Goal: Task Accomplishment & Management: Manage account settings

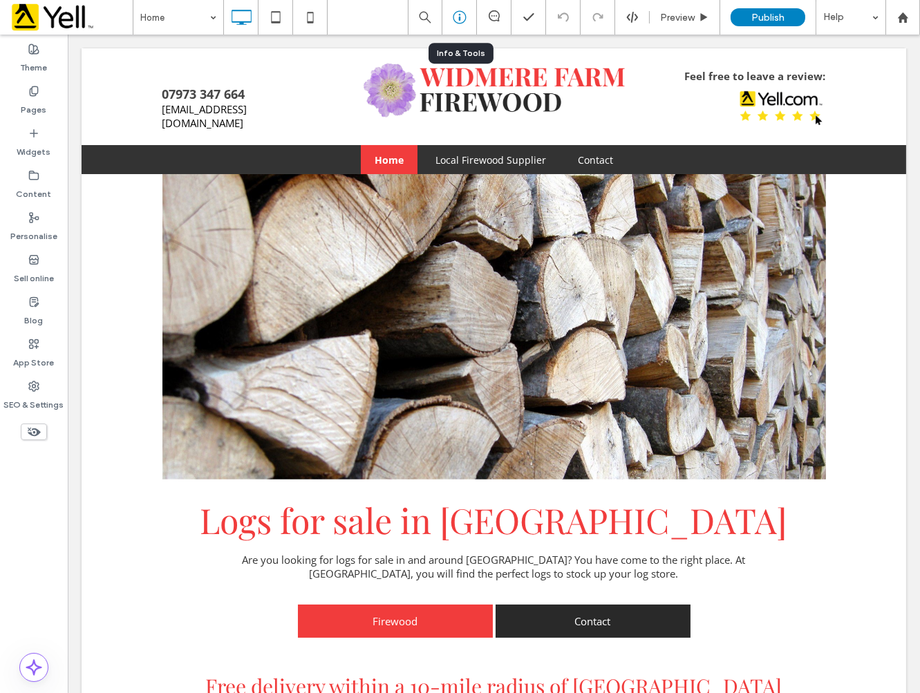
click at [463, 17] on icon at bounding box center [460, 17] width 14 height 14
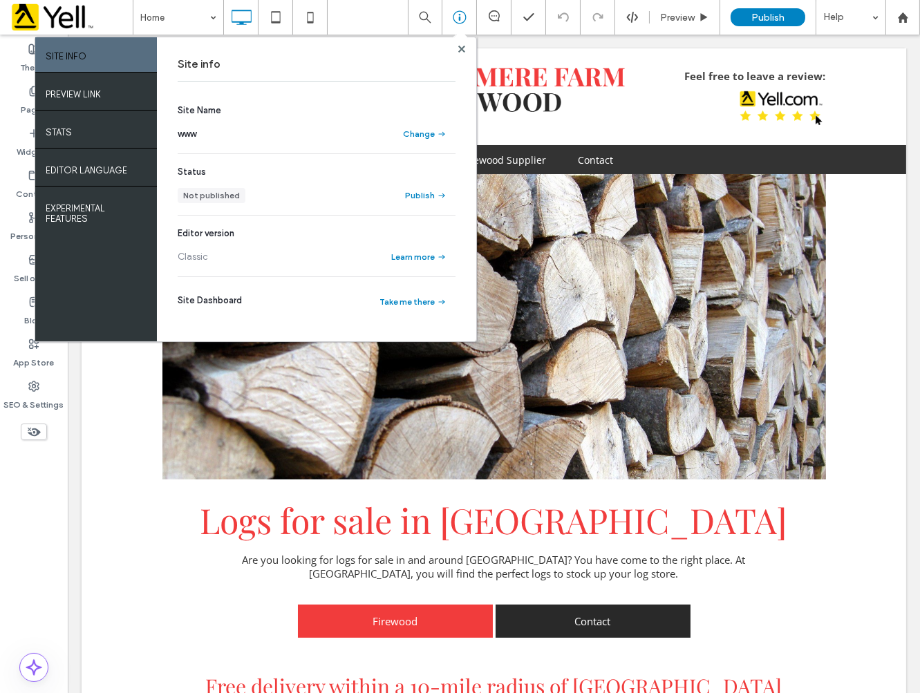
click at [61, 467] on div "Theme Pages Widgets Content Personalise Sell online Blog App Store SEO & Settin…" at bounding box center [34, 364] width 68 height 659
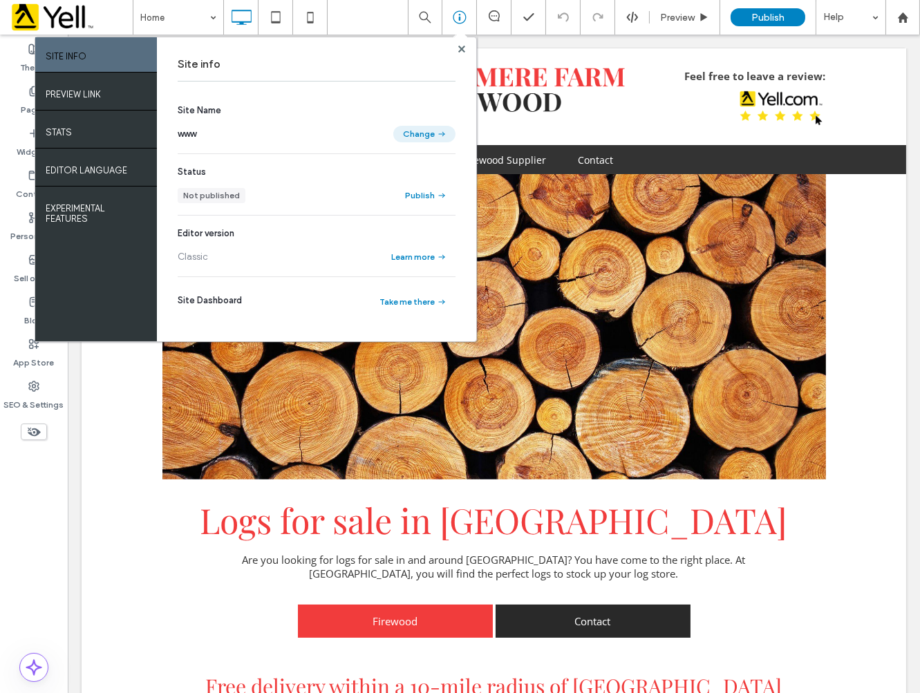
click at [431, 133] on button "Change" at bounding box center [424, 134] width 62 height 17
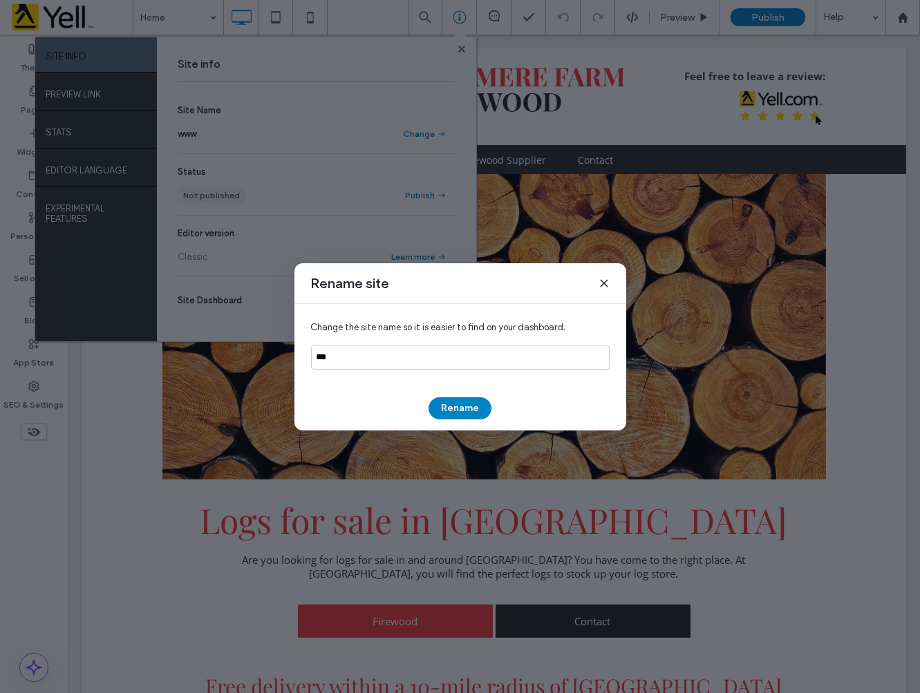
click at [599, 285] on icon at bounding box center [604, 283] width 11 height 11
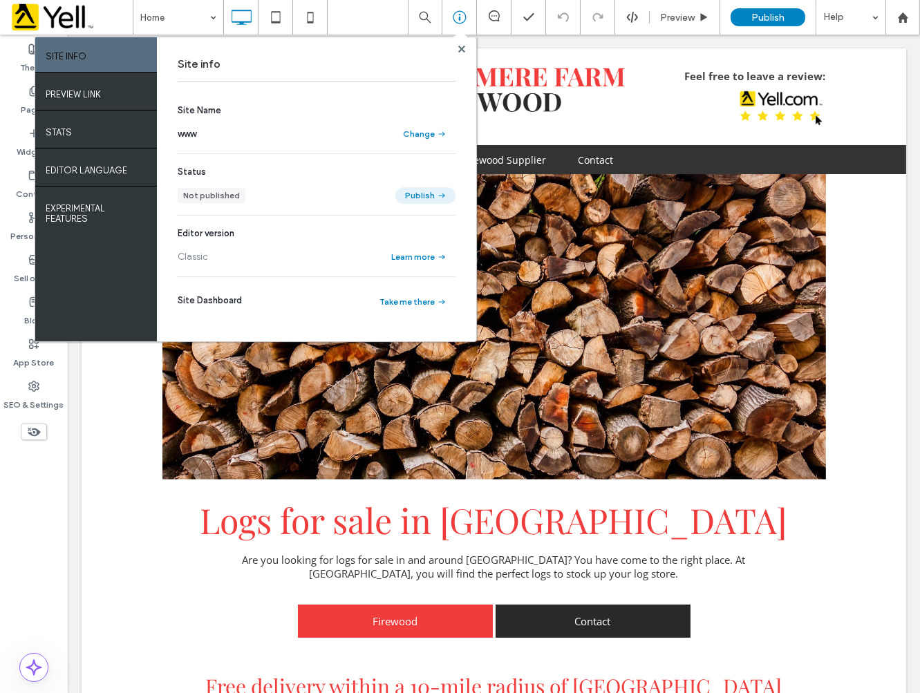
click at [424, 194] on button "Publish" at bounding box center [425, 195] width 60 height 17
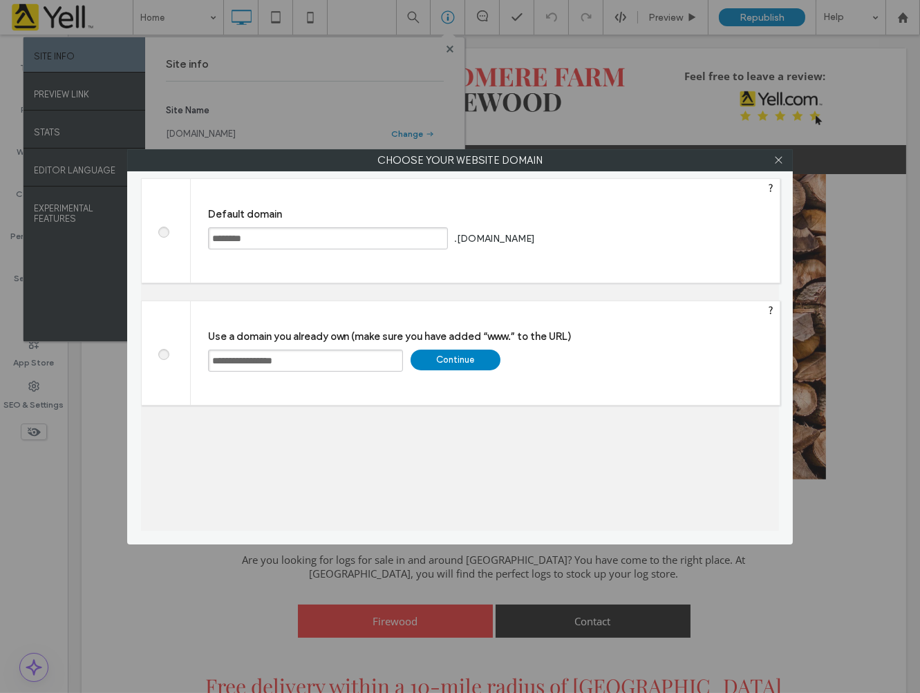
drag, startPoint x: 322, startPoint y: 367, endPoint x: 171, endPoint y: 364, distance: 151.4
click at [173, 364] on div "**********" at bounding box center [460, 353] width 639 height 105
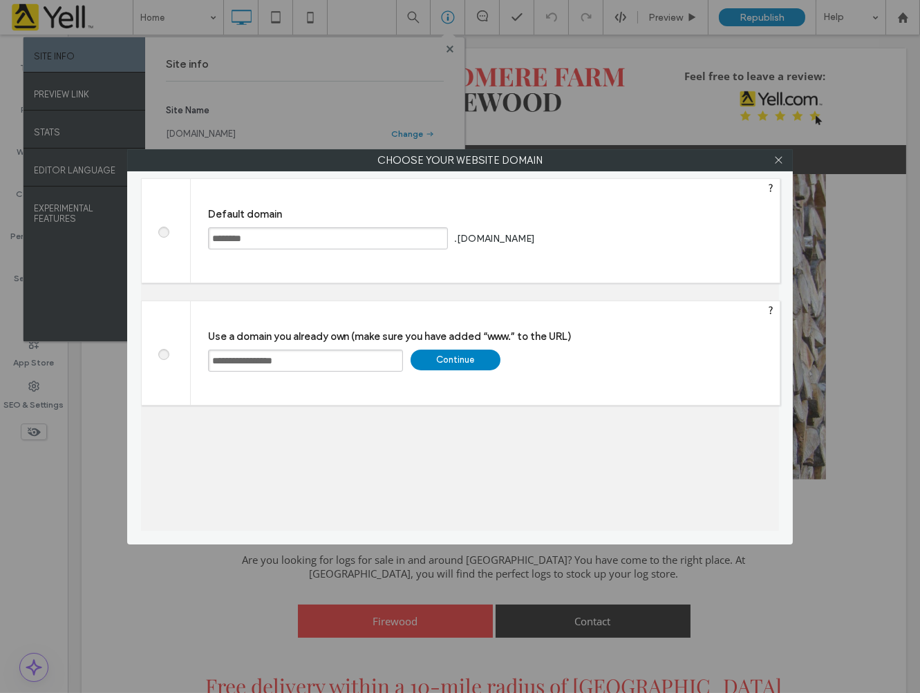
click at [771, 163] on div at bounding box center [778, 160] width 21 height 21
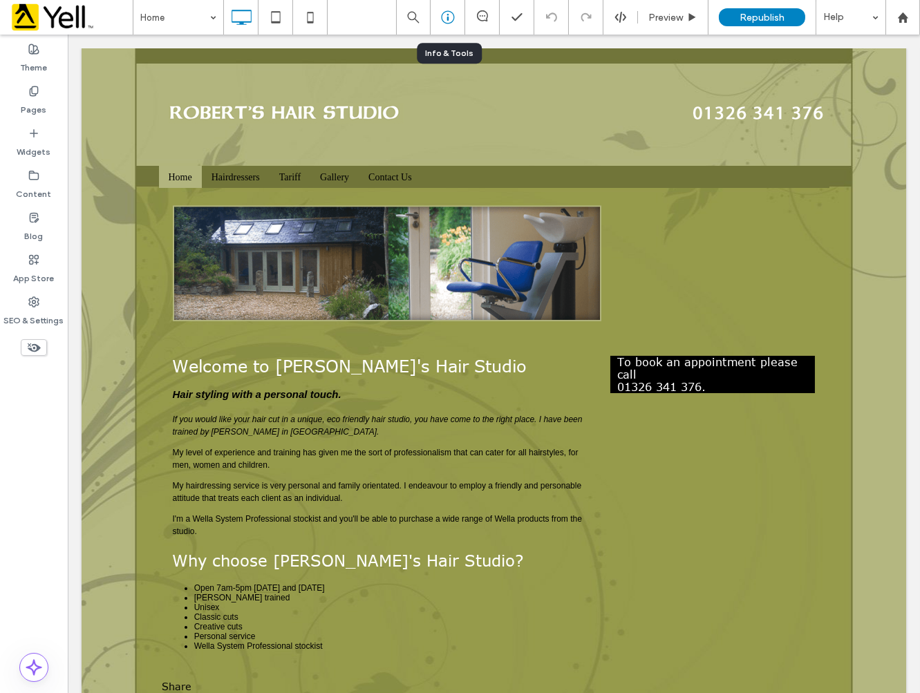
click at [447, 23] on use at bounding box center [447, 17] width 13 height 13
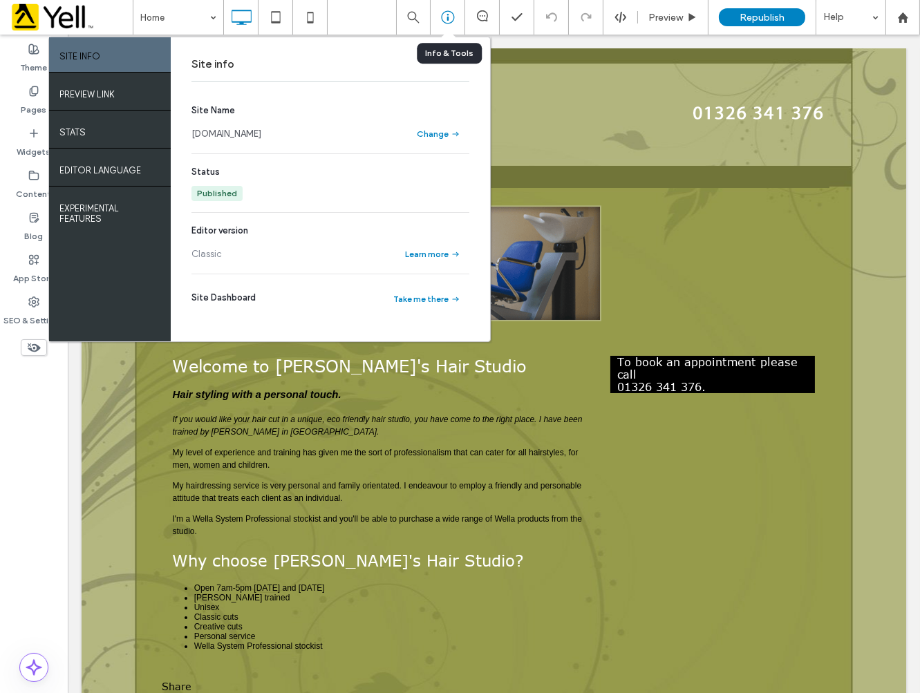
click at [447, 23] on use at bounding box center [447, 17] width 13 height 13
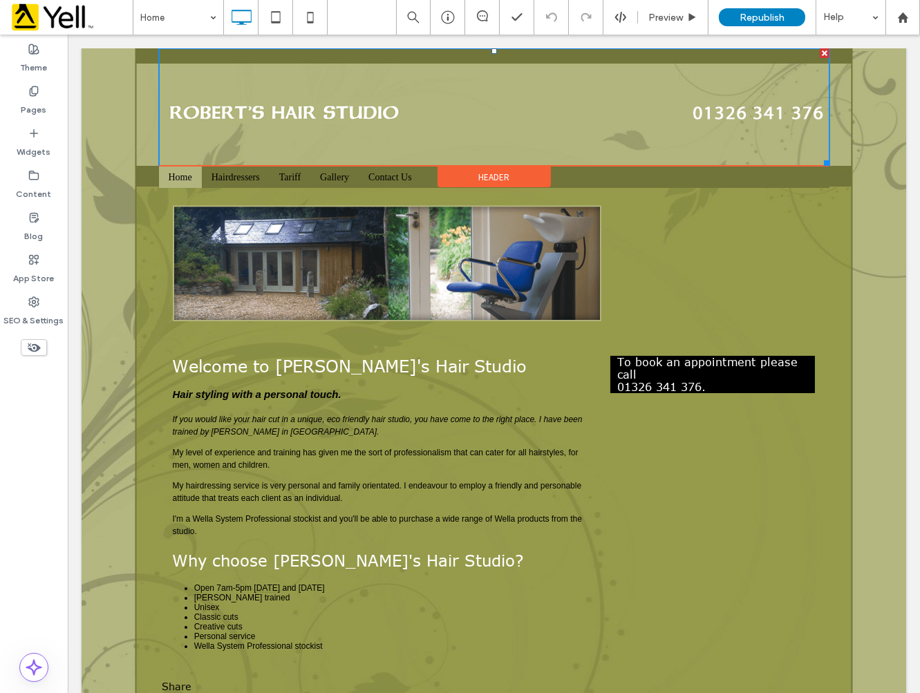
click at [691, 114] on img at bounding box center [493, 107] width 670 height 118
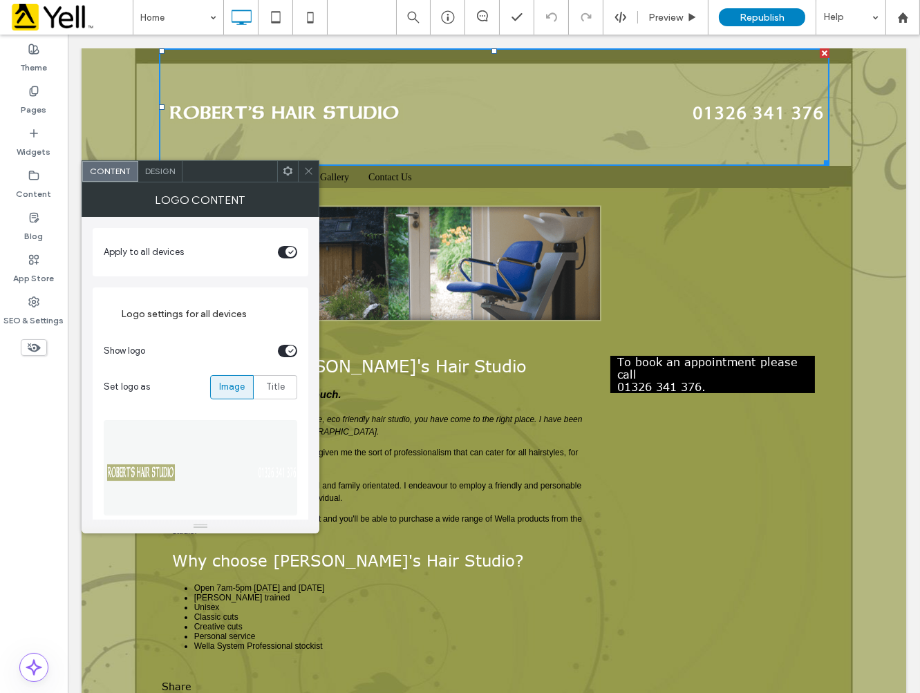
click at [305, 167] on icon at bounding box center [308, 171] width 10 height 10
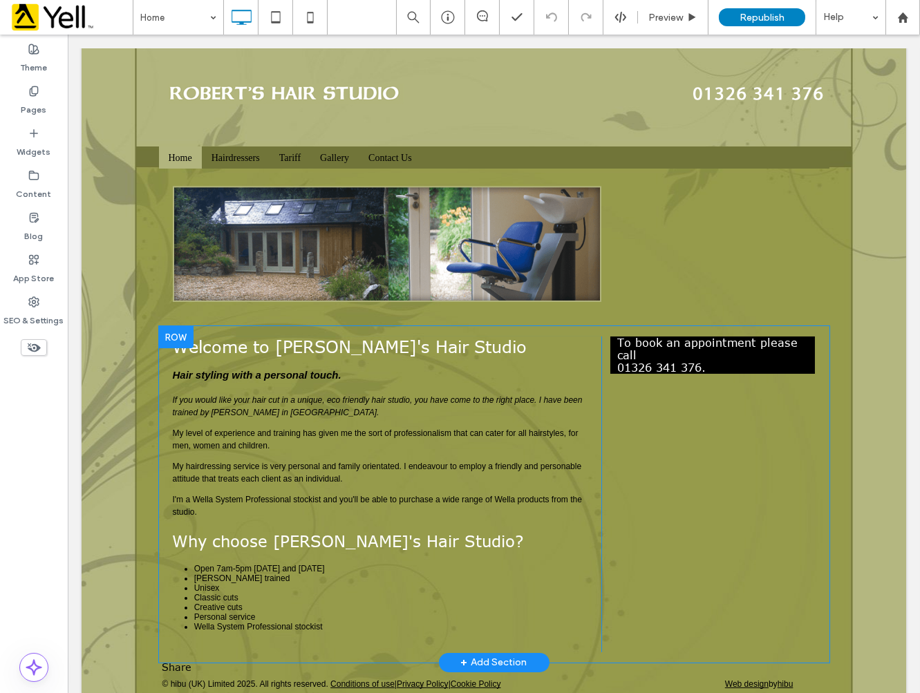
scroll to position [30, 0]
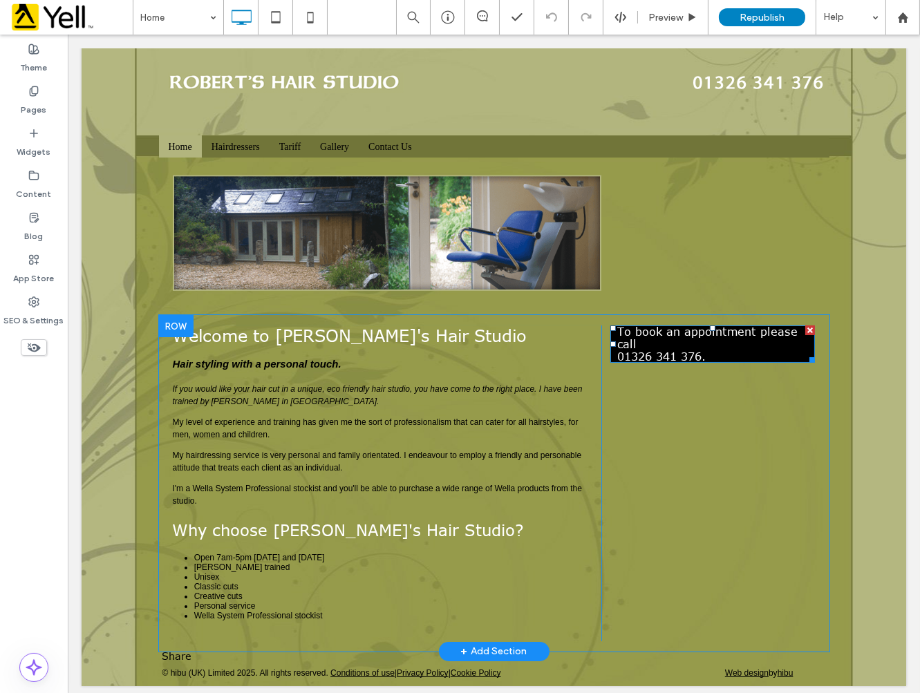
drag, startPoint x: 673, startPoint y: 342, endPoint x: 694, endPoint y: 342, distance: 21.4
click at [673, 341] on p "To book an appointment please call [PHONE_NUMBER]." at bounding box center [712, 344] width 191 height 37
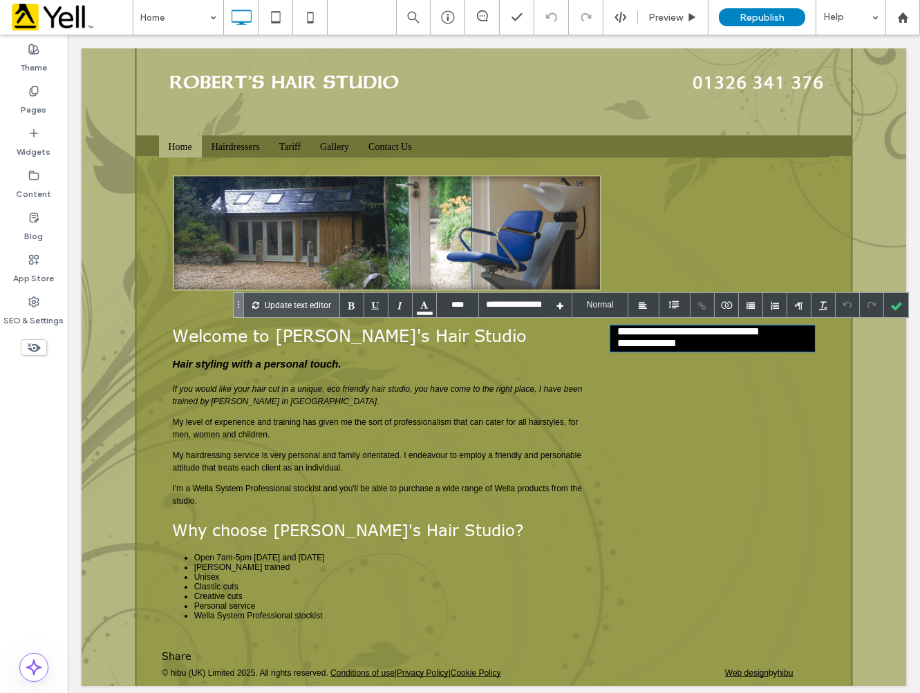
click at [694, 342] on p "**********" at bounding box center [712, 339] width 191 height 26
drag, startPoint x: 640, startPoint y: 344, endPoint x: 578, endPoint y: 344, distance: 62.2
click at [578, 344] on div "**********" at bounding box center [493, 483] width 643 height 315
copy p "**********"
click at [42, 105] on label "Pages" at bounding box center [34, 106] width 26 height 19
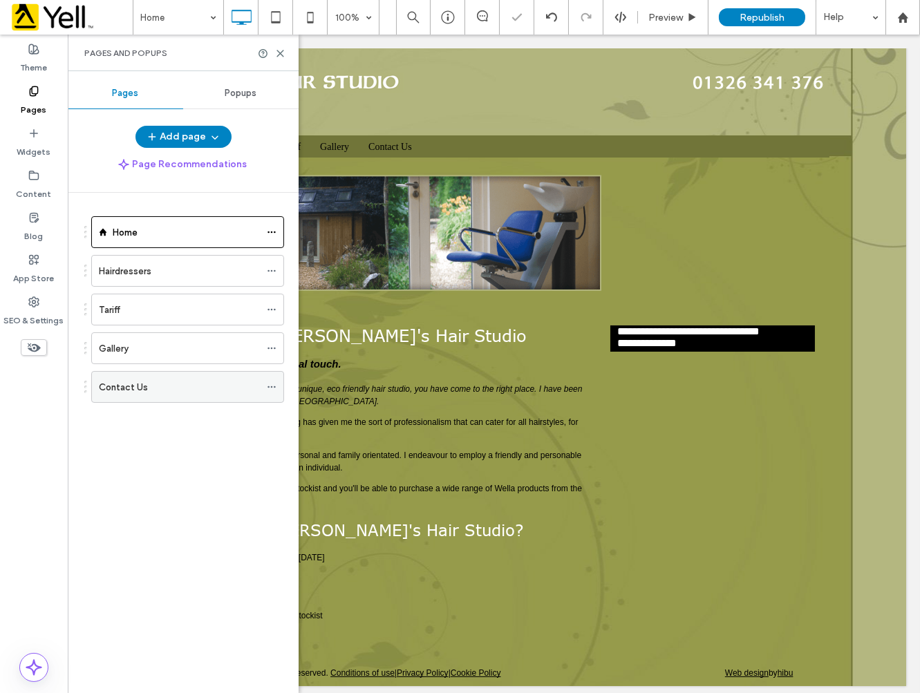
click at [151, 384] on div "Contact Us" at bounding box center [179, 387] width 161 height 15
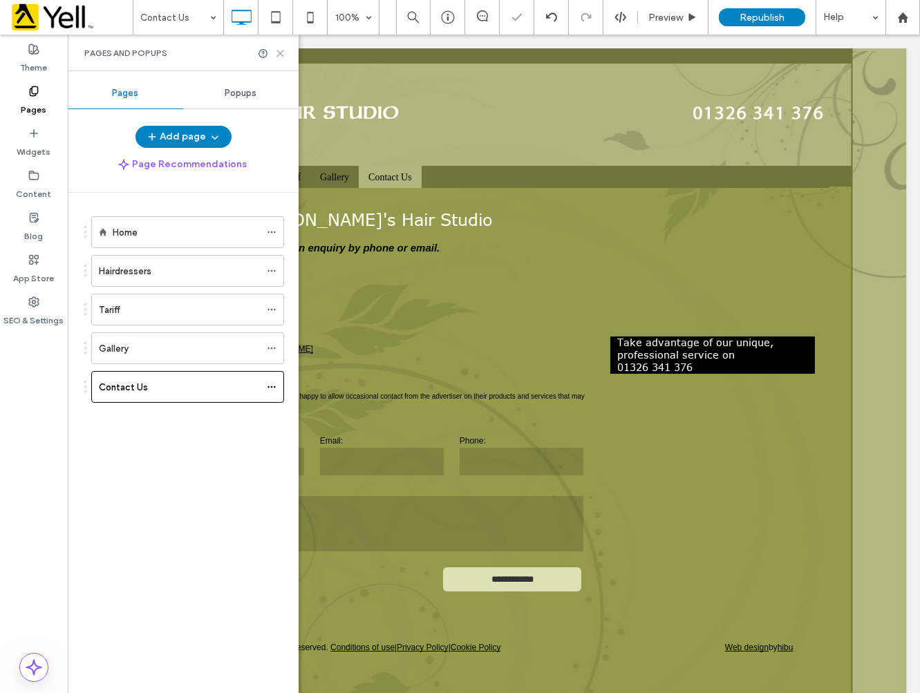
click at [279, 52] on icon at bounding box center [280, 53] width 10 height 10
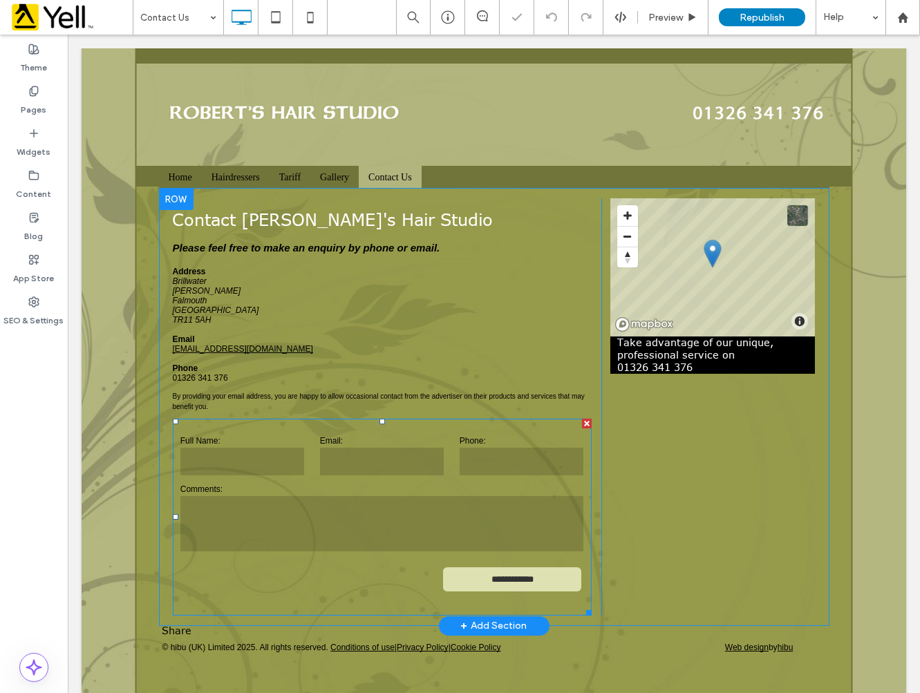
click at [264, 419] on form "**********" at bounding box center [381, 517] width 419 height 197
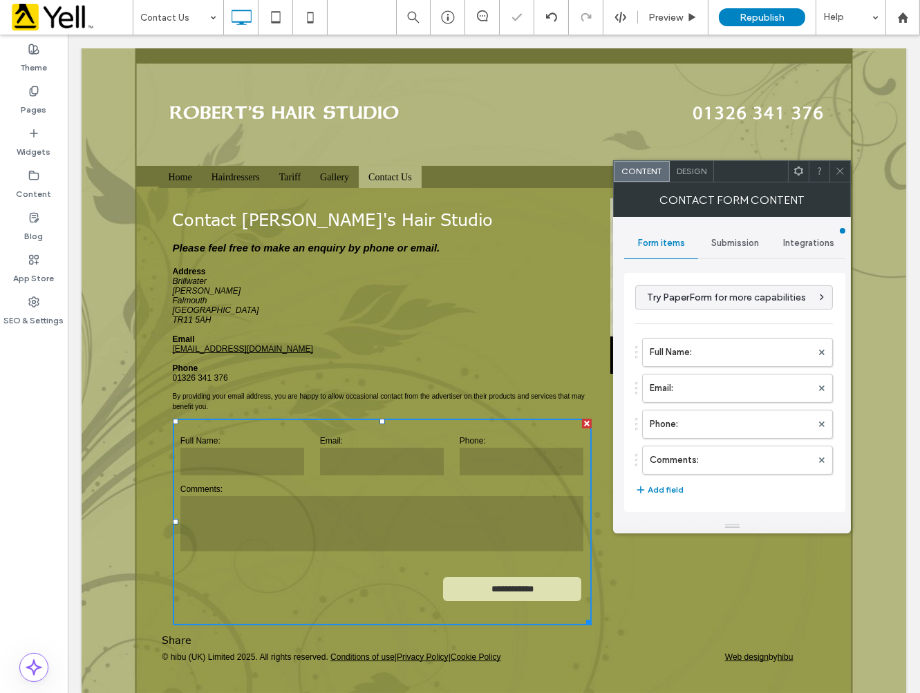
click at [728, 251] on div "Submission" at bounding box center [735, 243] width 74 height 30
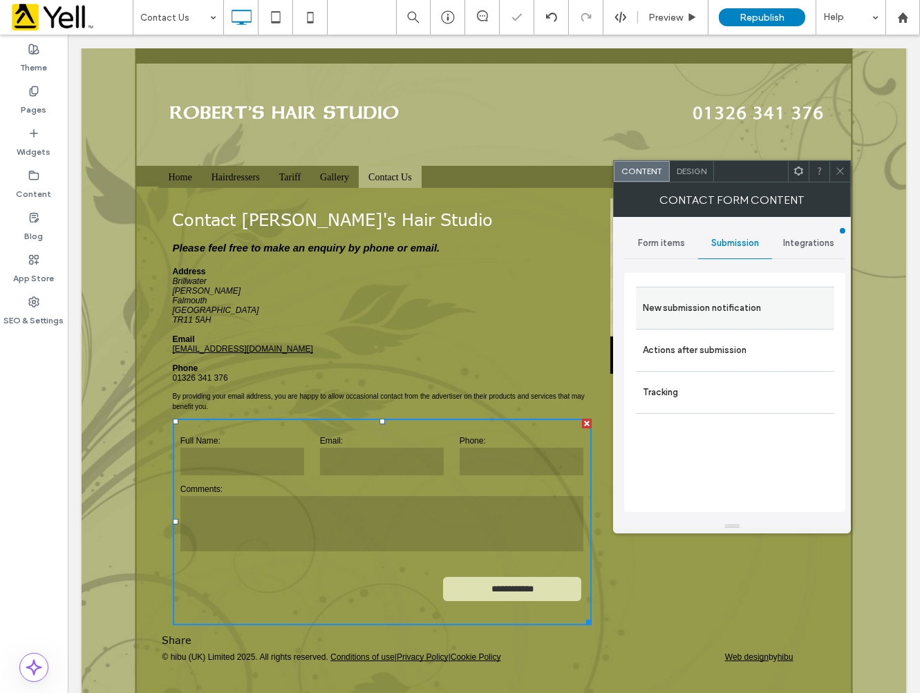
click at [747, 302] on label "New submission notification" at bounding box center [735, 308] width 185 height 28
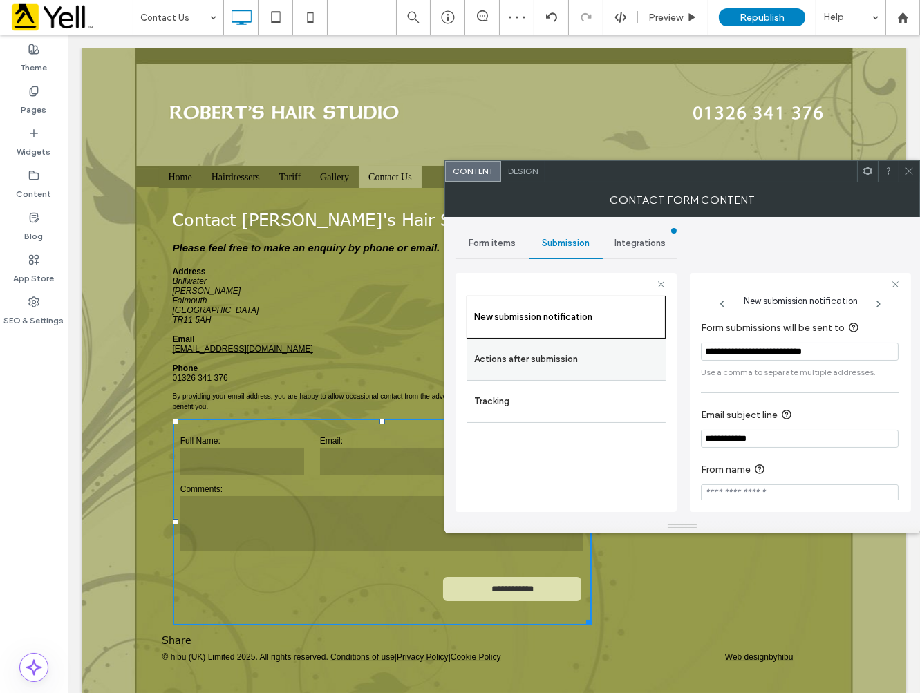
drag, startPoint x: 852, startPoint y: 355, endPoint x: 565, endPoint y: 355, distance: 287.5
click at [565, 355] on div "**********" at bounding box center [566, 390] width 221 height 257
drag, startPoint x: 720, startPoint y: 358, endPoint x: 838, endPoint y: 344, distance: 118.4
click at [838, 344] on input "**********" at bounding box center [800, 352] width 198 height 18
drag, startPoint x: 760, startPoint y: 351, endPoint x: 648, endPoint y: 350, distance: 112.7
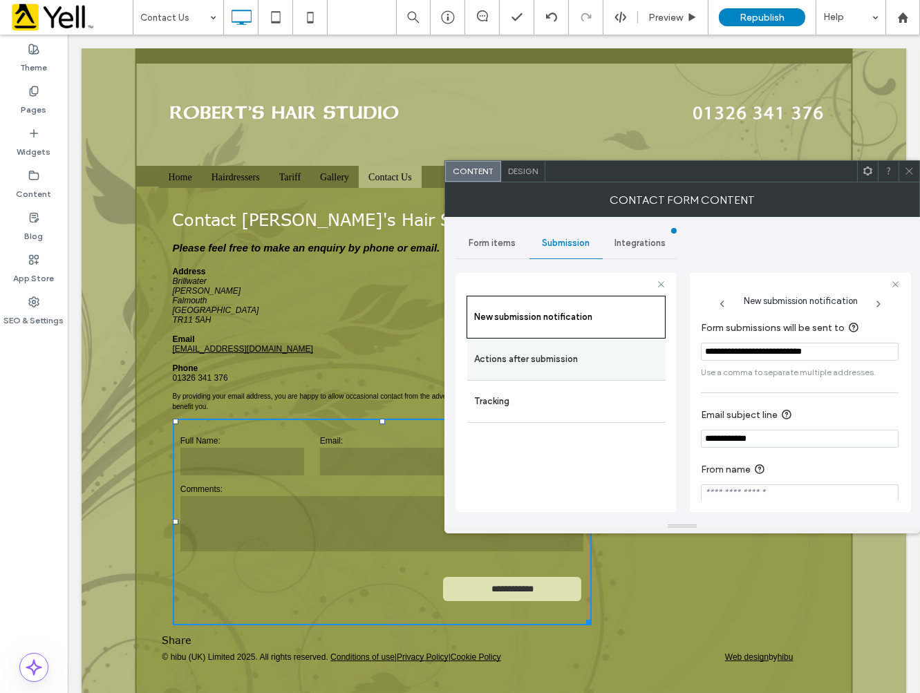
click at [651, 351] on div "**********" at bounding box center [566, 390] width 221 height 257
click at [916, 171] on div at bounding box center [909, 171] width 21 height 21
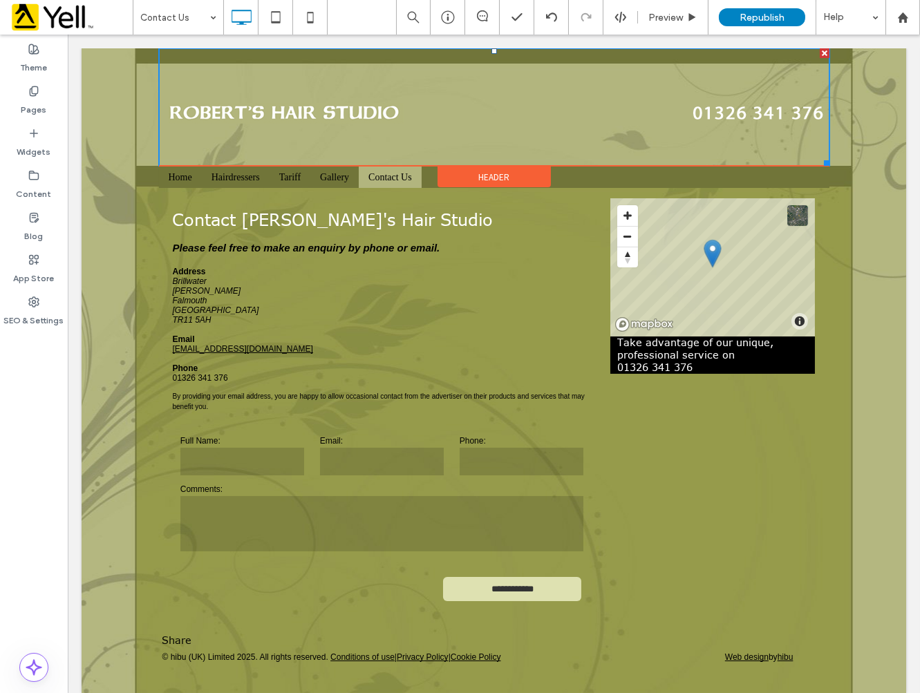
click at [301, 95] on img at bounding box center [493, 107] width 670 height 118
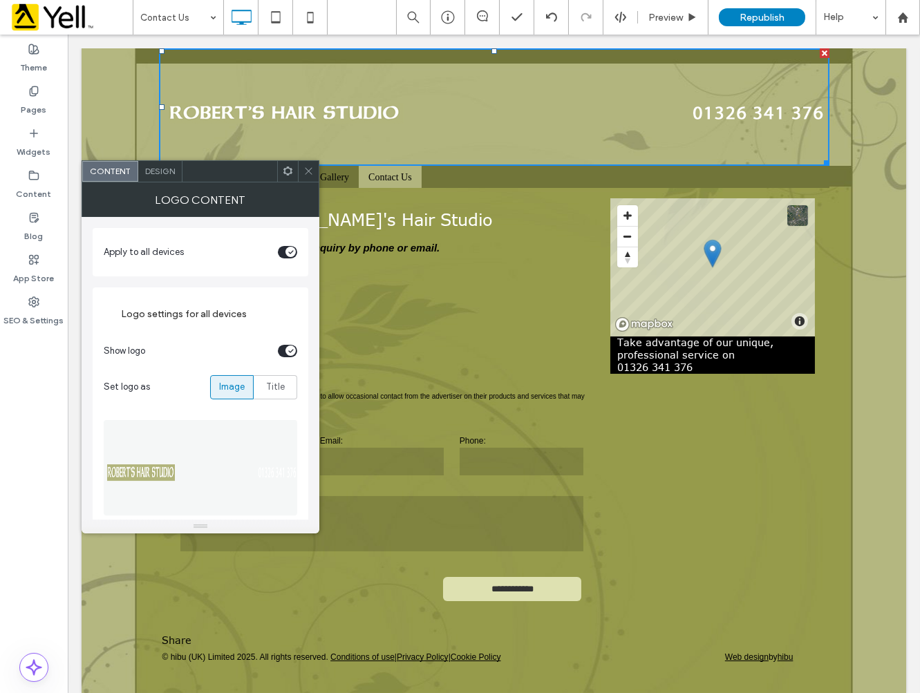
click at [302, 167] on div at bounding box center [308, 171] width 21 height 21
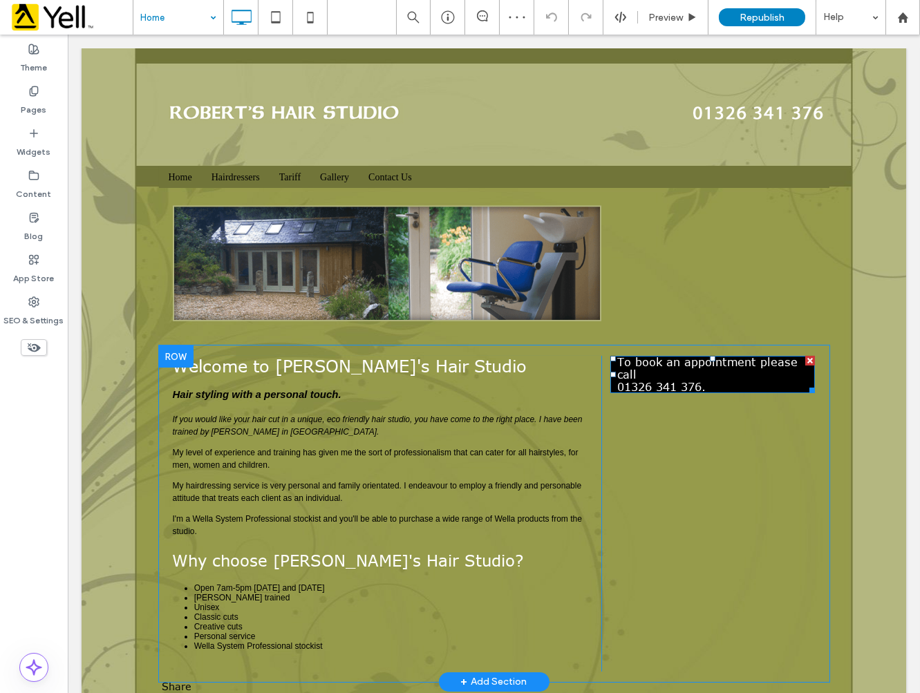
click at [666, 376] on p "To book an appointment please call [PHONE_NUMBER]." at bounding box center [712, 374] width 191 height 37
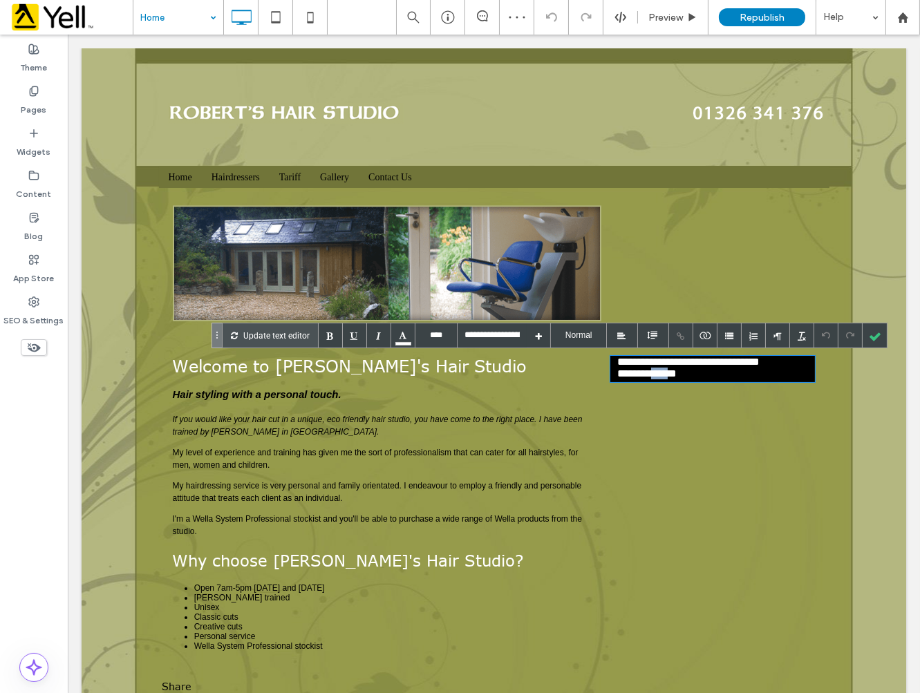
drag, startPoint x: 678, startPoint y: 372, endPoint x: 655, endPoint y: 374, distance: 23.6
click at [655, 374] on p "**********" at bounding box center [712, 369] width 191 height 26
drag, startPoint x: 679, startPoint y: 375, endPoint x: 605, endPoint y: 377, distance: 73.3
click at [610, 377] on div "**********" at bounding box center [712, 369] width 205 height 26
click at [872, 337] on div at bounding box center [875, 335] width 24 height 24
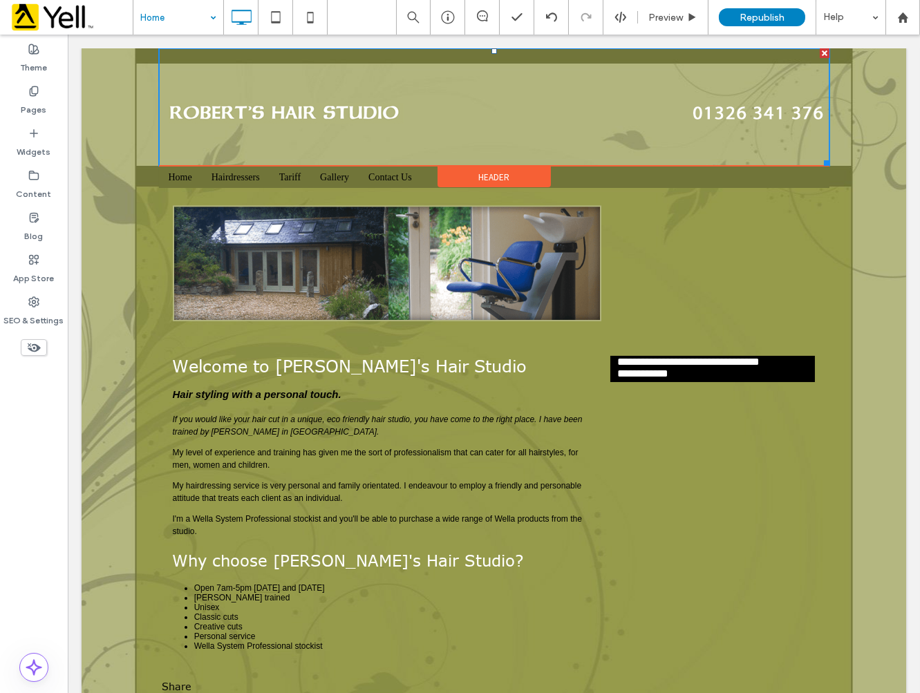
click at [753, 118] on img at bounding box center [493, 107] width 670 height 118
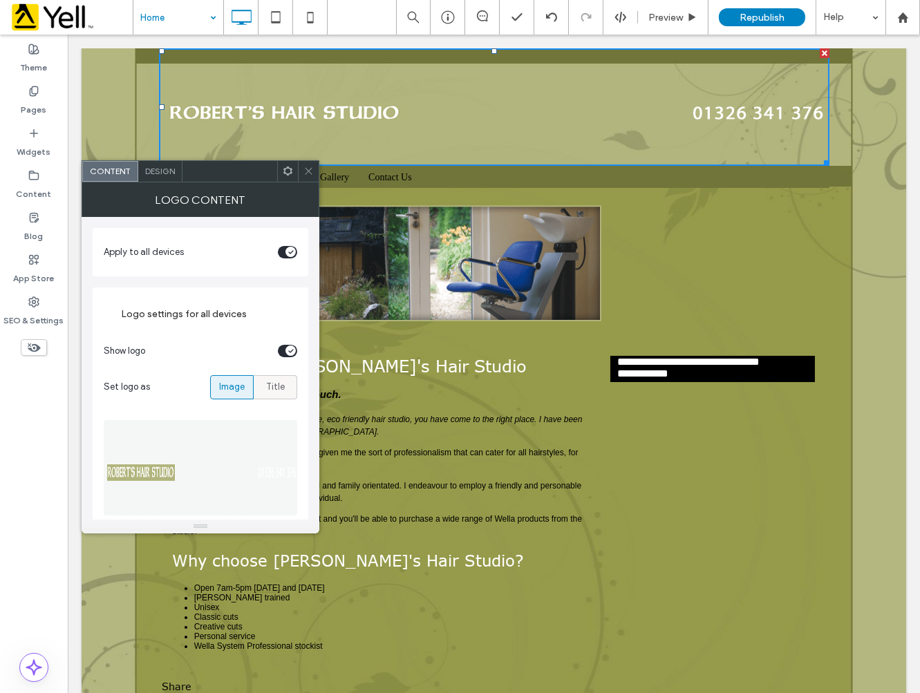
click at [280, 380] on span "Title" at bounding box center [275, 387] width 19 height 14
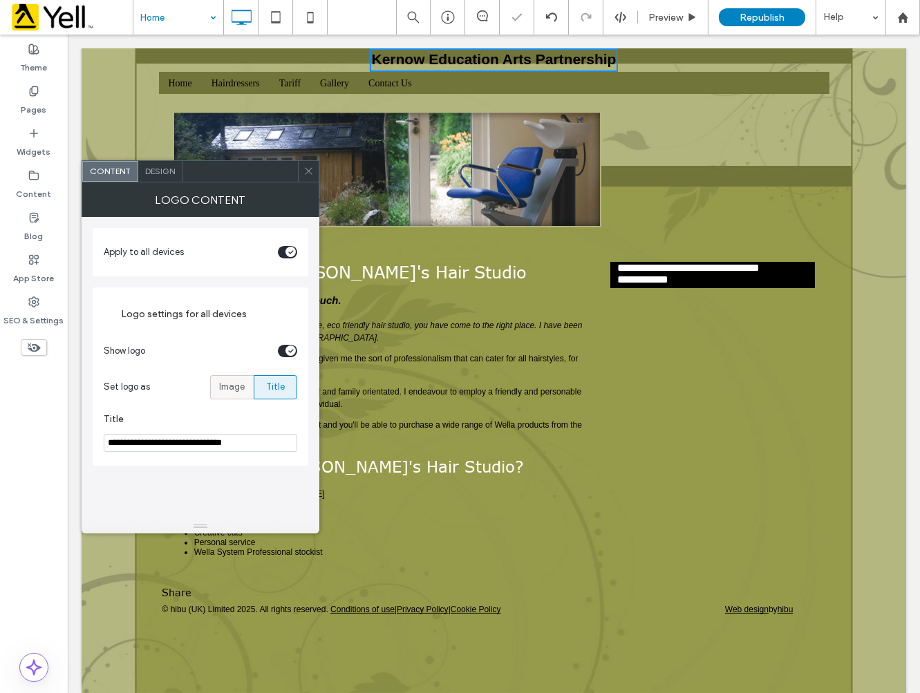
click at [237, 383] on span "Image" at bounding box center [232, 387] width 26 height 14
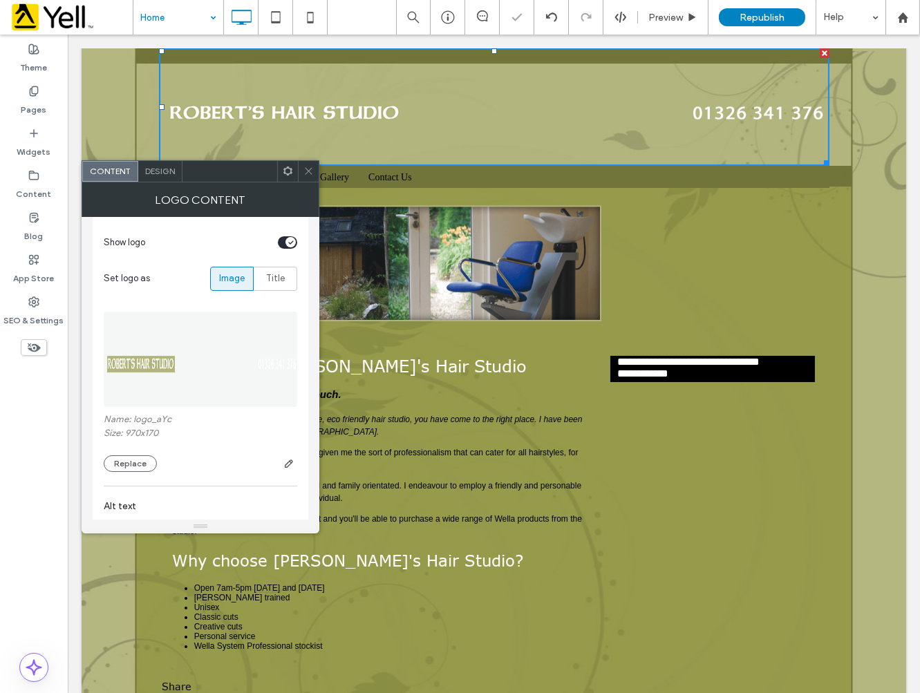
scroll to position [143, 0]
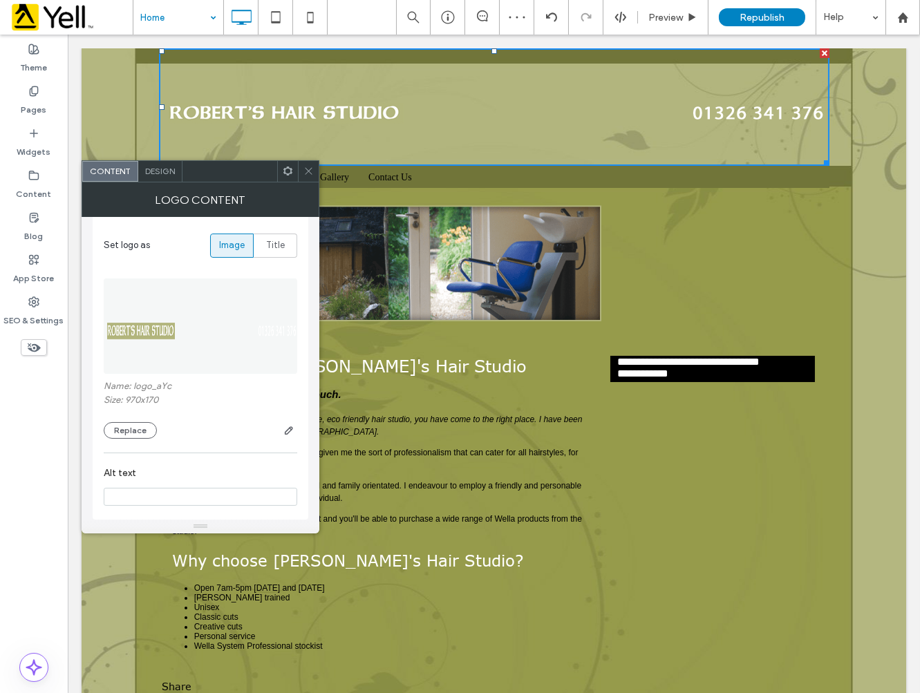
click at [308, 169] on icon at bounding box center [308, 171] width 10 height 10
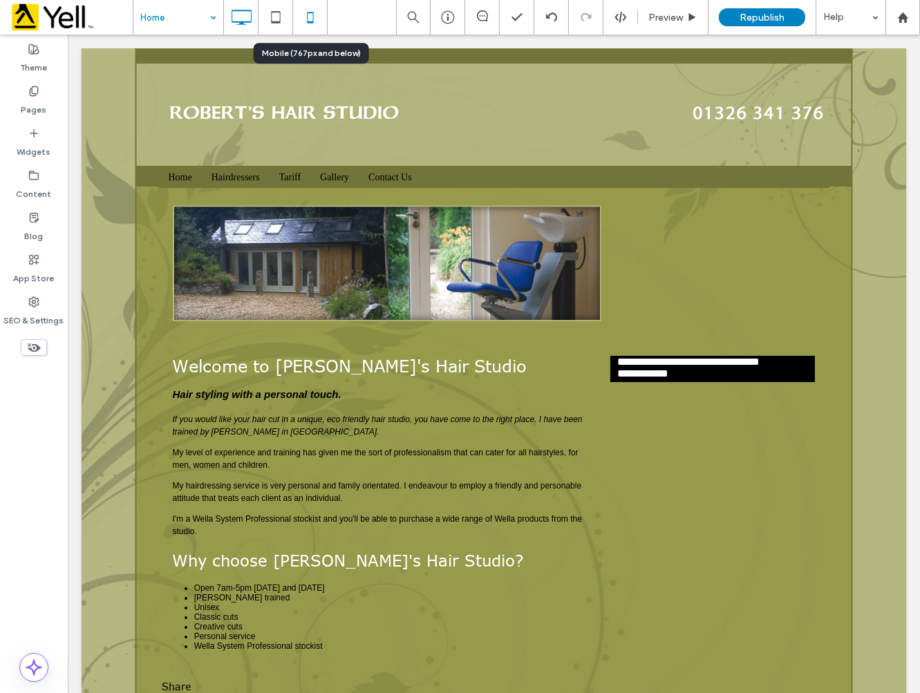
click at [308, 22] on use at bounding box center [310, 17] width 6 height 11
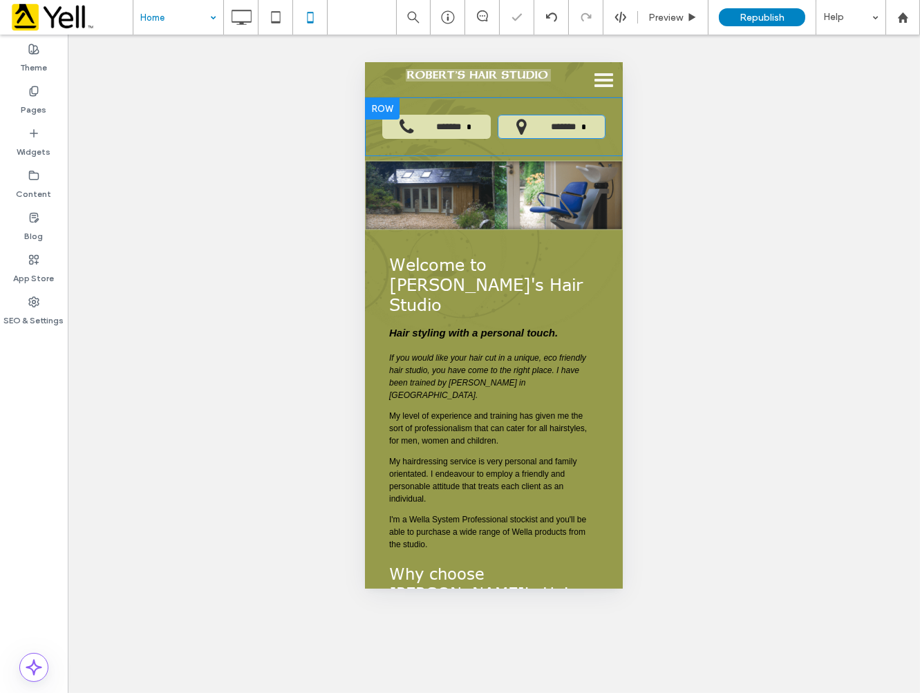
scroll to position [0, 0]
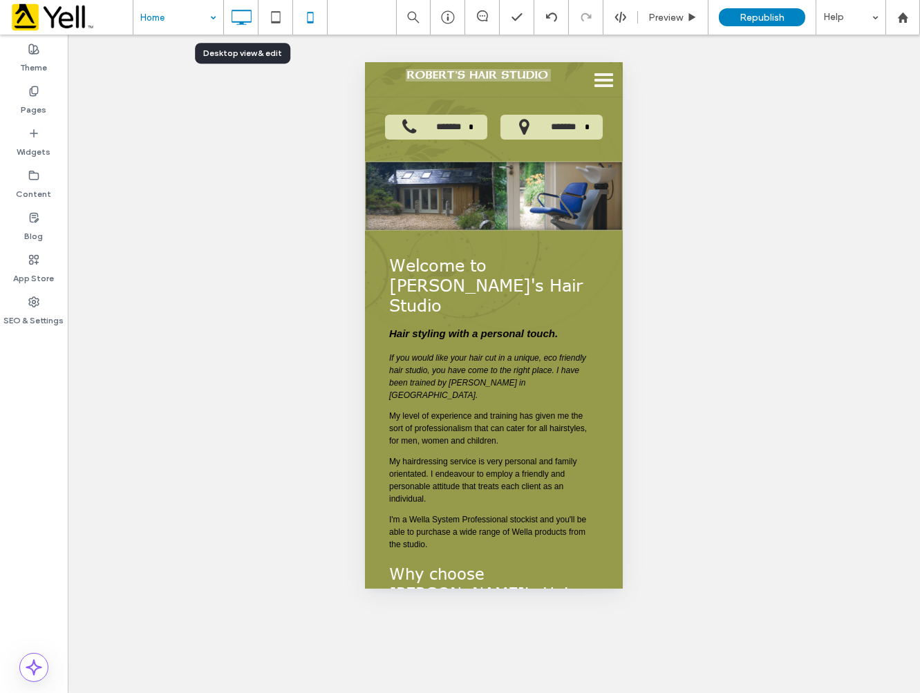
click at [247, 23] on icon at bounding box center [241, 17] width 28 height 28
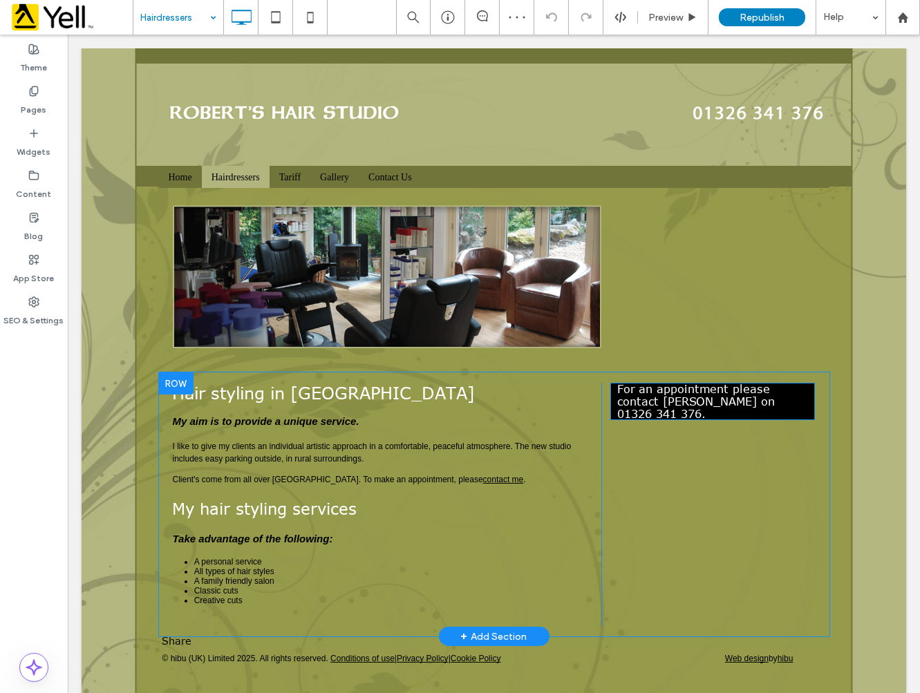
click at [684, 405] on p "For an appointment please contact [PERSON_NAME] on [PHONE_NUMBER]." at bounding box center [712, 401] width 191 height 37
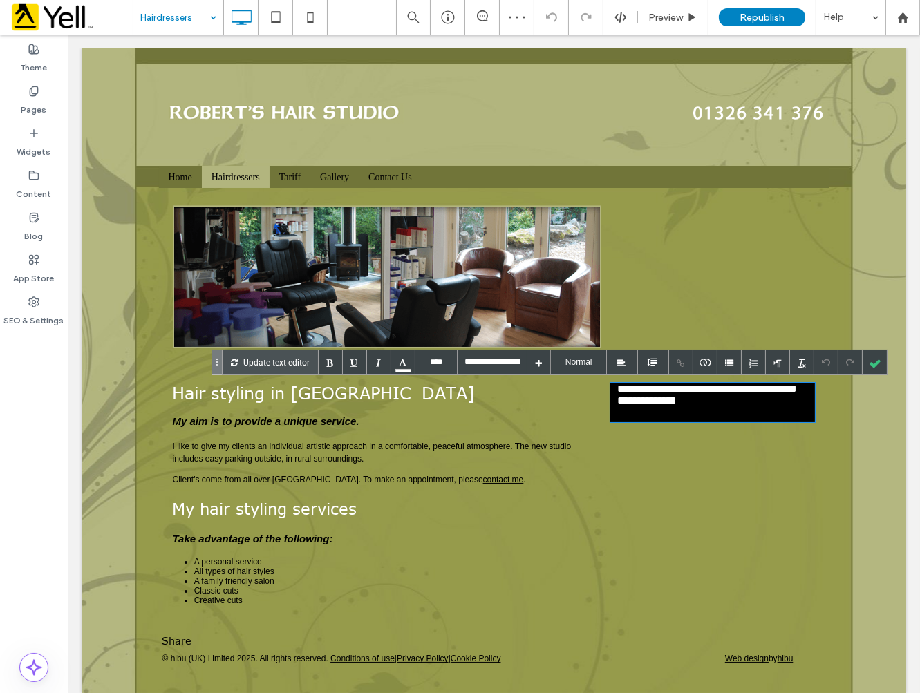
click at [678, 413] on p "**********" at bounding box center [712, 402] width 191 height 39
drag, startPoint x: 682, startPoint y: 413, endPoint x: 608, endPoint y: 411, distance: 73.3
click at [610, 411] on div "**********" at bounding box center [712, 402] width 205 height 39
click at [880, 368] on div at bounding box center [875, 362] width 24 height 24
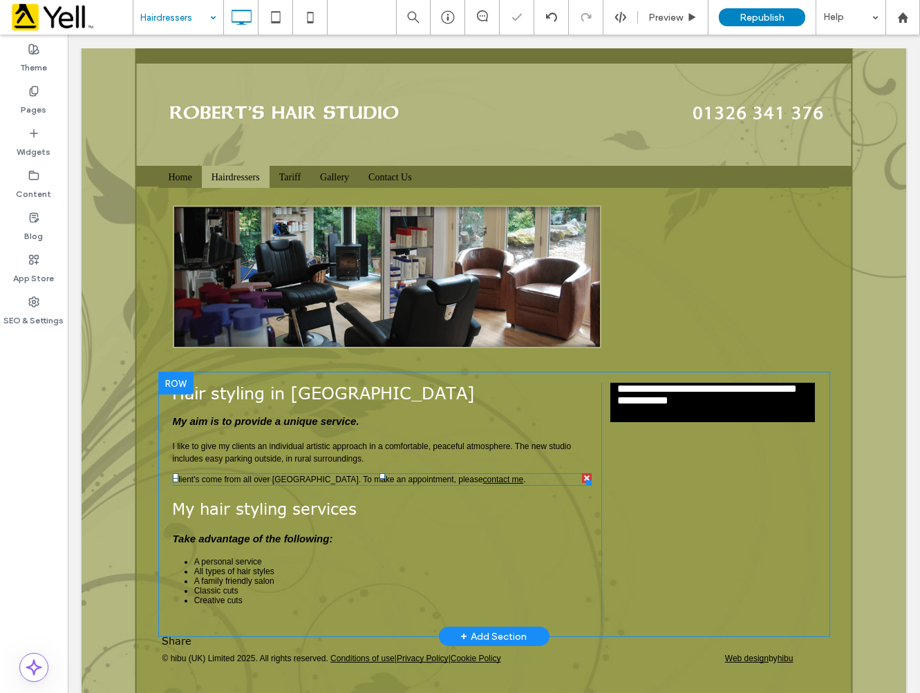
click at [476, 474] on p "Client's come from all over [GEOGRAPHIC_DATA]. To make an appointment, please c…" at bounding box center [381, 479] width 419 height 12
type input "****"
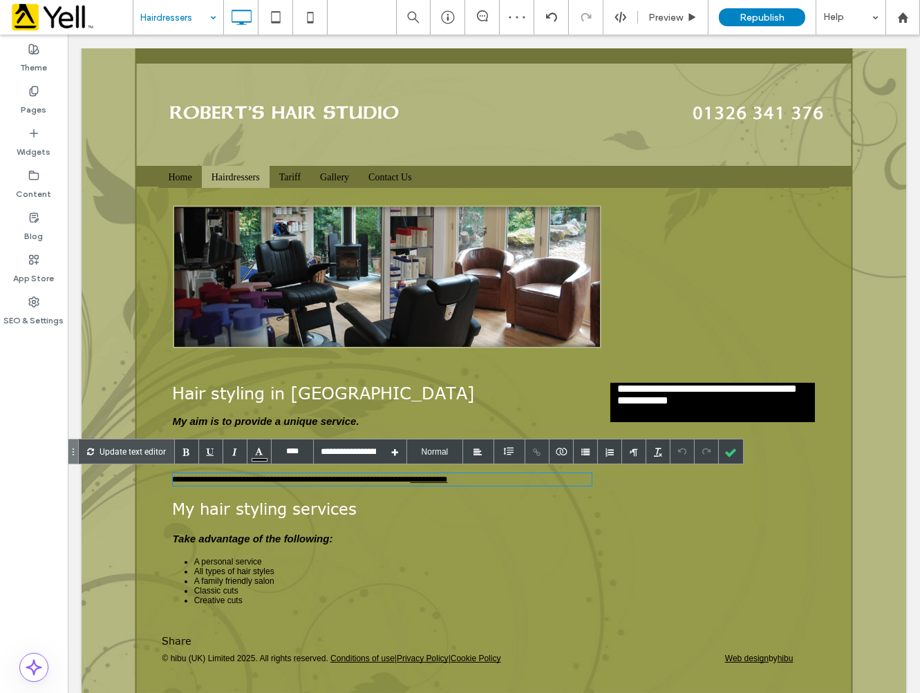
type input "**********"
drag, startPoint x: 476, startPoint y: 476, endPoint x: 426, endPoint y: 478, distance: 49.8
click at [426, 478] on div "**********" at bounding box center [381, 479] width 419 height 12
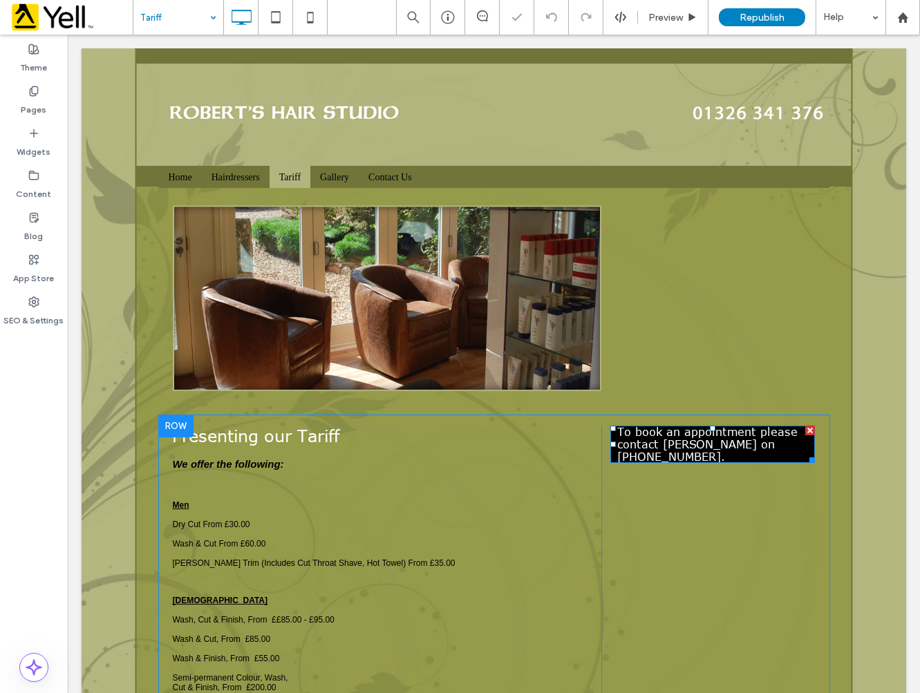
click at [741, 447] on p "To book an appointment please contact [PERSON_NAME] on [PHONE_NUMBER]." at bounding box center [712, 444] width 191 height 37
type input "****"
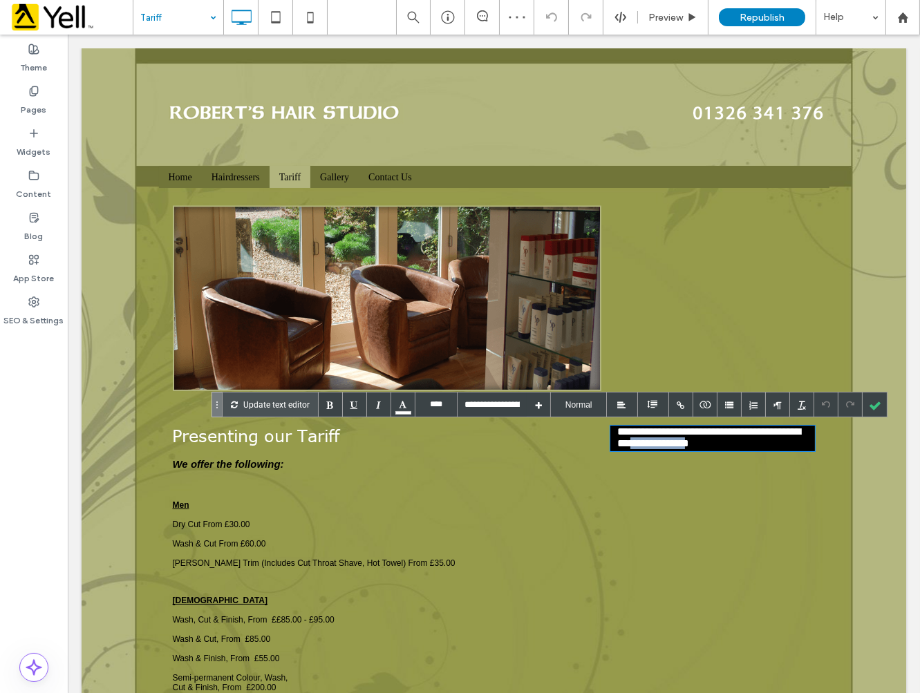
drag, startPoint x: 773, startPoint y: 445, endPoint x: 704, endPoint y: 443, distance: 69.2
click at [704, 443] on p "**********" at bounding box center [712, 439] width 191 height 26
click at [874, 402] on div at bounding box center [875, 405] width 24 height 24
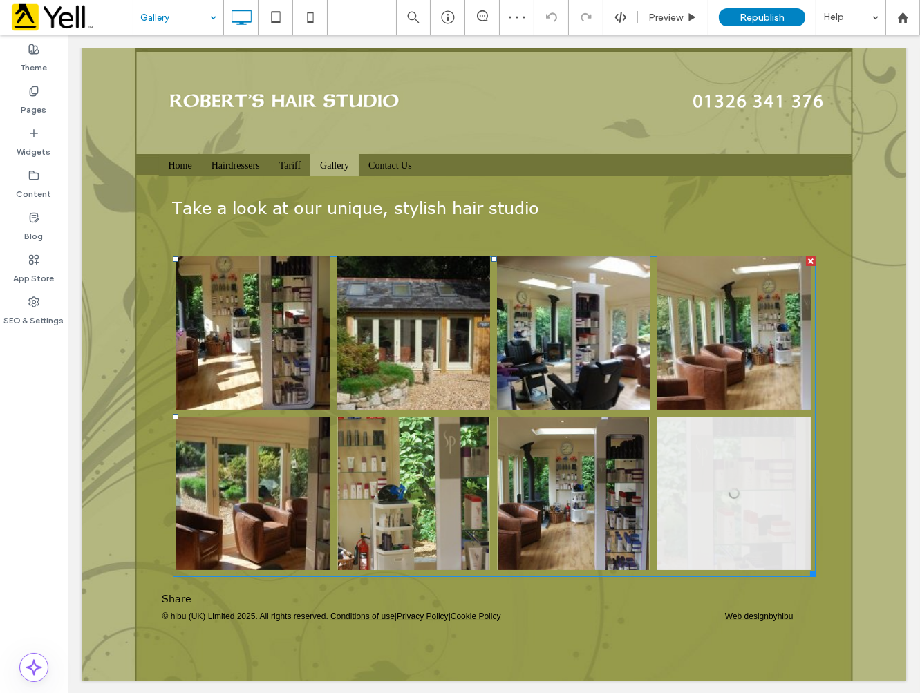
scroll to position [14, 0]
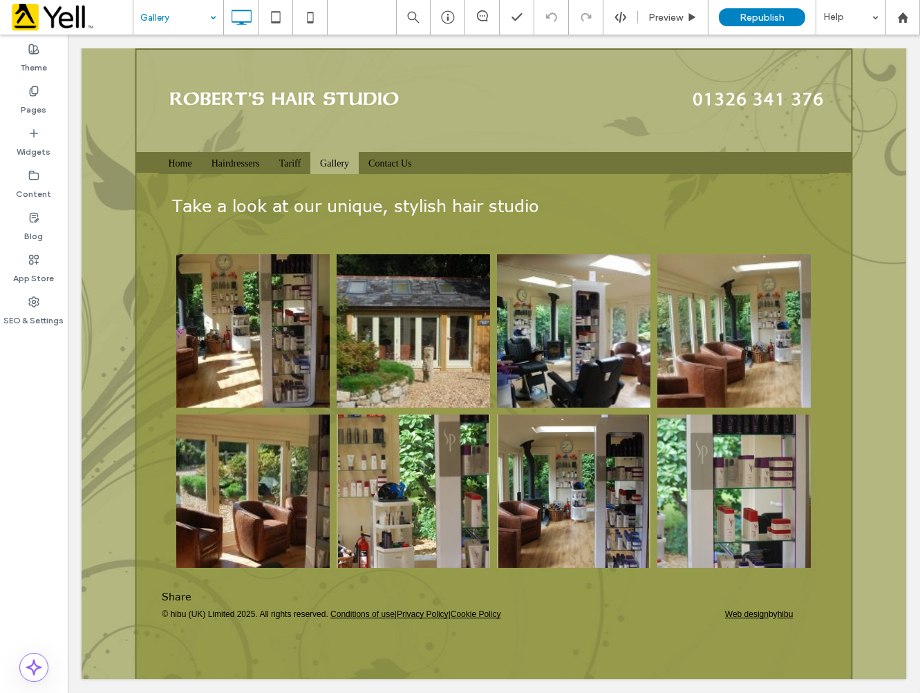
click at [176, 15] on input at bounding box center [174, 17] width 69 height 35
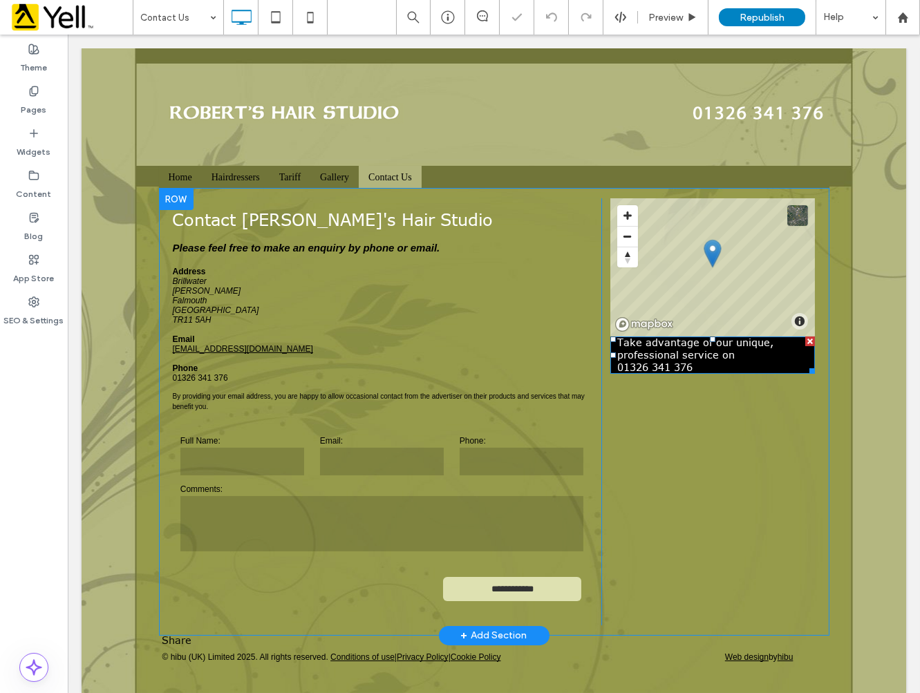
drag, startPoint x: 691, startPoint y: 364, endPoint x: 679, endPoint y: 364, distance: 11.1
click at [689, 364] on p "Take advantage of our unique, professional service on 01326 341 376" at bounding box center [712, 355] width 191 height 37
type input "****"
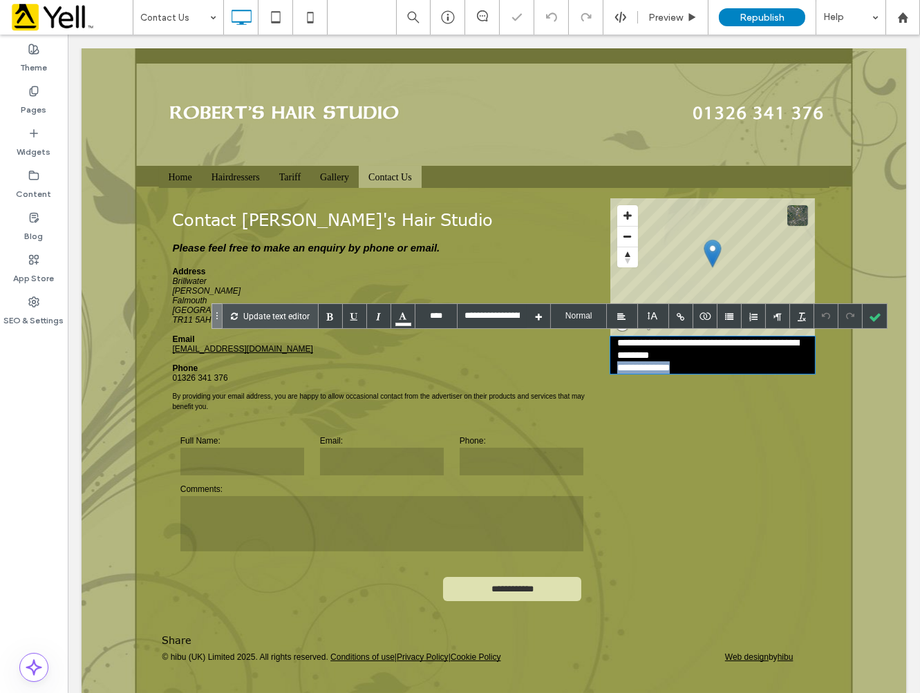
drag, startPoint x: 678, startPoint y: 364, endPoint x: 603, endPoint y: 362, distance: 74.7
click at [610, 362] on div "**********" at bounding box center [712, 355] width 205 height 37
click at [874, 317] on div at bounding box center [875, 316] width 24 height 24
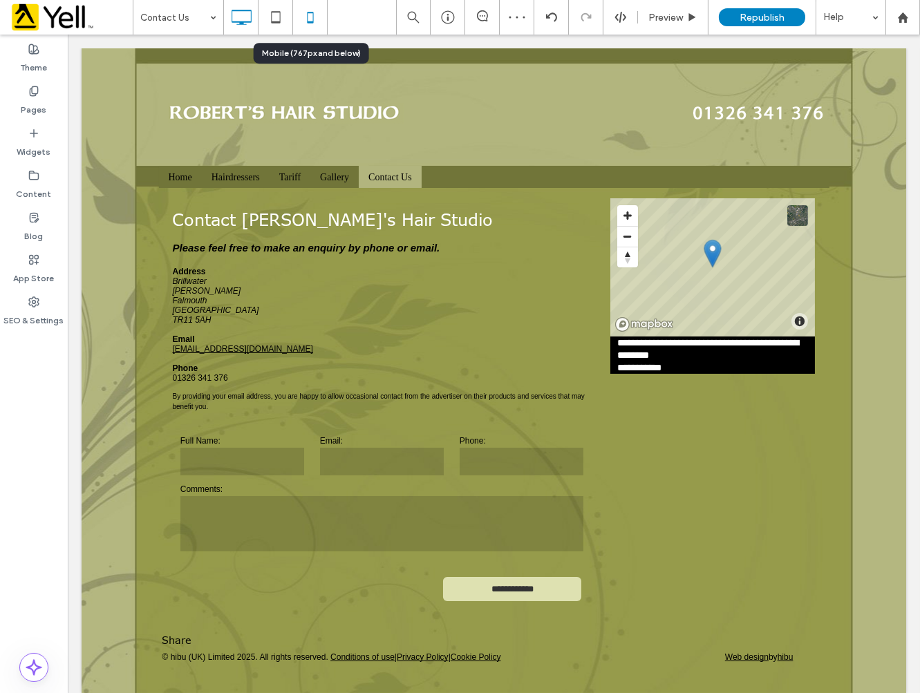
click at [306, 18] on icon at bounding box center [311, 17] width 28 height 28
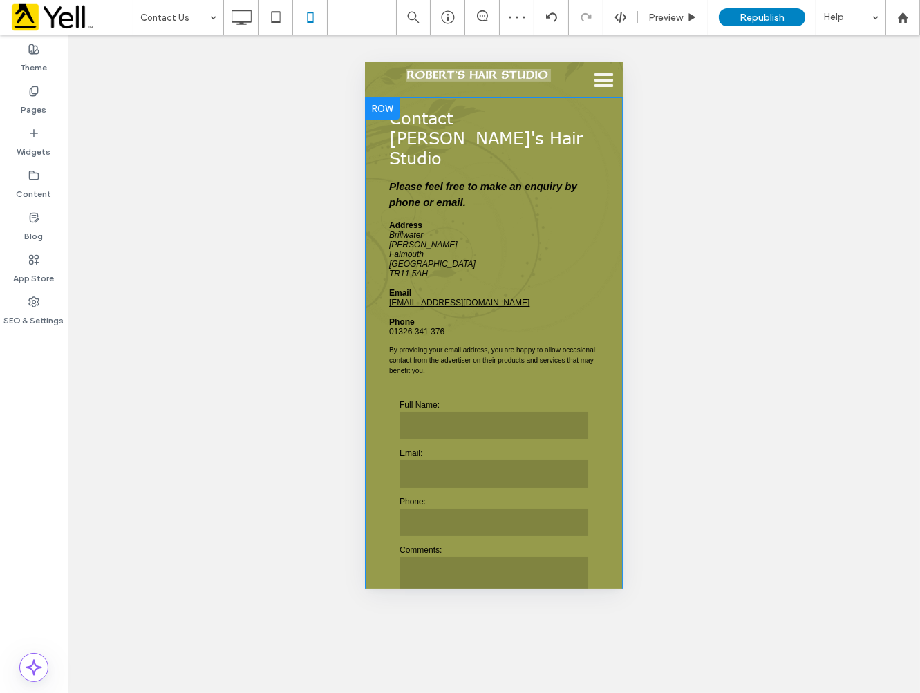
click at [449, 327] on div "01326 341 376" at bounding box center [492, 332] width 209 height 10
type input "****"
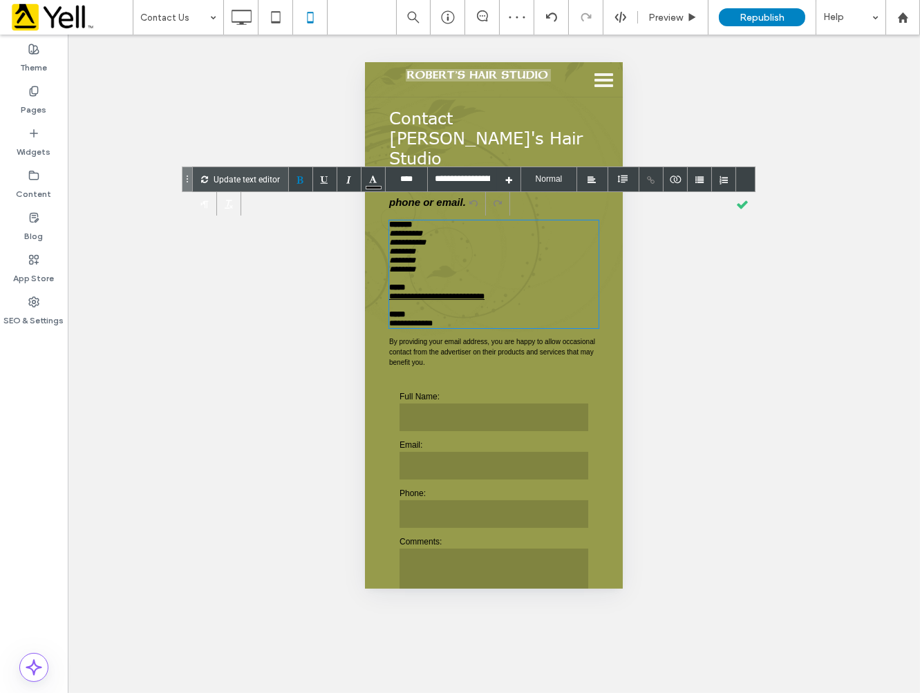
click at [445, 319] on div "**********" at bounding box center [487, 323] width 198 height 9
drag, startPoint x: 447, startPoint y: 301, endPoint x: 384, endPoint y: 301, distance: 63.6
click at [384, 301] on div "**********" at bounding box center [493, 393] width 230 height 570
click at [744, 205] on div at bounding box center [743, 203] width 24 height 24
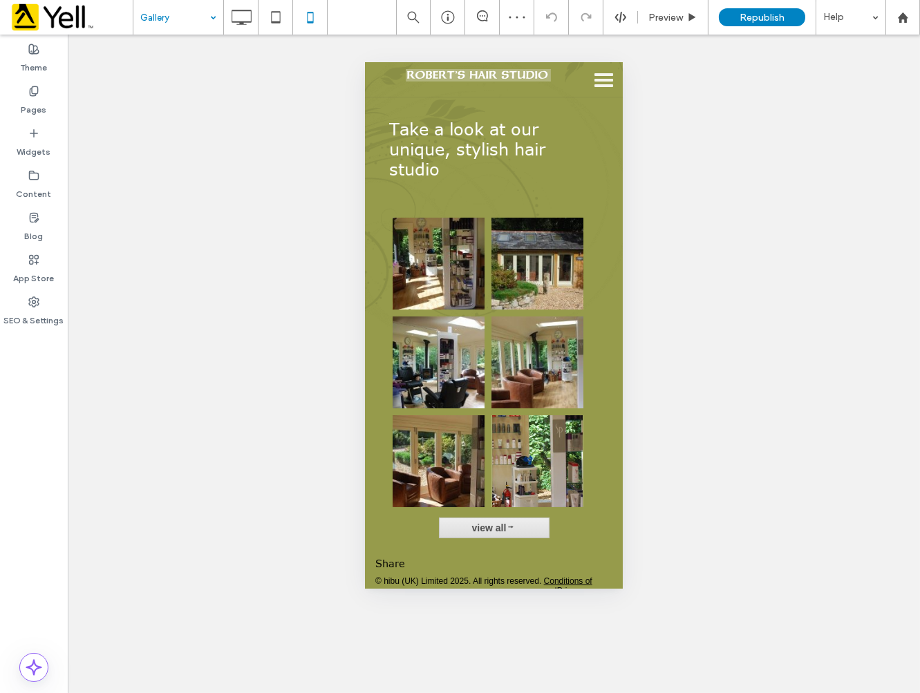
click at [181, 16] on input at bounding box center [174, 17] width 69 height 35
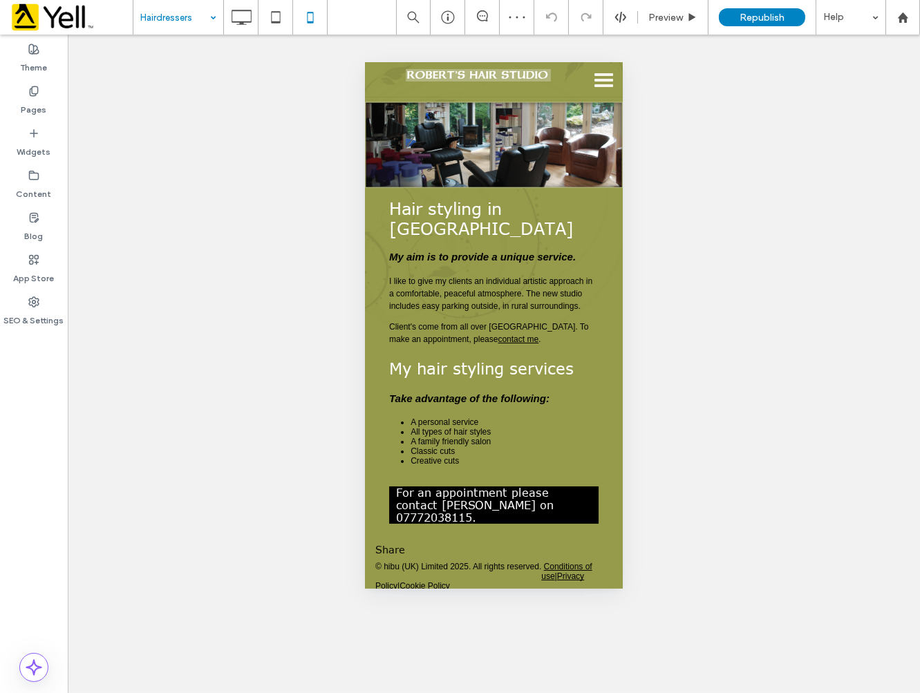
click at [142, 16] on input at bounding box center [174, 17] width 69 height 35
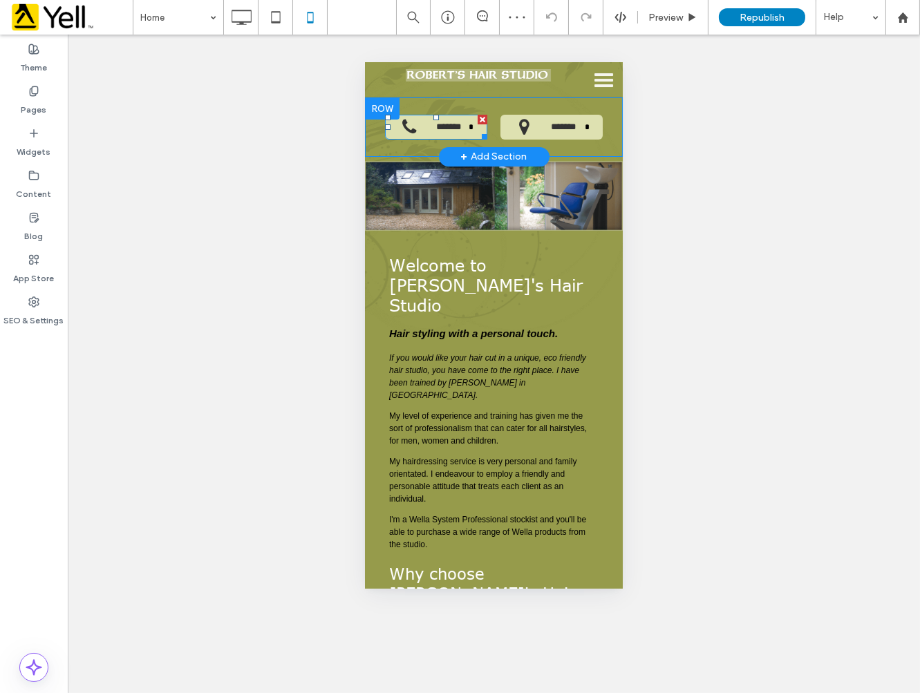
click at [441, 128] on span "*******" at bounding box center [448, 127] width 40 height 25
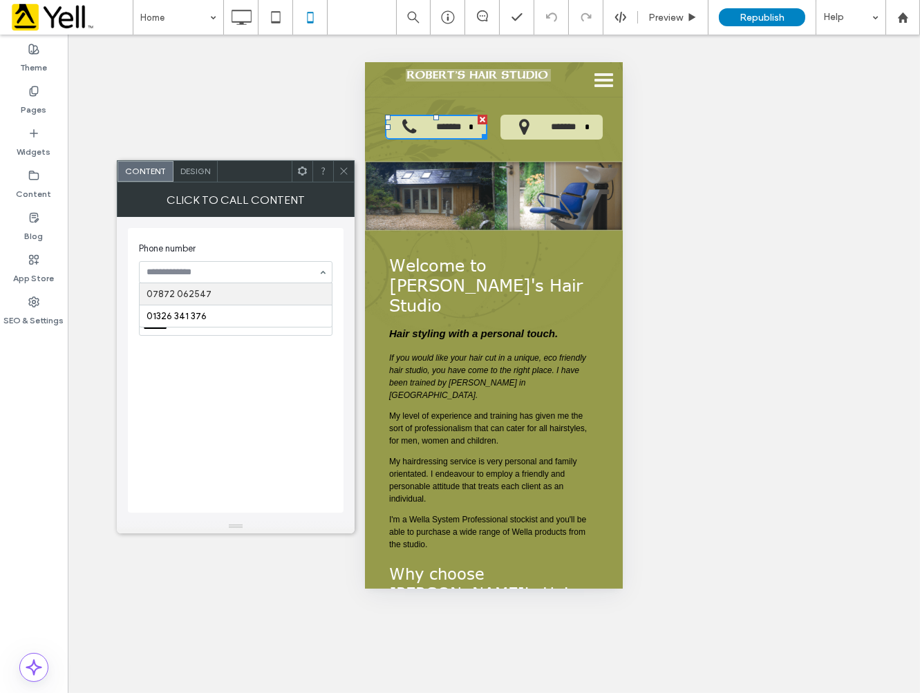
click at [218, 272] on input at bounding box center [232, 272] width 171 height 10
paste input "**********"
type input "**********"
click at [234, 379] on div "Phone number Text on button *******" at bounding box center [236, 370] width 216 height 285
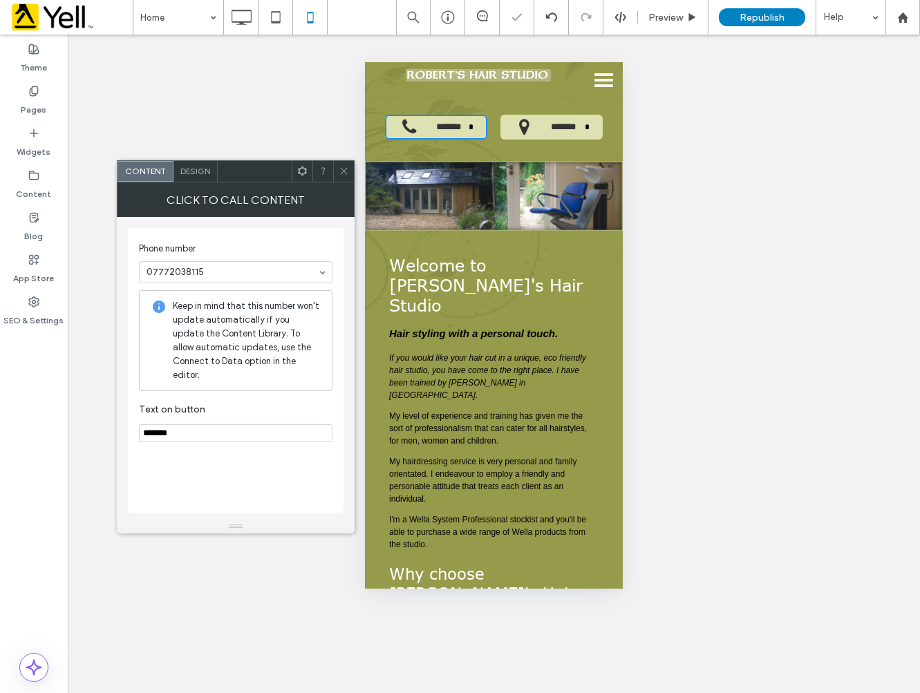
click at [346, 170] on icon at bounding box center [344, 171] width 10 height 10
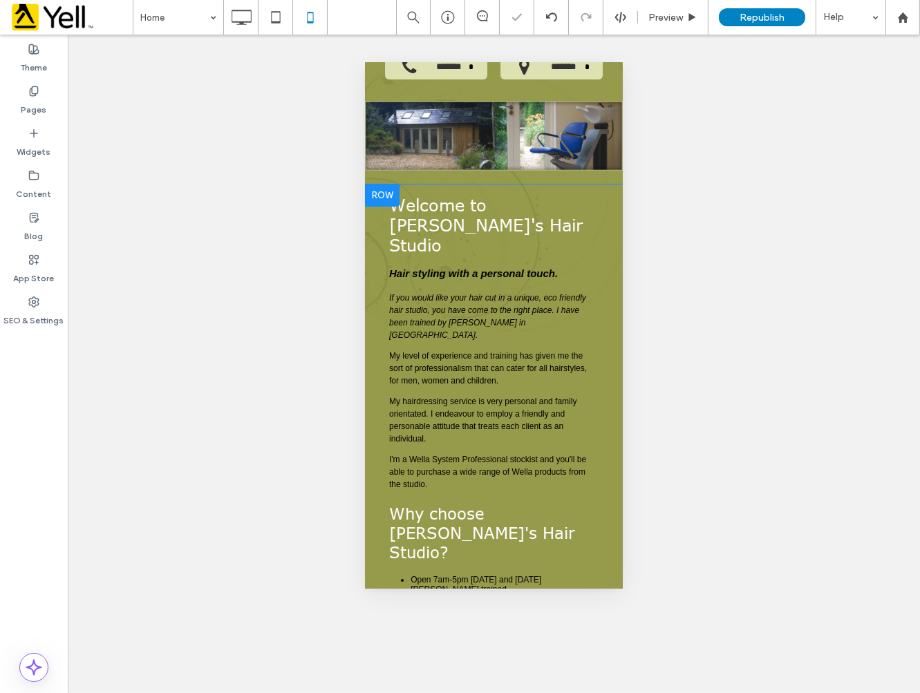
scroll to position [190, 0]
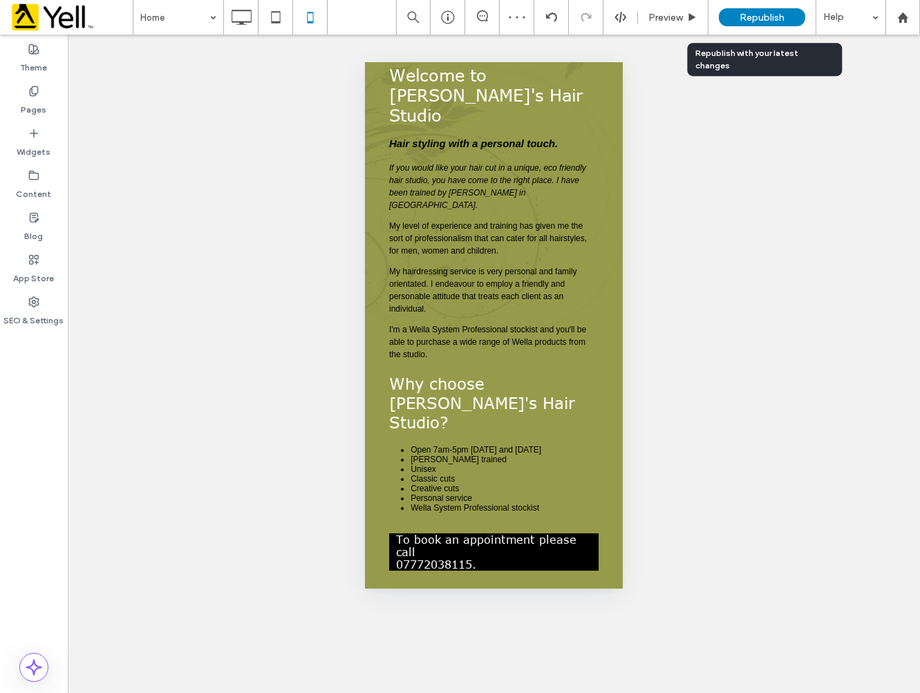
click at [747, 16] on span "Republish" at bounding box center [762, 18] width 45 height 12
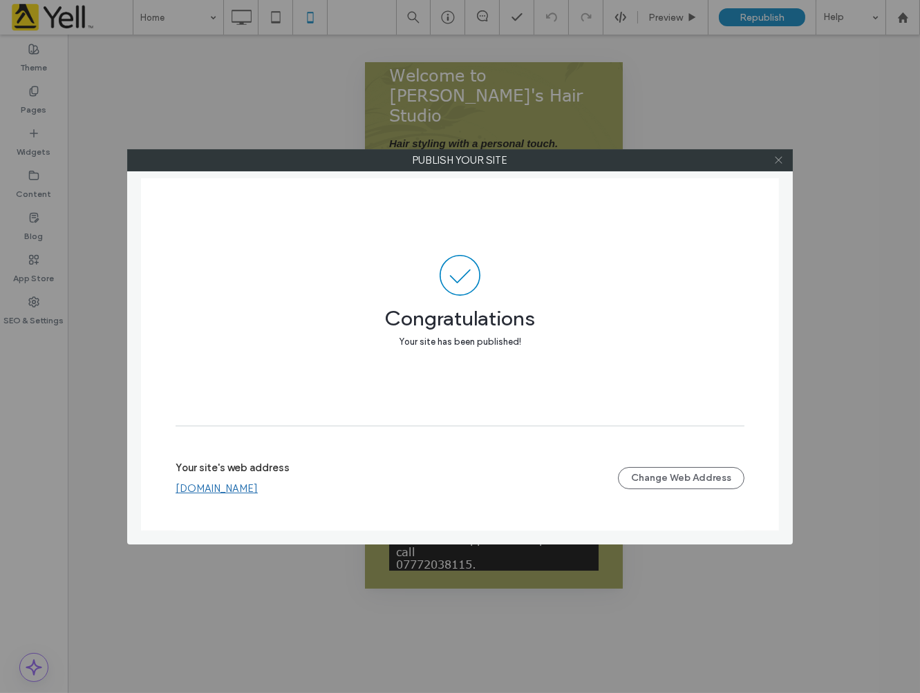
click at [776, 162] on use at bounding box center [778, 160] width 7 height 7
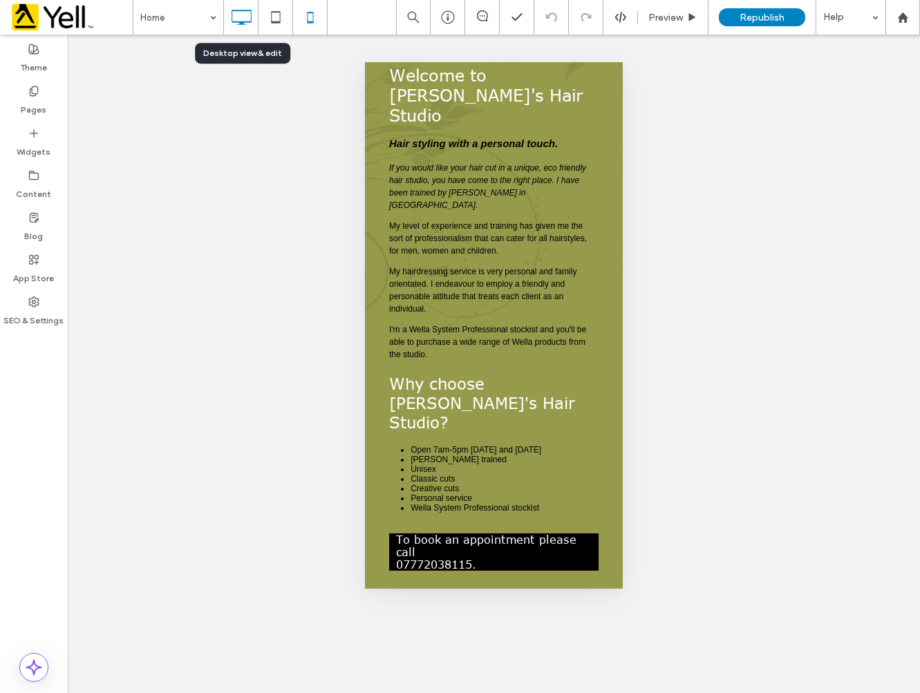
click at [243, 19] on icon at bounding box center [241, 17] width 28 height 28
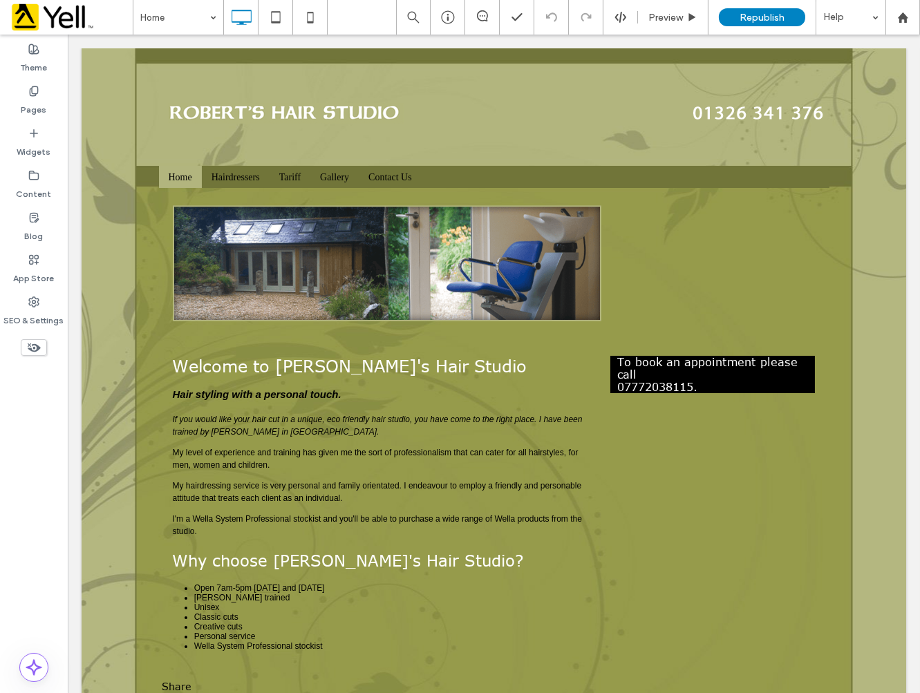
scroll to position [0, 0]
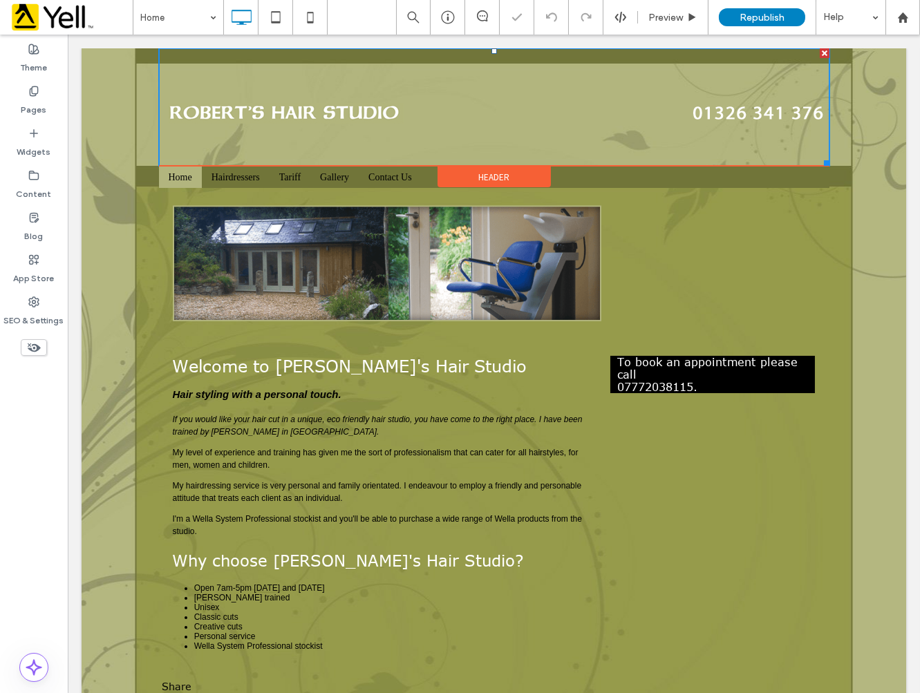
click at [417, 105] on img at bounding box center [493, 107] width 670 height 118
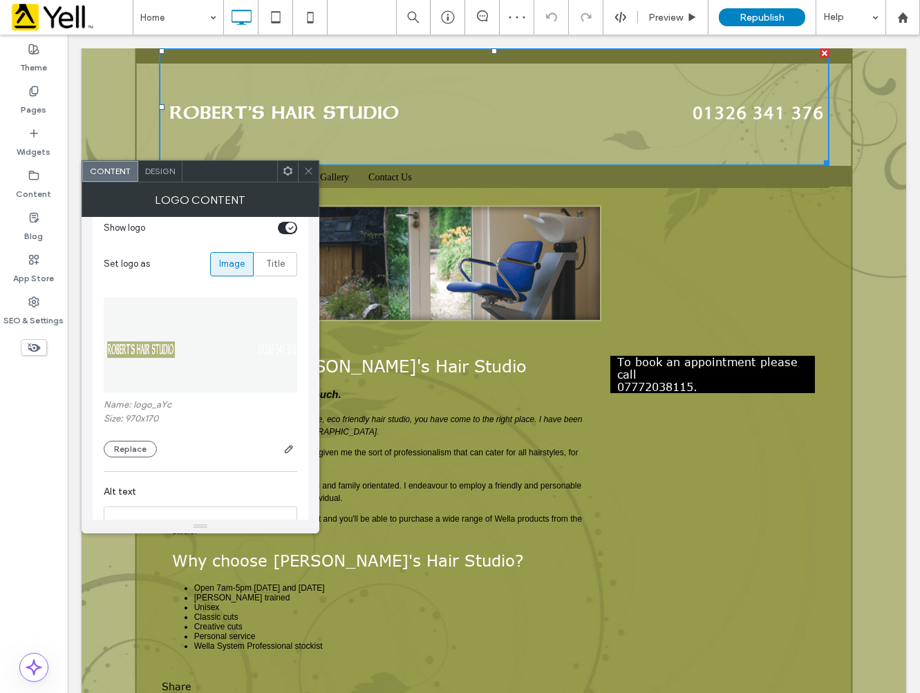
scroll to position [143, 0]
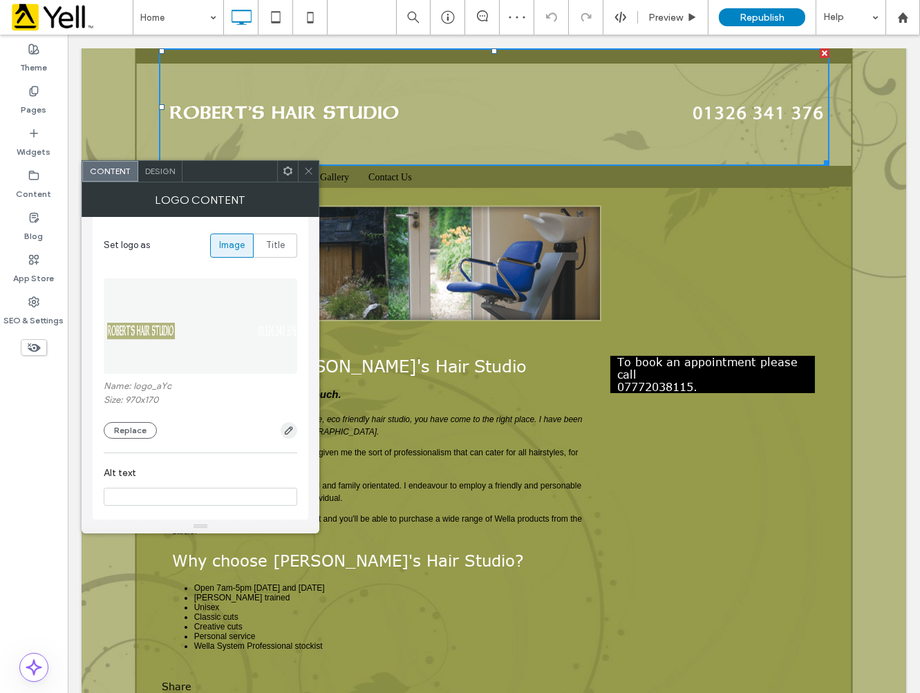
click at [285, 427] on icon "button" at bounding box center [288, 430] width 11 height 11
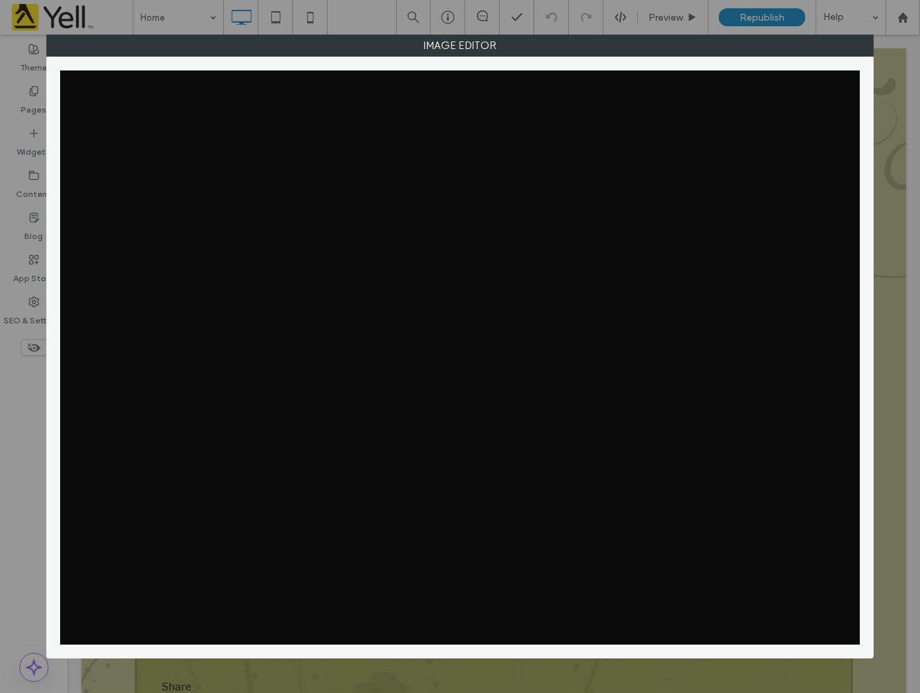
click at [290, 404] on div at bounding box center [460, 358] width 800 height 574
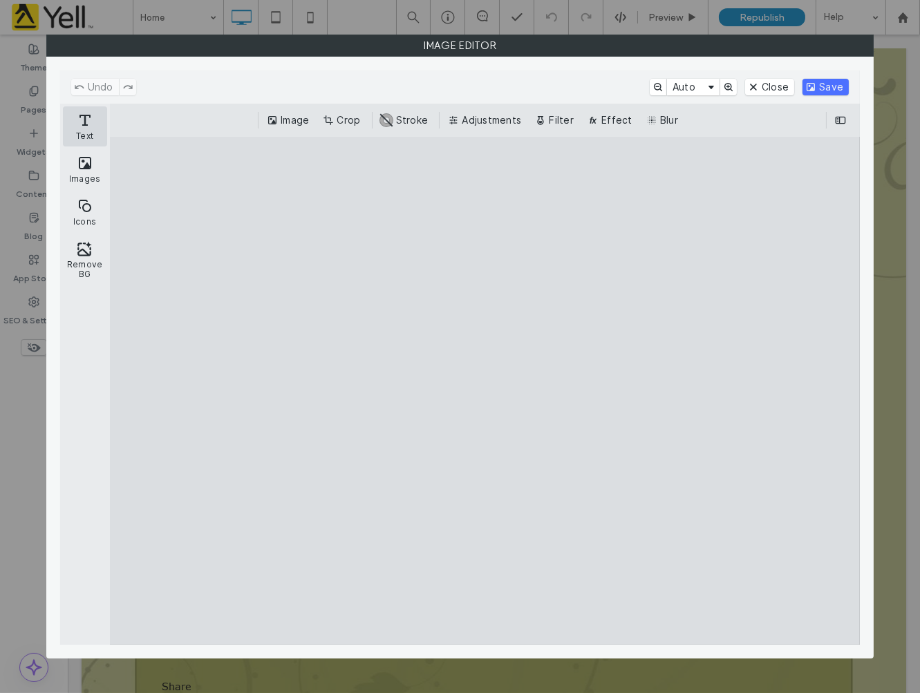
click at [87, 133] on button "Text" at bounding box center [85, 126] width 44 height 40
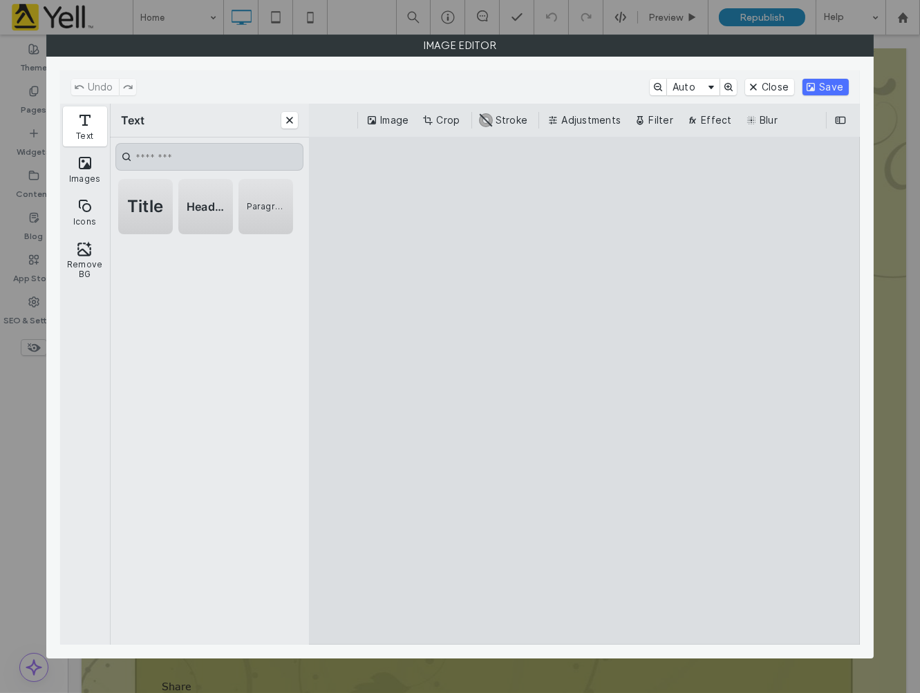
click at [162, 159] on input "CE.SDK" at bounding box center [209, 157] width 188 height 28
type input "*"
click at [156, 218] on div "Title" at bounding box center [145, 206] width 55 height 55
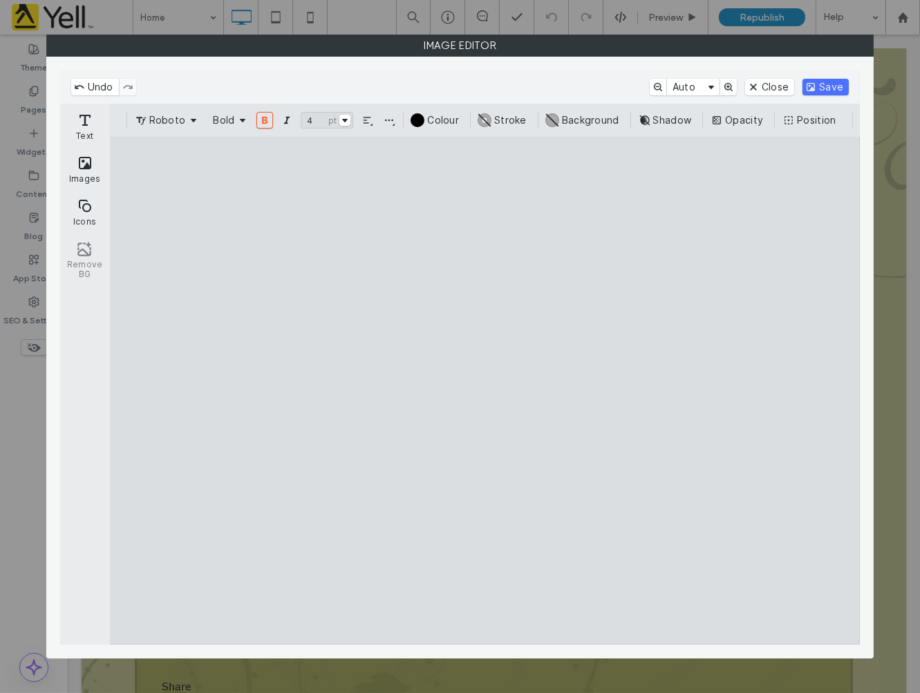
drag, startPoint x: 305, startPoint y: 401, endPoint x: 296, endPoint y: 335, distance: 67.0
click at [485, 391] on cesdk-canvas "Editor canvas" at bounding box center [485, 391] width 0 height 0
click at [464, 307] on button "Delete" at bounding box center [466, 304] width 17 height 17
click at [485, 391] on cesdk-canvas "Editor canvas" at bounding box center [485, 391] width 0 height 0
click at [90, 261] on button "Remove BG" at bounding box center [85, 260] width 44 height 50
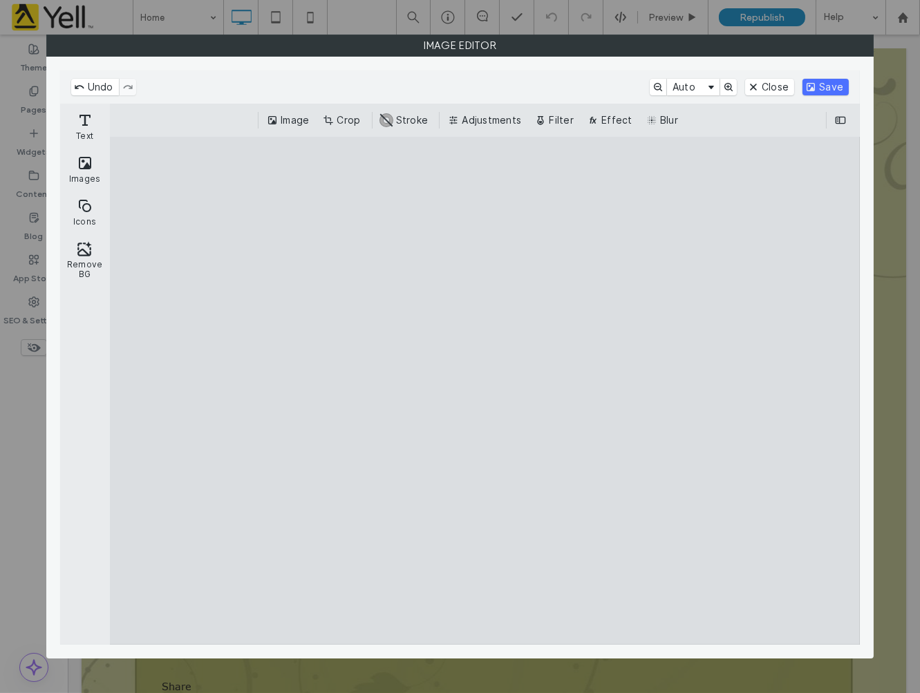
click at [485, 391] on cesdk-canvas "Editor canvas" at bounding box center [485, 391] width 0 height 0
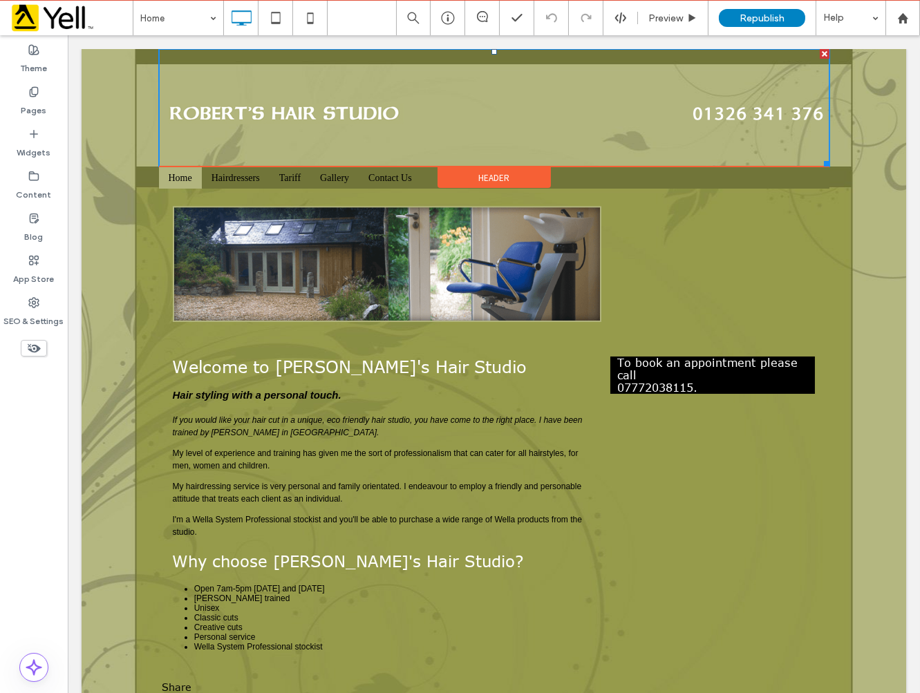
click at [348, 111] on img at bounding box center [493, 108] width 670 height 118
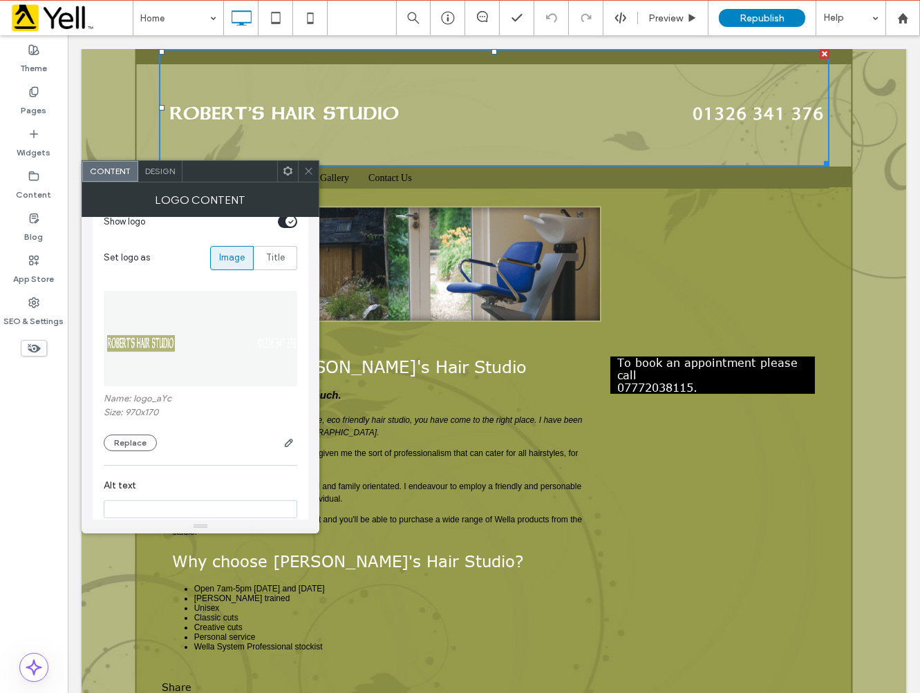
scroll to position [143, 0]
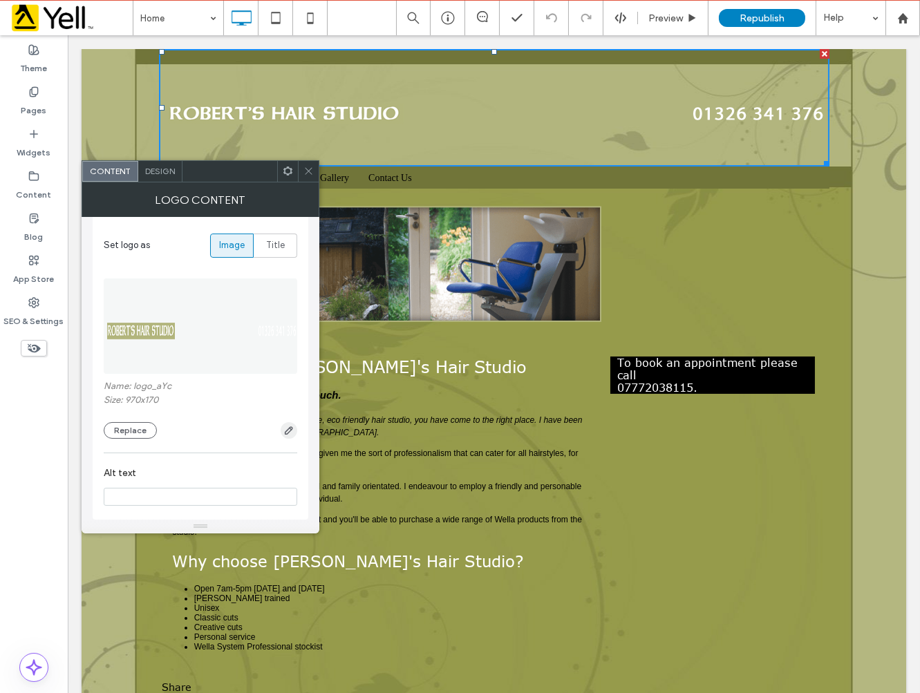
click at [286, 431] on icon "button" at bounding box center [288, 430] width 11 height 11
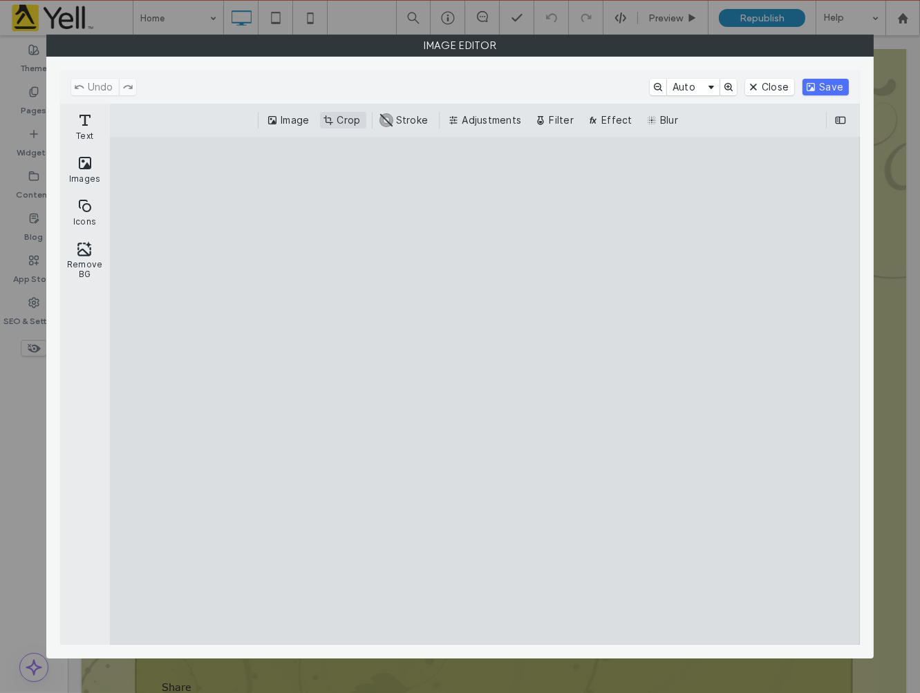
click at [344, 128] on button "Crop" at bounding box center [343, 120] width 46 height 17
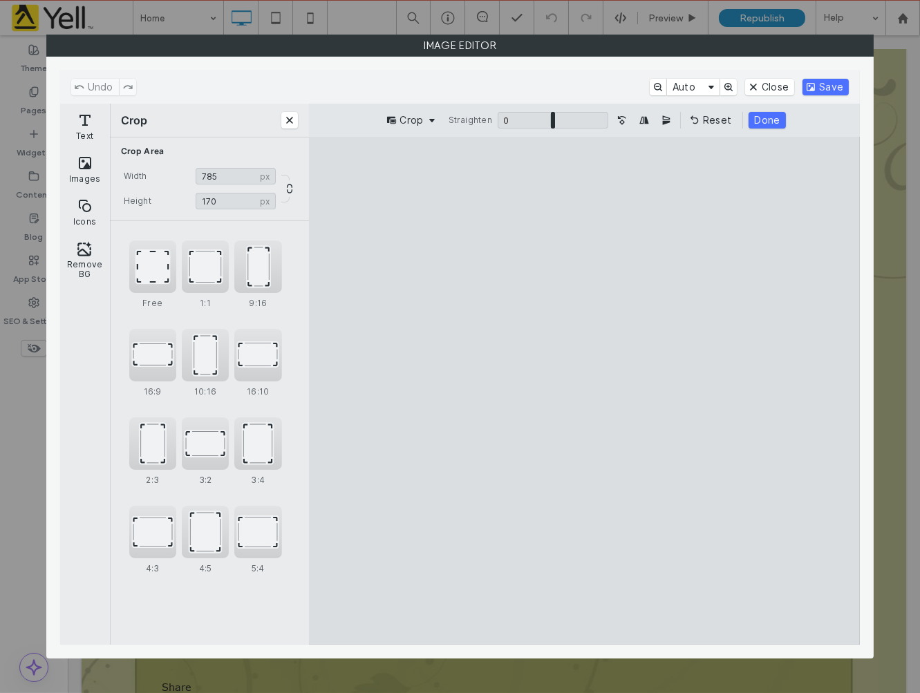
type input "***"
drag, startPoint x: 833, startPoint y: 395, endPoint x: 731, endPoint y: 392, distance: 101.7
click at [584, 391] on cesdk-canvas "Editor canvas" at bounding box center [584, 391] width 0 height 0
click at [88, 133] on button "Text" at bounding box center [85, 126] width 44 height 40
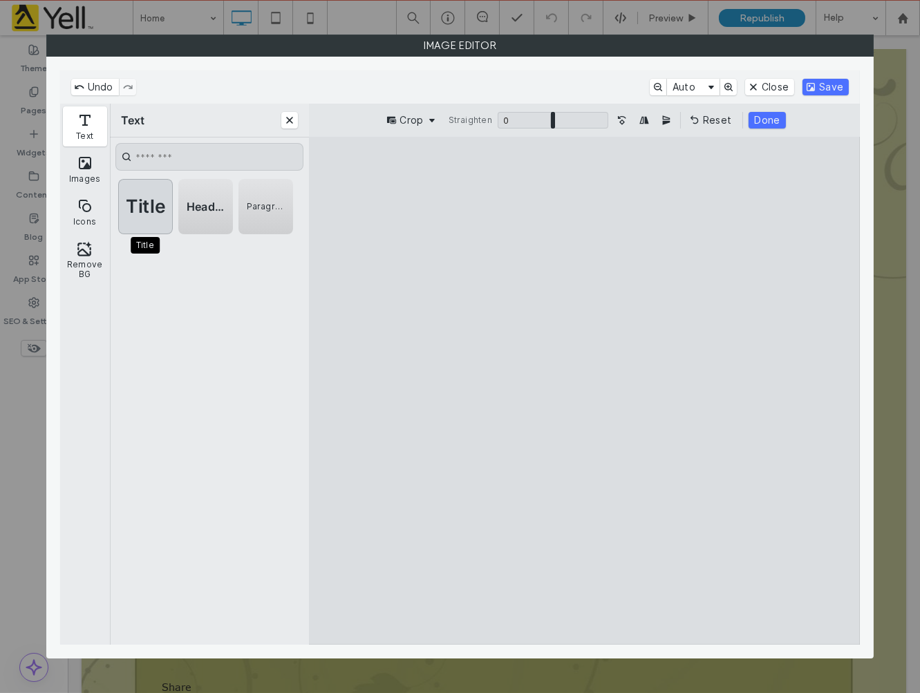
click at [158, 210] on span "Title" at bounding box center [145, 206] width 42 height 15
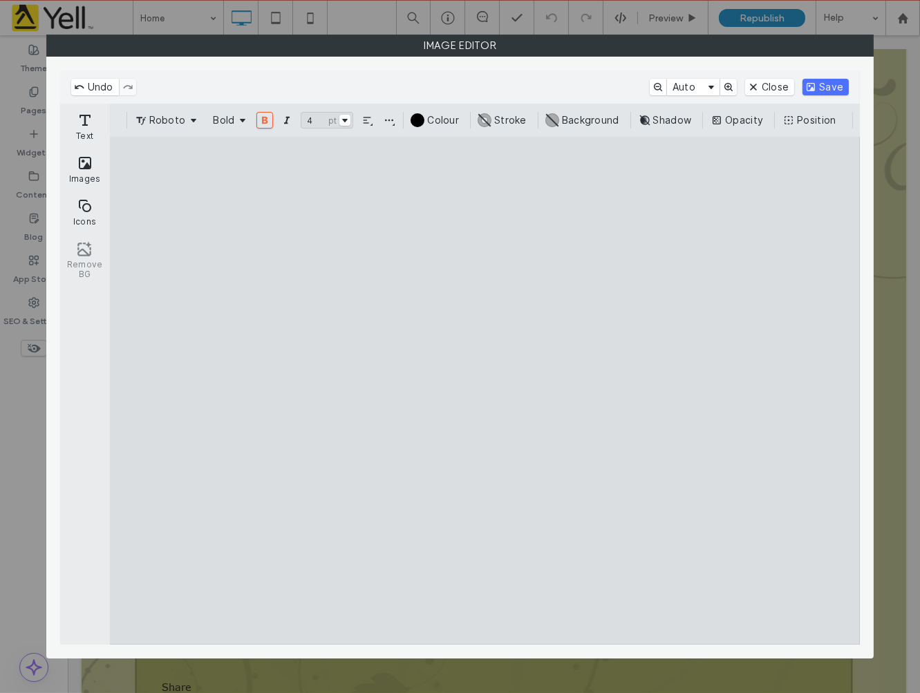
drag, startPoint x: 479, startPoint y: 404, endPoint x: 733, endPoint y: 402, distance: 254.4
click at [485, 391] on cesdk-canvas "Editor canvas" at bounding box center [485, 391] width 0 height 0
type input "****"
drag, startPoint x: 479, startPoint y: 412, endPoint x: 477, endPoint y: 487, distance: 75.4
click at [485, 391] on cesdk-canvas "Editor canvas" at bounding box center [485, 391] width 0 height 0
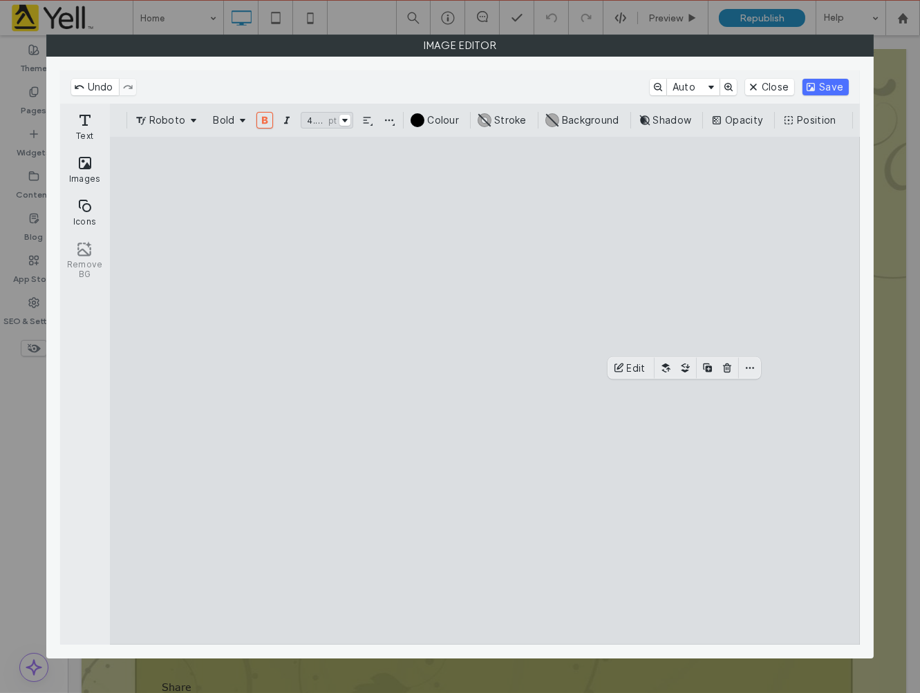
click at [485, 391] on cesdk-canvas "Editor canvas" at bounding box center [485, 391] width 0 height 0
click at [619, 372] on button "Edit" at bounding box center [630, 367] width 41 height 17
click at [485, 391] on cesdk-canvas "Editor canvas" at bounding box center [485, 391] width 0 height 0
drag, startPoint x: 527, startPoint y: 398, endPoint x: 460, endPoint y: 398, distance: 67.7
click at [485, 391] on cesdk-canvas "Editor canvas" at bounding box center [485, 391] width 0 height 0
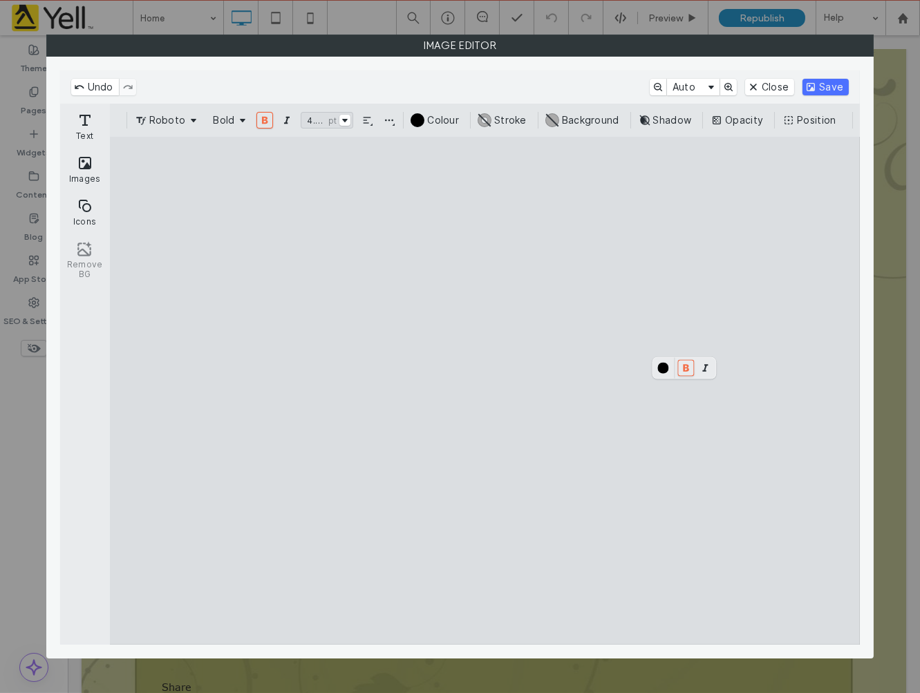
paste textarea "Canvas"
drag, startPoint x: 639, startPoint y: 397, endPoint x: 451, endPoint y: 397, distance: 188.0
click at [485, 391] on cesdk-canvas "Editor canvas" at bounding box center [485, 391] width 0 height 0
paste textarea "Canvas"
click at [485, 391] on cesdk-canvas "Editor canvas" at bounding box center [485, 391] width 0 height 0
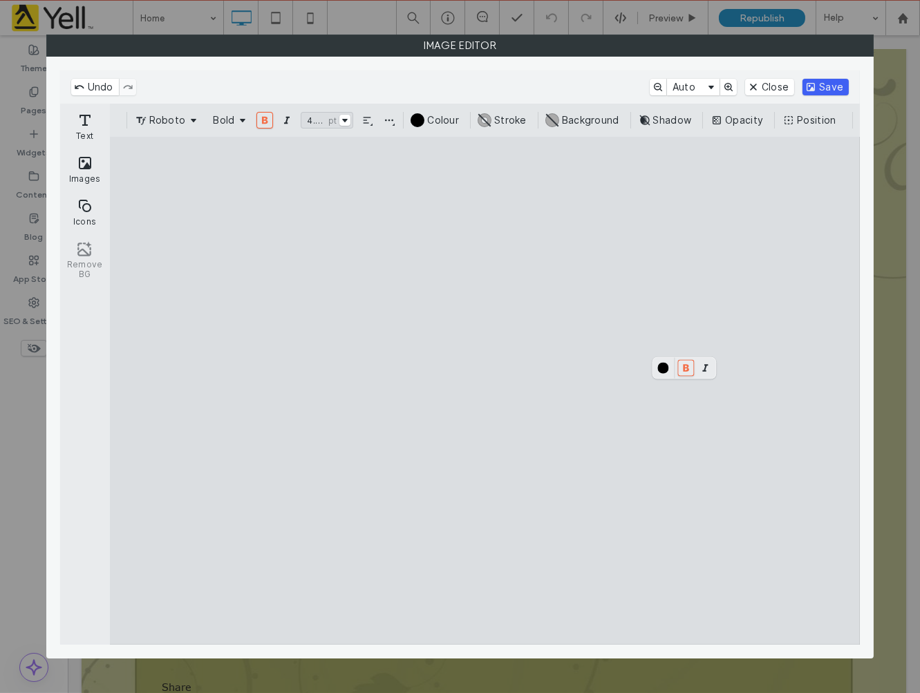
drag, startPoint x: 841, startPoint y: 66, endPoint x: 834, endPoint y: 92, distance: 26.3
click at [841, 73] on div at bounding box center [460, 358] width 800 height 588
click at [834, 92] on button "Save" at bounding box center [825, 87] width 46 height 17
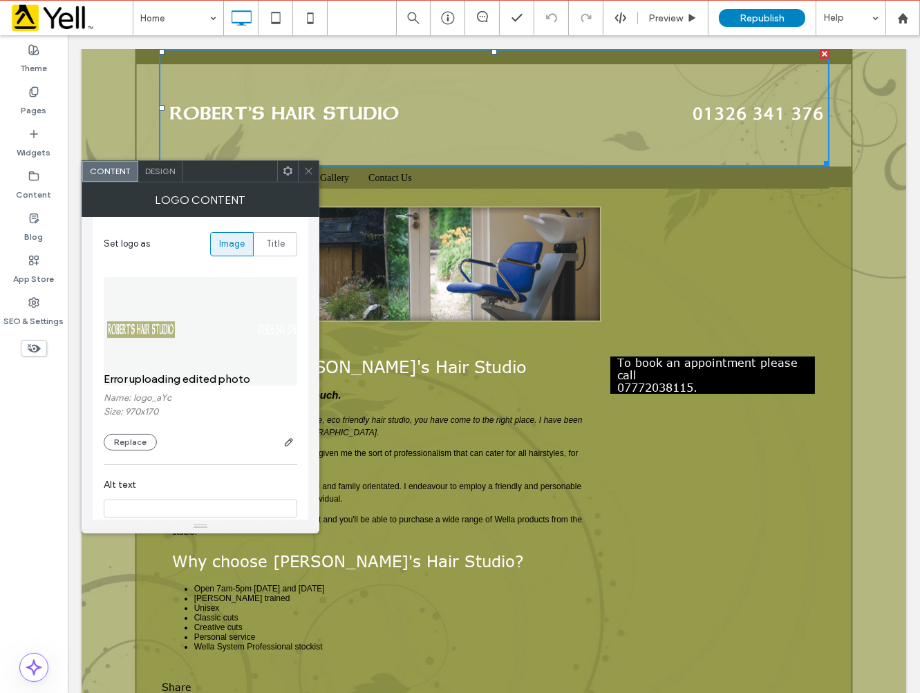
click at [259, 340] on img at bounding box center [201, 324] width 195 height 95
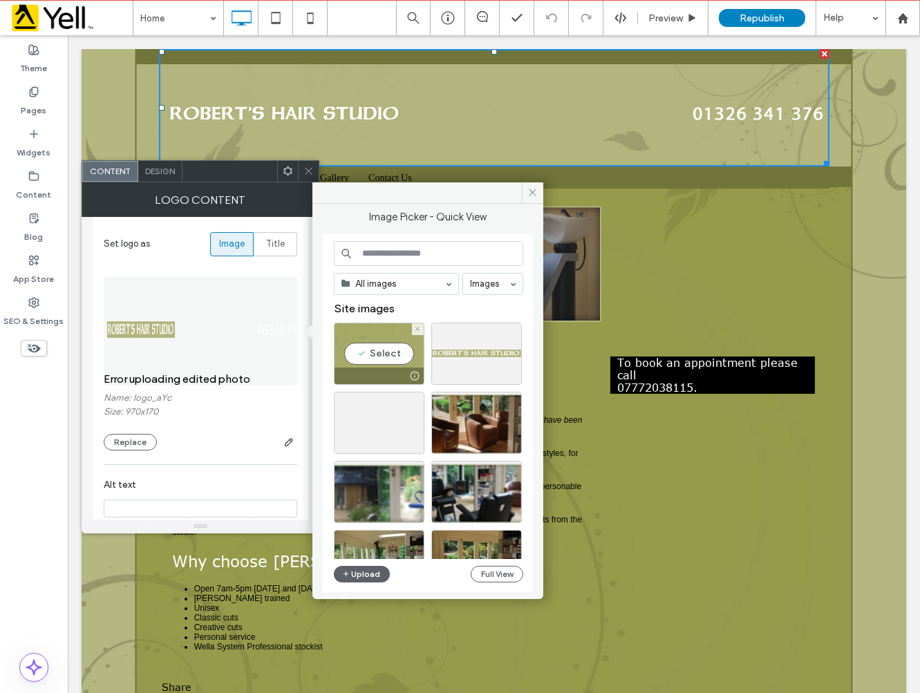
click at [388, 358] on div "Select" at bounding box center [379, 354] width 91 height 62
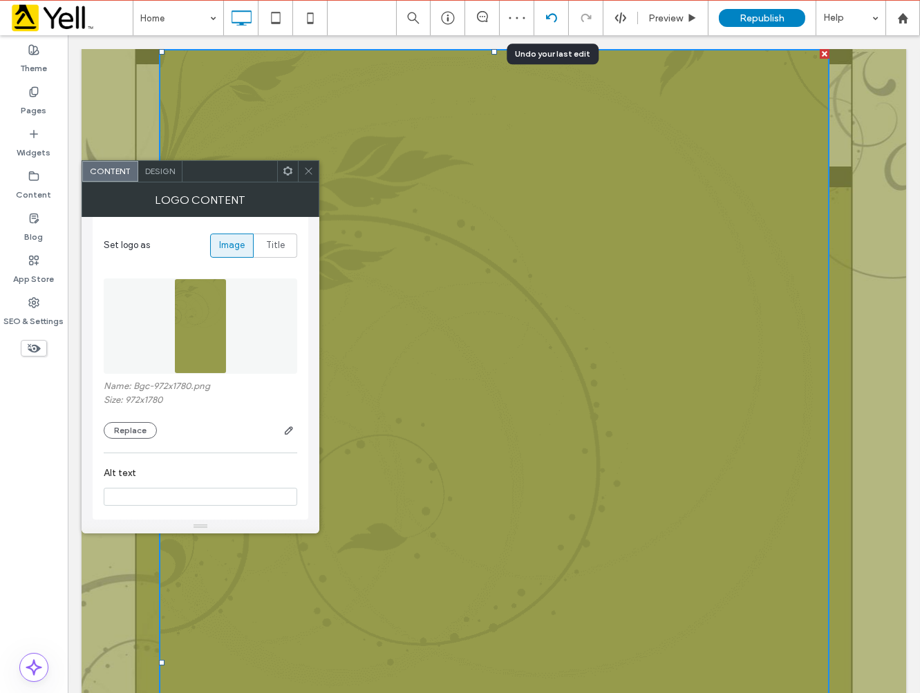
click at [556, 12] on div at bounding box center [551, 17] width 34 height 11
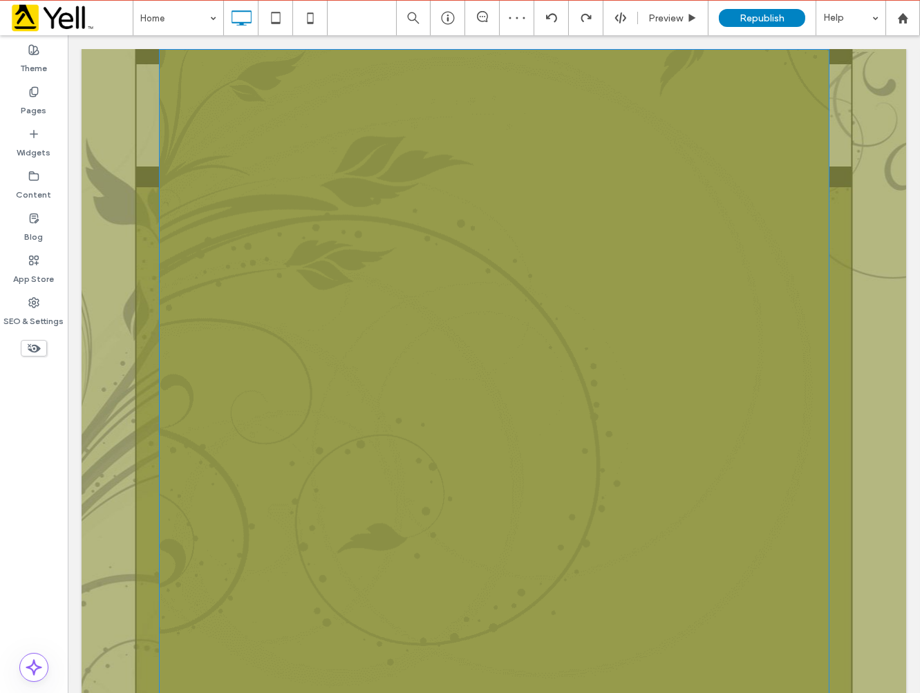
scroll to position [0, 0]
click at [819, 53] on div at bounding box center [824, 54] width 10 height 10
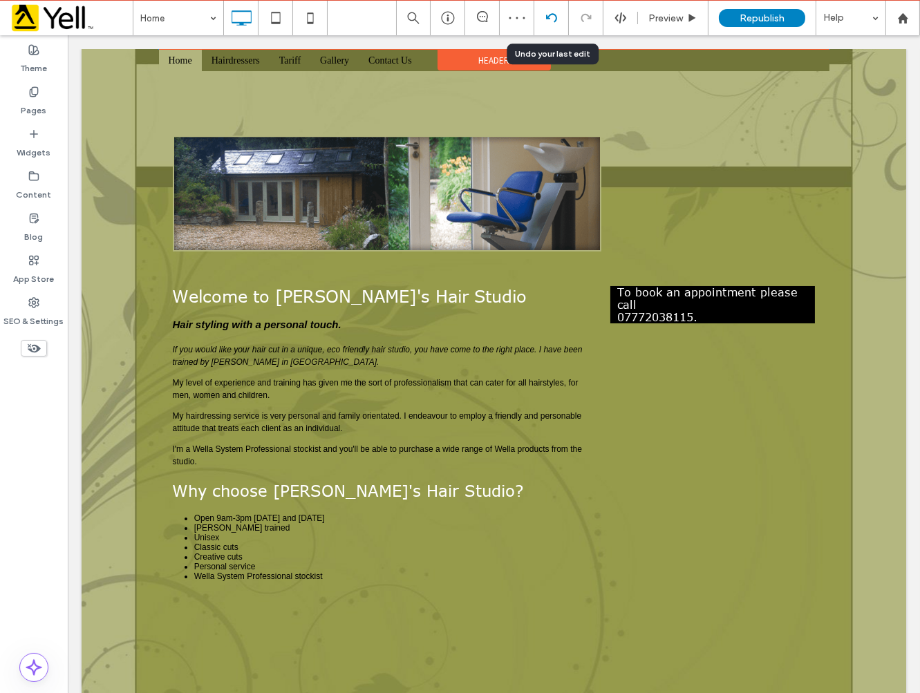
click at [550, 19] on icon at bounding box center [551, 17] width 11 height 11
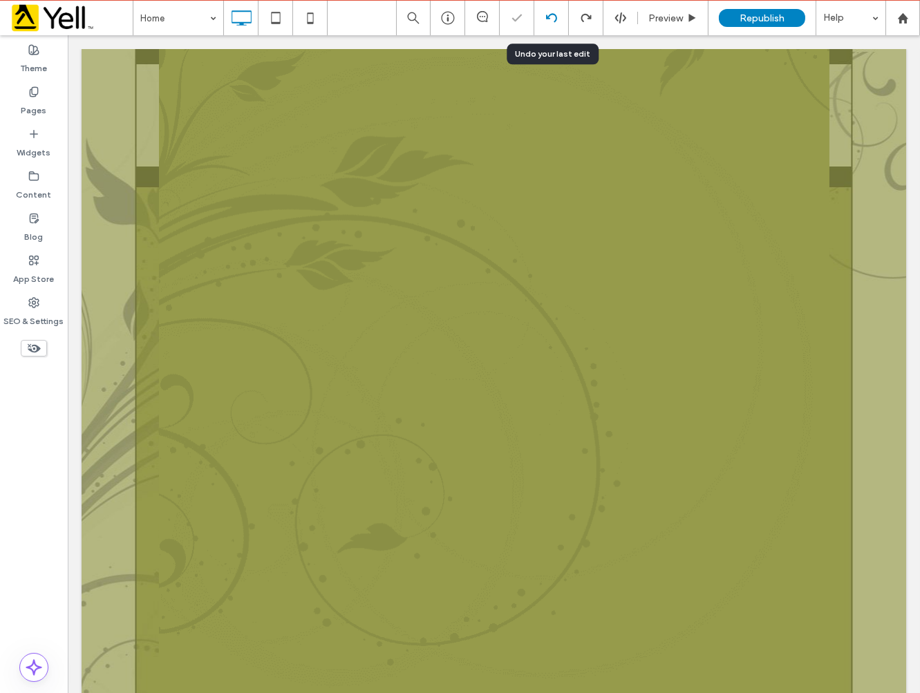
click at [552, 17] on icon at bounding box center [551, 17] width 11 height 11
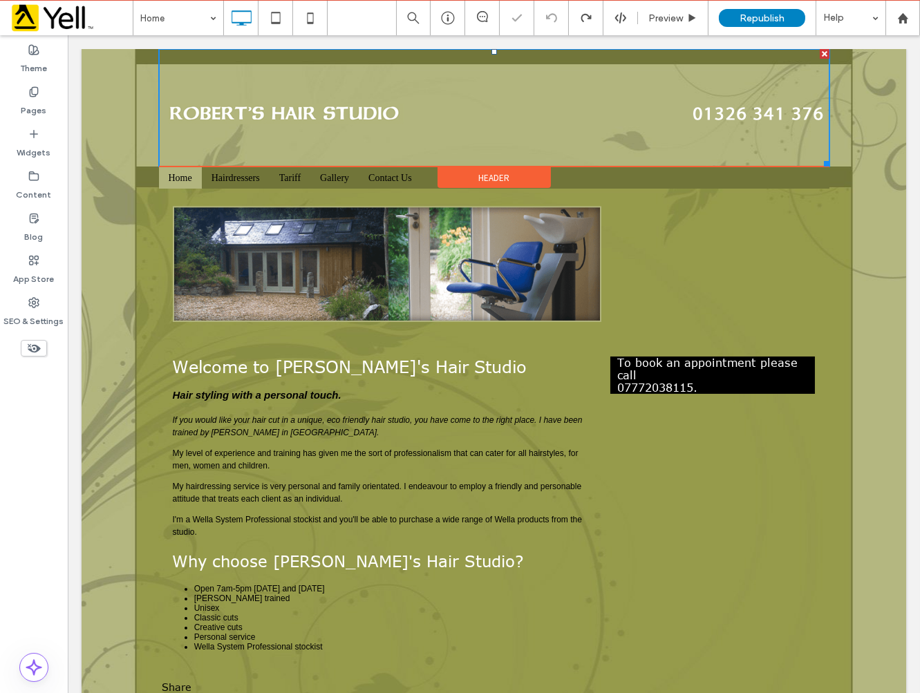
click at [301, 126] on img at bounding box center [493, 108] width 670 height 118
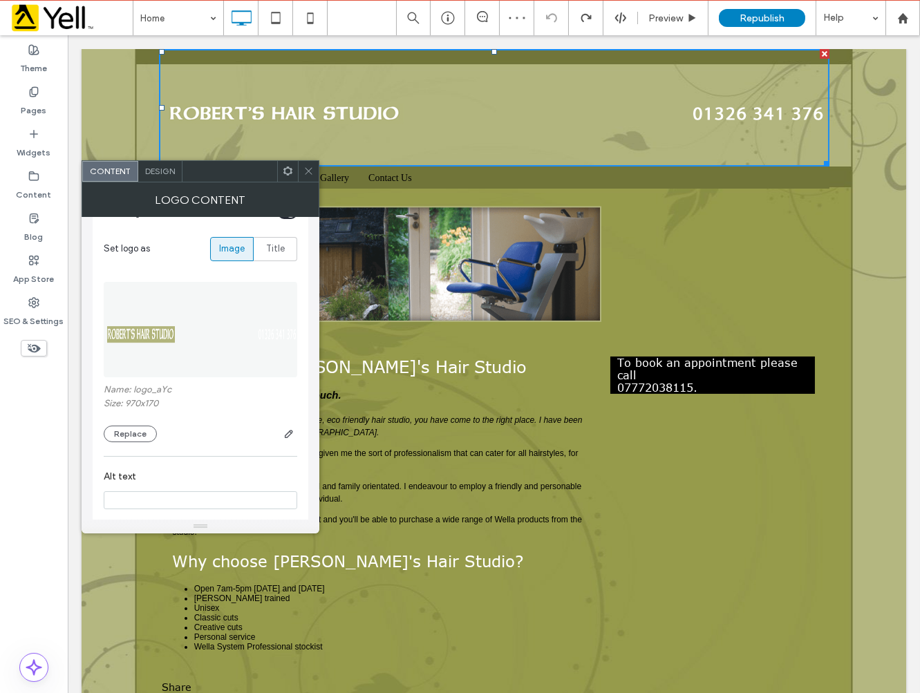
scroll to position [143, 0]
click at [288, 426] on use "button" at bounding box center [289, 430] width 8 height 8
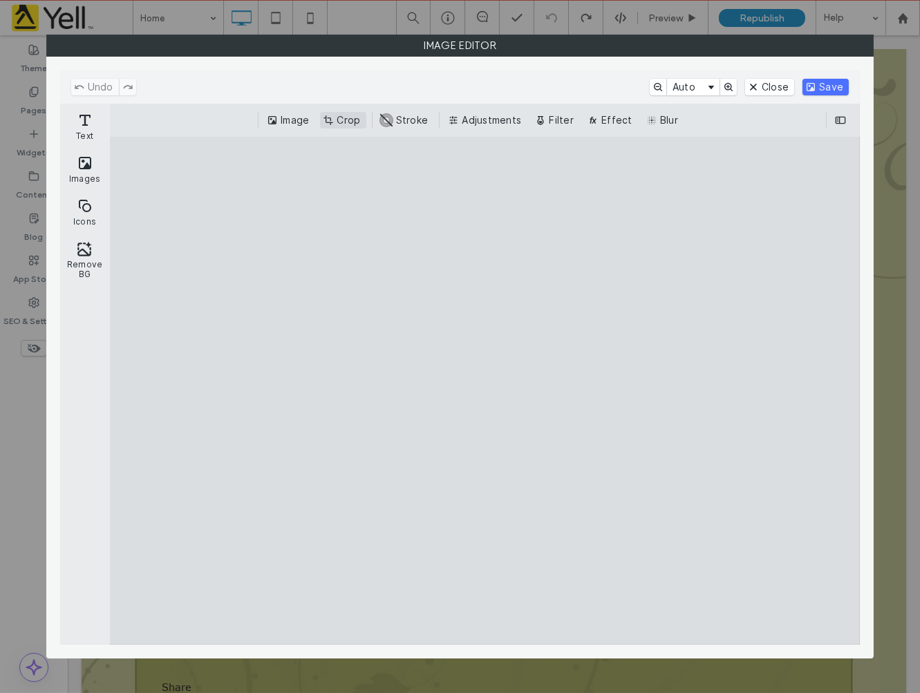
click at [328, 123] on button "Crop" at bounding box center [343, 120] width 46 height 17
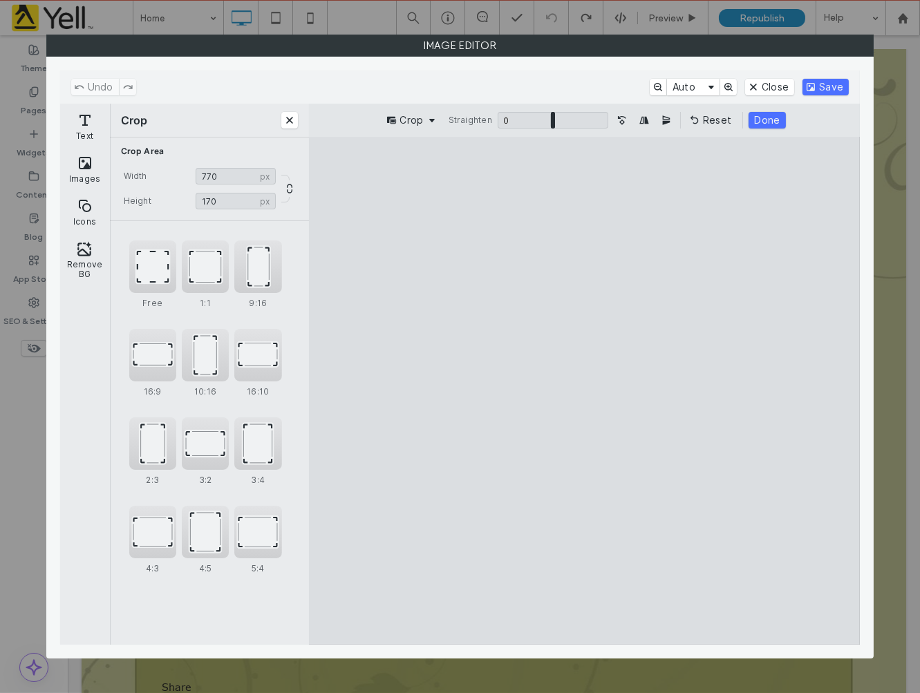
type input "***"
drag, startPoint x: 832, startPoint y: 393, endPoint x: 729, endPoint y: 395, distance: 103.0
click at [584, 391] on cesdk-canvas "Editor canvas" at bounding box center [584, 391] width 0 height 0
click at [760, 120] on button "Done" at bounding box center [767, 120] width 37 height 17
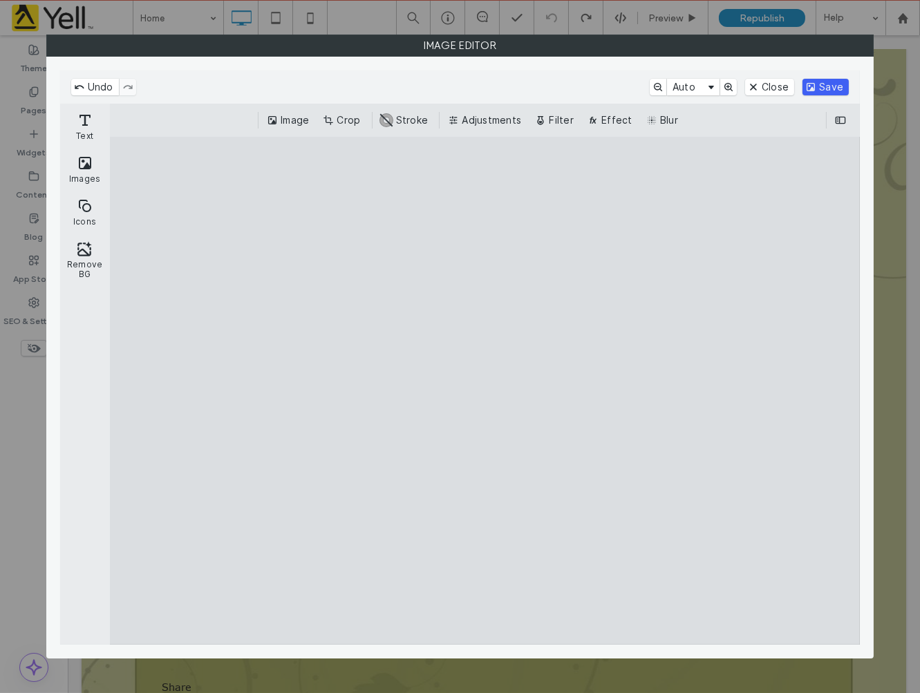
click at [820, 90] on button "Save" at bounding box center [825, 87] width 46 height 17
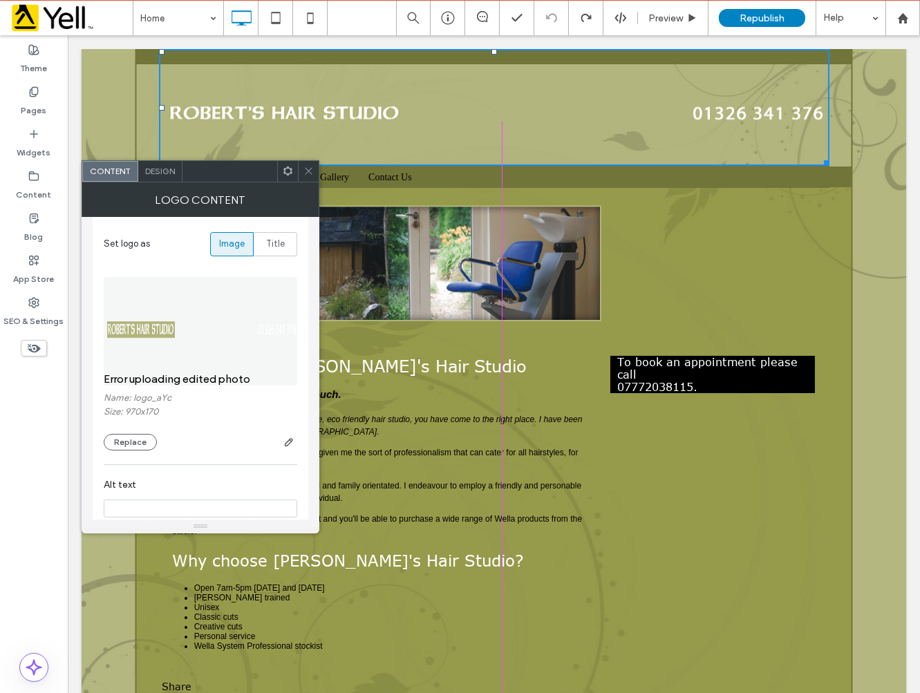
drag, startPoint x: 819, startPoint y: 162, endPoint x: 747, endPoint y: 165, distance: 71.9
click at [747, 165] on div "W:970 H:168.993 Kernow Education Arts Partnership Header ${text} Home Hairdress…" at bounding box center [493, 118] width 670 height 139
drag, startPoint x: 311, startPoint y: 171, endPoint x: 273, endPoint y: 131, distance: 55.2
click at [311, 171] on icon at bounding box center [308, 171] width 10 height 10
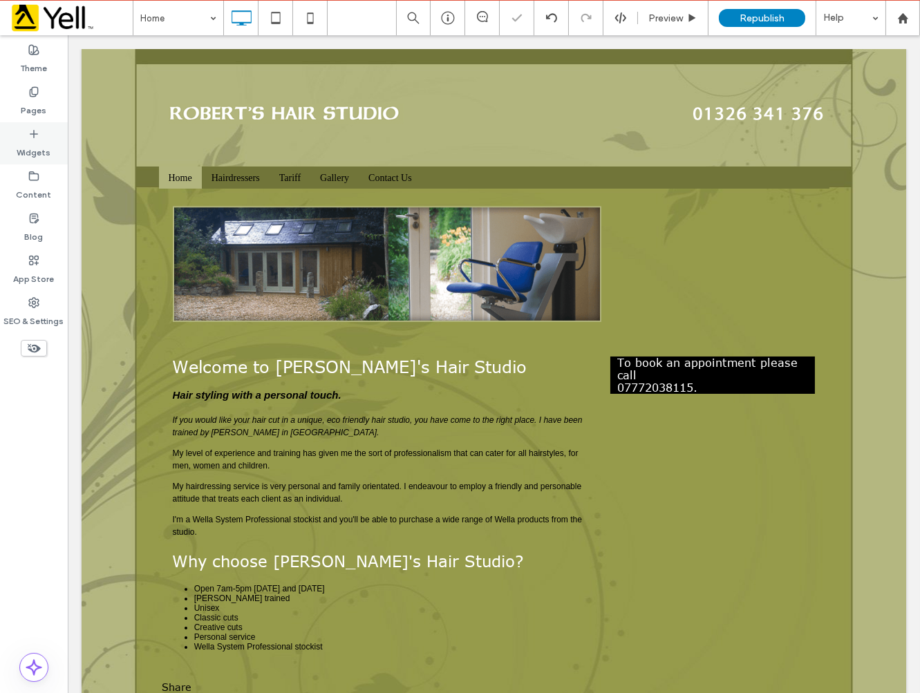
click at [47, 145] on label "Widgets" at bounding box center [34, 149] width 34 height 19
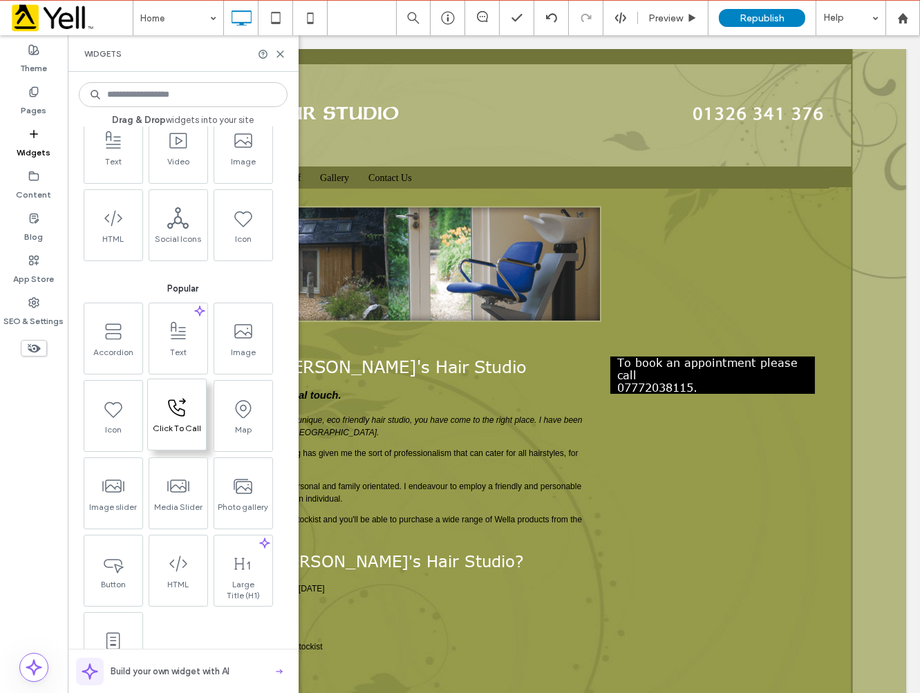
scroll to position [77, 0]
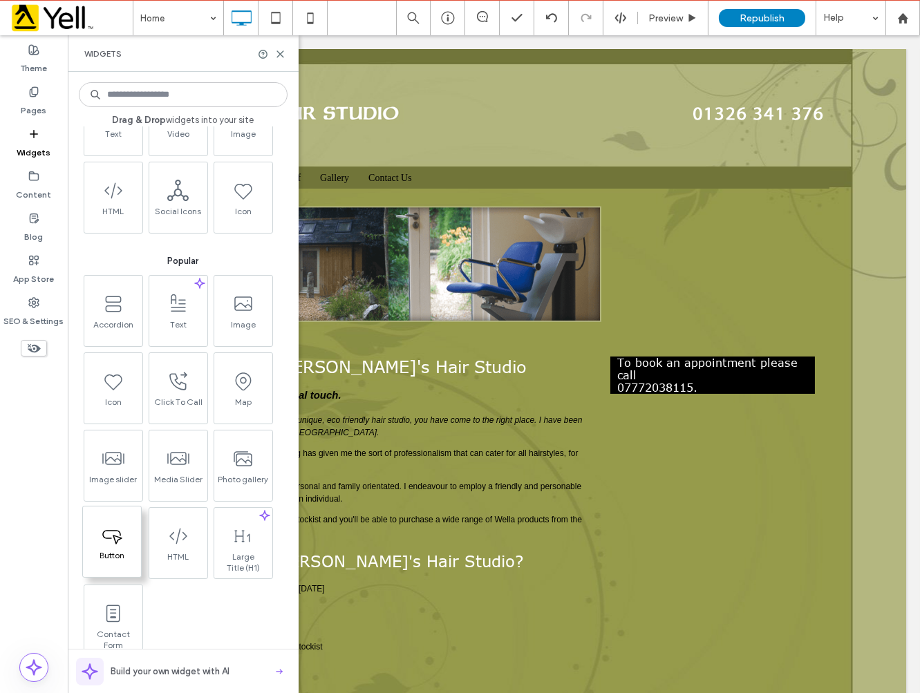
click at [113, 562] on span "Button" at bounding box center [112, 559] width 58 height 19
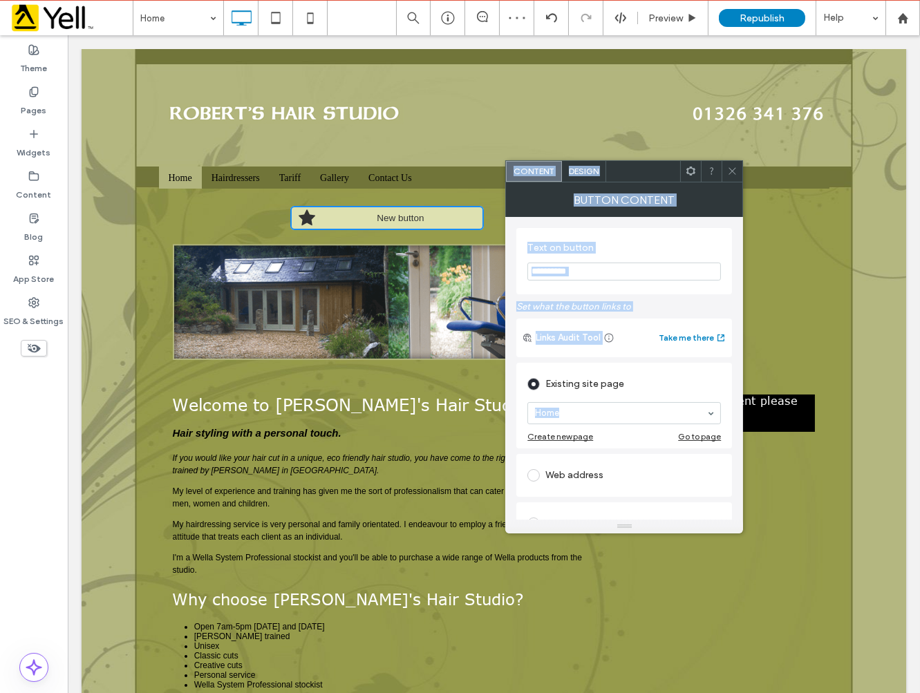
click at [557, 498] on body "Baljit Bahia is also editing this site. Editing the same site at the same time …" at bounding box center [460, 346] width 920 height 693
click at [731, 174] on icon at bounding box center [732, 171] width 10 height 10
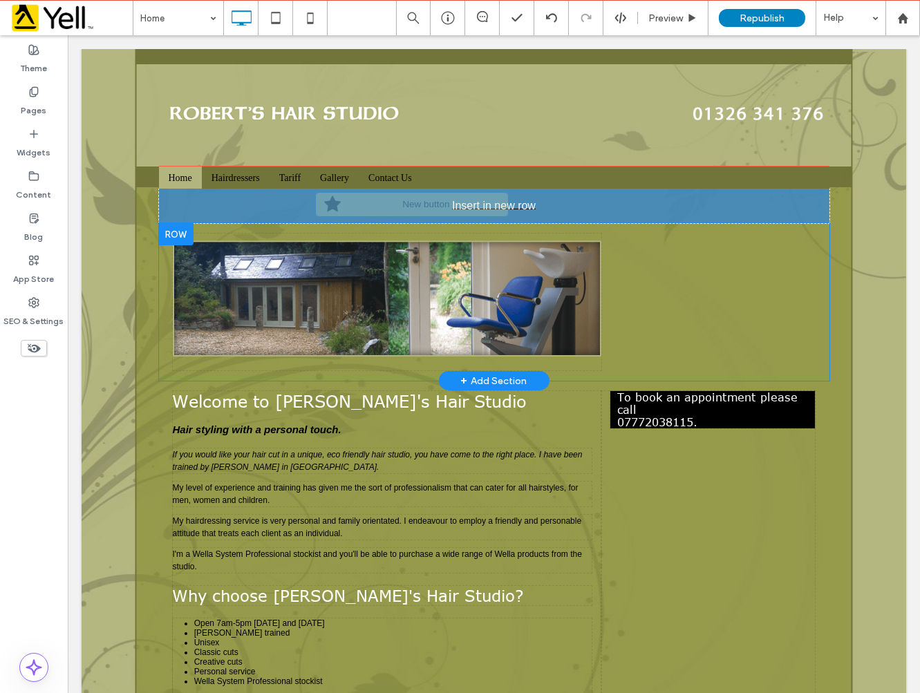
drag, startPoint x: 397, startPoint y: 221, endPoint x: 424, endPoint y: 207, distance: 30.9
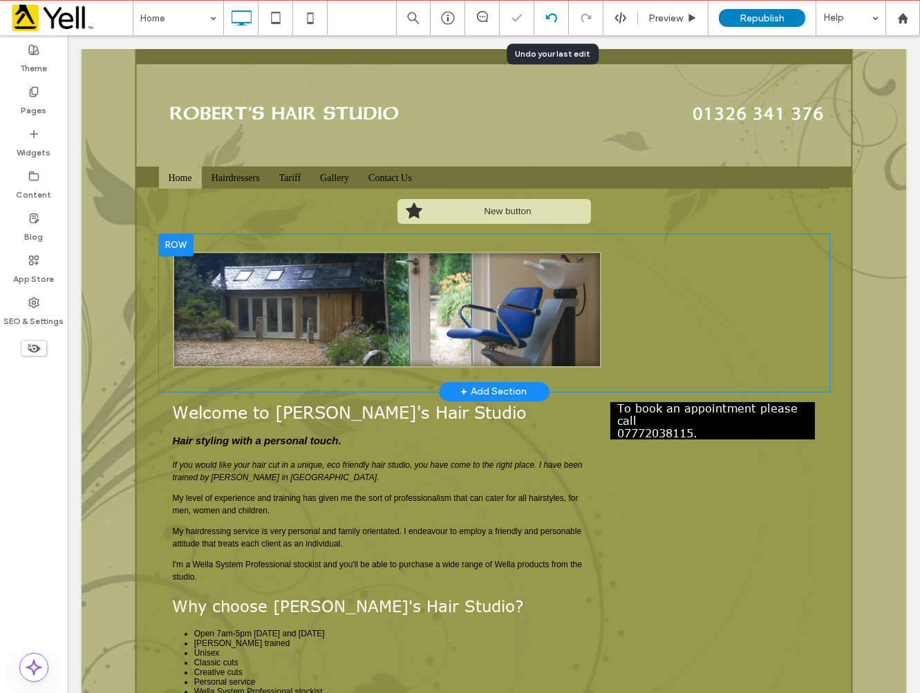
click at [544, 23] on div at bounding box center [551, 17] width 34 height 11
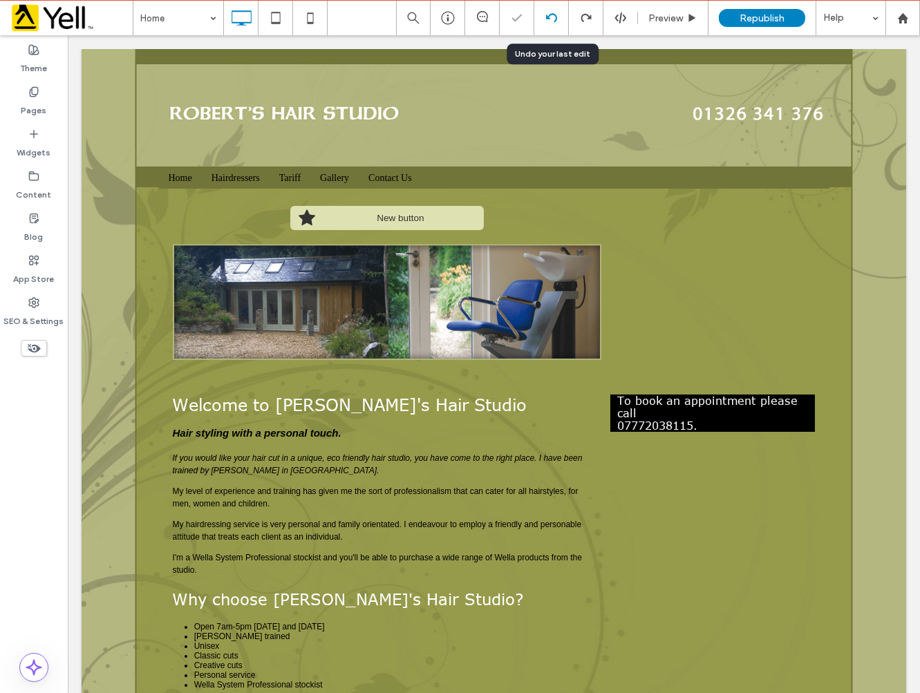
scroll to position [0, 0]
click at [544, 23] on div at bounding box center [551, 17] width 34 height 11
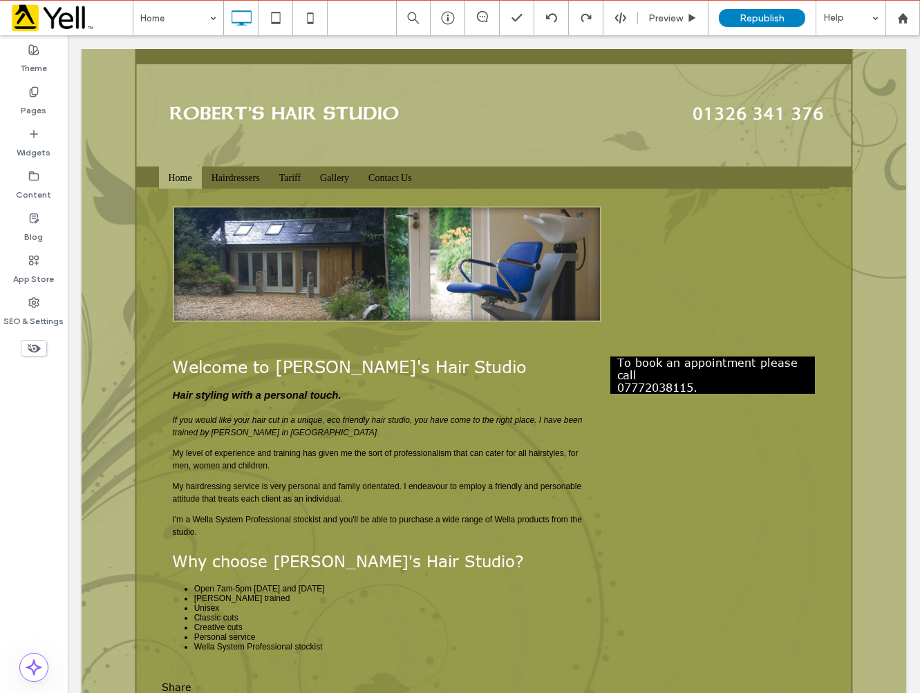
click at [28, 467] on div "Theme Pages Widgets Content Blog App Store SEO & Settings" at bounding box center [34, 364] width 68 height 659
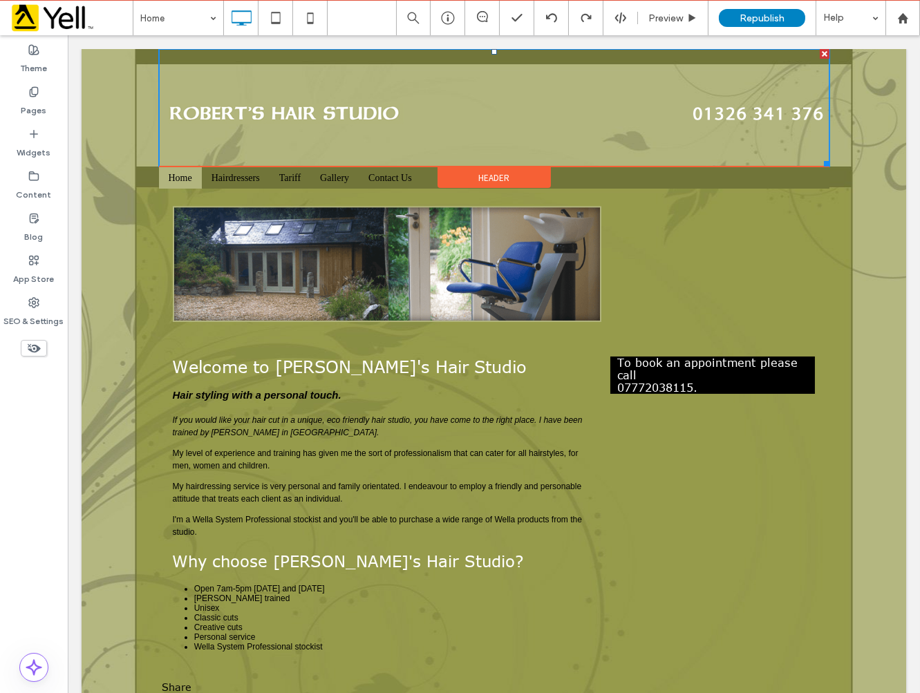
click at [245, 115] on img at bounding box center [493, 108] width 670 height 118
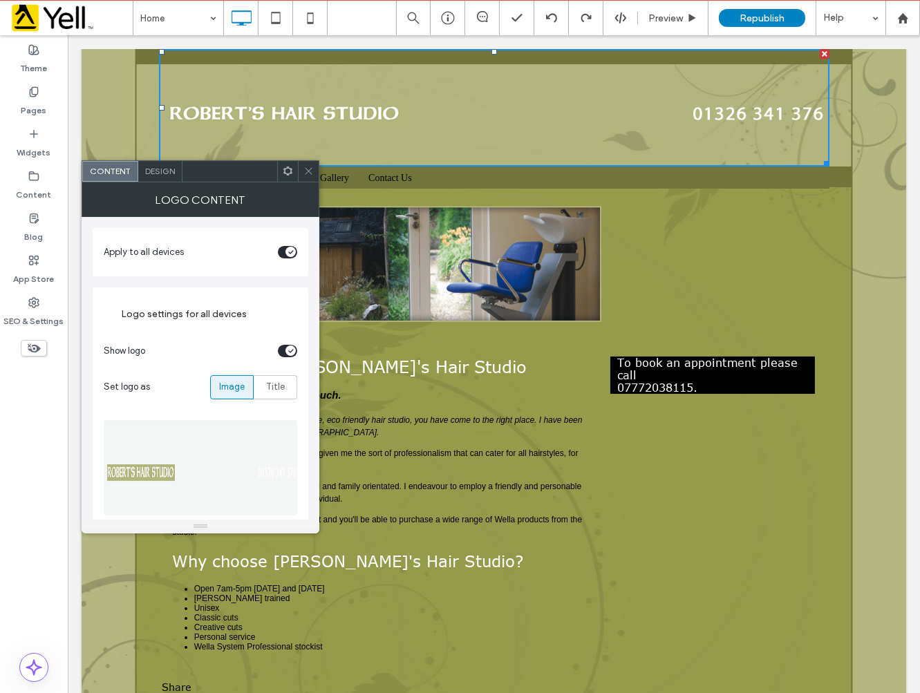
click at [187, 467] on img at bounding box center [201, 467] width 195 height 95
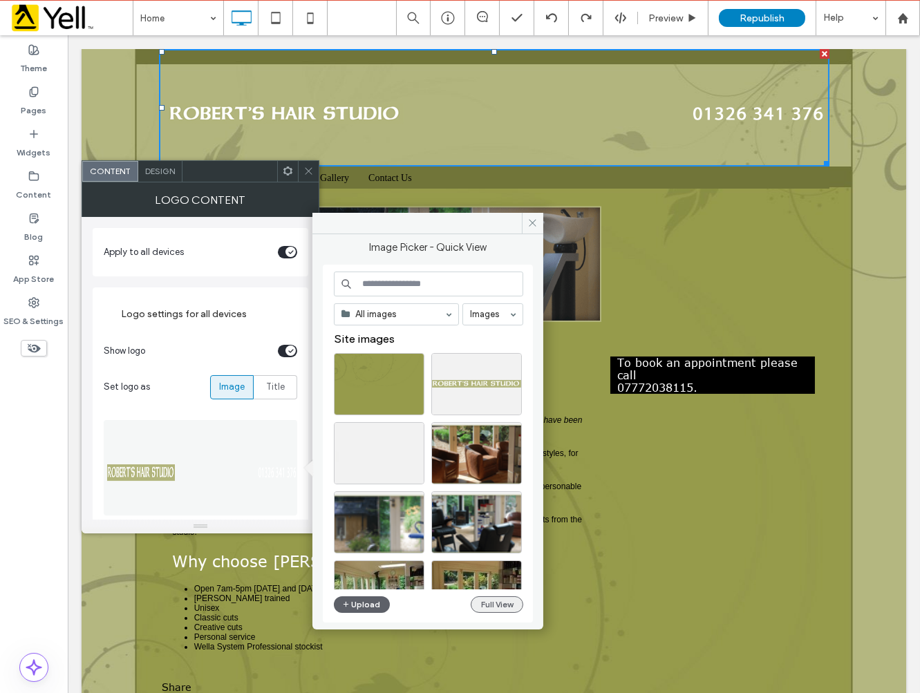
click at [487, 606] on button "Full View" at bounding box center [497, 605] width 53 height 17
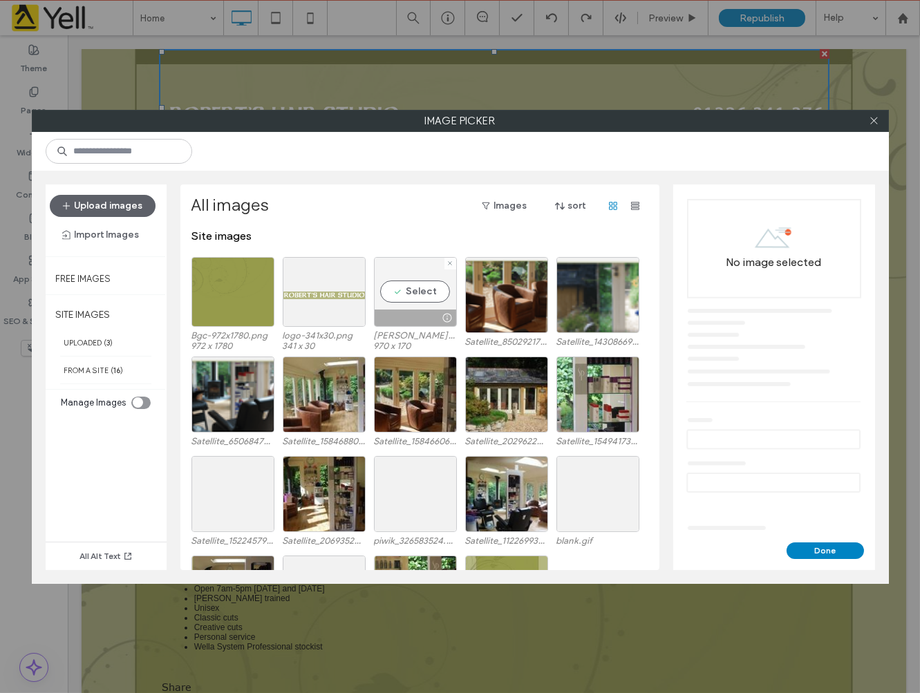
click at [424, 295] on div "Select" at bounding box center [415, 292] width 83 height 70
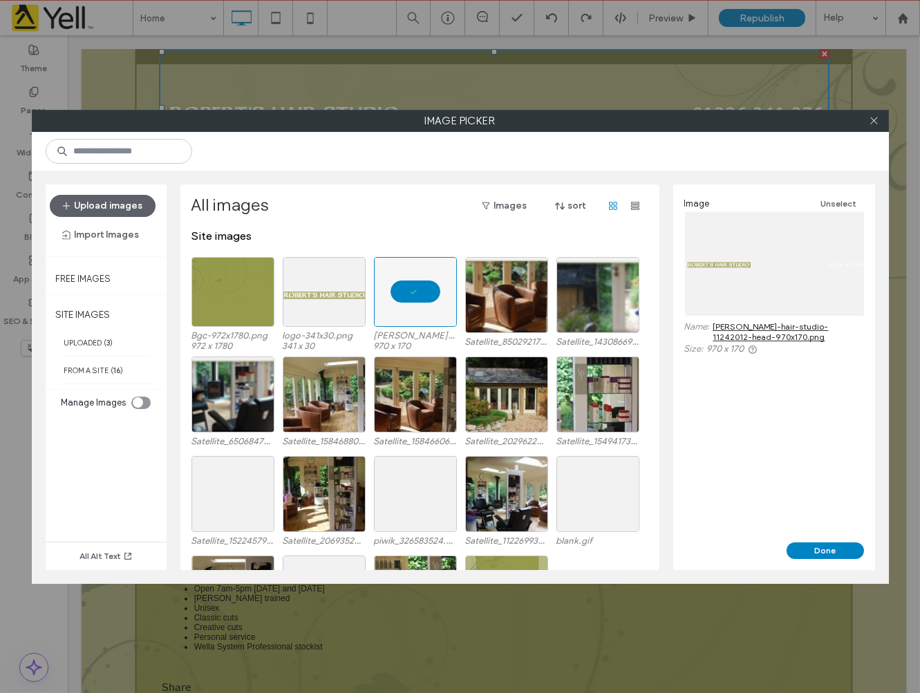
click at [791, 326] on link "roberts-hair-studio-11242012-head-970x170.png" at bounding box center [788, 331] width 151 height 21
click at [879, 127] on span at bounding box center [874, 121] width 10 height 21
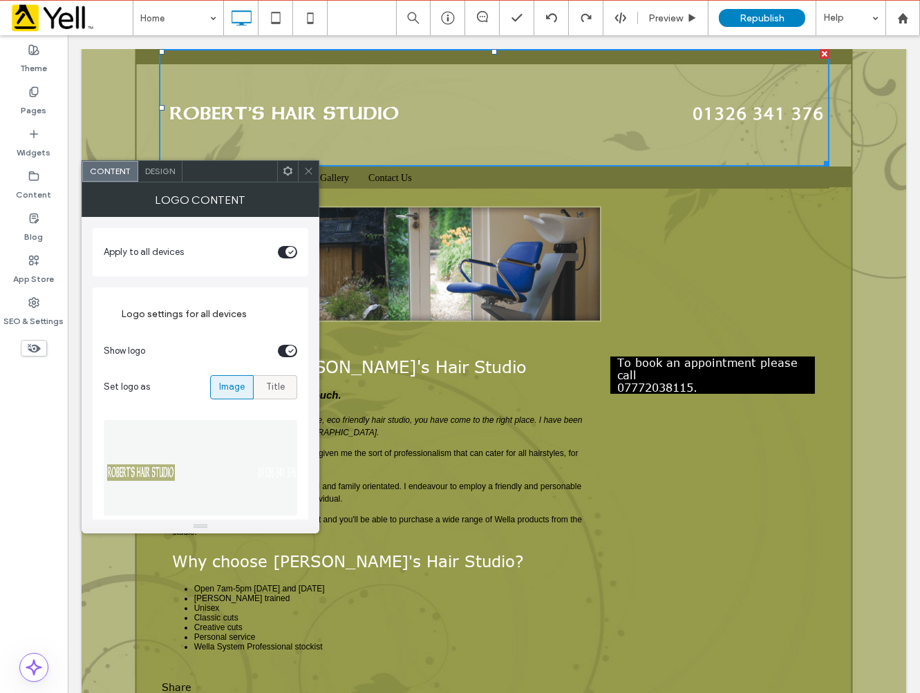
click at [275, 382] on span "Title" at bounding box center [275, 387] width 19 height 14
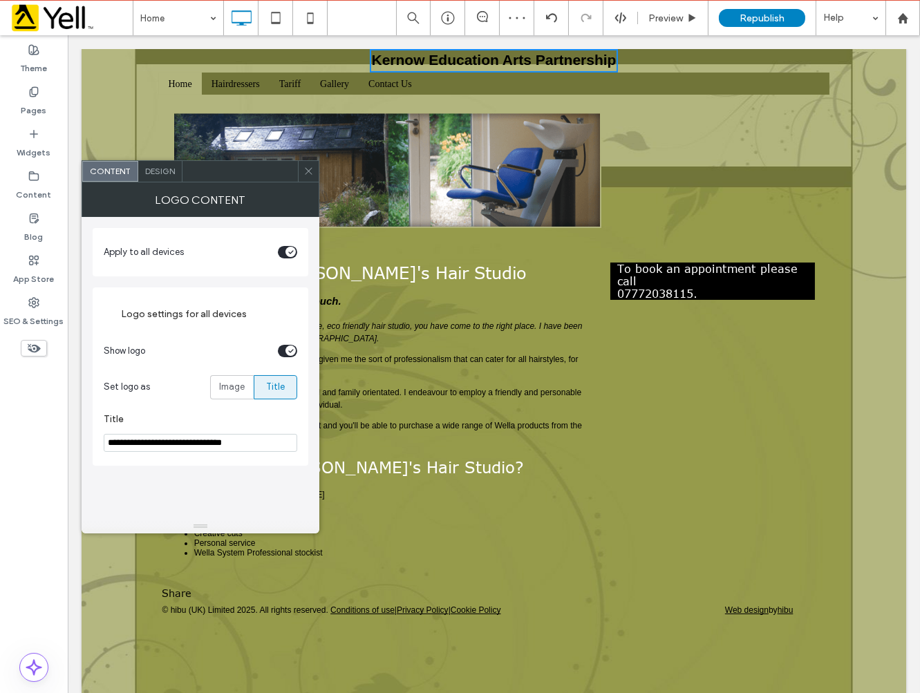
click at [263, 440] on input "**********" at bounding box center [201, 443] width 194 height 18
drag, startPoint x: 341, startPoint y: 481, endPoint x: 70, endPoint y: 438, distance: 275.1
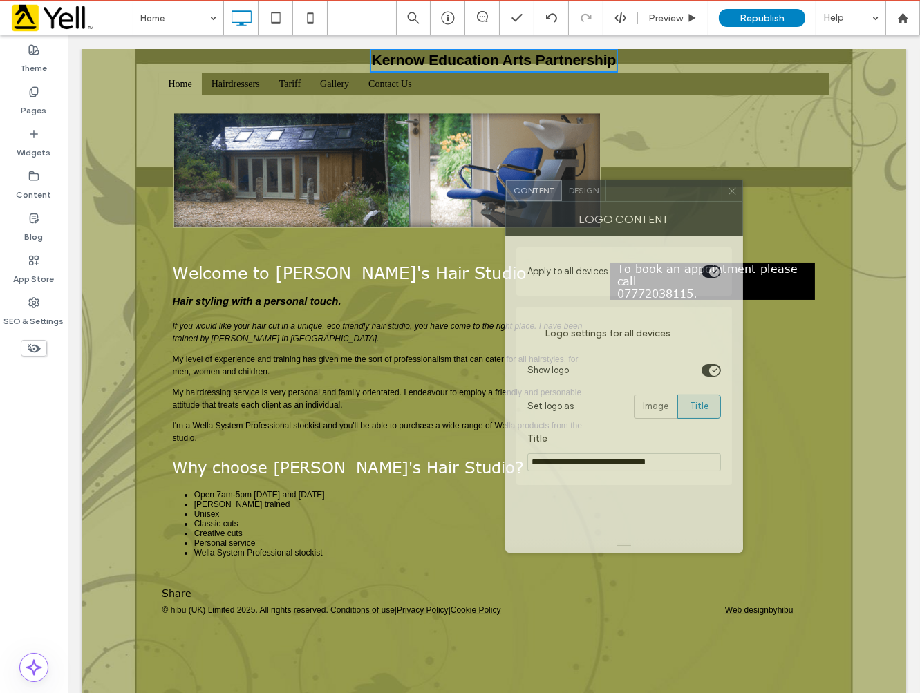
drag, startPoint x: 201, startPoint y: 178, endPoint x: 625, endPoint y: 198, distance: 424.2
click at [625, 198] on div at bounding box center [663, 190] width 115 height 21
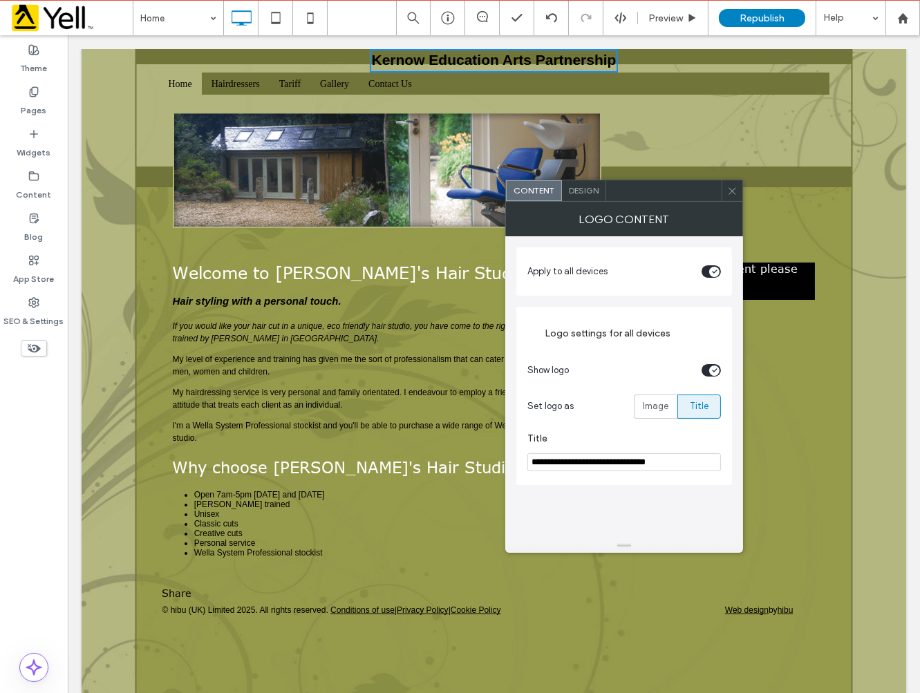
click at [677, 458] on input "**********" at bounding box center [624, 462] width 194 height 18
drag, startPoint x: 659, startPoint y: 490, endPoint x: 489, endPoint y: 452, distance: 174.9
type input "**********"
click at [738, 190] on div at bounding box center [732, 190] width 21 height 21
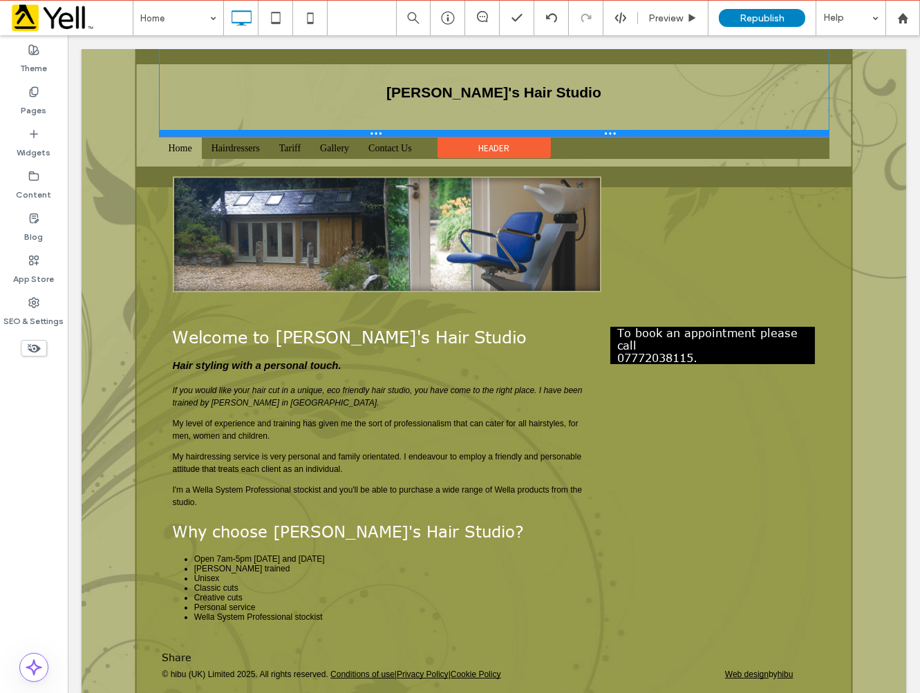
drag, startPoint x: 462, startPoint y: 71, endPoint x: 548, endPoint y: 144, distance: 112.8
click at [463, 135] on div at bounding box center [493, 133] width 670 height 7
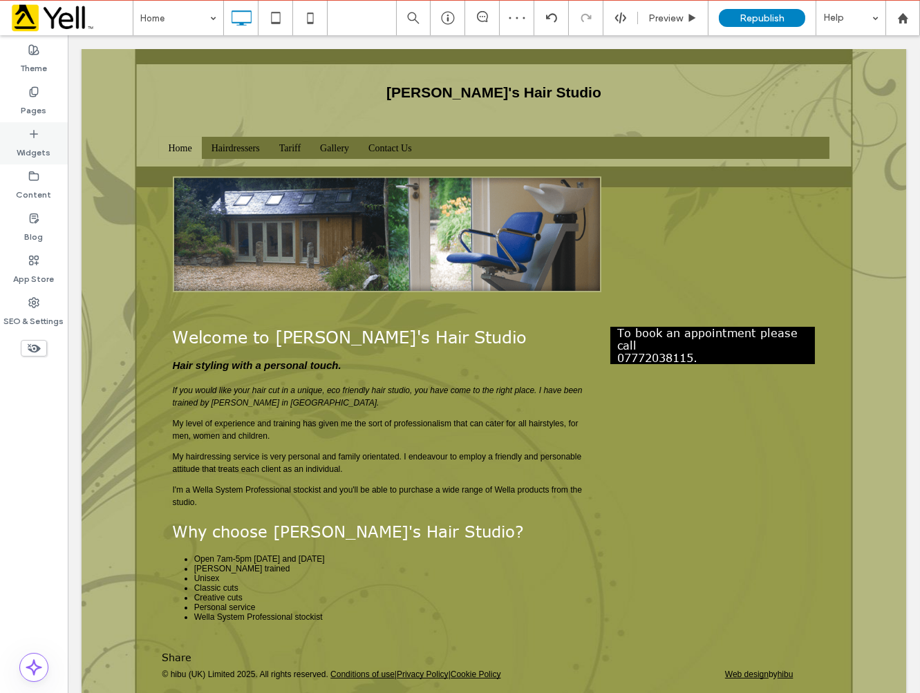
click at [35, 142] on label "Widgets" at bounding box center [34, 149] width 34 height 19
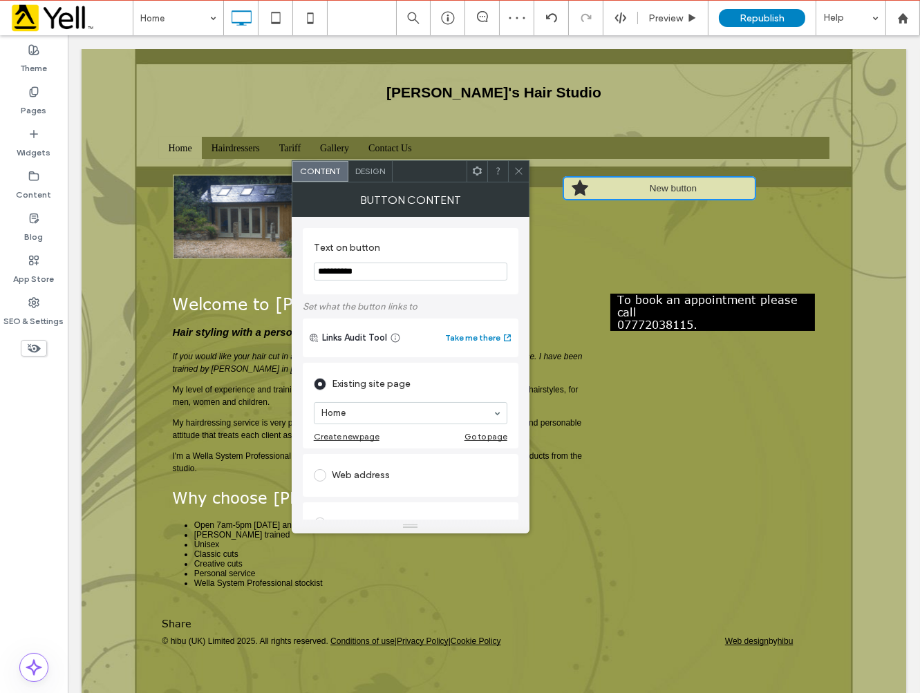
click at [516, 167] on icon at bounding box center [519, 171] width 10 height 10
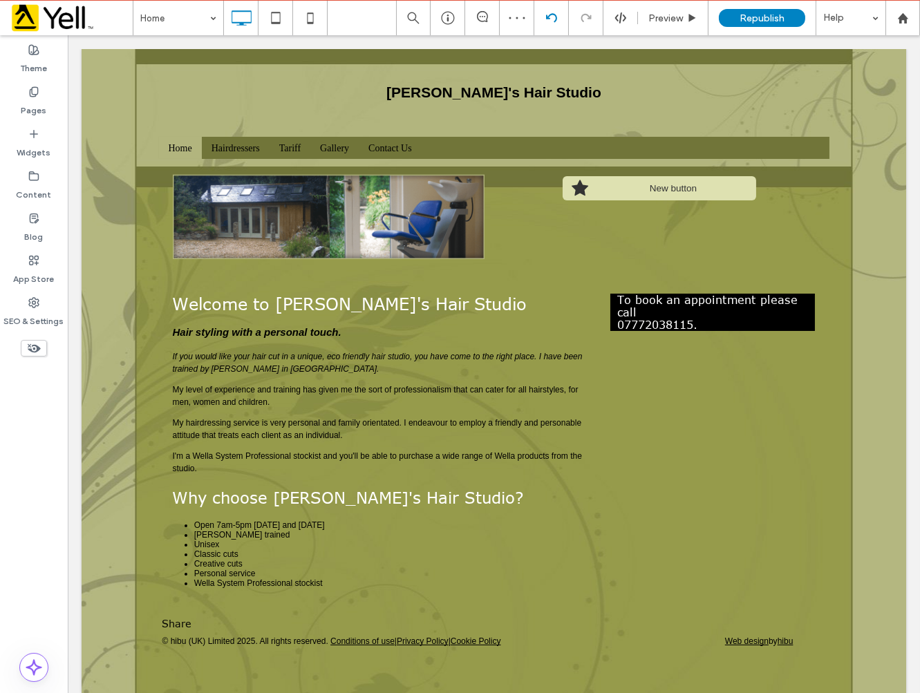
click at [551, 12] on icon at bounding box center [551, 17] width 11 height 11
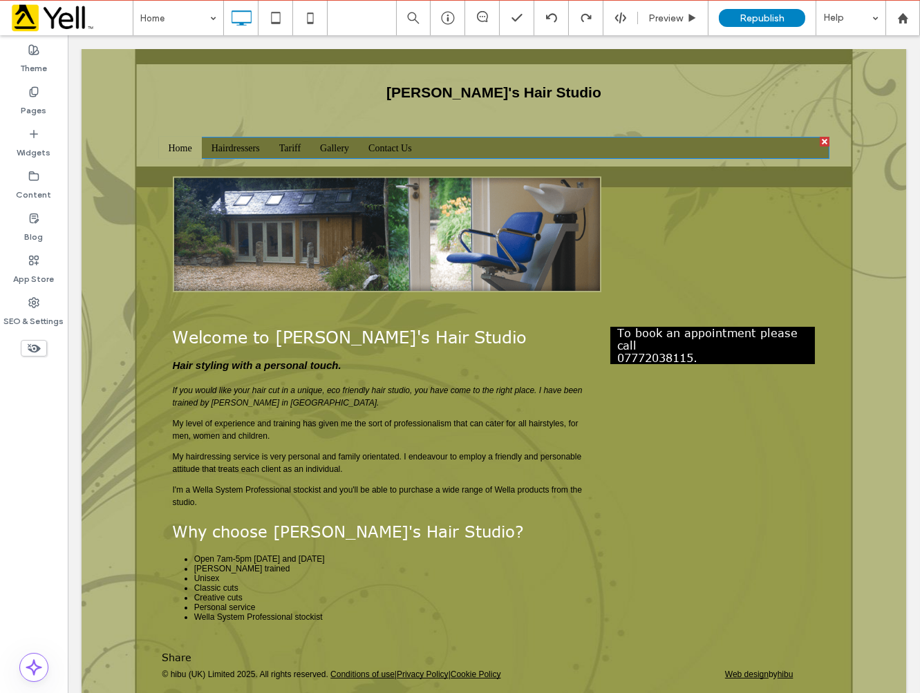
click at [720, 144] on ul "${text} Home Hairdressers Tariff Gallery Contact Us" at bounding box center [493, 148] width 670 height 22
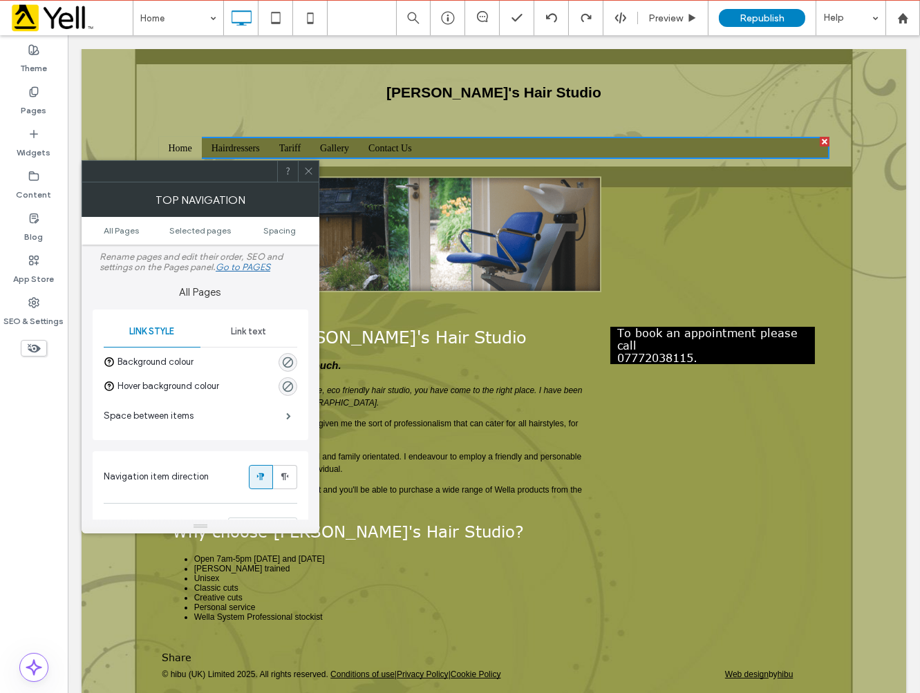
drag, startPoint x: 308, startPoint y: 169, endPoint x: 288, endPoint y: 125, distance: 47.7
click at [308, 169] on icon at bounding box center [308, 171] width 10 height 10
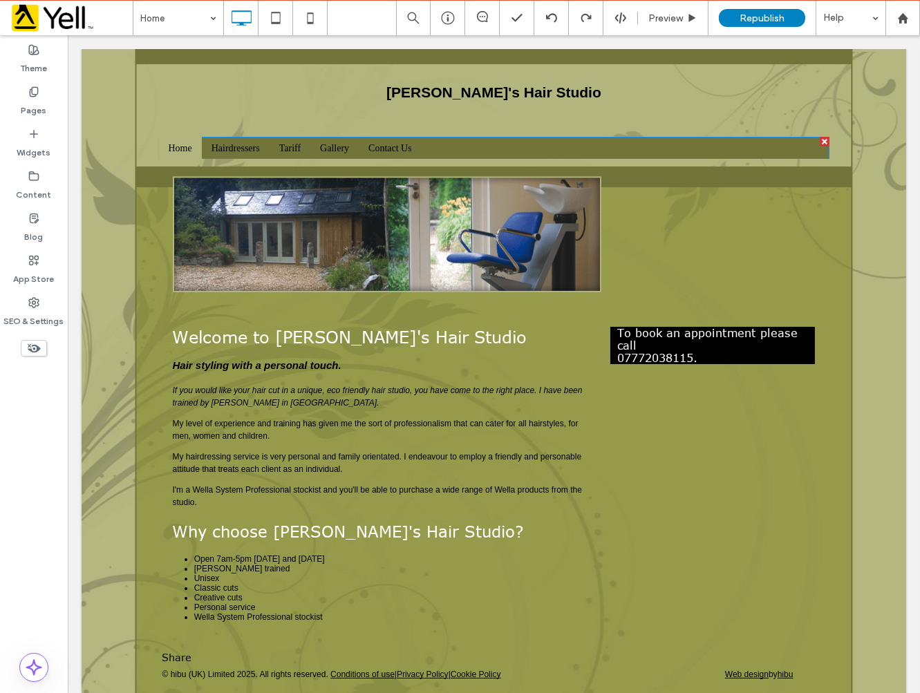
drag, startPoint x: 464, startPoint y: 139, endPoint x: 459, endPoint y: 156, distance: 18.1
click at [459, 156] on ul "${text} Home Hairdressers Tariff Gallery Contact Us" at bounding box center [493, 148] width 670 height 22
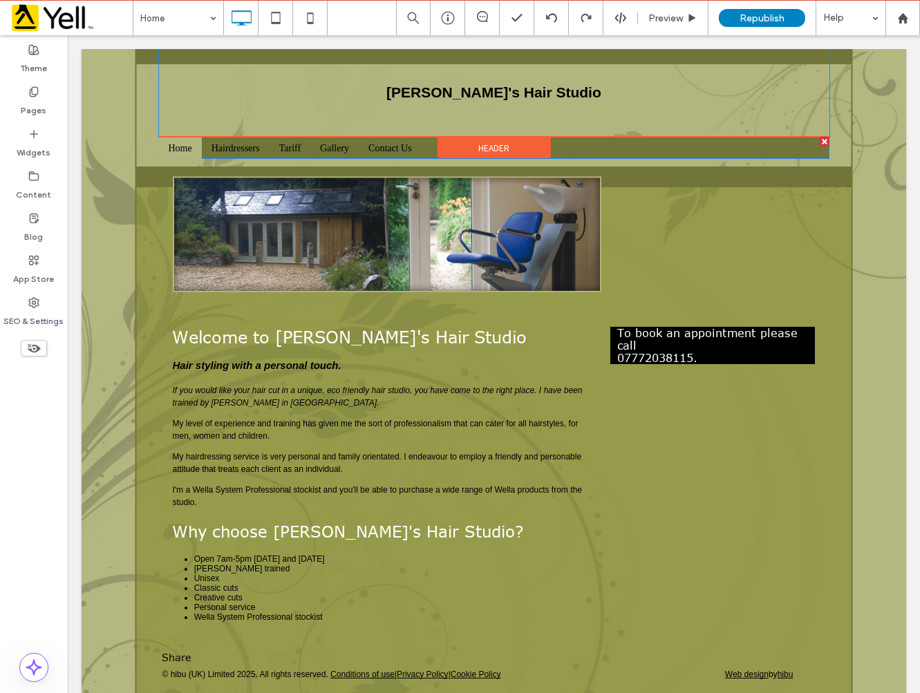
click at [473, 111] on div "Robert's Hair Studio Header" at bounding box center [493, 93] width 670 height 88
click at [485, 88] on div "Robert's Hair Studio" at bounding box center [493, 94] width 219 height 24
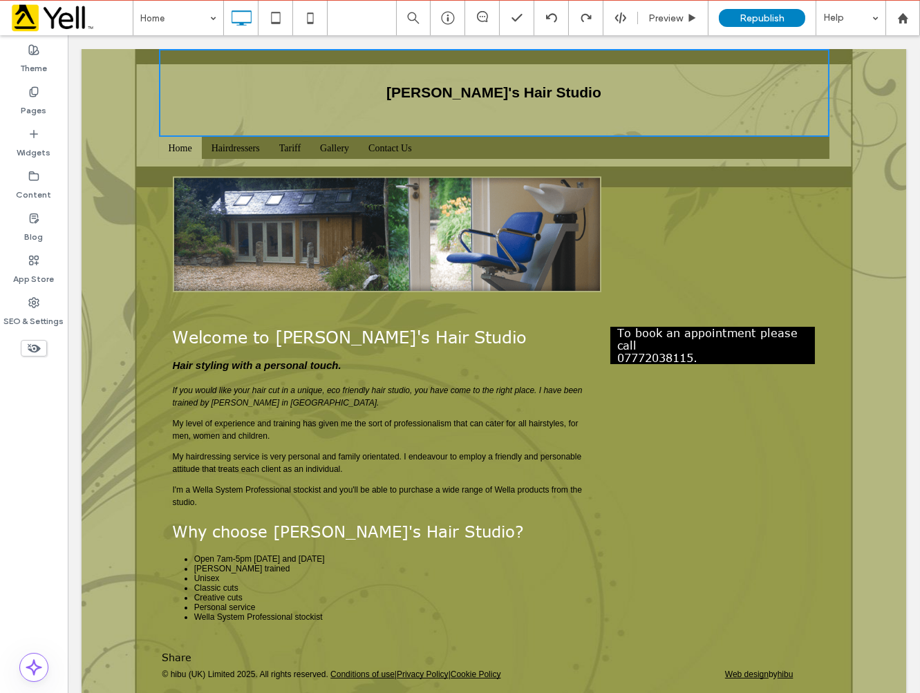
click at [525, 97] on div "Robert's Hair Studio" at bounding box center [493, 94] width 219 height 24
click at [452, 86] on div "Robert's Hair Studio" at bounding box center [493, 94] width 219 height 24
click at [109, 348] on div "**********" at bounding box center [493, 406] width 825 height 494
click at [622, 249] on div "Click To Paste" at bounding box center [493, 237] width 643 height 137
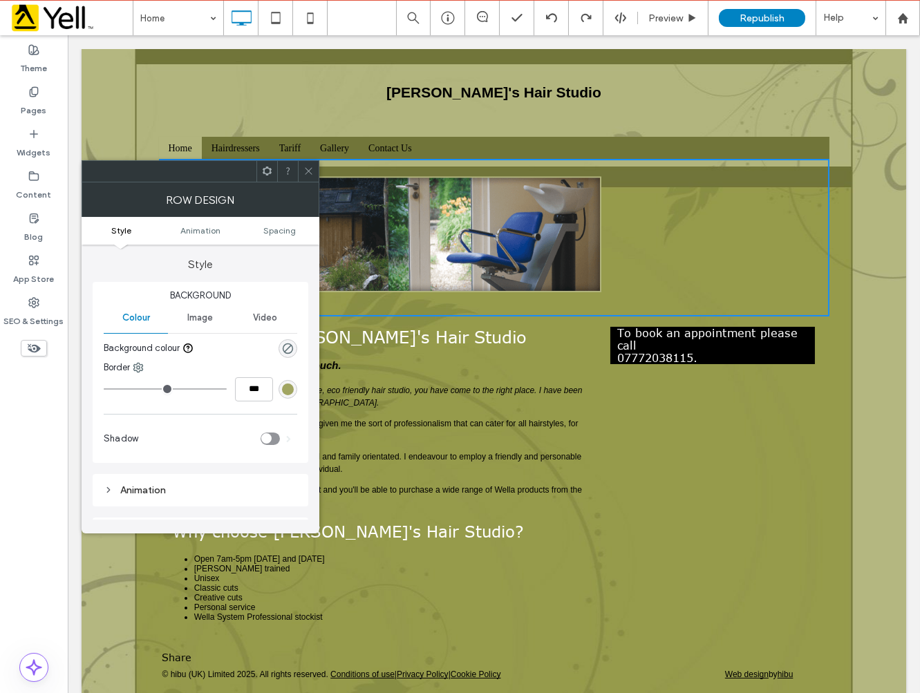
drag, startPoint x: 310, startPoint y: 169, endPoint x: 285, endPoint y: 121, distance: 53.5
click at [310, 169] on icon at bounding box center [308, 171] width 10 height 10
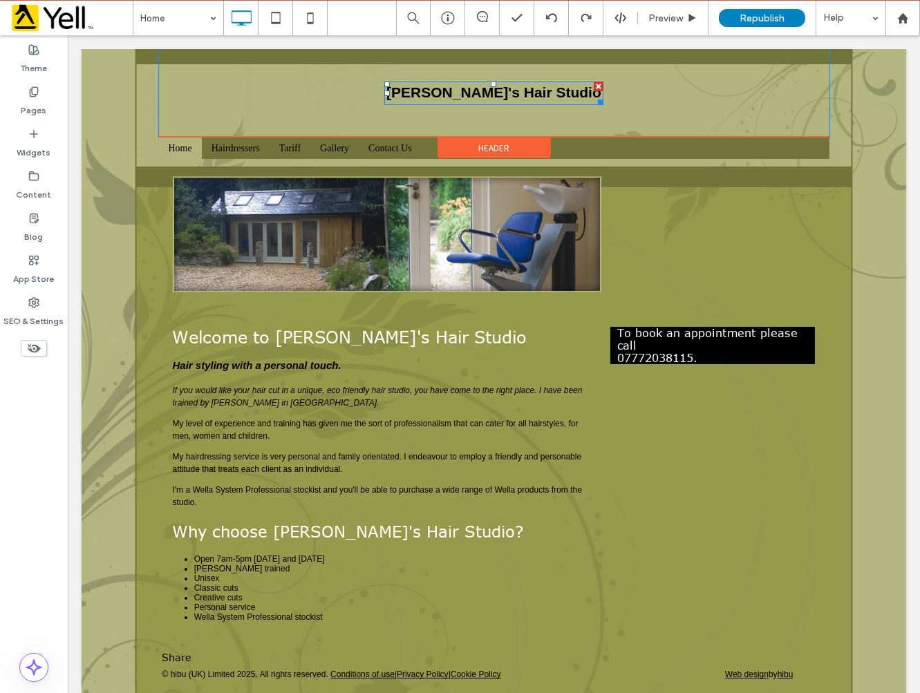
click at [481, 93] on div "Robert's Hair Studio" at bounding box center [493, 94] width 219 height 24
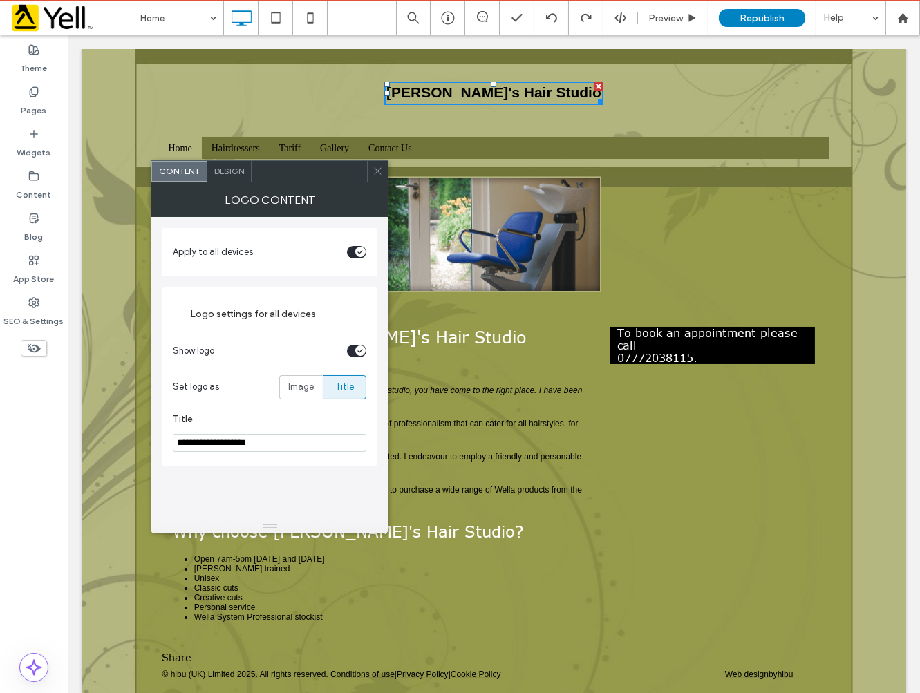
click at [282, 443] on input "**********" at bounding box center [270, 443] width 194 height 18
type input "**********"
click at [314, 393] on label "Image" at bounding box center [301, 387] width 44 height 24
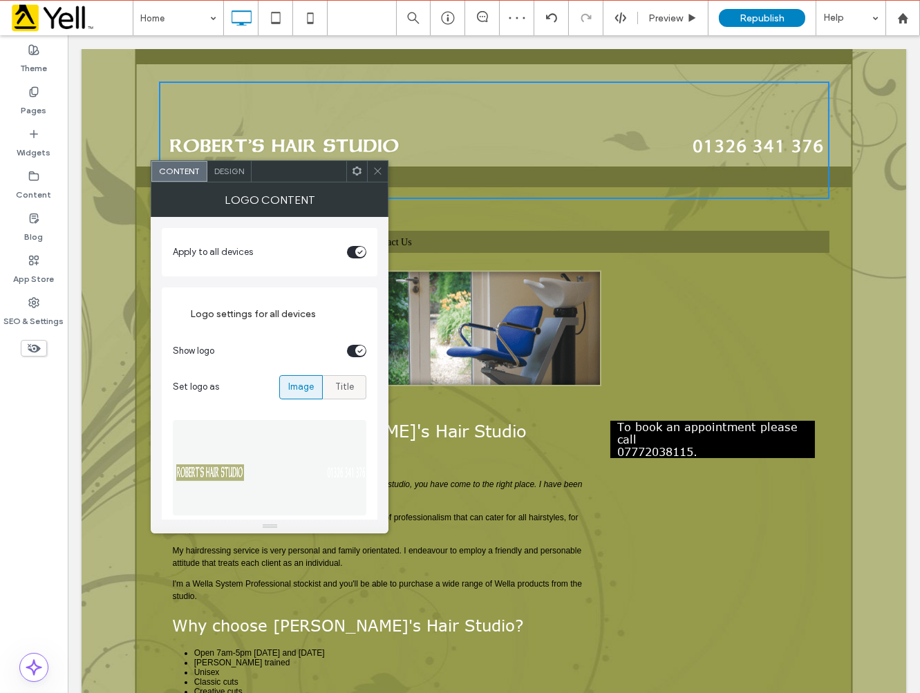
click at [341, 390] on span "Title" at bounding box center [344, 387] width 19 height 14
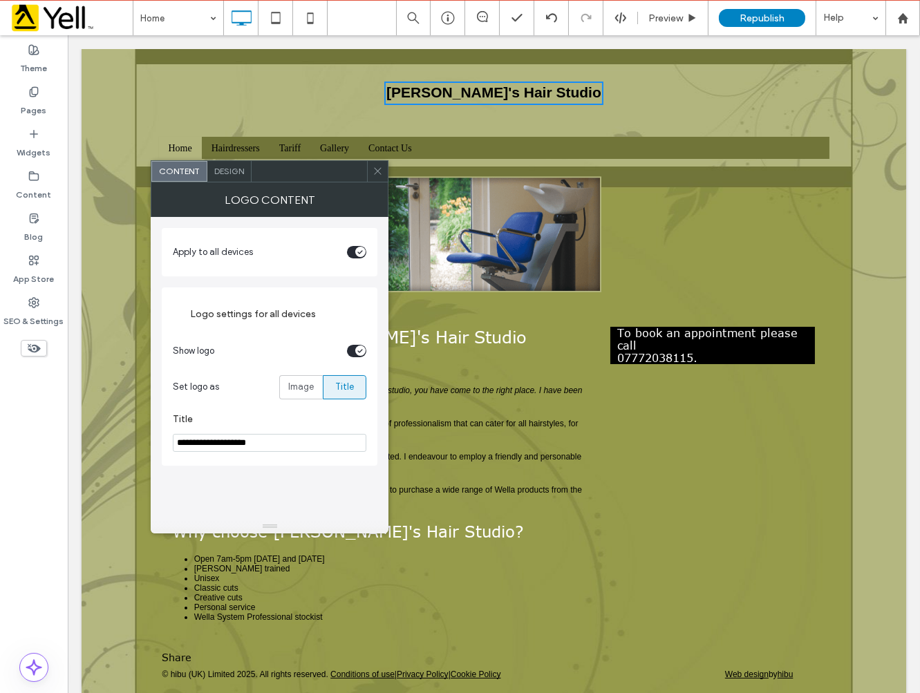
click at [236, 170] on span "Design" at bounding box center [229, 171] width 30 height 10
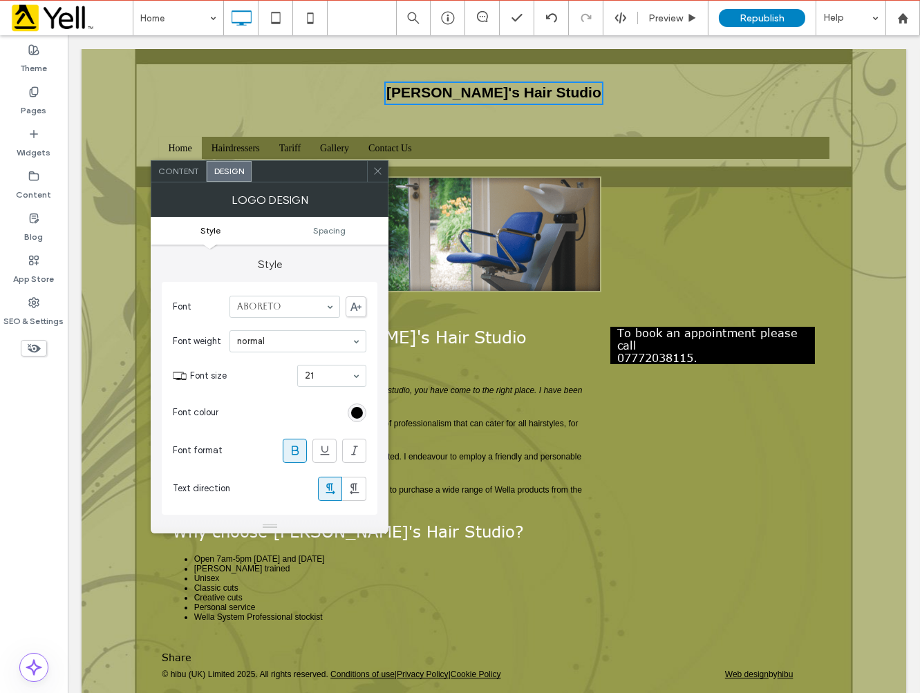
click at [190, 169] on span "Content" at bounding box center [178, 171] width 41 height 10
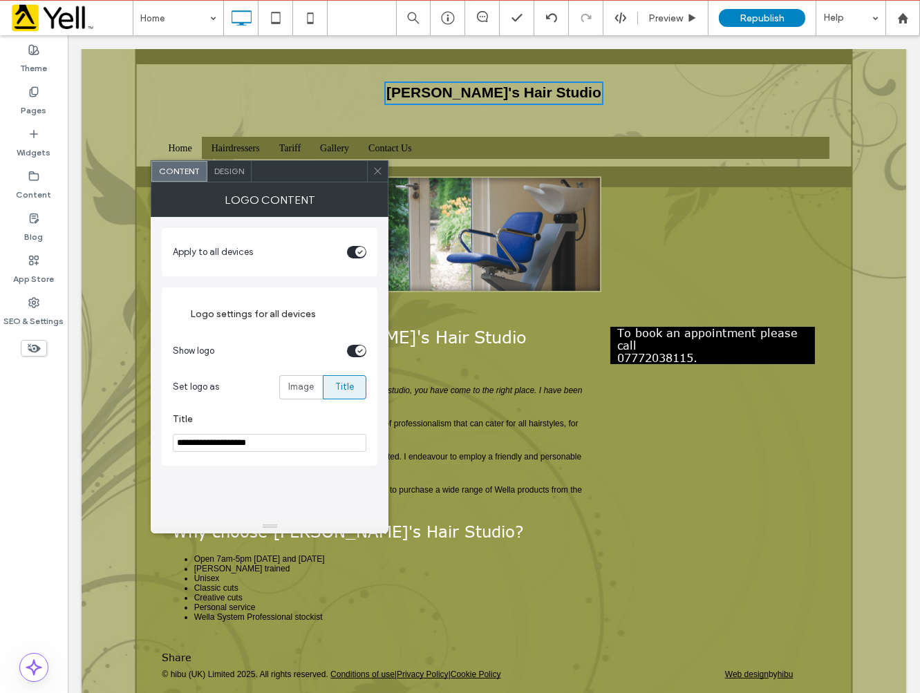
click at [373, 167] on icon at bounding box center [378, 171] width 10 height 10
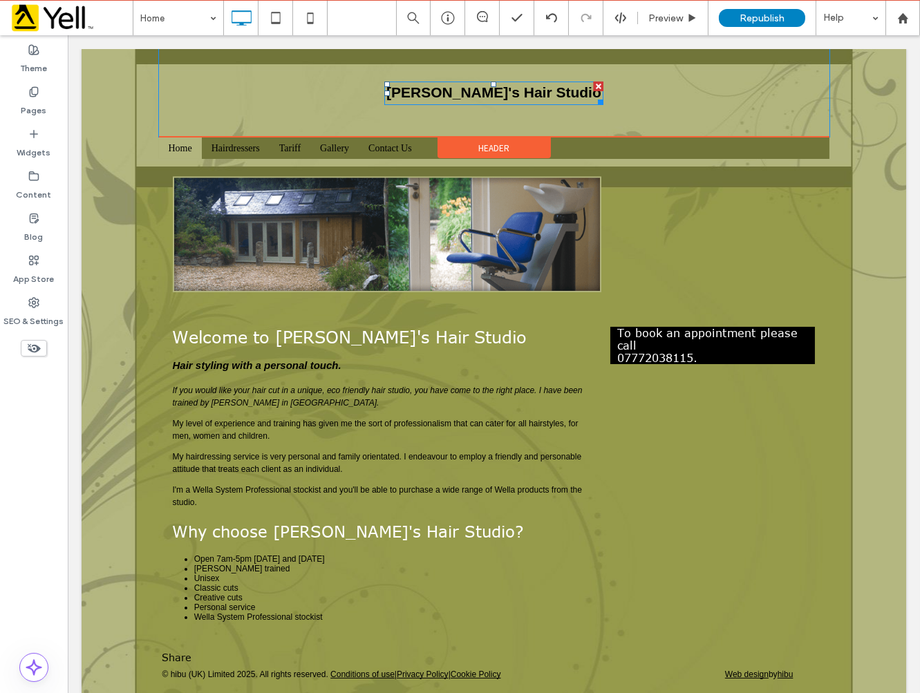
click at [488, 100] on div "Robert's Hair Studio" at bounding box center [493, 94] width 219 height 24
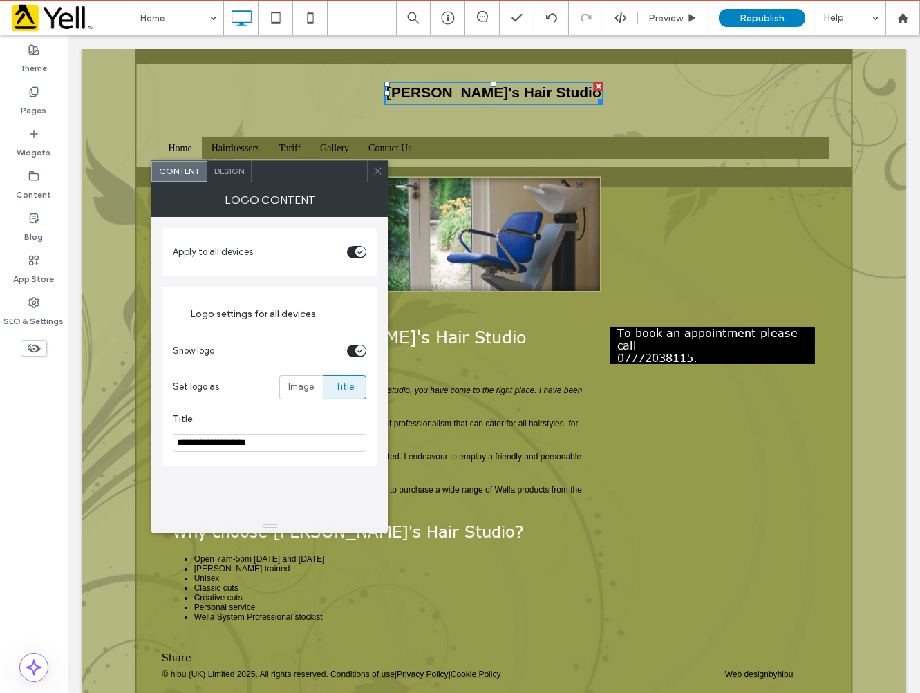
click at [231, 170] on span "Design" at bounding box center [229, 171] width 30 height 10
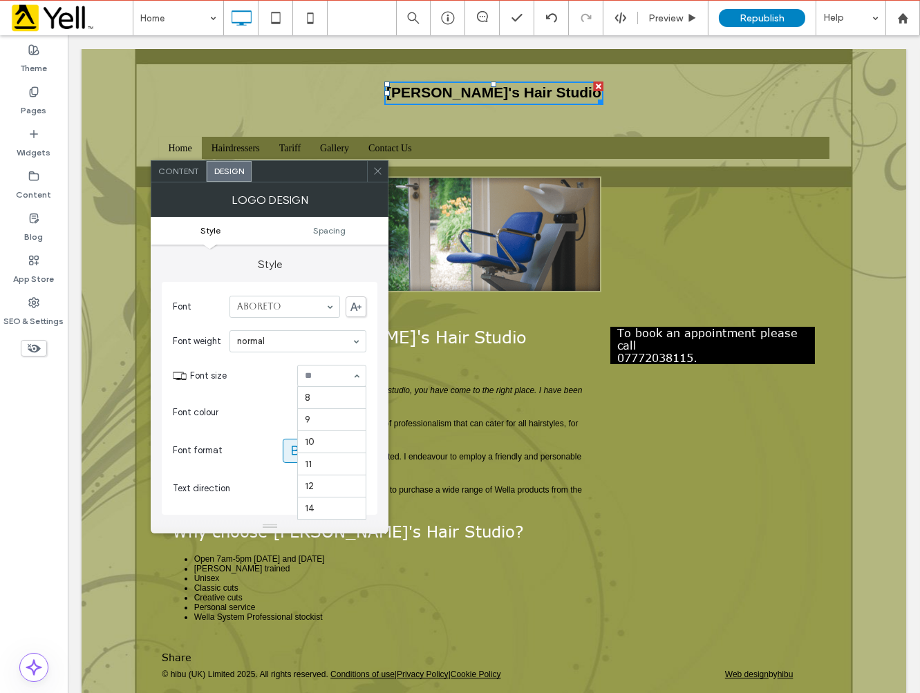
scroll to position [180, 0]
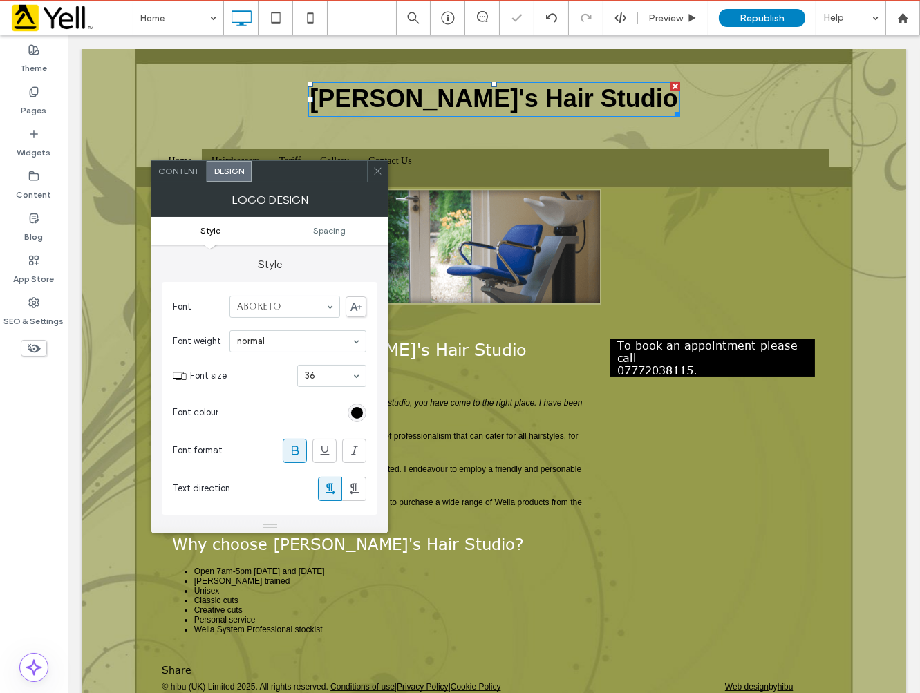
click at [357, 377] on div "36" at bounding box center [331, 376] width 69 height 22
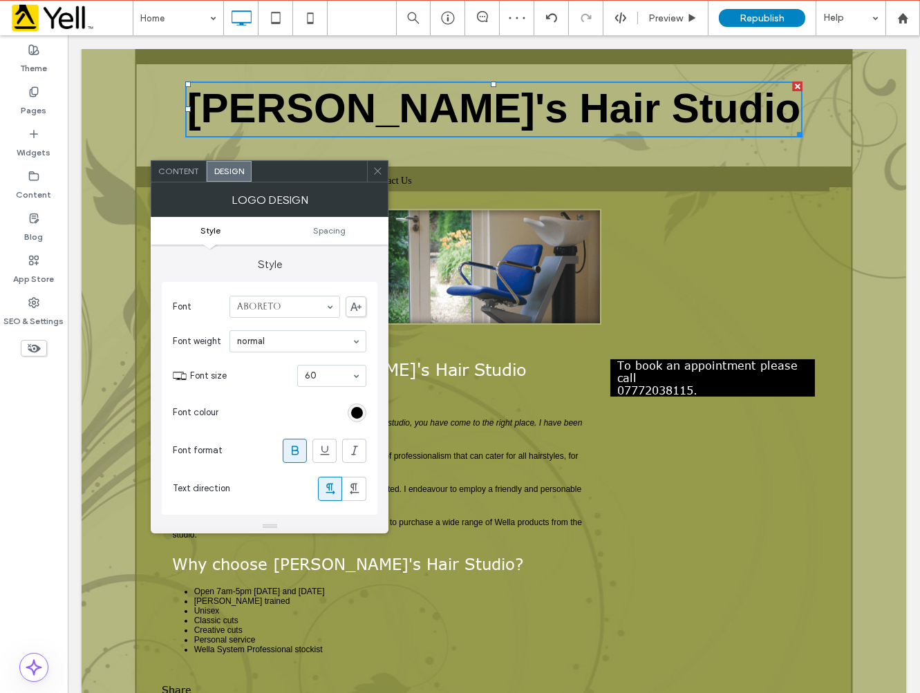
click at [355, 413] on div "rgb(0, 0, 0)" at bounding box center [357, 413] width 12 height 12
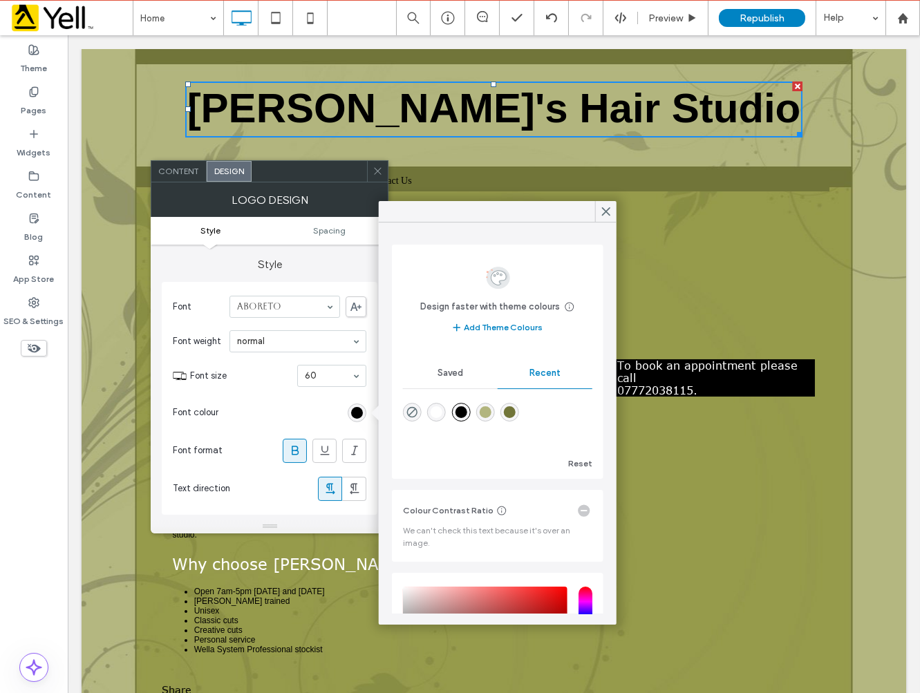
click at [434, 416] on div "rgba(255, 255, 255, 1)" at bounding box center [437, 413] width 12 height 12
type input "*******"
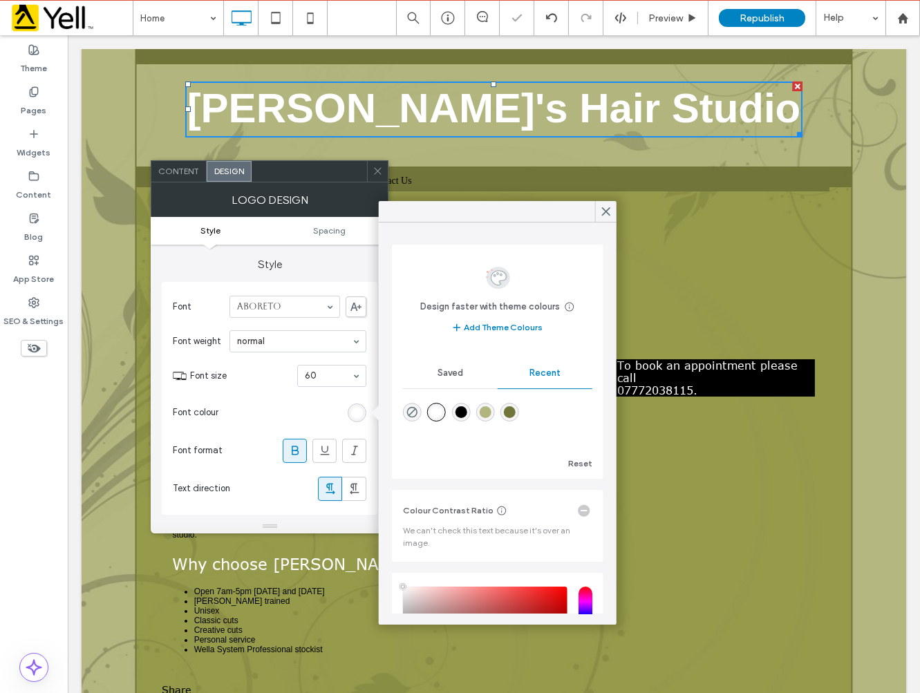
click at [374, 169] on icon at bounding box center [378, 171] width 10 height 10
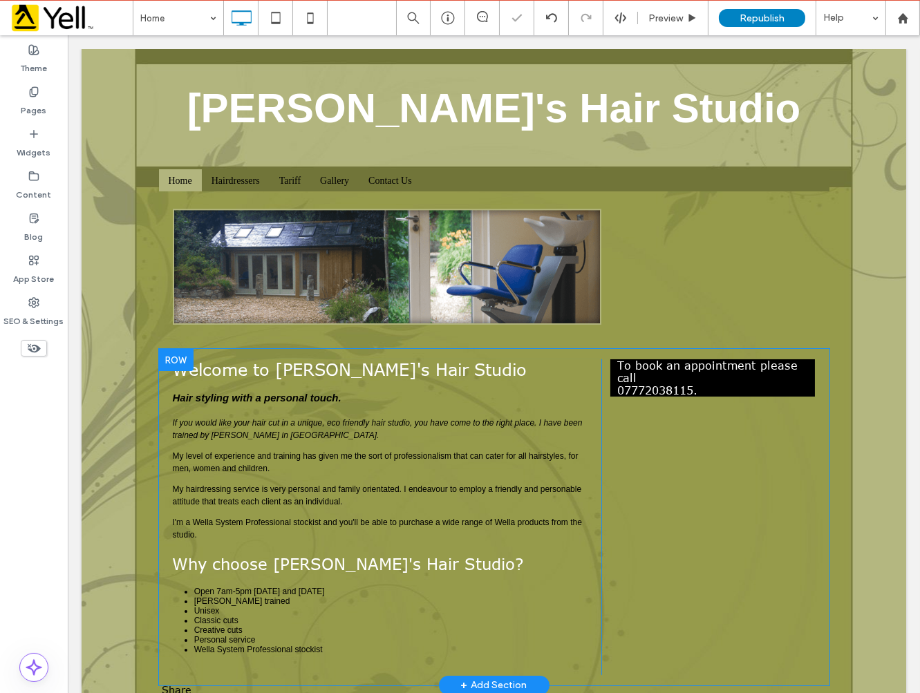
click at [720, 469] on div "To book an appointment please call 07772038115. Click To Paste" at bounding box center [708, 516] width 214 height 315
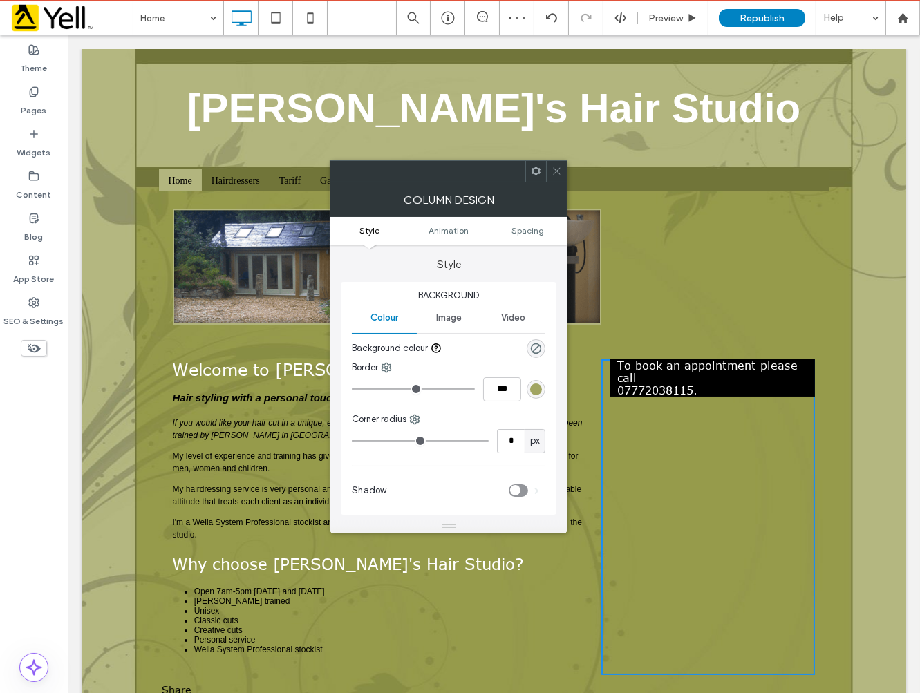
click at [650, 174] on ul "${text} Home Hairdressers Tariff Gallery Contact Us" at bounding box center [493, 180] width 670 height 22
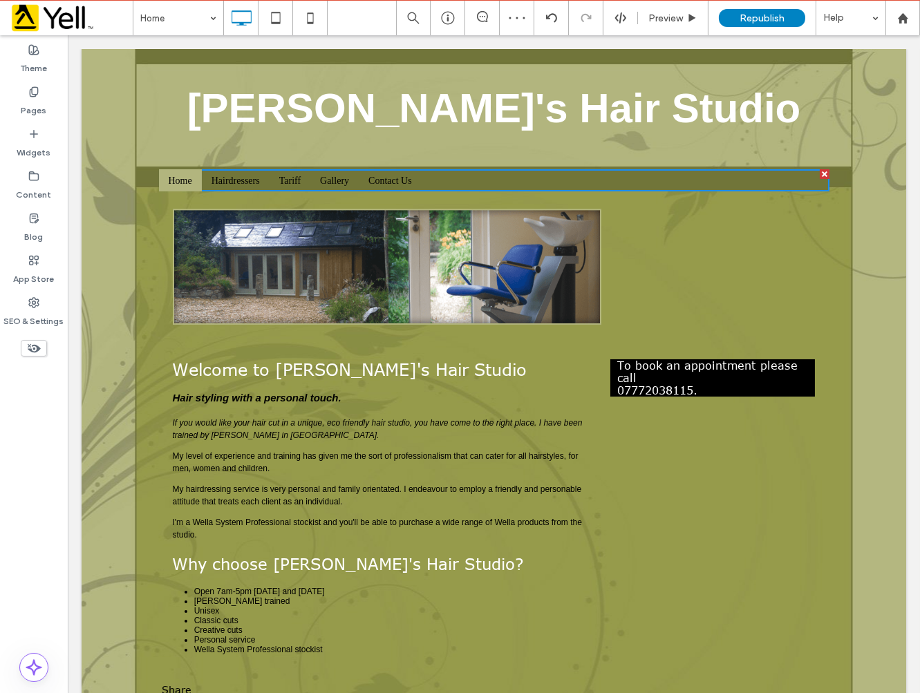
click at [67, 35] on div at bounding box center [67, 35] width 0 height 0
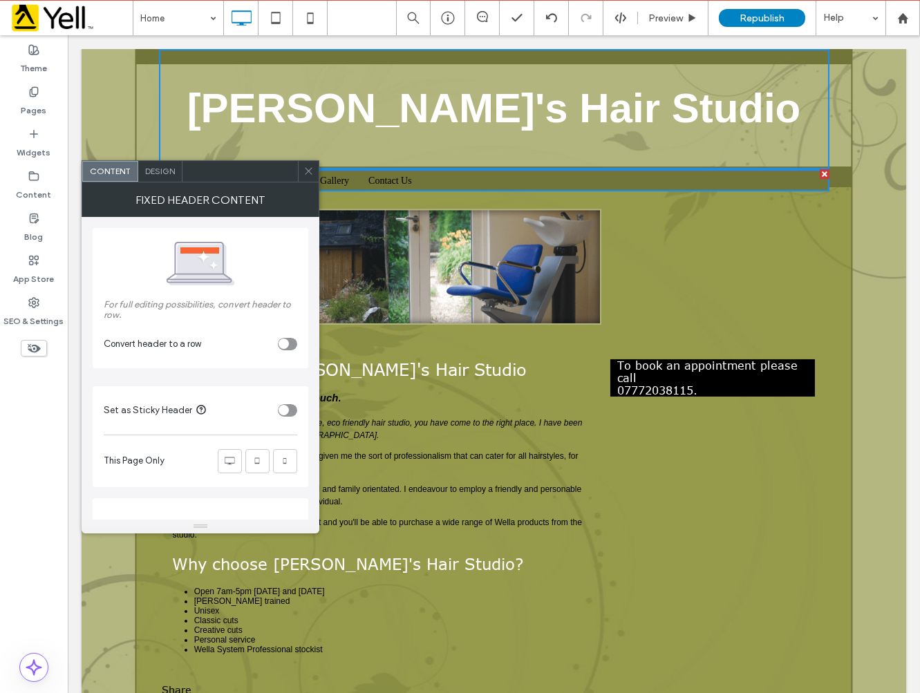
click at [732, 372] on p "To book an appointment please call 07772038115." at bounding box center [712, 377] width 191 height 37
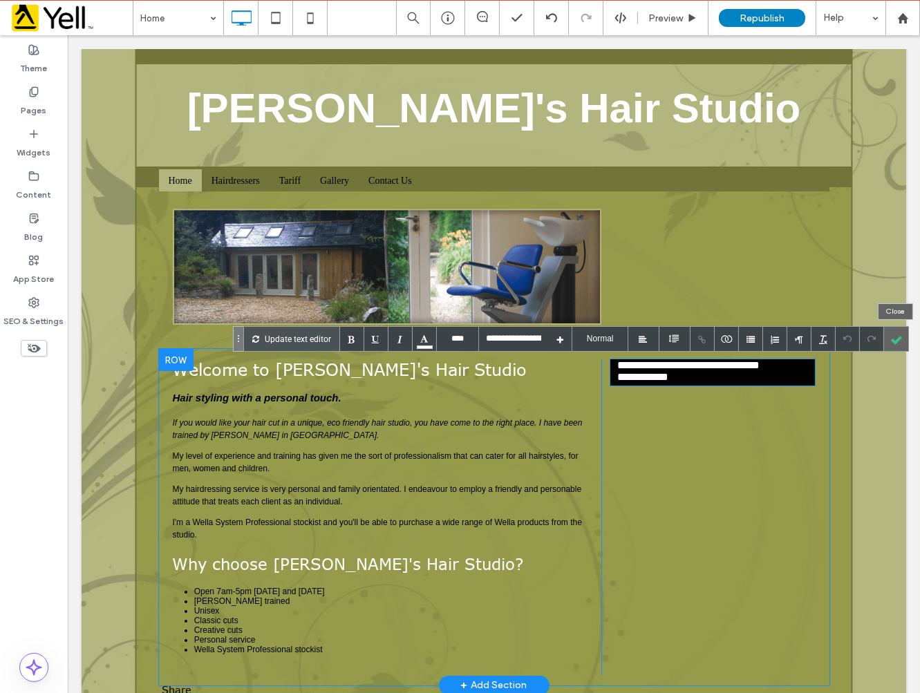
click at [894, 344] on div at bounding box center [896, 339] width 24 height 24
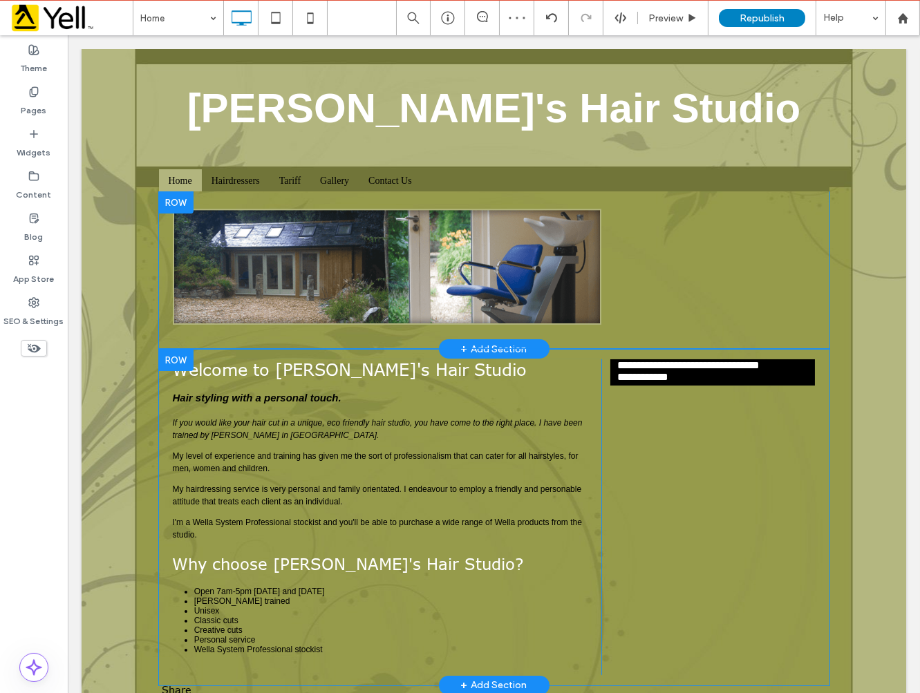
click at [169, 199] on div at bounding box center [175, 202] width 35 height 22
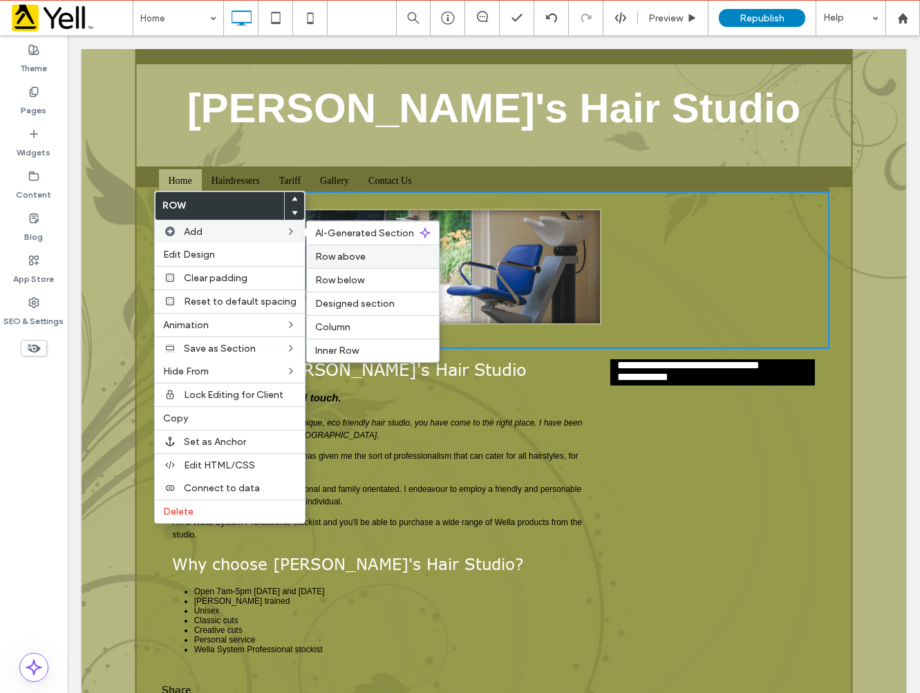
drag, startPoint x: 367, startPoint y: 259, endPoint x: 299, endPoint y: 223, distance: 76.7
click at [367, 259] on label "Row above" at bounding box center [372, 257] width 115 height 12
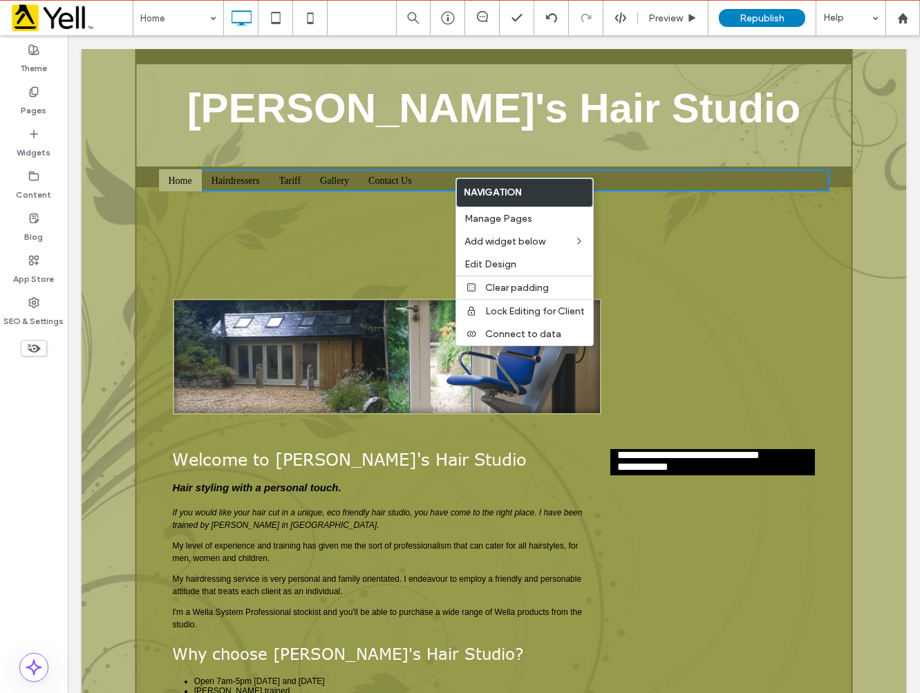
click at [619, 178] on ul "${text} Home Hairdressers Tariff Gallery Contact Us" at bounding box center [493, 180] width 670 height 22
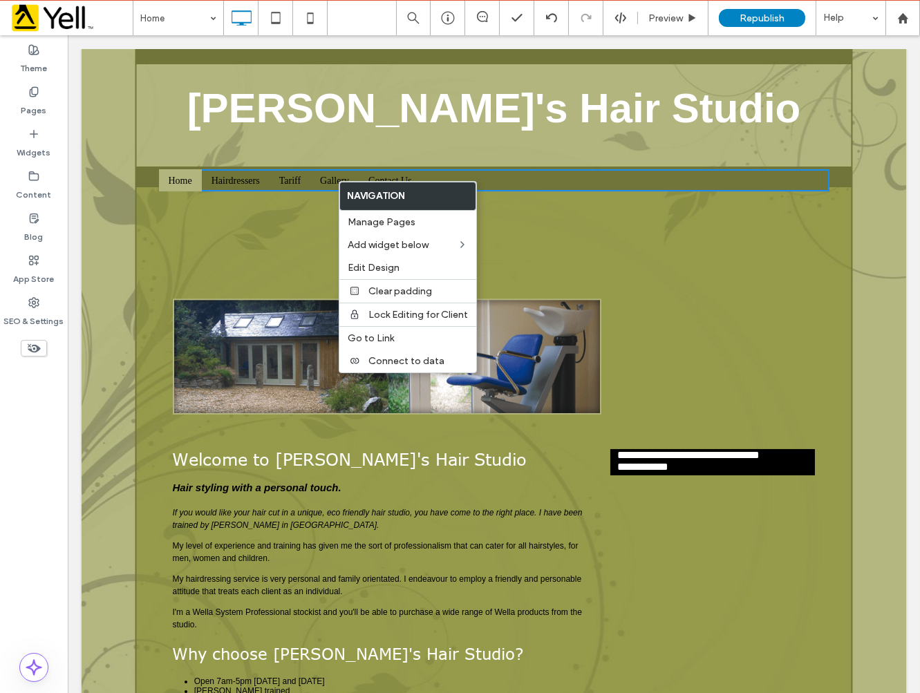
click at [556, 238] on div "Click To Paste Click To Paste" at bounding box center [493, 236] width 643 height 69
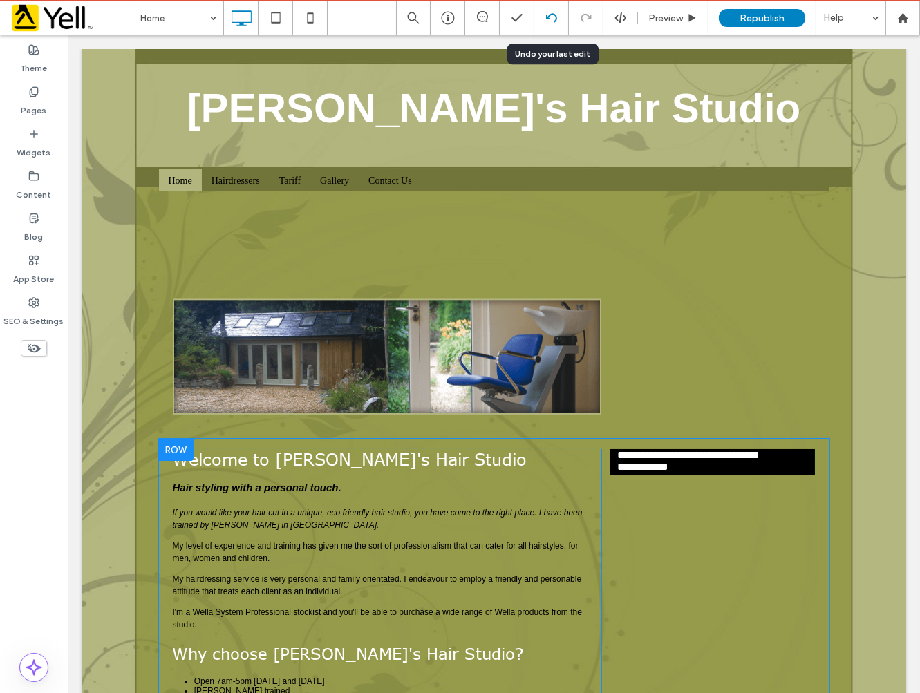
click at [547, 19] on use at bounding box center [550, 17] width 11 height 9
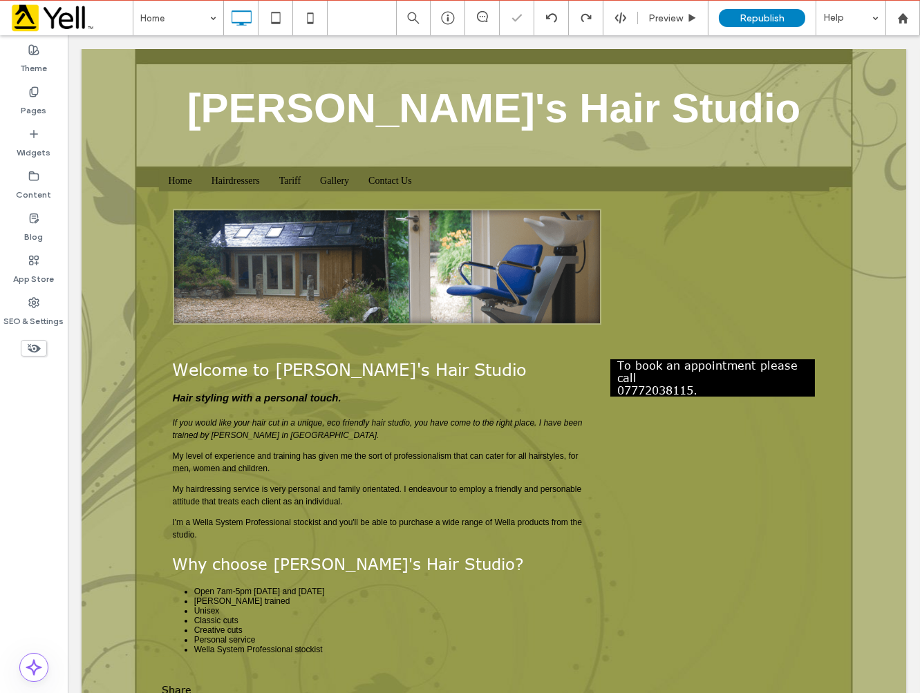
scroll to position [0, 0]
click at [747, 17] on span "Republish" at bounding box center [762, 18] width 45 height 12
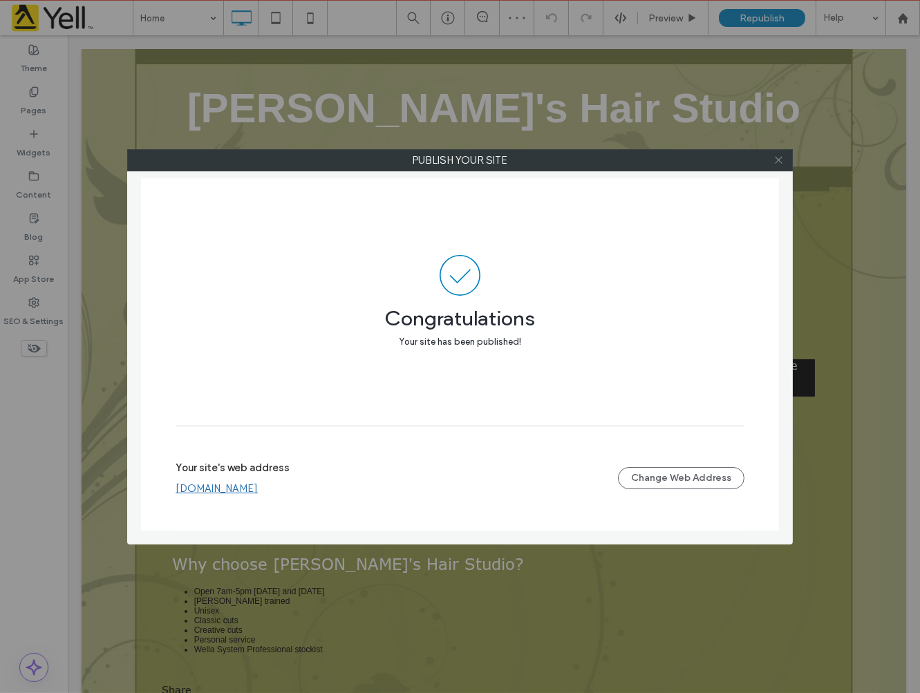
click at [774, 157] on icon at bounding box center [778, 160] width 10 height 10
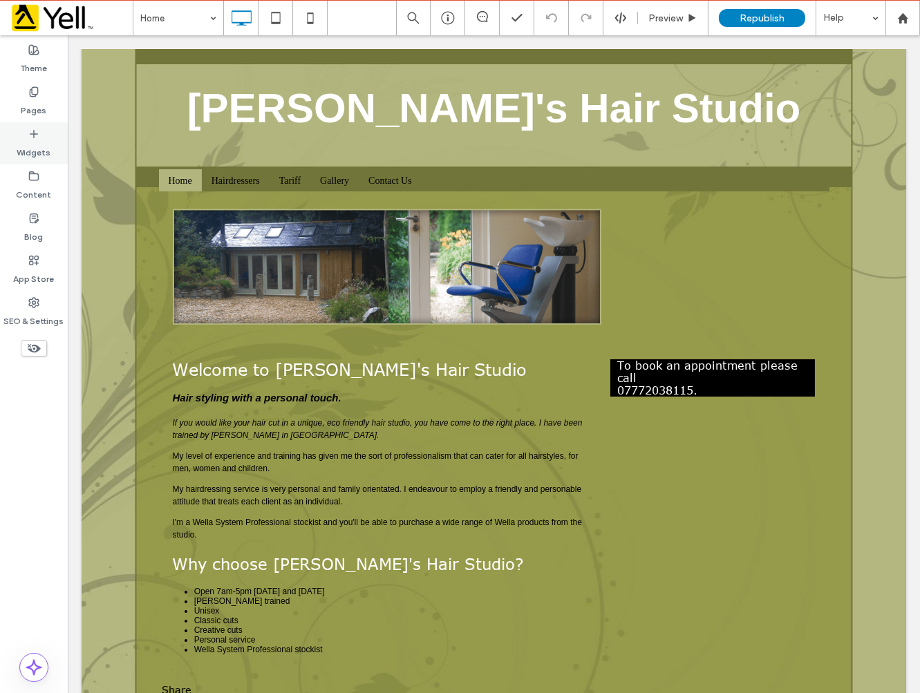
click at [30, 153] on label "Widgets" at bounding box center [34, 149] width 34 height 19
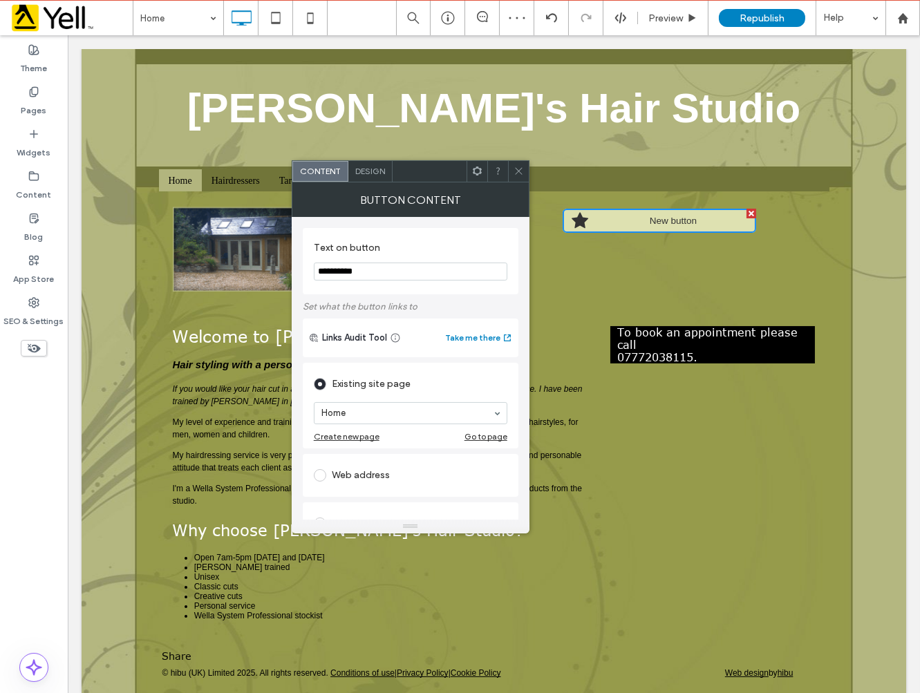
click at [370, 271] on input "**********" at bounding box center [411, 272] width 194 height 18
drag, startPoint x: 382, startPoint y: 314, endPoint x: 216, endPoint y: 266, distance: 172.1
type input "*"
type input "**********"
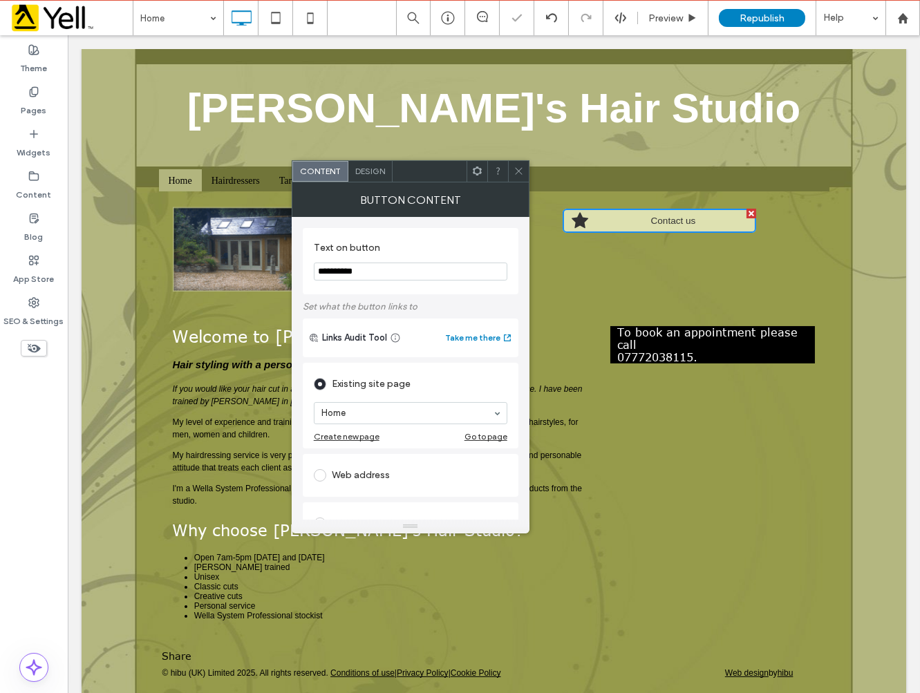
click at [373, 174] on span "Design" at bounding box center [370, 171] width 30 height 10
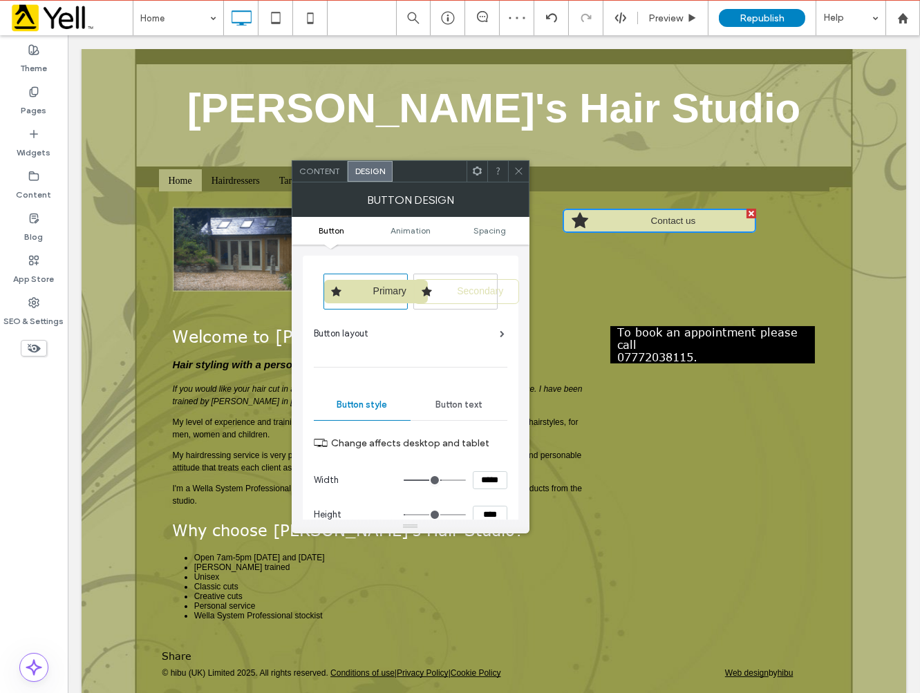
click at [443, 296] on div "Secondary" at bounding box center [466, 291] width 105 height 25
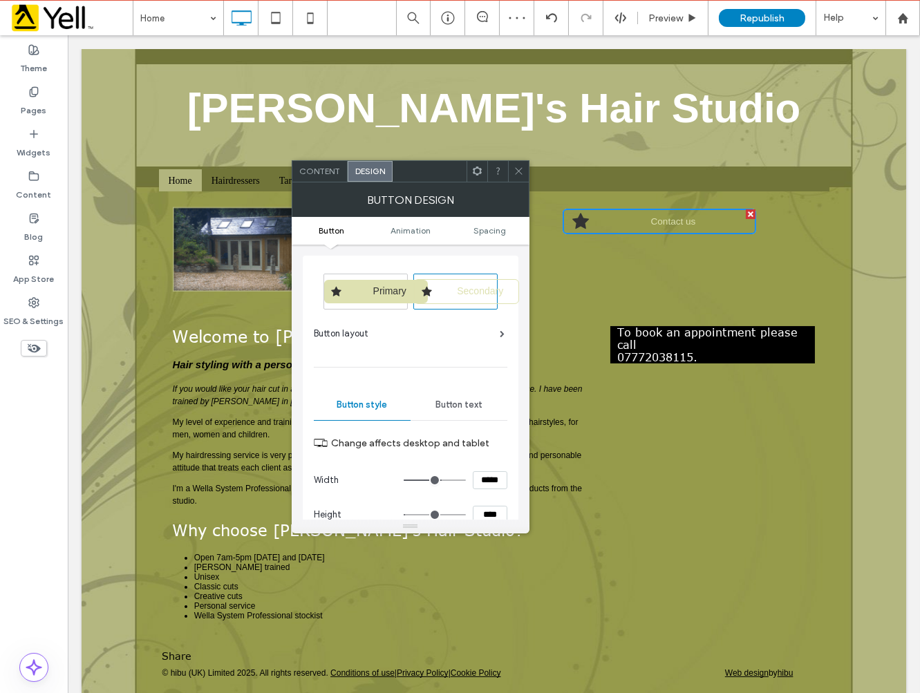
type input "**"
type input "****"
type input "*"
type input "***"
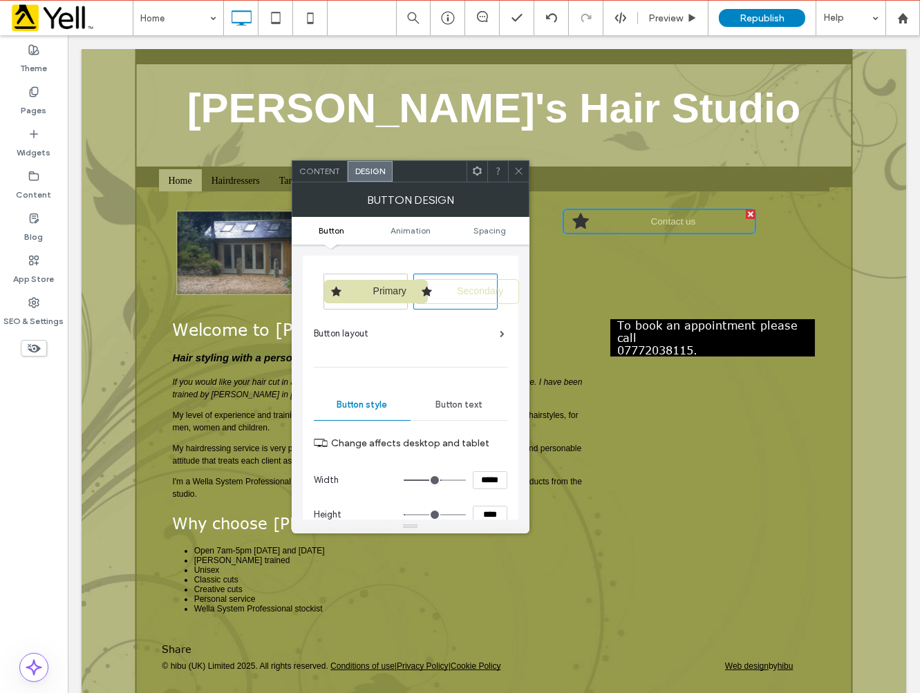
click at [383, 293] on span "Primary" at bounding box center [389, 290] width 43 height 11
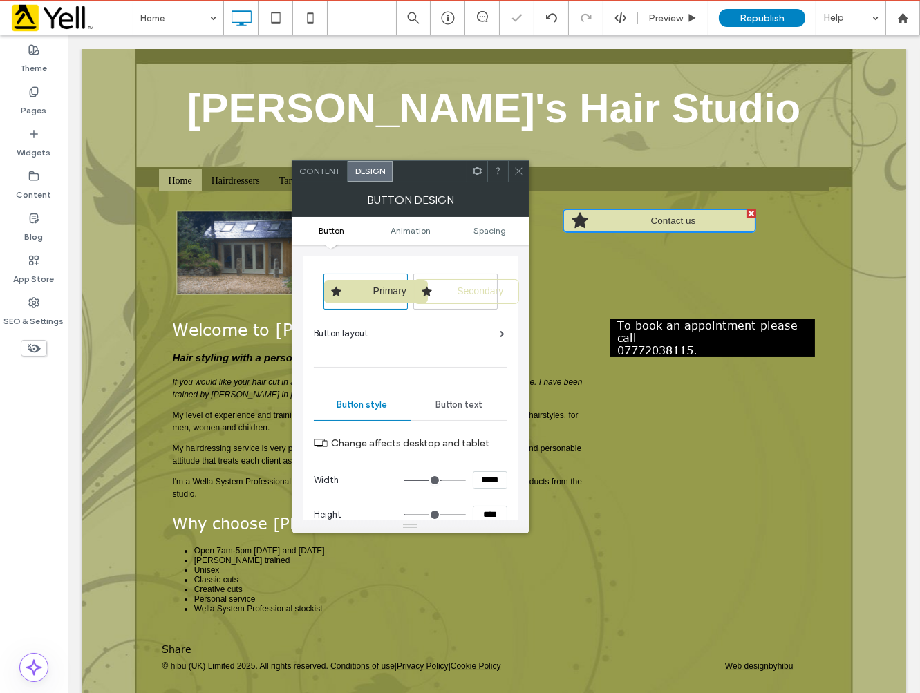
type input "**"
type input "****"
type input "*"
type input "***"
click at [376, 336] on div "Button layout" at bounding box center [409, 334] width 191 height 14
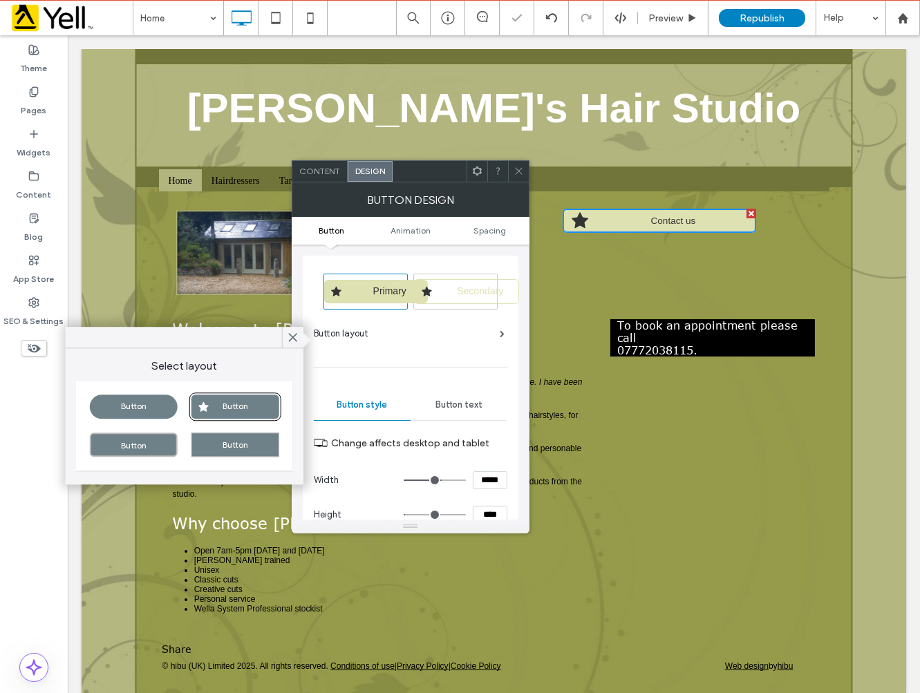
click at [150, 404] on div "Button" at bounding box center [134, 407] width 88 height 24
click at [326, 171] on span "Content" at bounding box center [319, 171] width 41 height 10
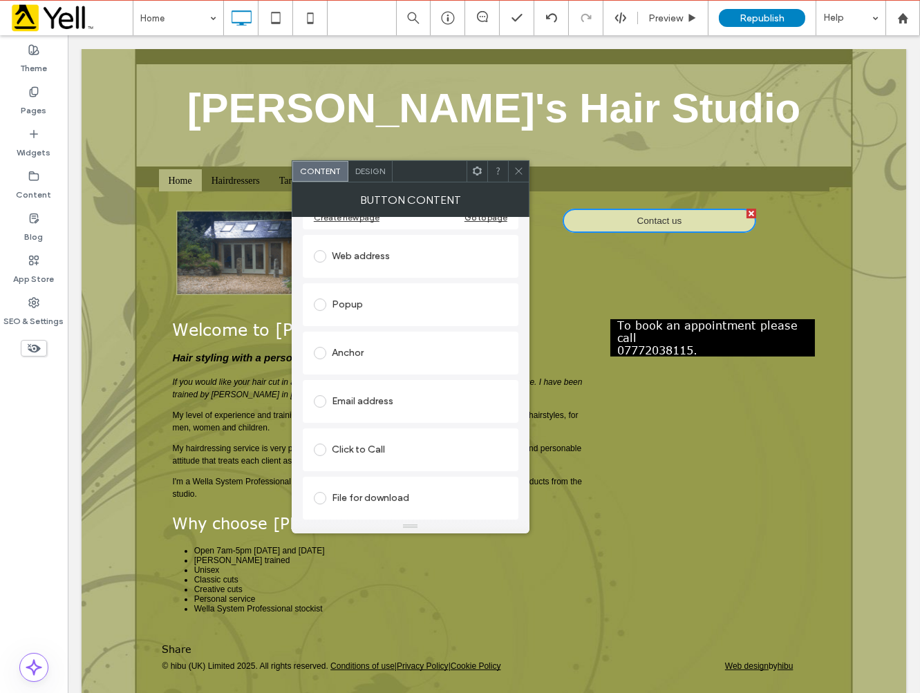
click at [381, 447] on div "Click to Call" at bounding box center [411, 450] width 194 height 22
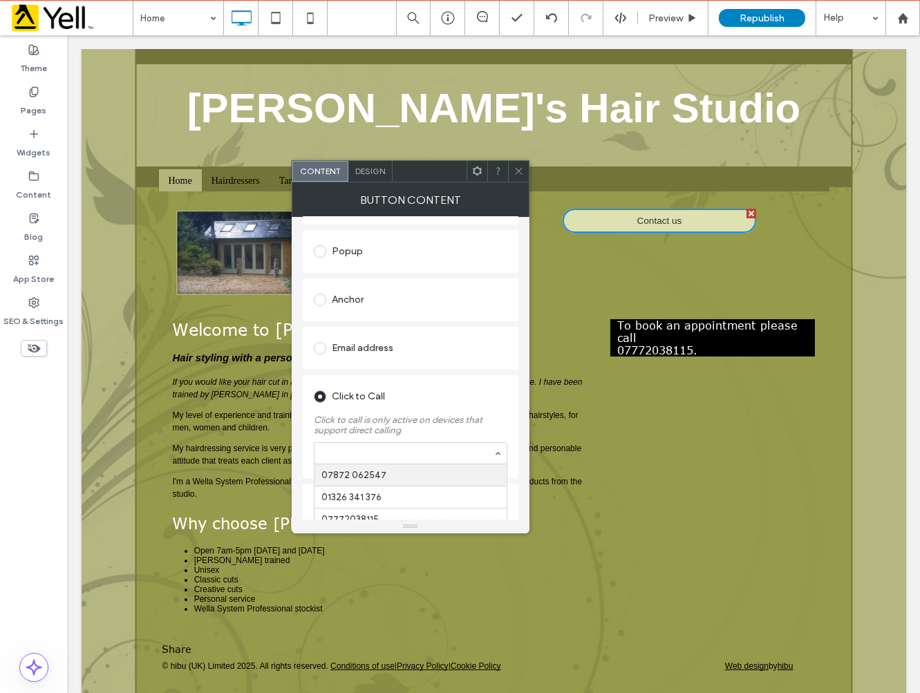
scroll to position [244, 0]
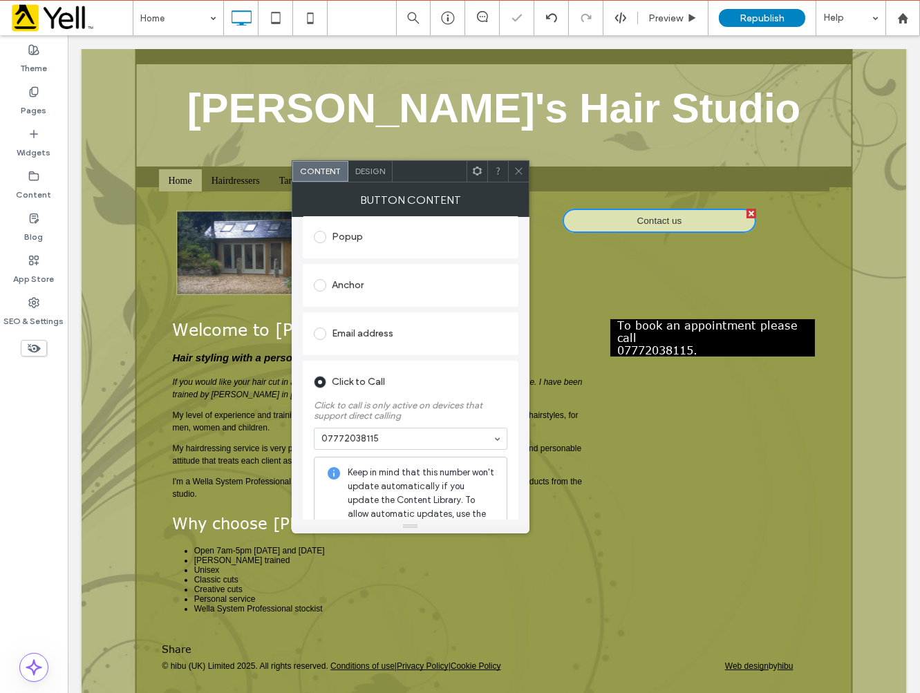
click at [514, 171] on icon at bounding box center [519, 171] width 10 height 10
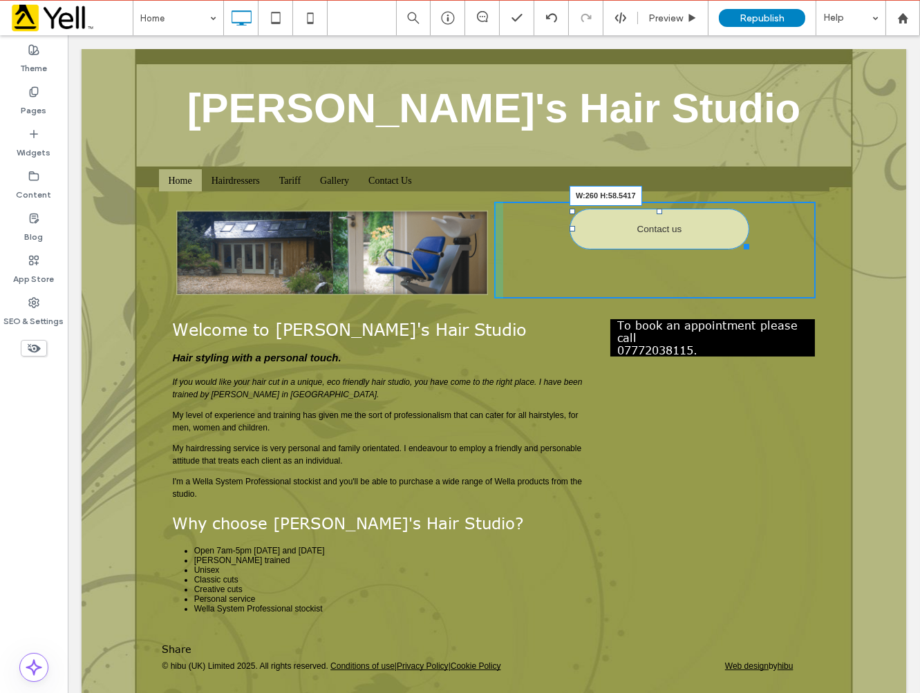
drag, startPoint x: 744, startPoint y: 239, endPoint x: 733, endPoint y: 264, distance: 27.2
click at [738, 243] on div at bounding box center [743, 244] width 10 height 10
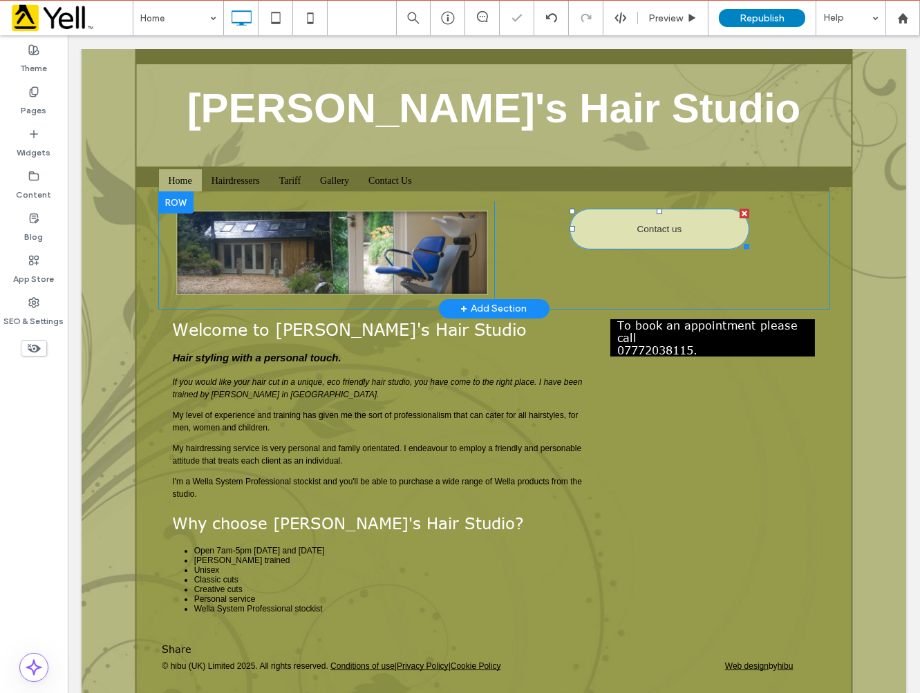
click at [639, 232] on span "Contact us" at bounding box center [659, 229] width 45 height 10
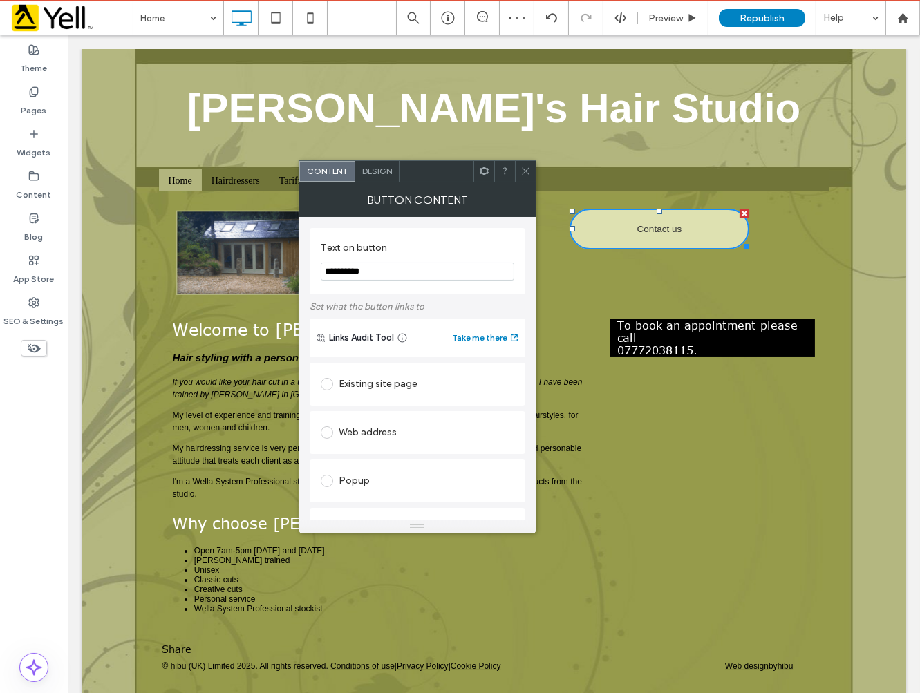
click at [388, 171] on span "Design" at bounding box center [377, 171] width 30 height 10
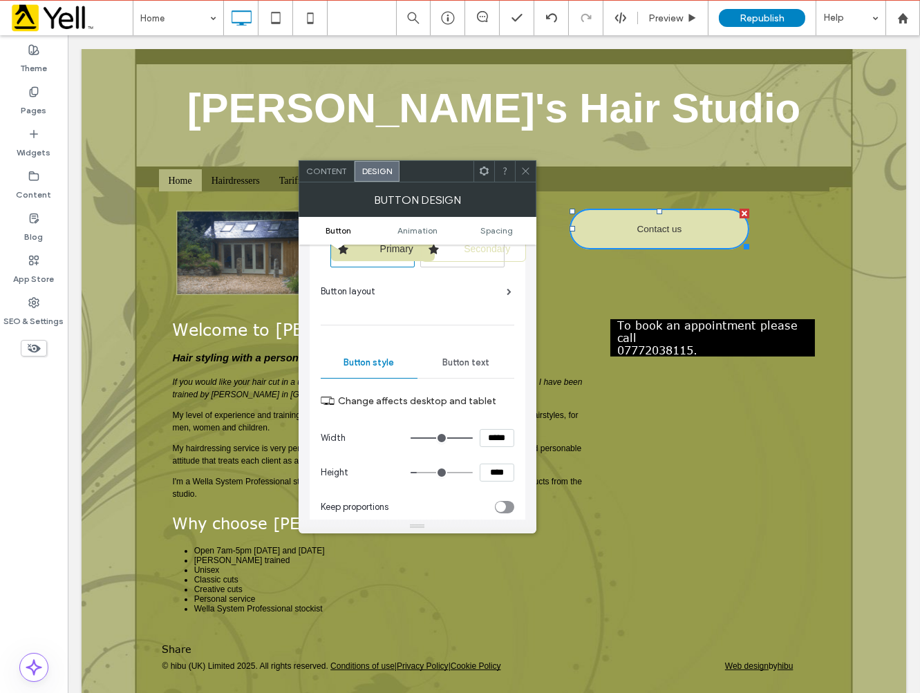
scroll to position [77, 0]
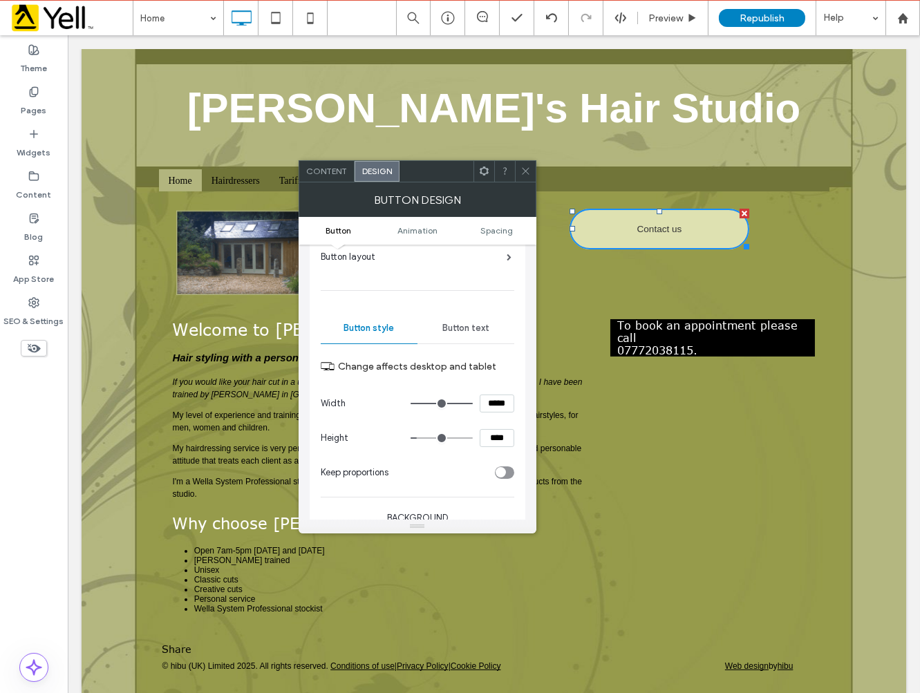
click at [486, 323] on span "Button text" at bounding box center [465, 328] width 47 height 11
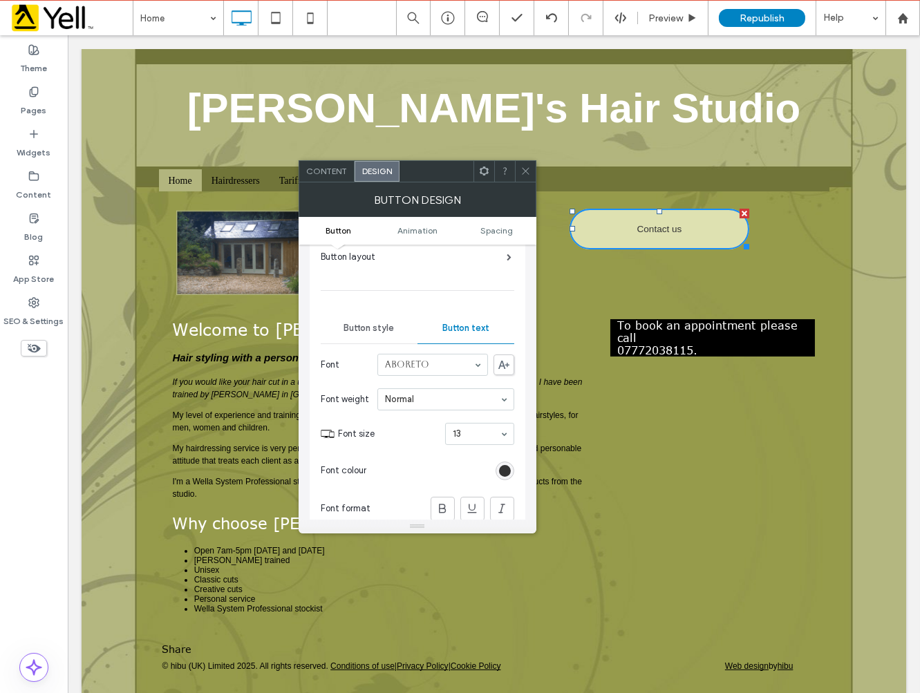
scroll to position [153, 0]
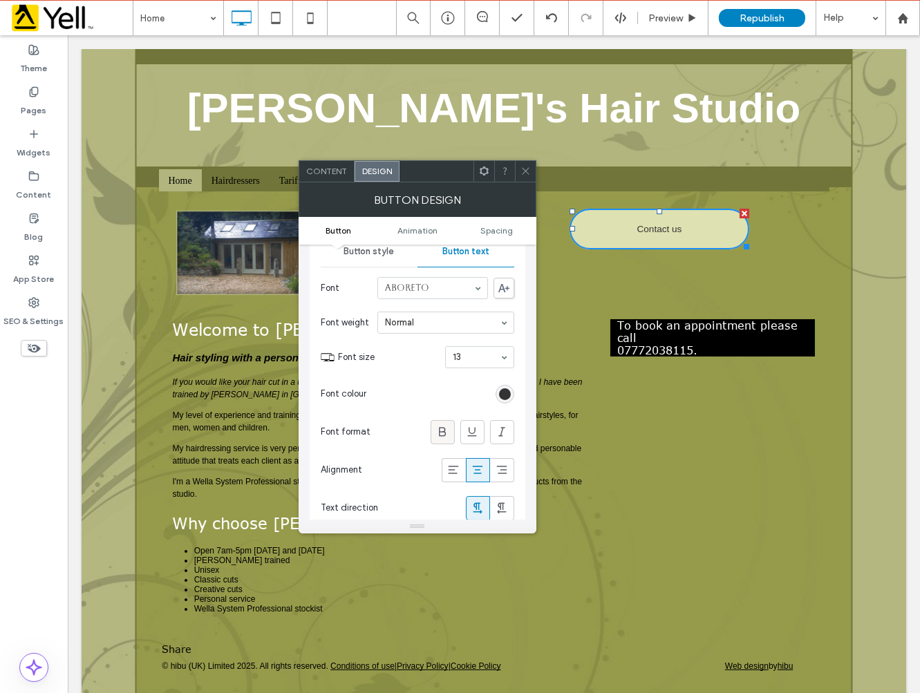
click at [441, 429] on use at bounding box center [442, 431] width 7 height 9
click at [498, 358] on div "8 9 10 11 12 13 14 16 18 21 24 30 32 36 48 60 72 96" at bounding box center [479, 357] width 69 height 22
click at [479, 360] on input at bounding box center [476, 358] width 47 height 10
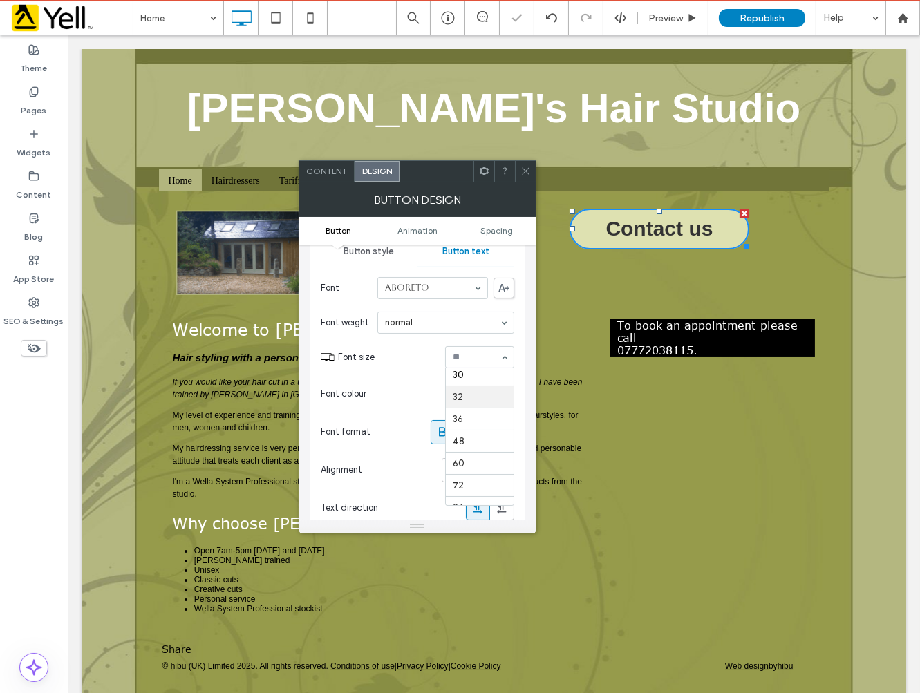
scroll to position [171, 0]
click at [527, 176] on span at bounding box center [525, 171] width 10 height 21
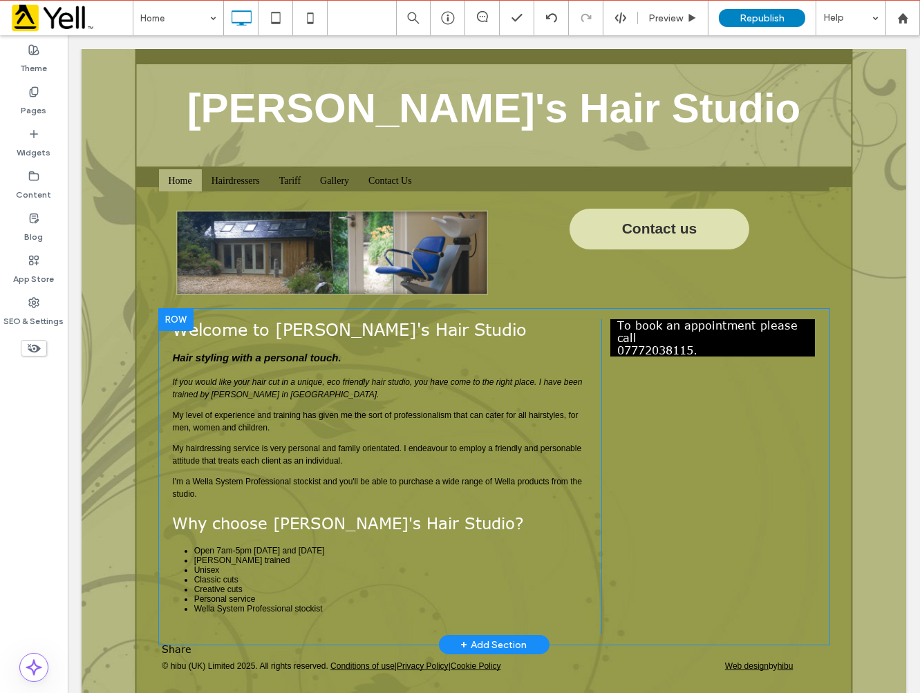
click at [707, 493] on div "To book an appointment please call 07772038115. Click To Paste" at bounding box center [708, 476] width 214 height 315
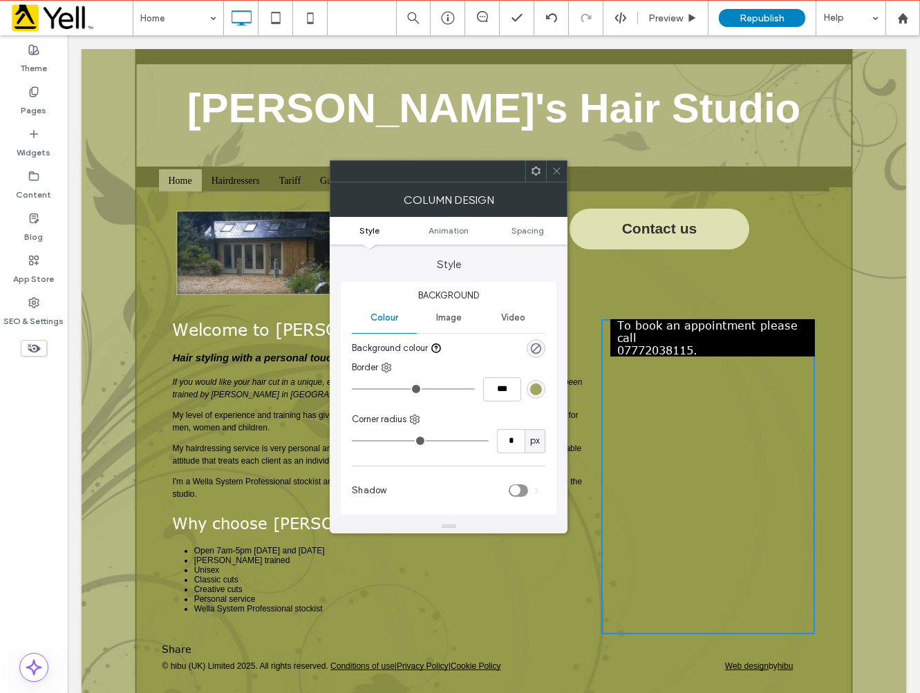
click at [553, 168] on icon at bounding box center [557, 171] width 10 height 10
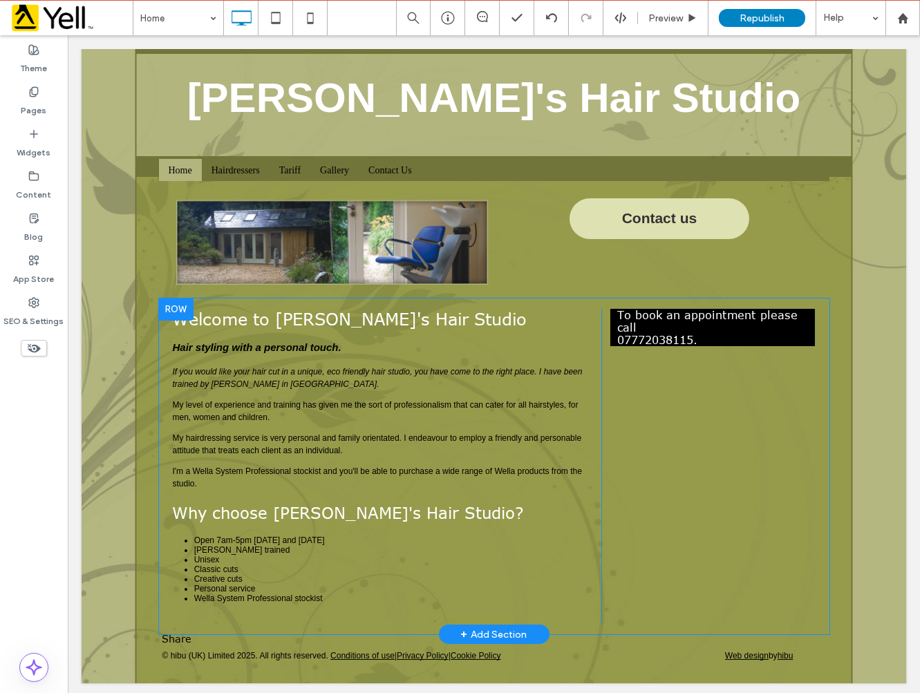
scroll to position [14, 0]
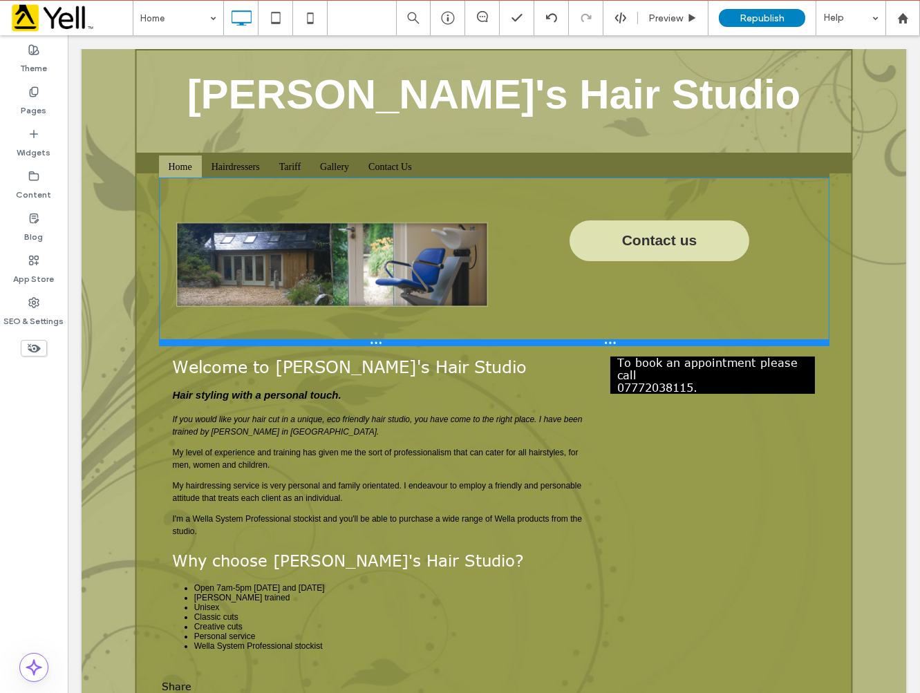
drag, startPoint x: 559, startPoint y: 291, endPoint x: 409, endPoint y: 288, distance: 150.7
click at [561, 342] on div at bounding box center [493, 342] width 670 height 7
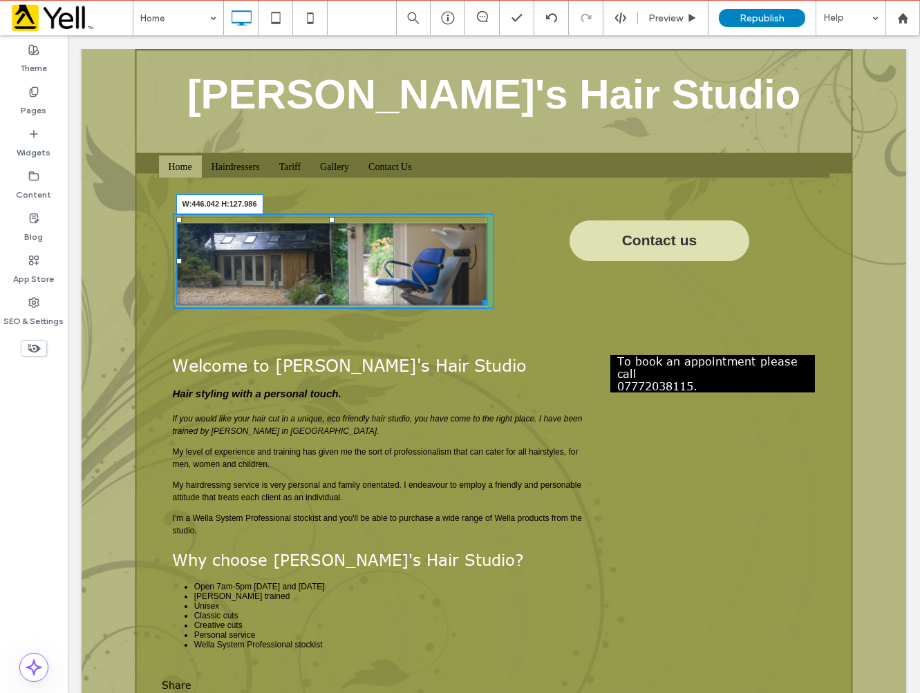
drag, startPoint x: 476, startPoint y: 301, endPoint x: 667, endPoint y: 447, distance: 240.1
click at [635, 543] on div "**********" at bounding box center [493, 429] width 670 height 503
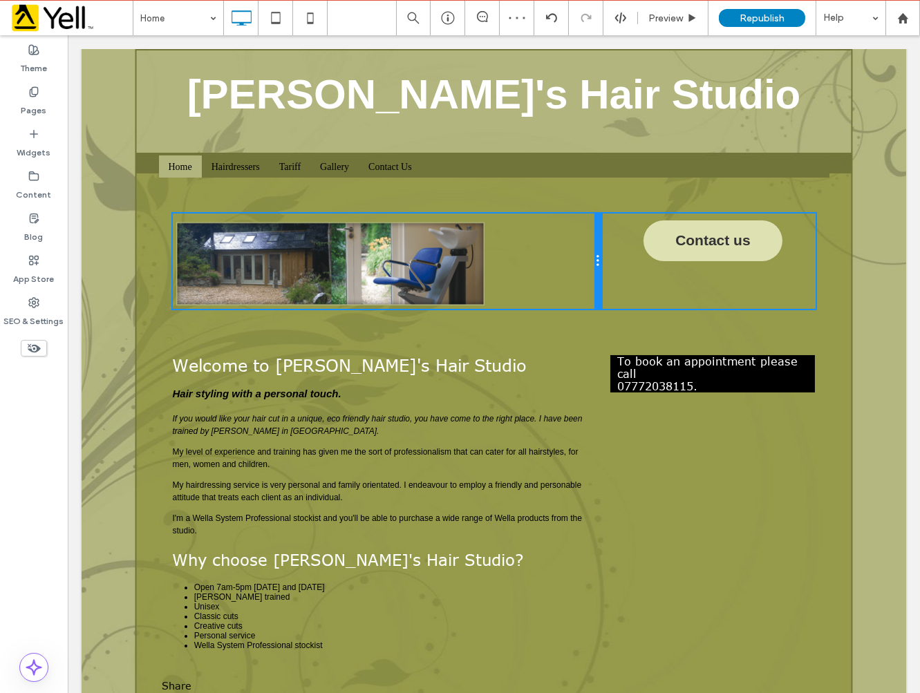
drag, startPoint x: 487, startPoint y: 250, endPoint x: 611, endPoint y: 263, distance: 125.1
click at [611, 263] on div "Click To Paste Click To Paste Click To Paste Contact us" at bounding box center [493, 261] width 643 height 95
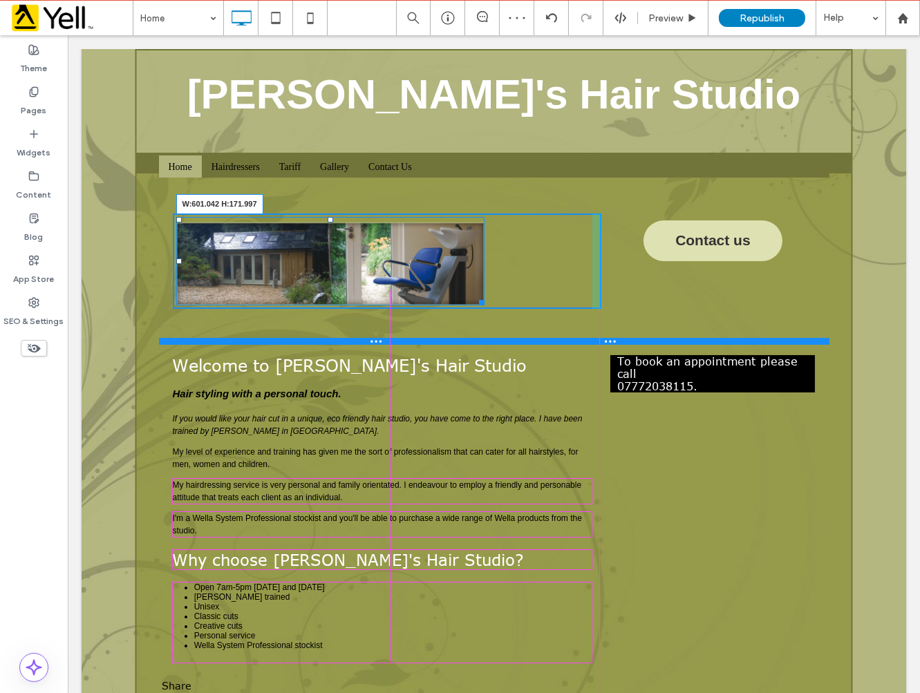
drag, startPoint x: 478, startPoint y: 306, endPoint x: 705, endPoint y: 374, distance: 237.5
click at [549, 345] on div "W:601.042 H:171.997 Click To Paste Click To Paste Click To Paste Contact us Row…" at bounding box center [493, 261] width 670 height 167
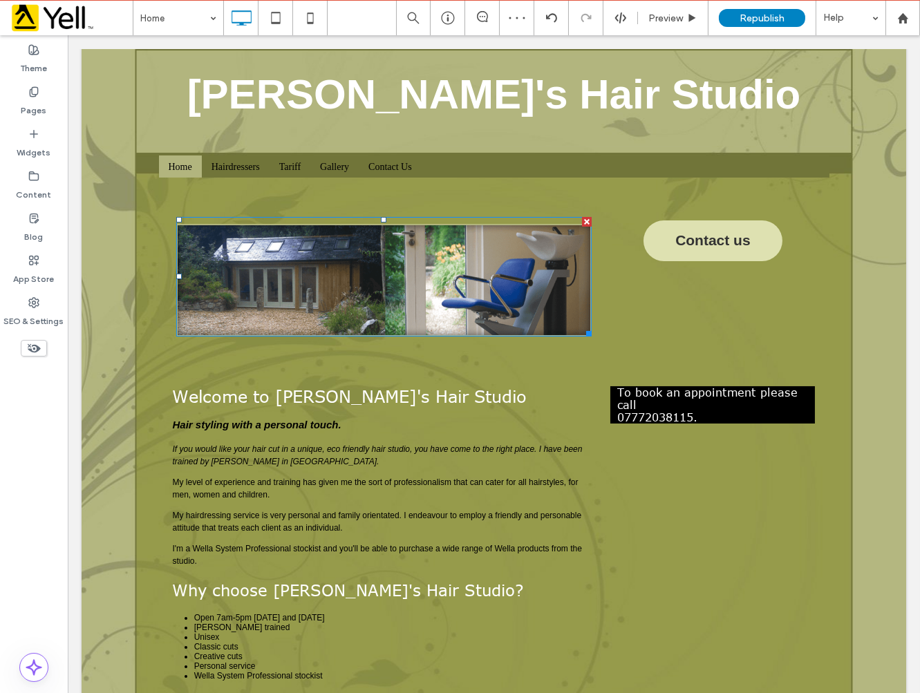
click at [663, 302] on div "Click To Paste Click To Paste Contact us" at bounding box center [708, 277] width 214 height 126
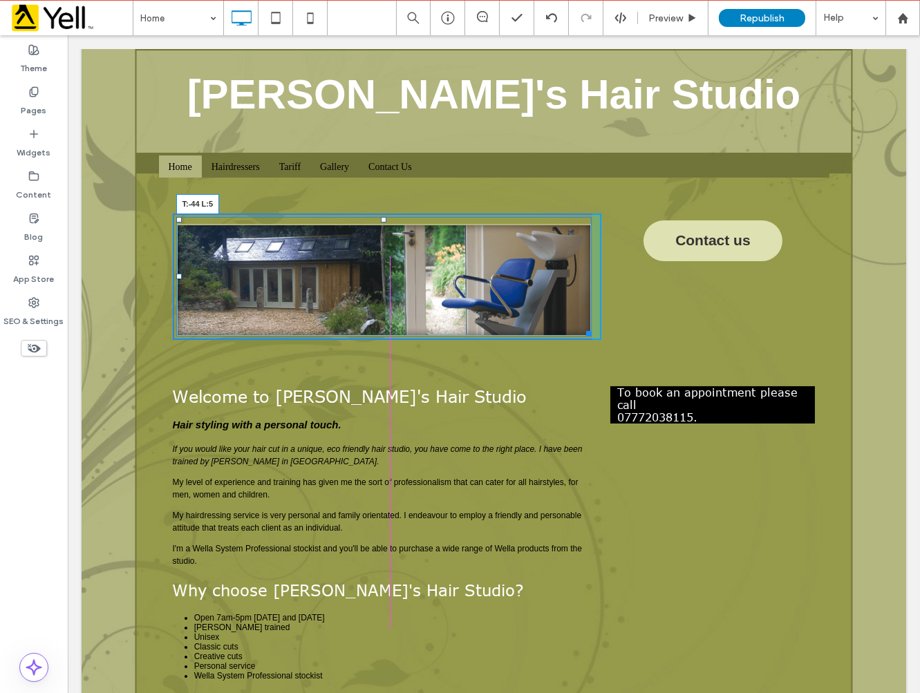
drag, startPoint x: 173, startPoint y: 216, endPoint x: 587, endPoint y: 268, distance: 417.4
click at [176, 217] on div "T:-44 L:5" at bounding box center [383, 277] width 415 height 120
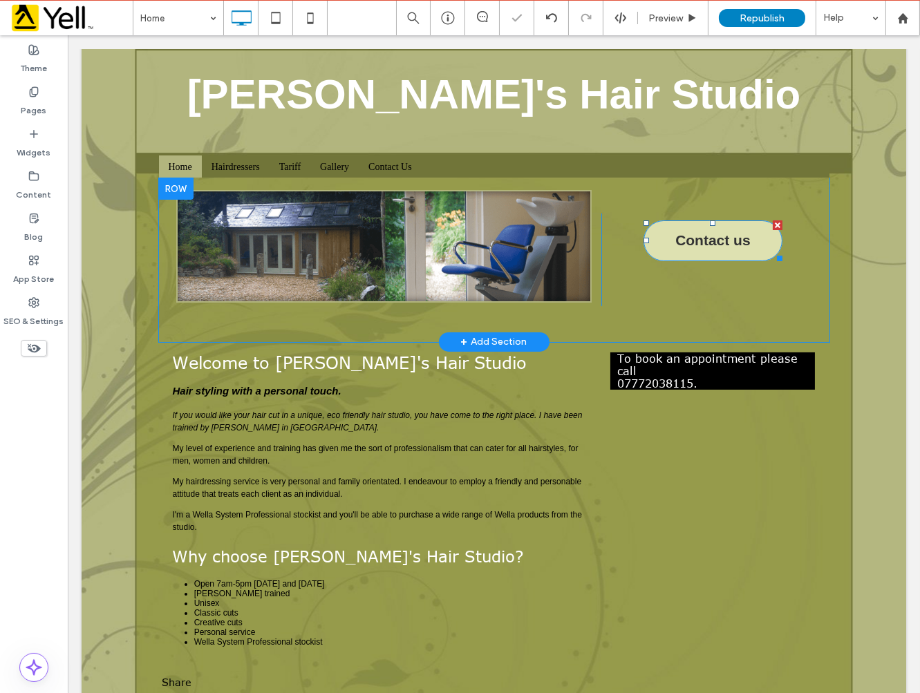
click at [705, 244] on span "Contact us" at bounding box center [712, 240] width 75 height 17
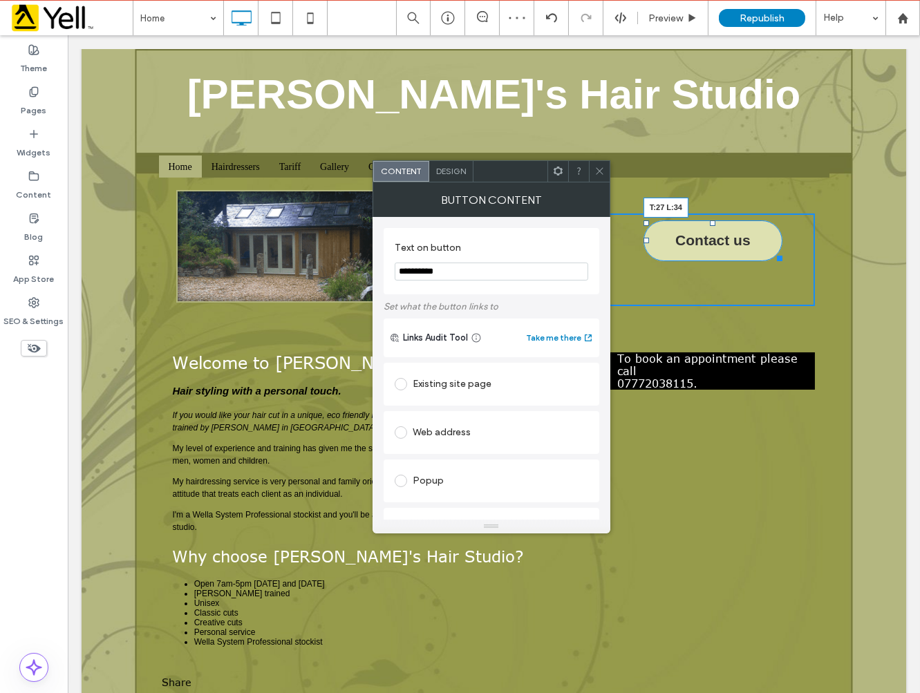
drag, startPoint x: 639, startPoint y: 221, endPoint x: 670, endPoint y: 238, distance: 35.6
click at [643, 226] on div at bounding box center [646, 223] width 6 height 6
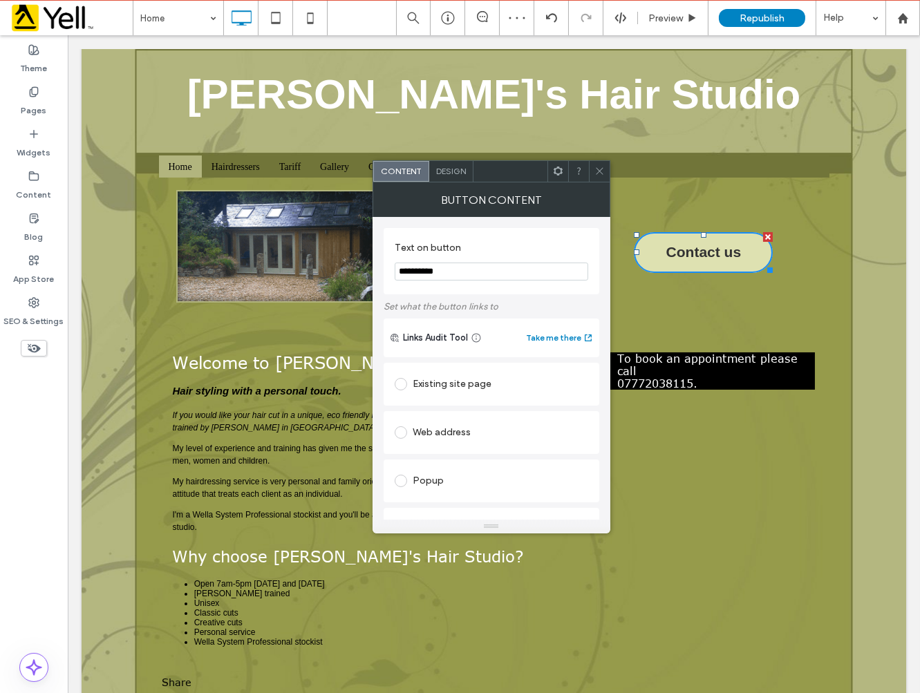
click at [453, 162] on div "Design" at bounding box center [451, 171] width 44 height 21
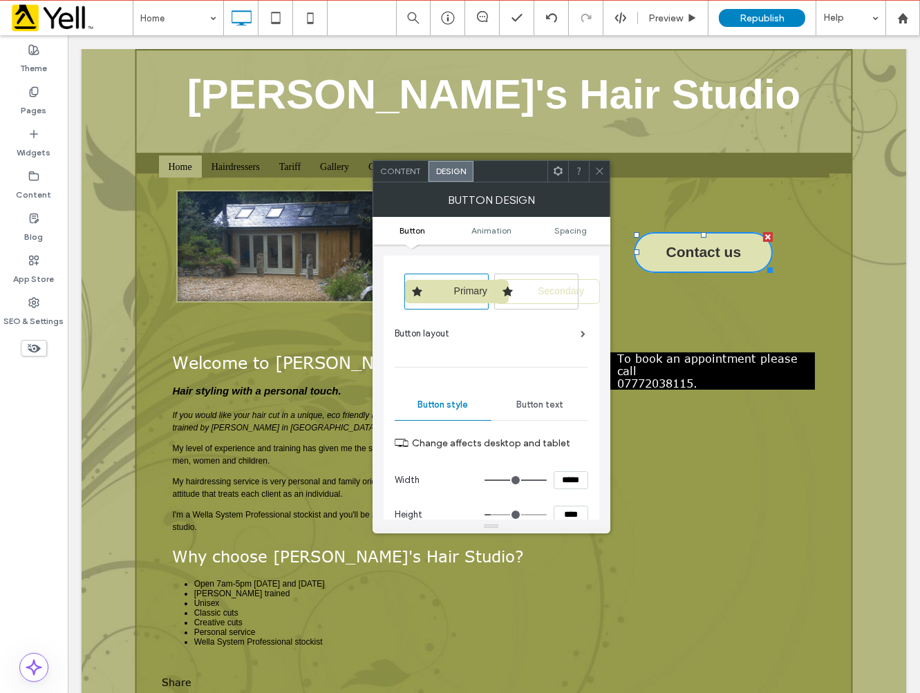
click at [561, 397] on div "Button text" at bounding box center [539, 405] width 97 height 30
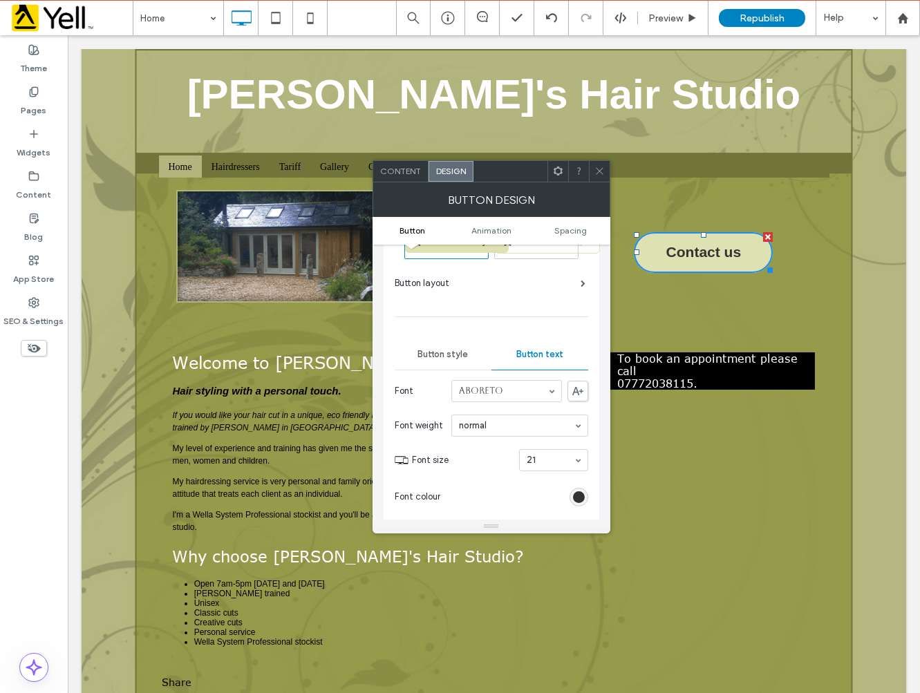
scroll to position [77, 0]
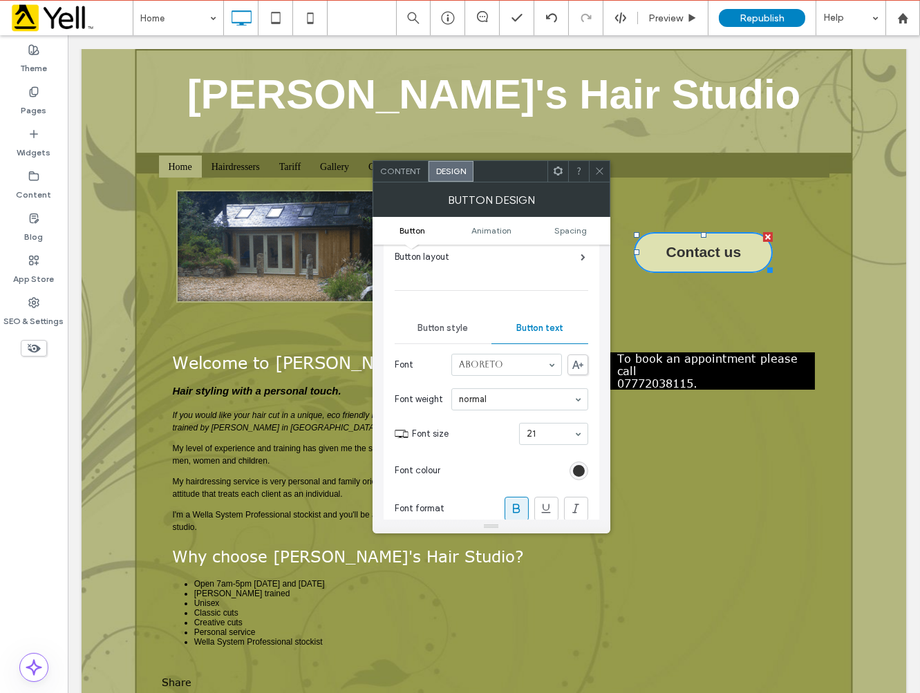
click at [568, 445] on section "Font size 21" at bounding box center [500, 434] width 176 height 36
click at [583, 437] on div "21" at bounding box center [553, 434] width 69 height 22
click at [486, 465] on div at bounding box center [517, 471] width 142 height 24
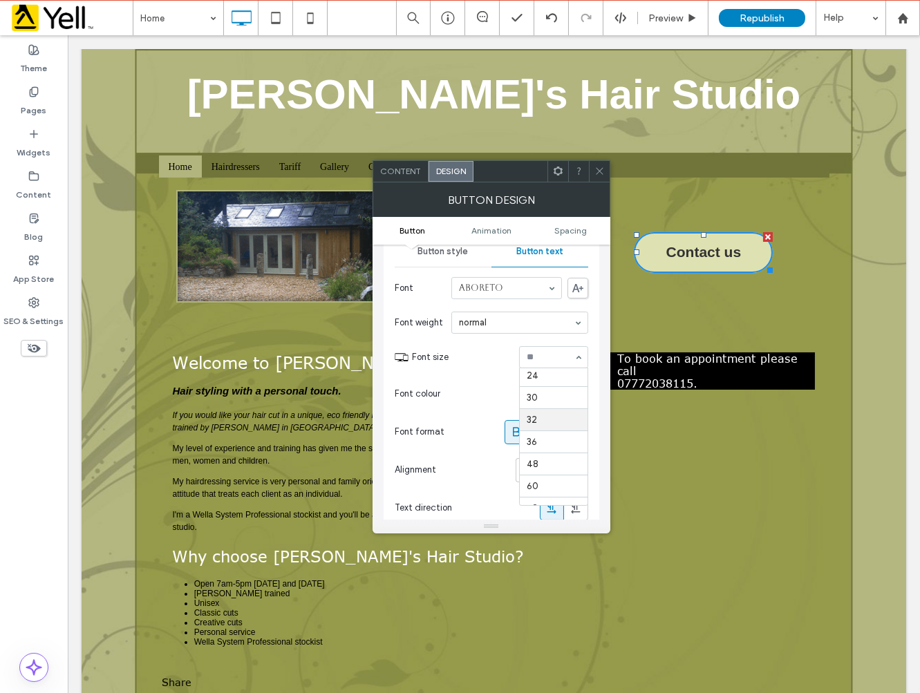
scroll to position [148, 0]
click at [602, 173] on use at bounding box center [599, 171] width 7 height 7
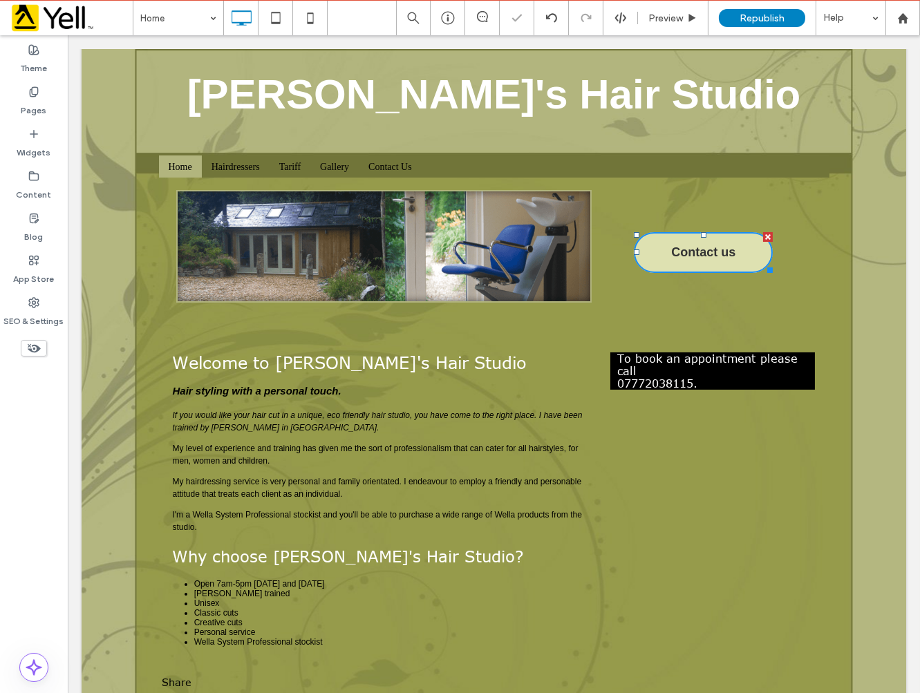
click at [736, 495] on div "To book an appointment please call 07772038115. Click To Paste" at bounding box center [708, 510] width 214 height 315
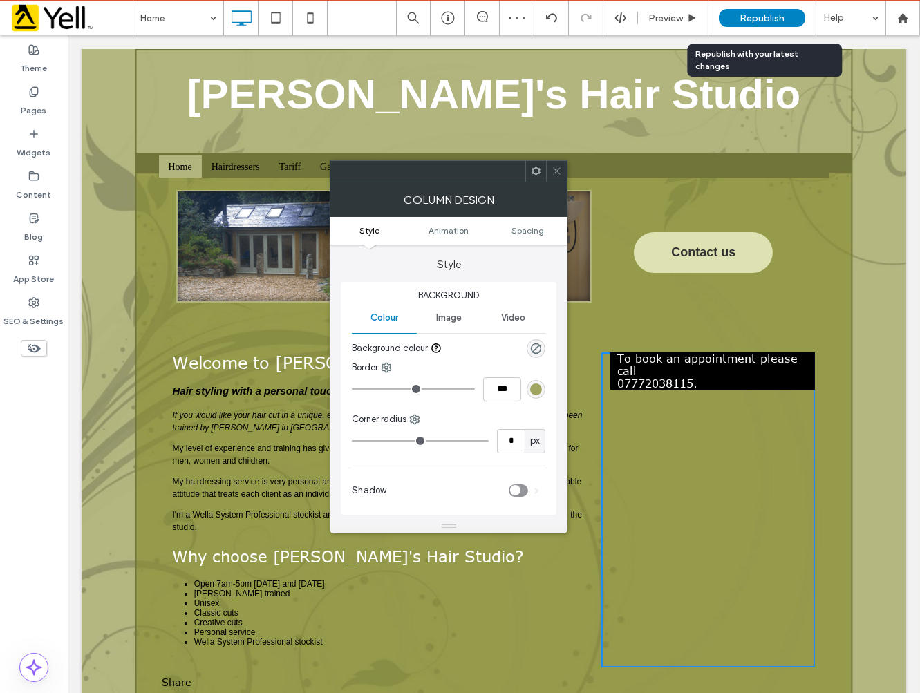
click at [729, 21] on div "Republish" at bounding box center [762, 18] width 86 height 18
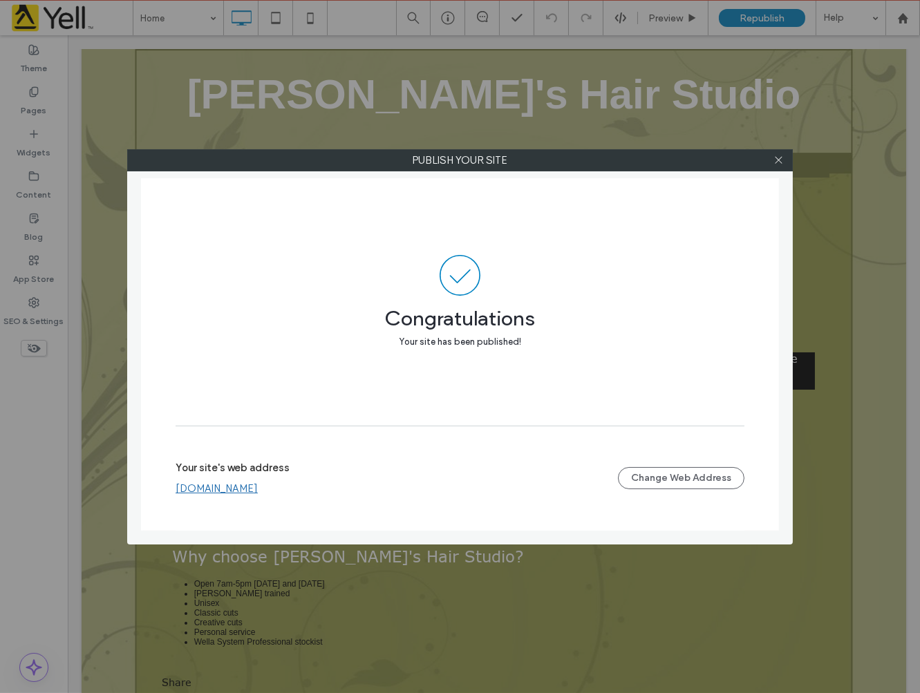
drag, startPoint x: 782, startPoint y: 162, endPoint x: 524, endPoint y: 63, distance: 276.1
click at [781, 162] on icon at bounding box center [778, 160] width 10 height 10
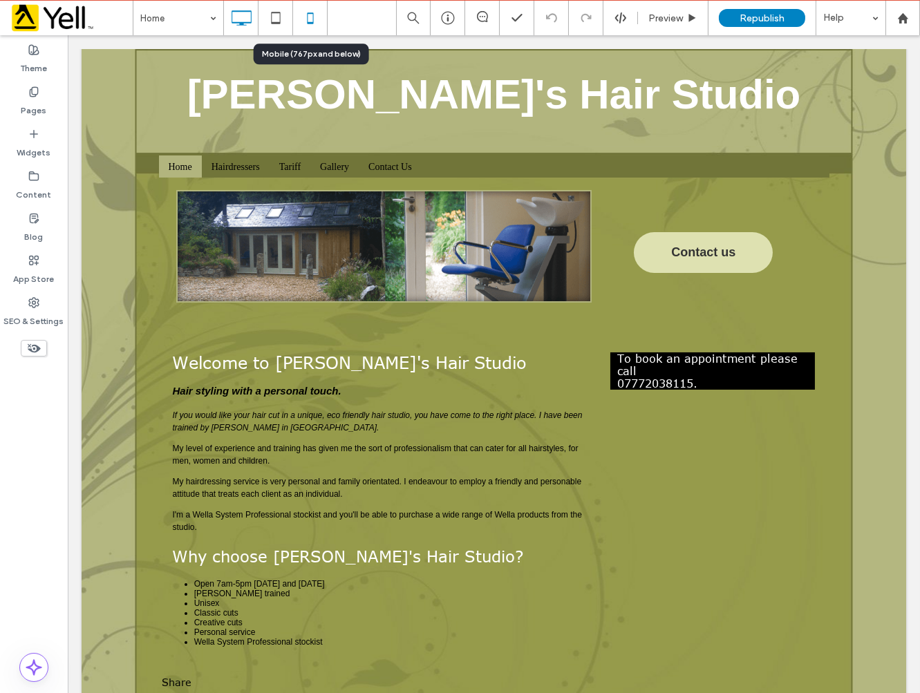
click at [318, 14] on icon at bounding box center [311, 18] width 28 height 28
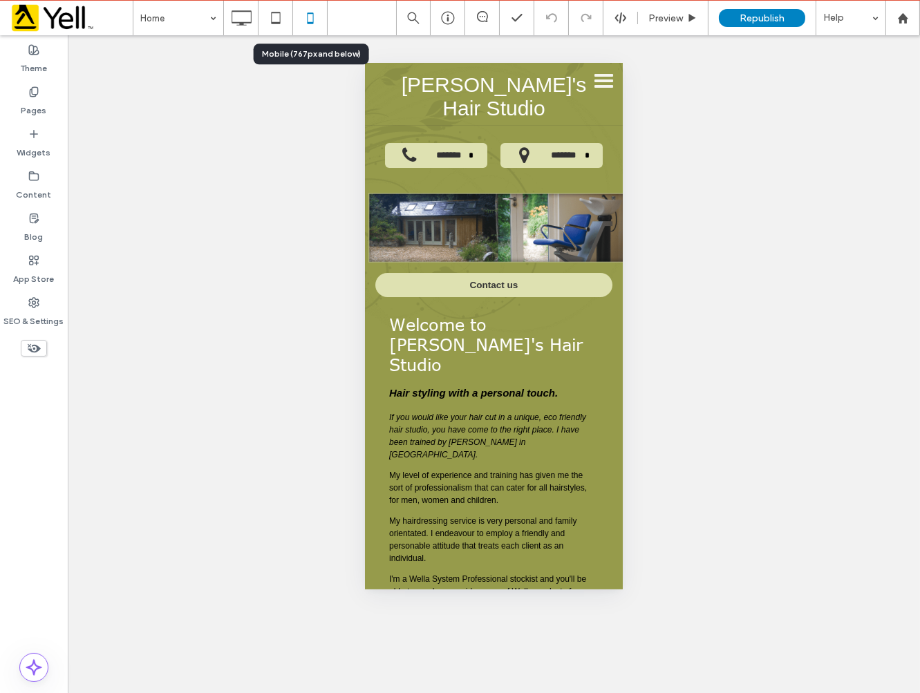
scroll to position [0, 0]
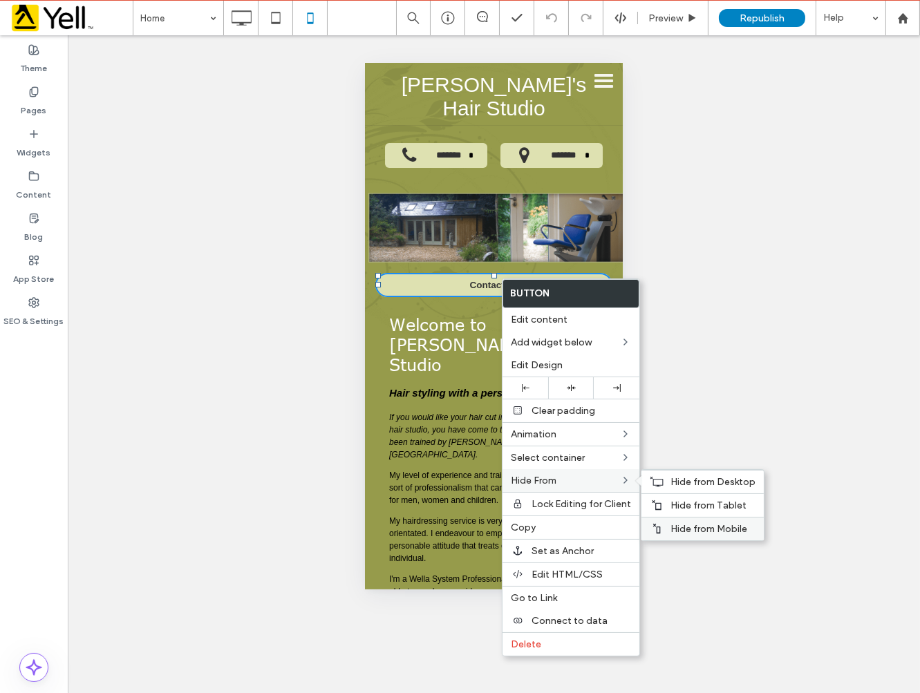
click at [699, 527] on span "Hide from Mobile" at bounding box center [708, 529] width 77 height 12
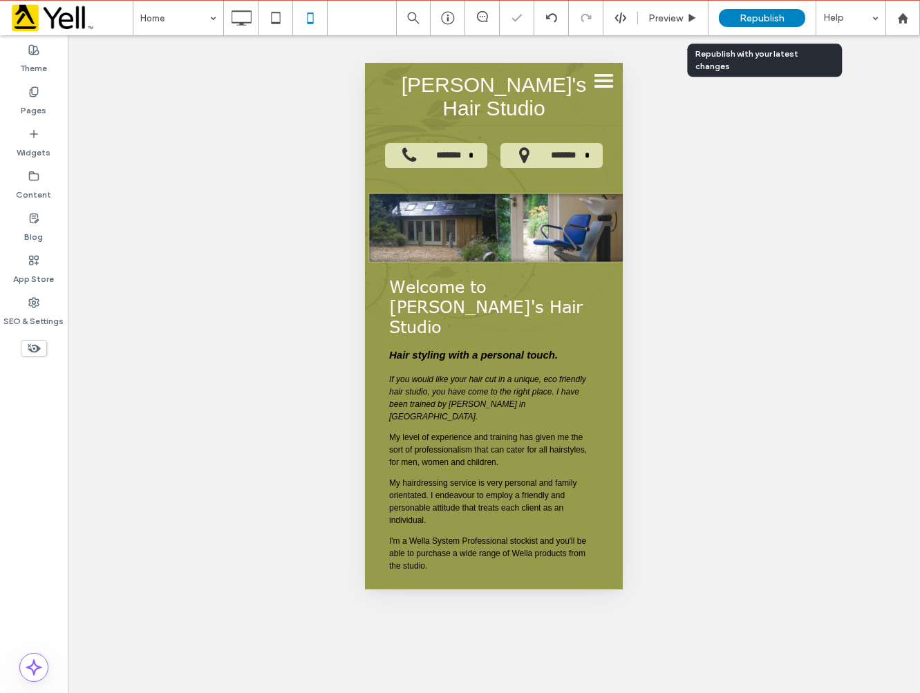
click at [740, 19] on span "Republish" at bounding box center [762, 18] width 45 height 12
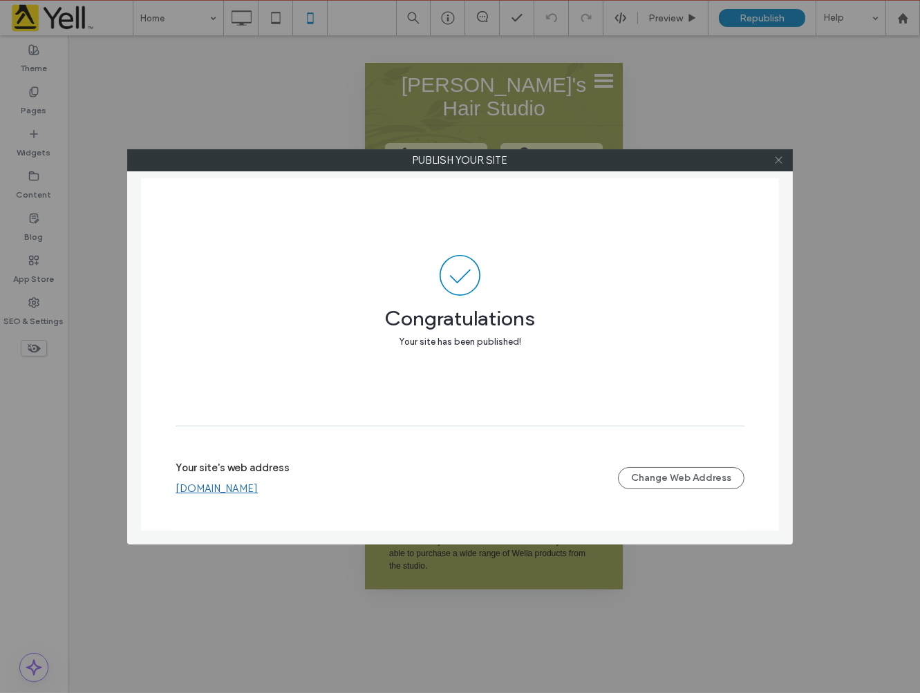
click at [778, 165] on icon at bounding box center [778, 160] width 10 height 10
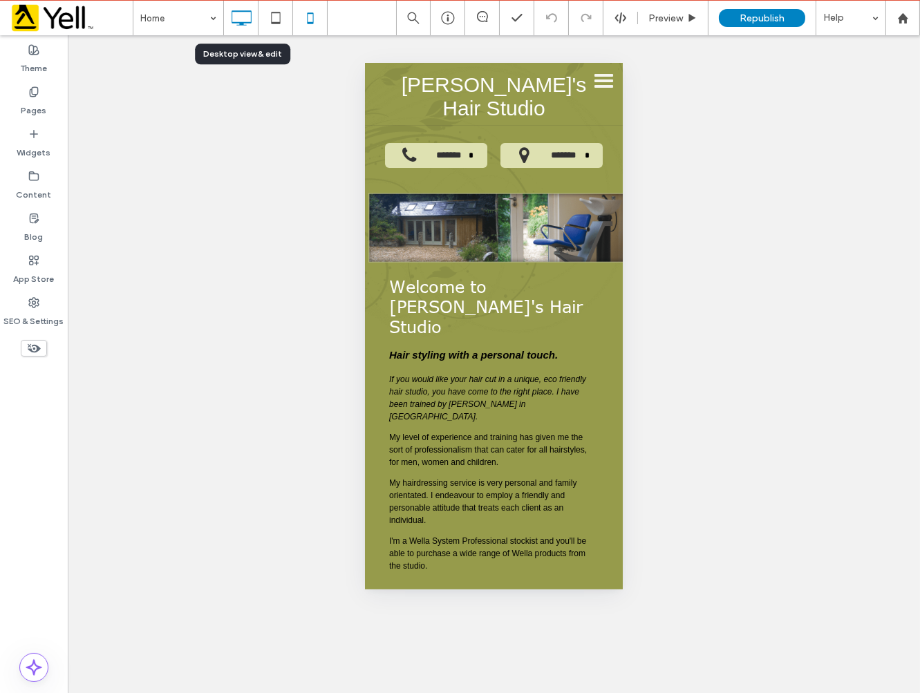
drag, startPoint x: 236, startPoint y: 15, endPoint x: 260, endPoint y: 18, distance: 23.8
click at [237, 15] on icon at bounding box center [241, 18] width 28 height 28
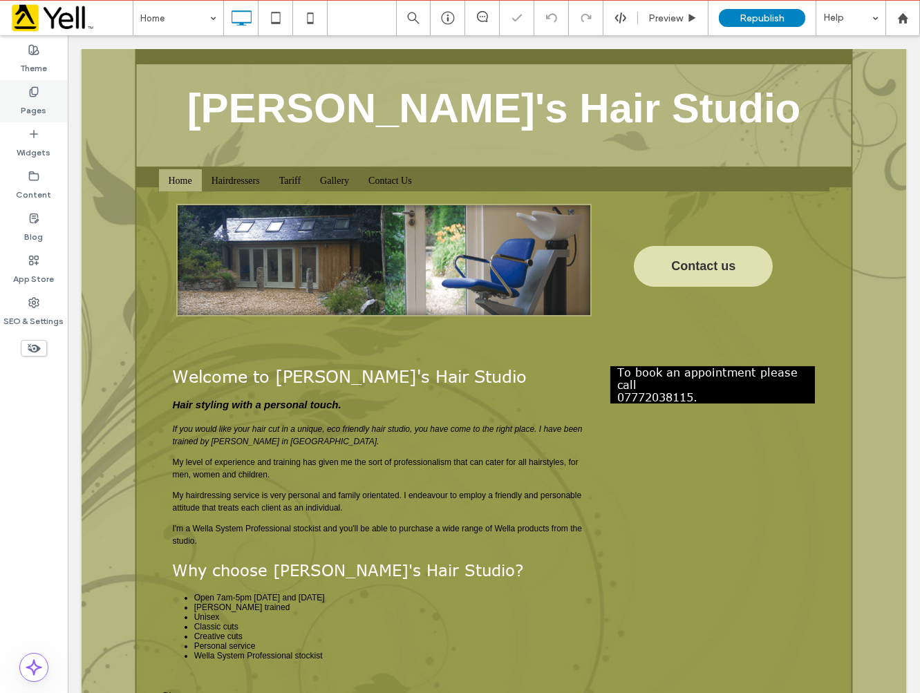
drag, startPoint x: 47, startPoint y: 107, endPoint x: 37, endPoint y: 85, distance: 24.1
click at [47, 107] on div "Pages" at bounding box center [34, 101] width 68 height 42
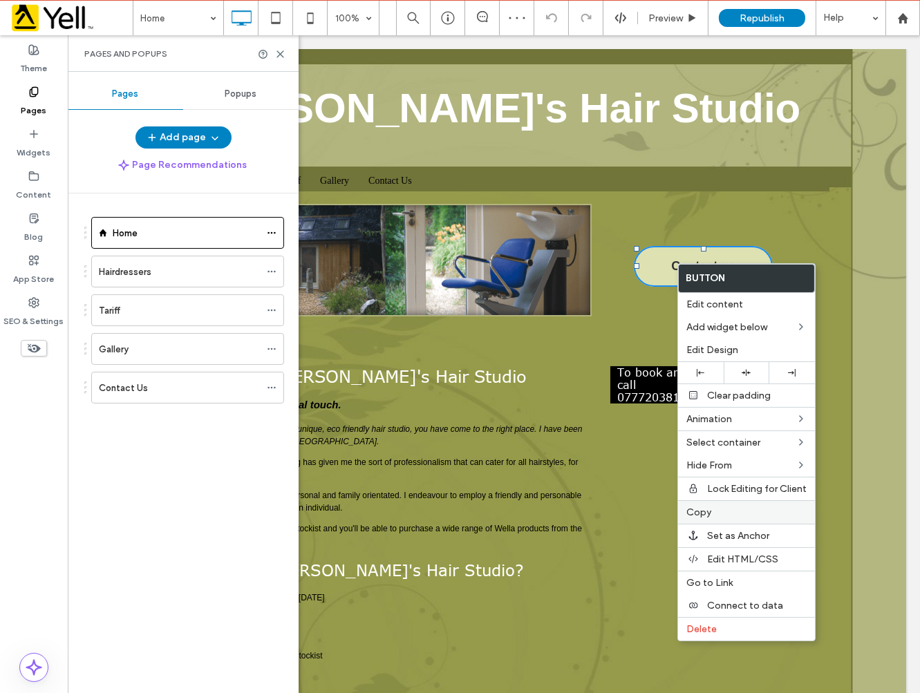
click at [706, 513] on span "Copy" at bounding box center [698, 513] width 25 height 12
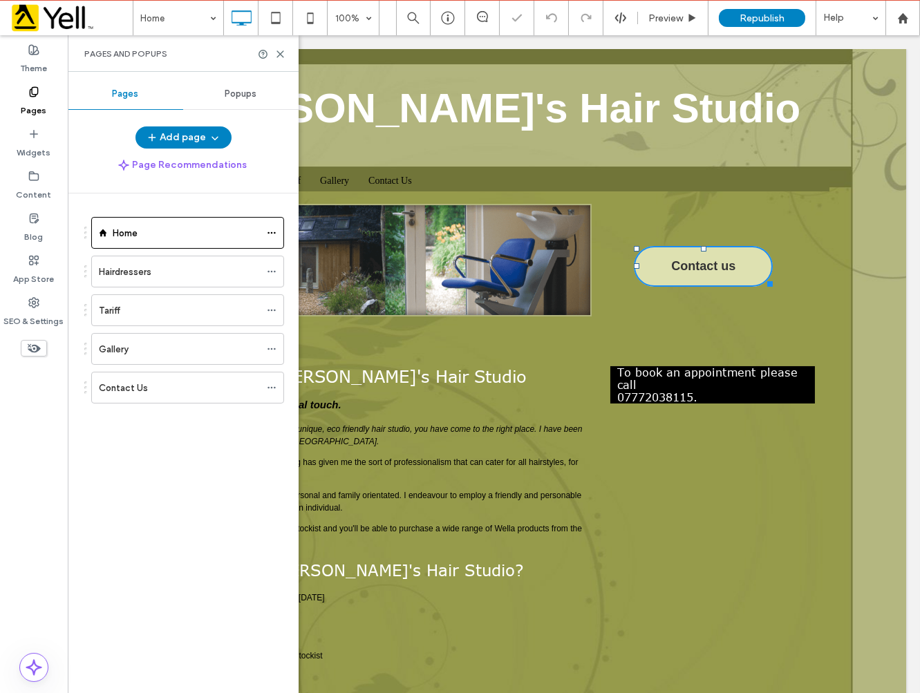
click at [126, 267] on label "Hairdressers" at bounding box center [125, 272] width 53 height 24
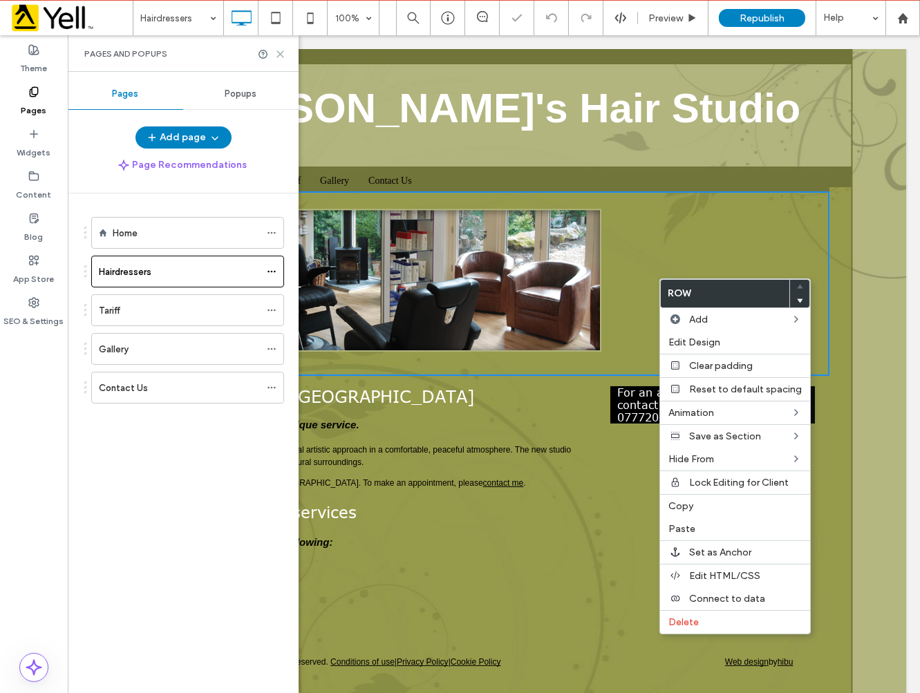
drag, startPoint x: 279, startPoint y: 55, endPoint x: 632, endPoint y: 190, distance: 378.0
click at [279, 55] on use at bounding box center [280, 54] width 6 height 6
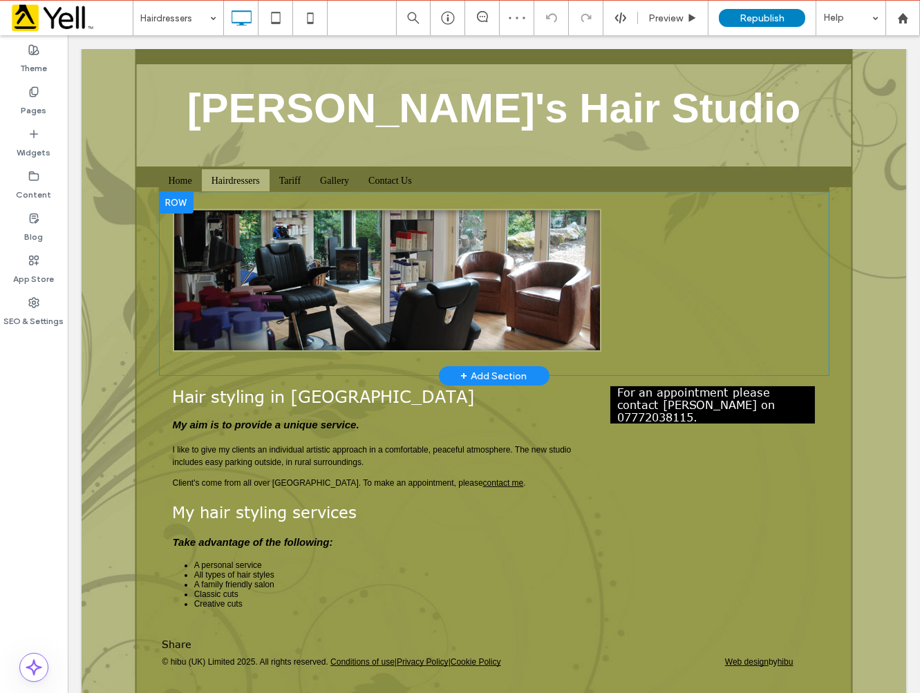
click at [174, 202] on div at bounding box center [175, 202] width 35 height 22
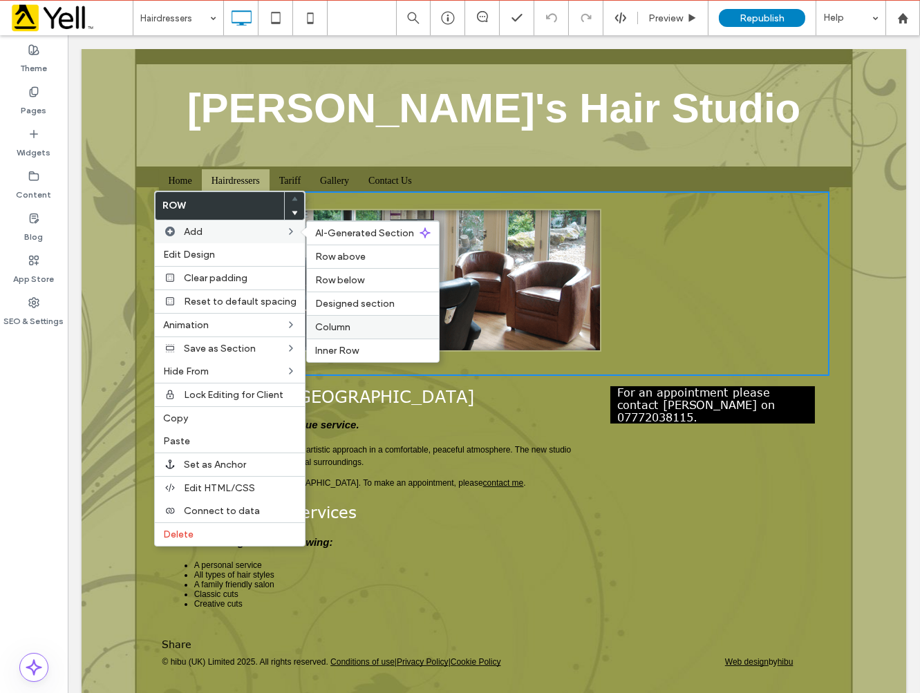
click at [346, 326] on span "Column" at bounding box center [332, 327] width 35 height 12
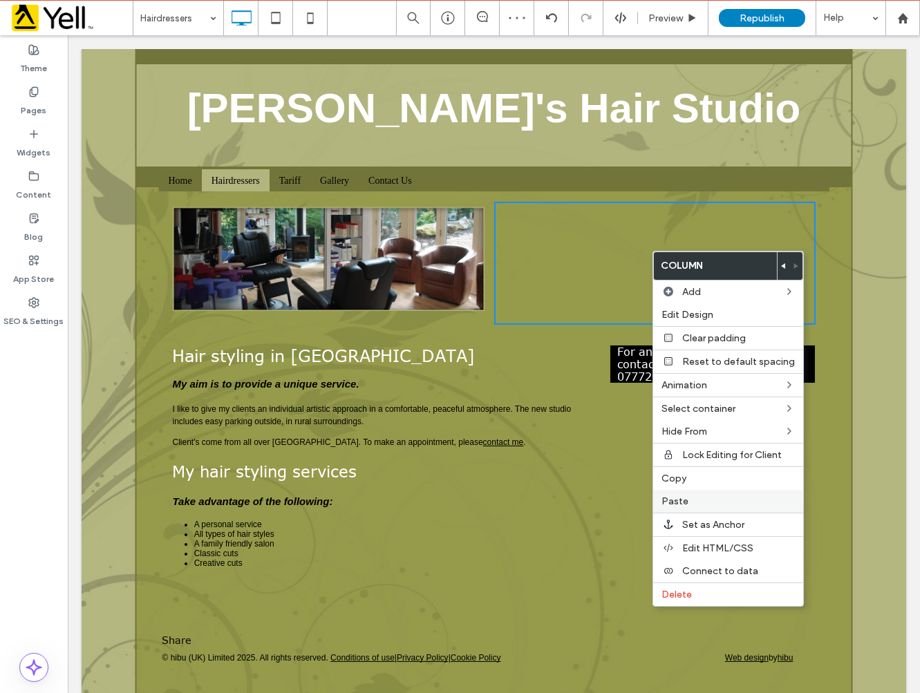
click at [679, 502] on span "Paste" at bounding box center [674, 502] width 27 height 12
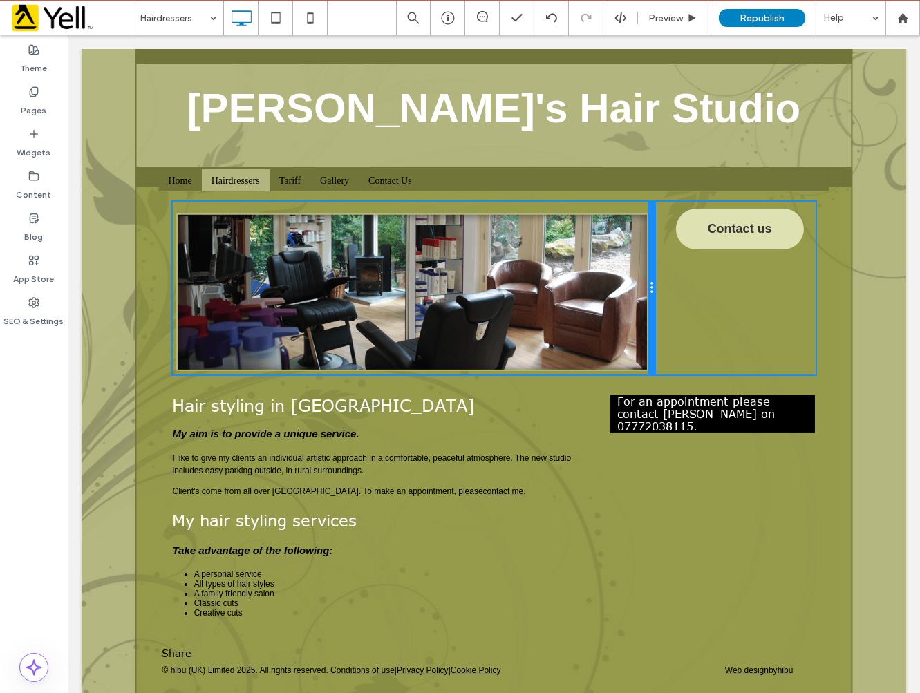
drag, startPoint x: 485, startPoint y: 249, endPoint x: 630, endPoint y: 272, distance: 146.3
click at [630, 272] on div "Click To Paste" at bounding box center [413, 288] width 482 height 173
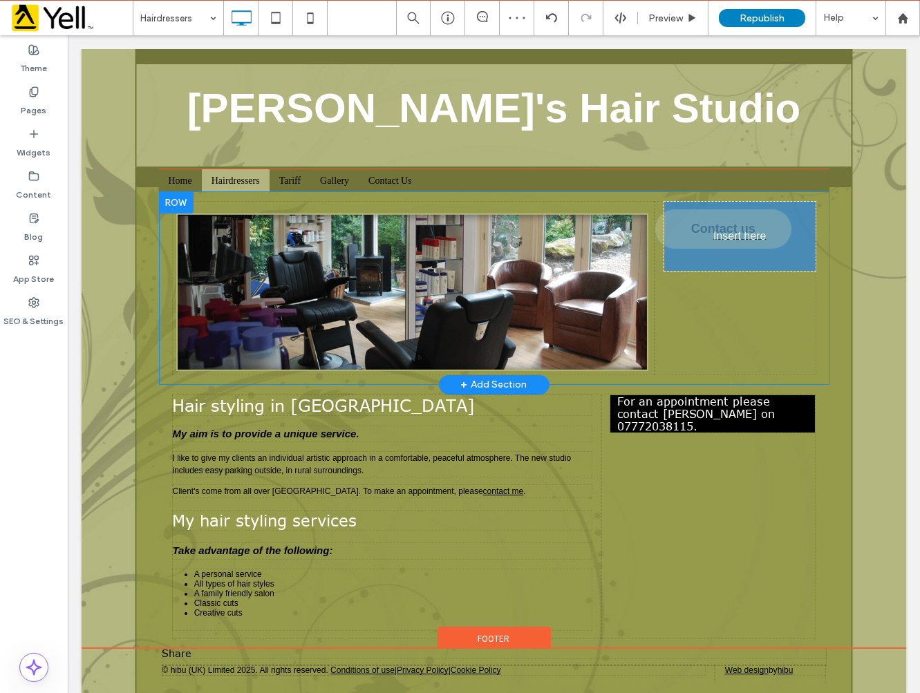
drag, startPoint x: 730, startPoint y: 231, endPoint x: 693, endPoint y: 235, distance: 37.6
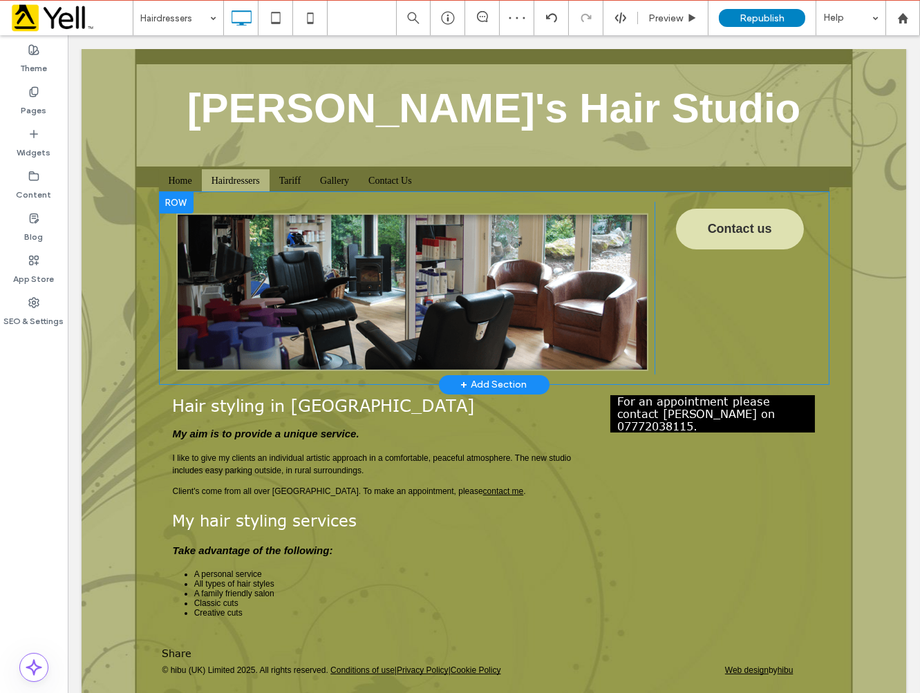
click at [667, 212] on div "Click To Paste Click To Paste Contact us" at bounding box center [734, 288] width 161 height 173
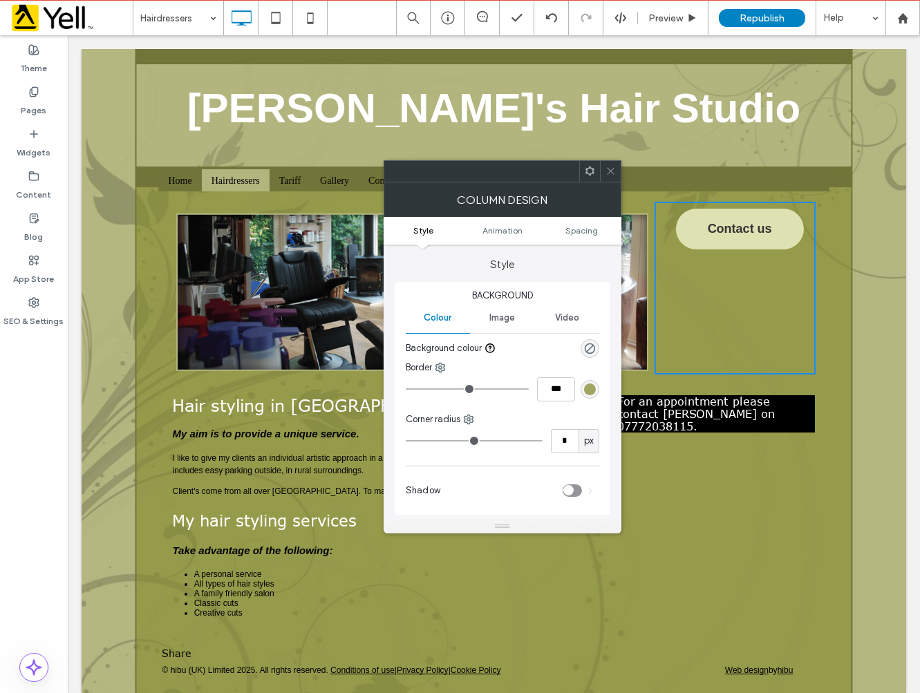
drag, startPoint x: 558, startPoint y: 146, endPoint x: 608, endPoint y: 174, distance: 57.3
click at [608, 174] on icon at bounding box center [610, 171] width 10 height 10
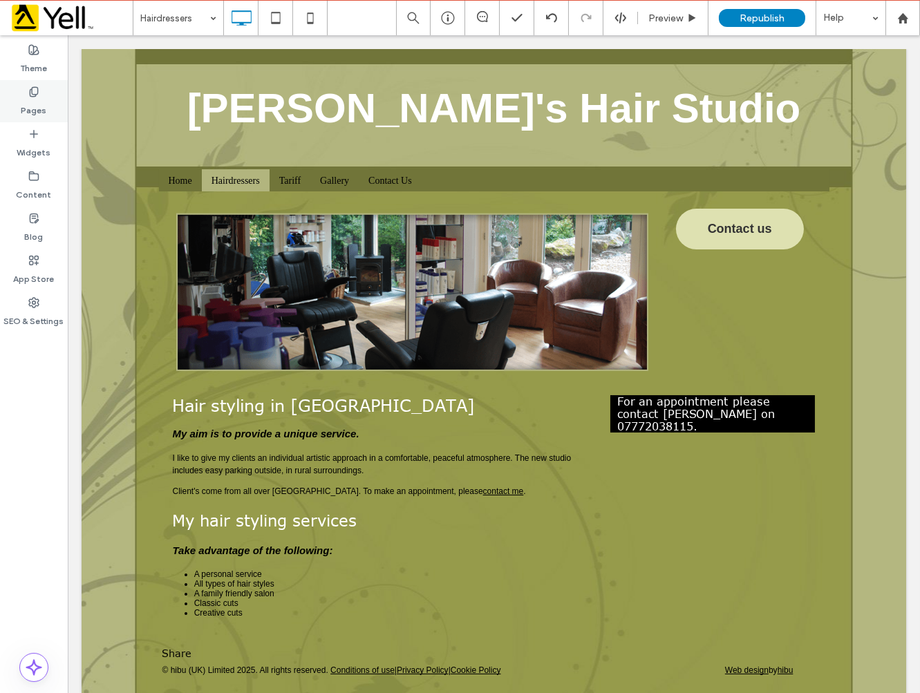
drag, startPoint x: 42, startPoint y: 115, endPoint x: 73, endPoint y: 124, distance: 32.4
click at [42, 115] on label "Pages" at bounding box center [34, 106] width 26 height 19
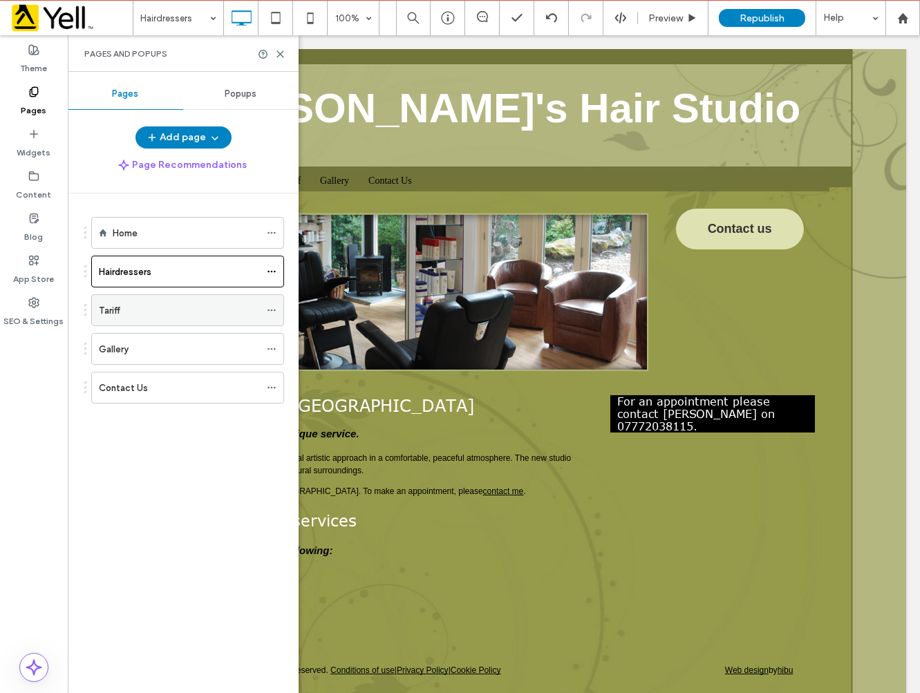
click at [198, 299] on div "Tariff" at bounding box center [179, 310] width 161 height 30
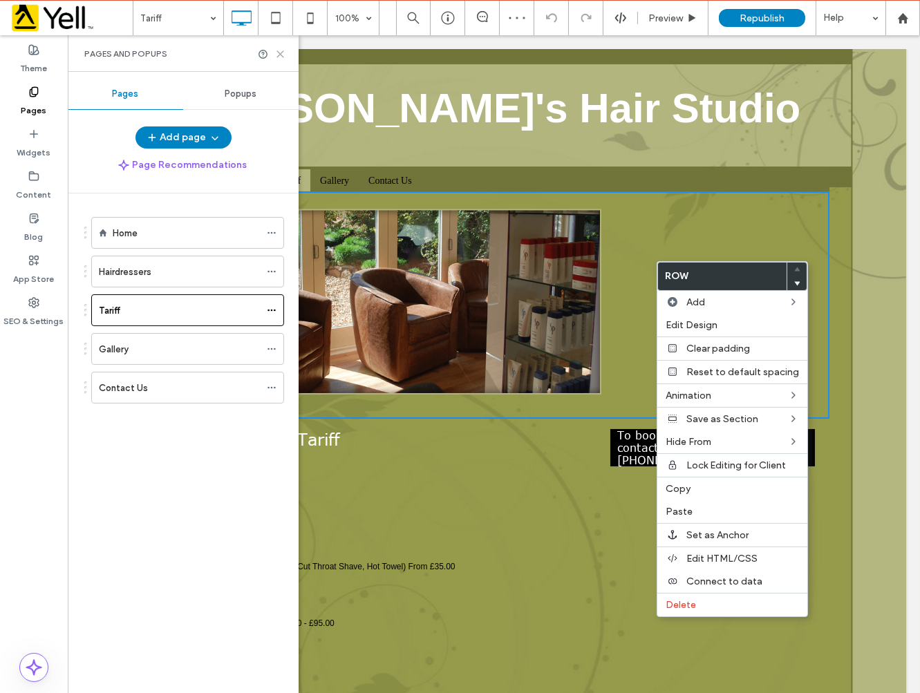
click at [281, 50] on icon at bounding box center [280, 54] width 10 height 10
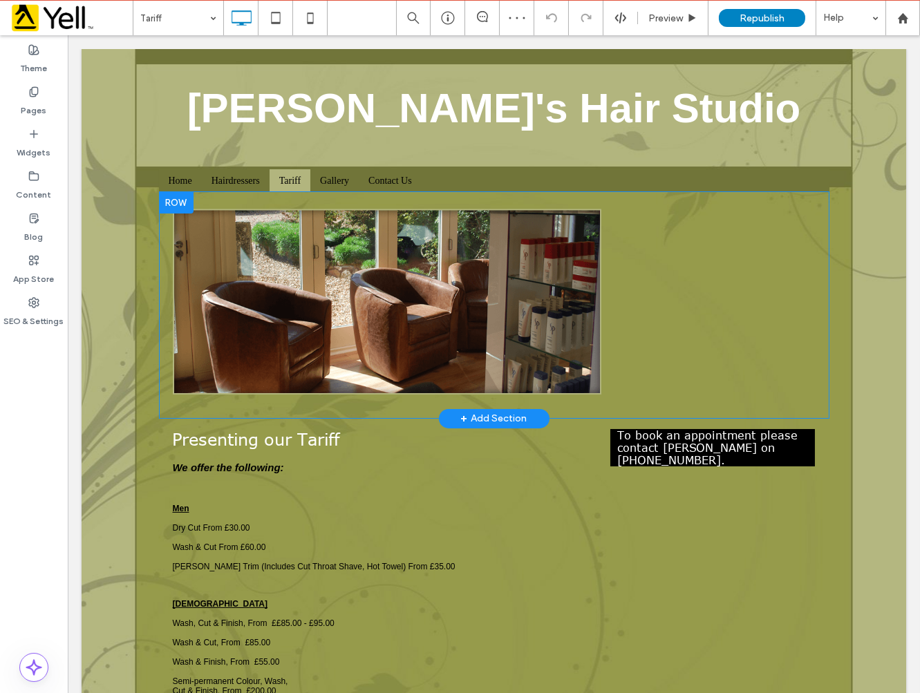
click at [174, 204] on div at bounding box center [175, 202] width 35 height 22
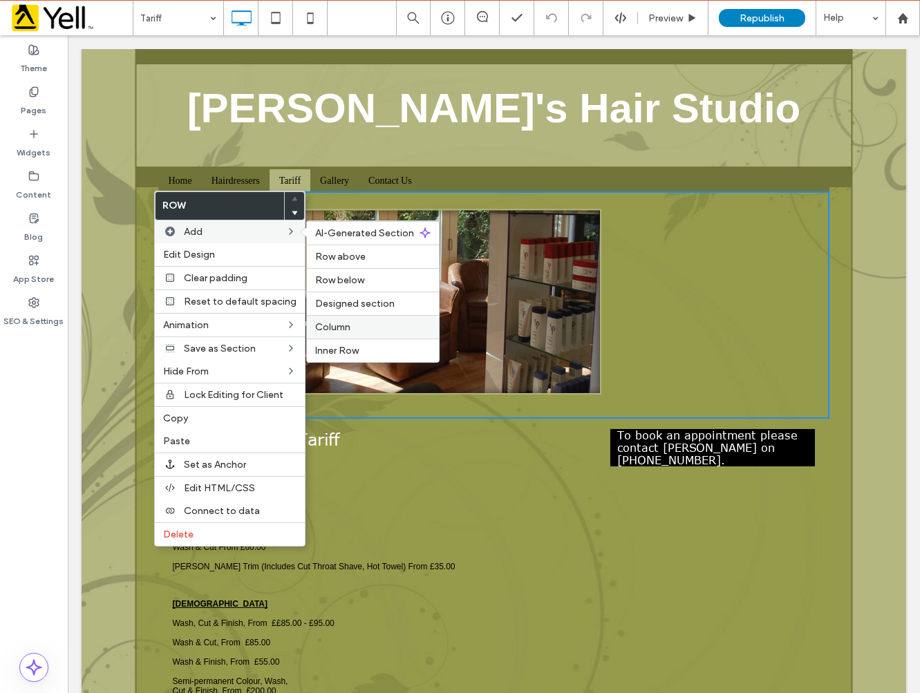
click at [355, 322] on label "Column" at bounding box center [372, 327] width 115 height 12
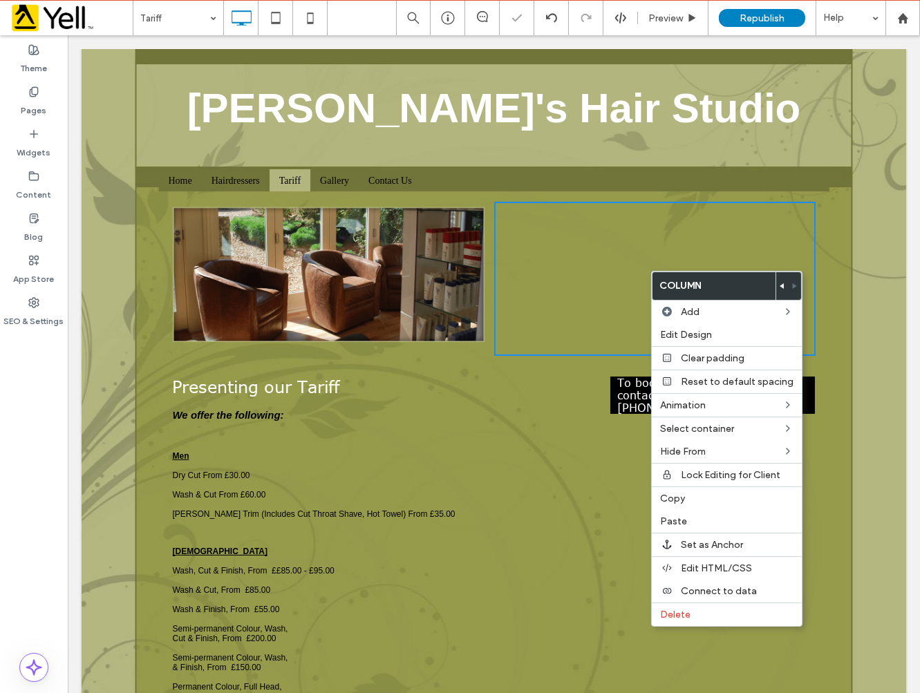
click at [695, 516] on label "Paste" at bounding box center [726, 522] width 133 height 12
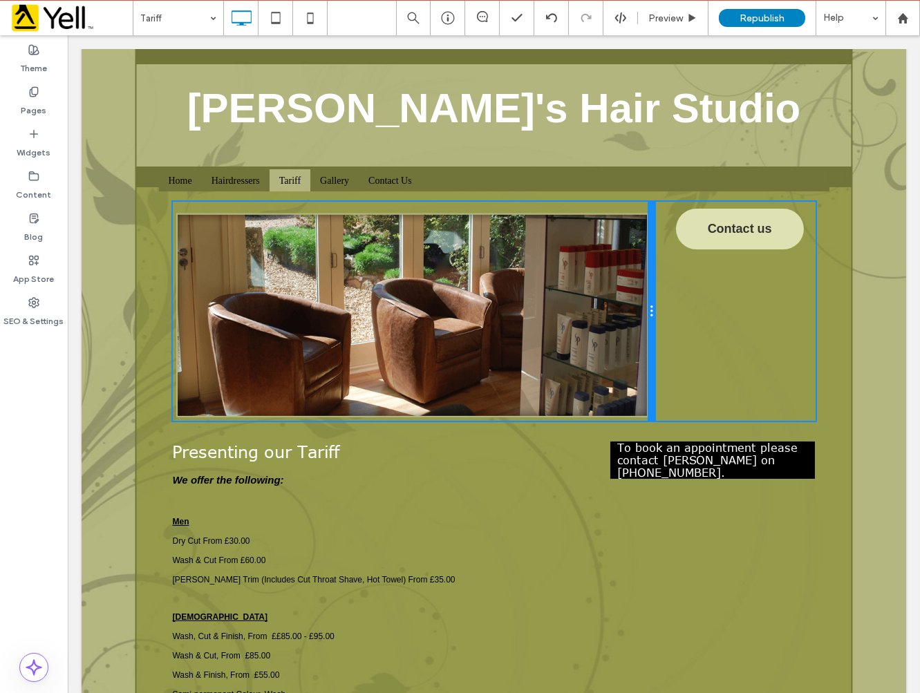
drag, startPoint x: 530, startPoint y: 243, endPoint x: 735, endPoint y: 301, distance: 212.9
click at [668, 266] on div "Click To Paste Click To Paste Click To Paste Contact us" at bounding box center [493, 311] width 643 height 219
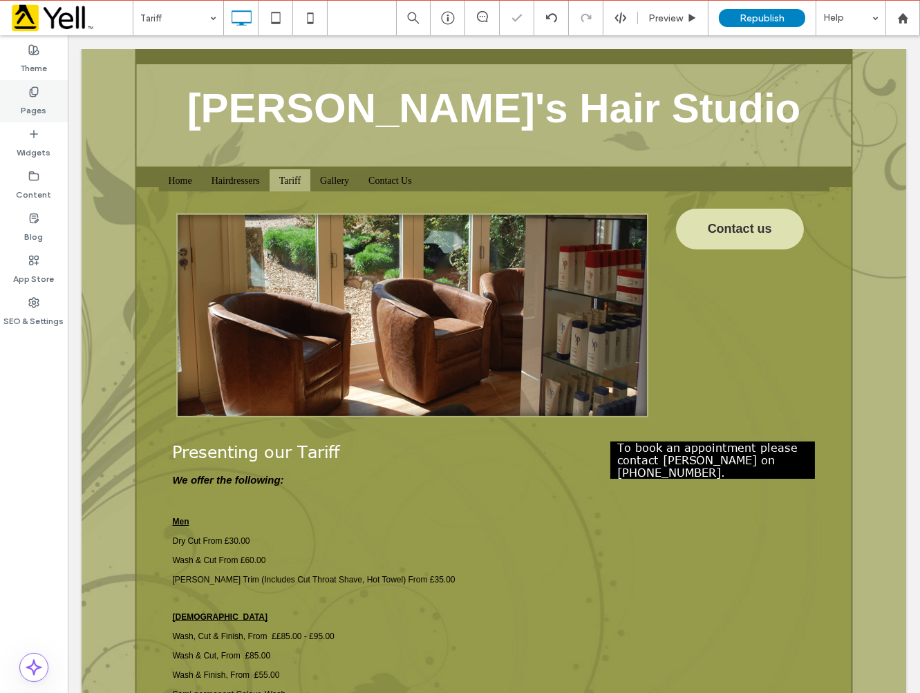
click at [43, 109] on label "Pages" at bounding box center [34, 106] width 26 height 19
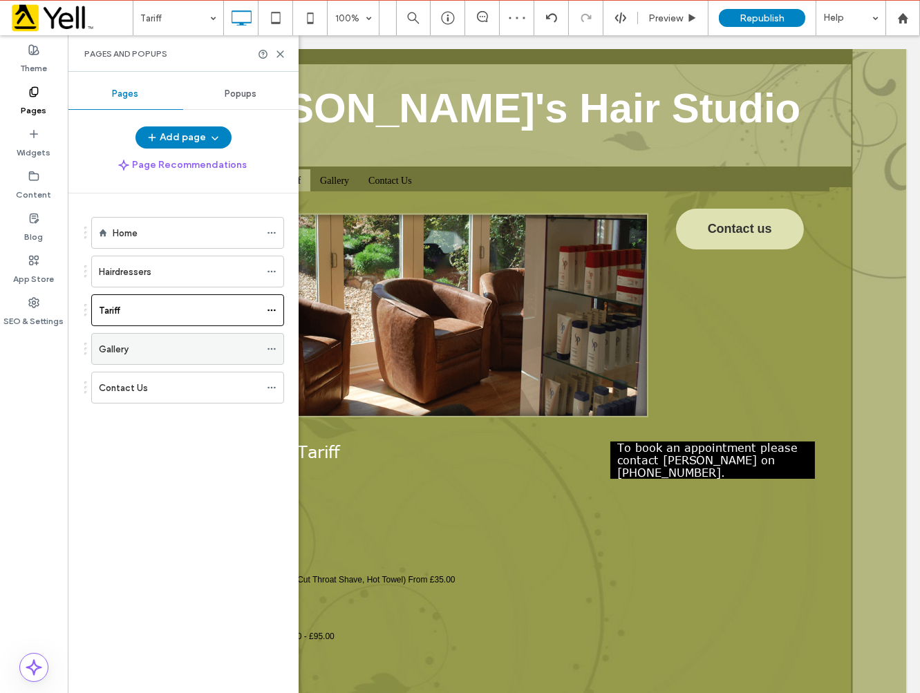
click at [180, 348] on div "Gallery" at bounding box center [179, 349] width 161 height 15
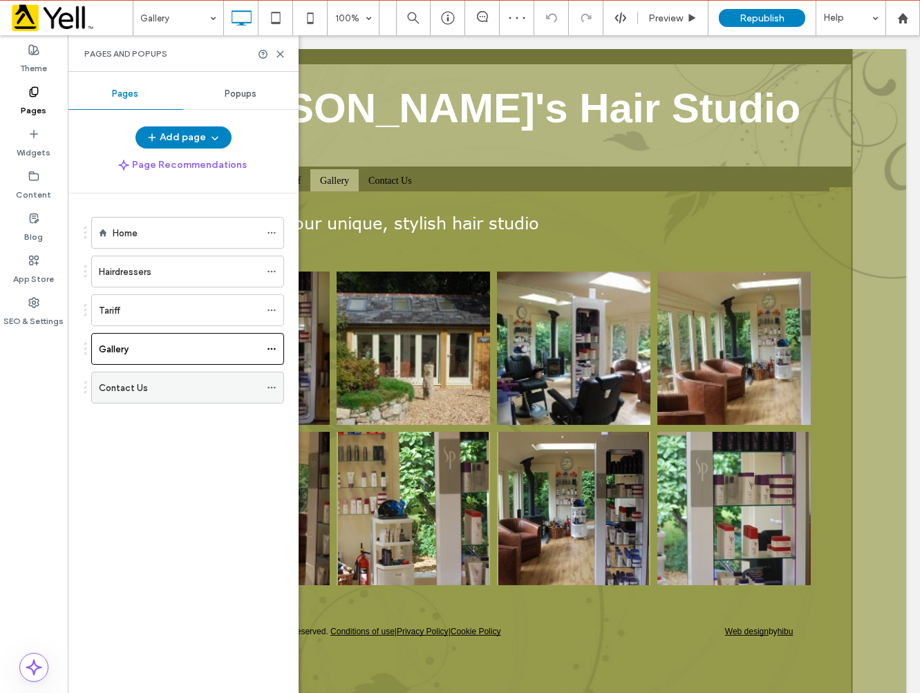
click at [140, 383] on label "Contact Us" at bounding box center [123, 388] width 49 height 24
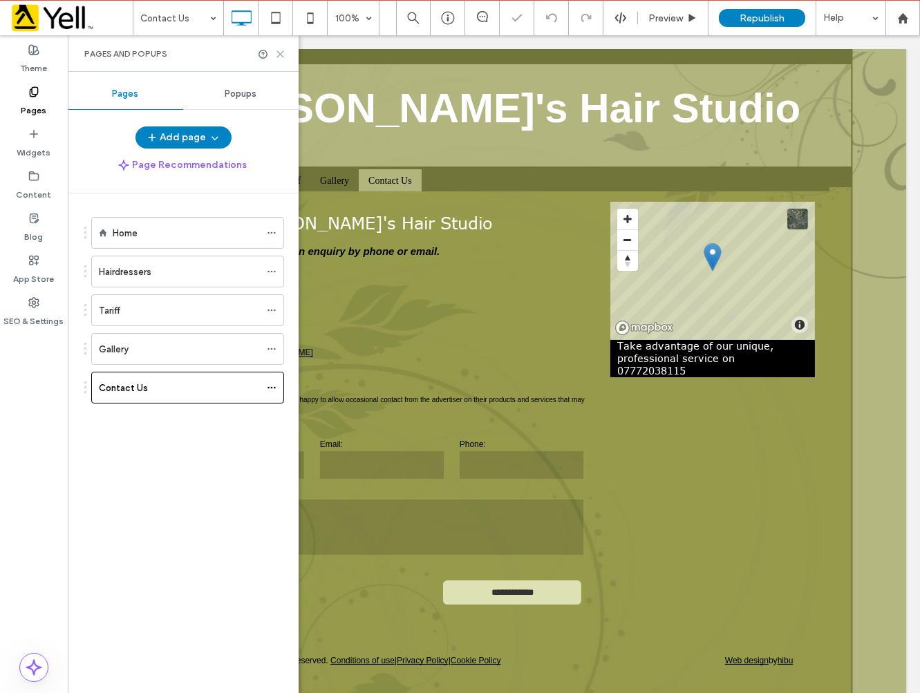
drag, startPoint x: 281, startPoint y: 51, endPoint x: 221, endPoint y: 35, distance: 61.5
click at [281, 51] on icon at bounding box center [280, 54] width 10 height 10
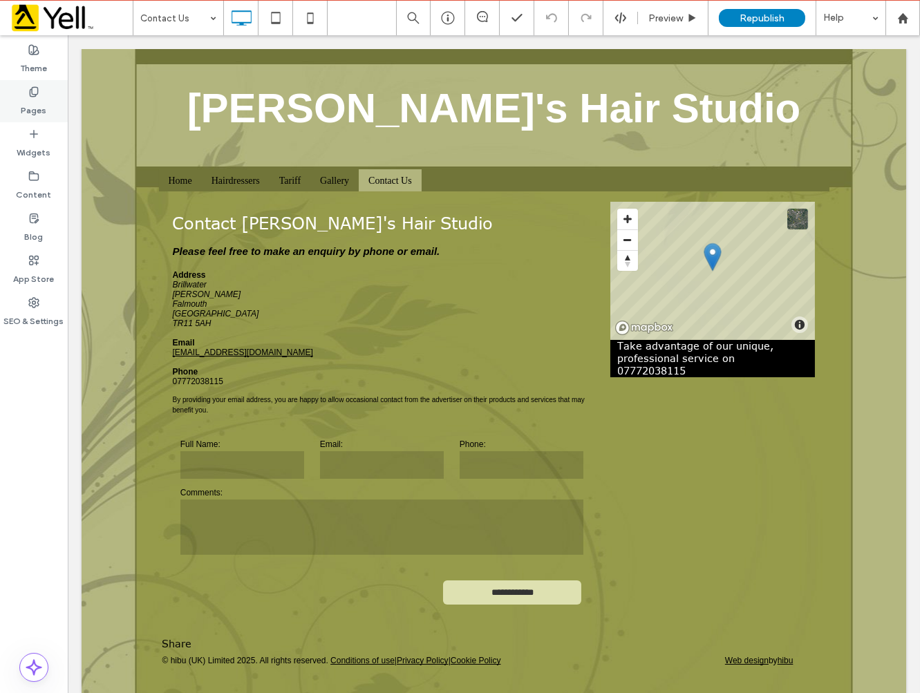
click at [43, 107] on label "Pages" at bounding box center [34, 106] width 26 height 19
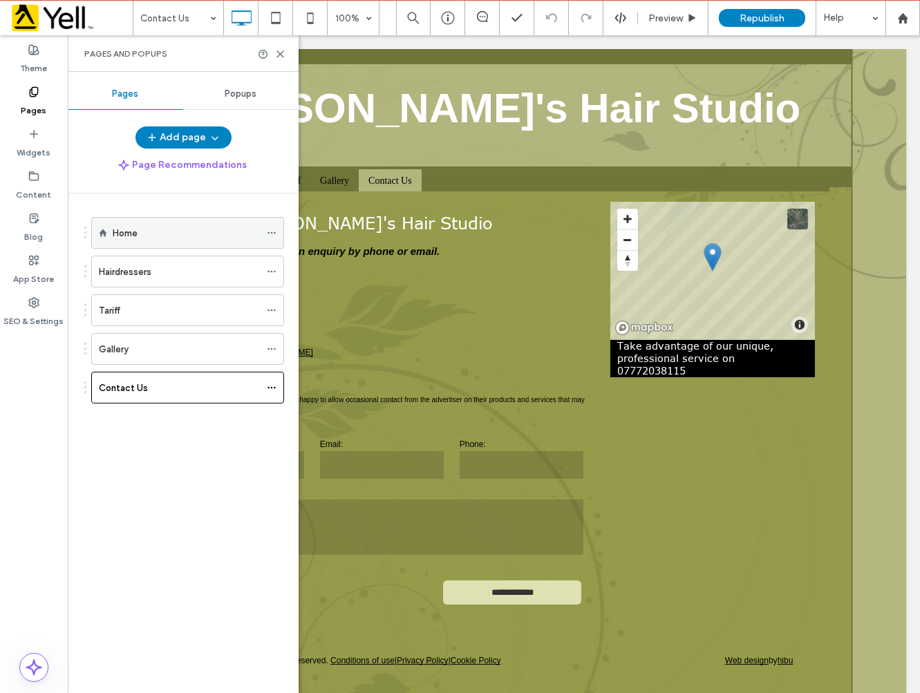
click at [271, 237] on icon at bounding box center [272, 233] width 10 height 10
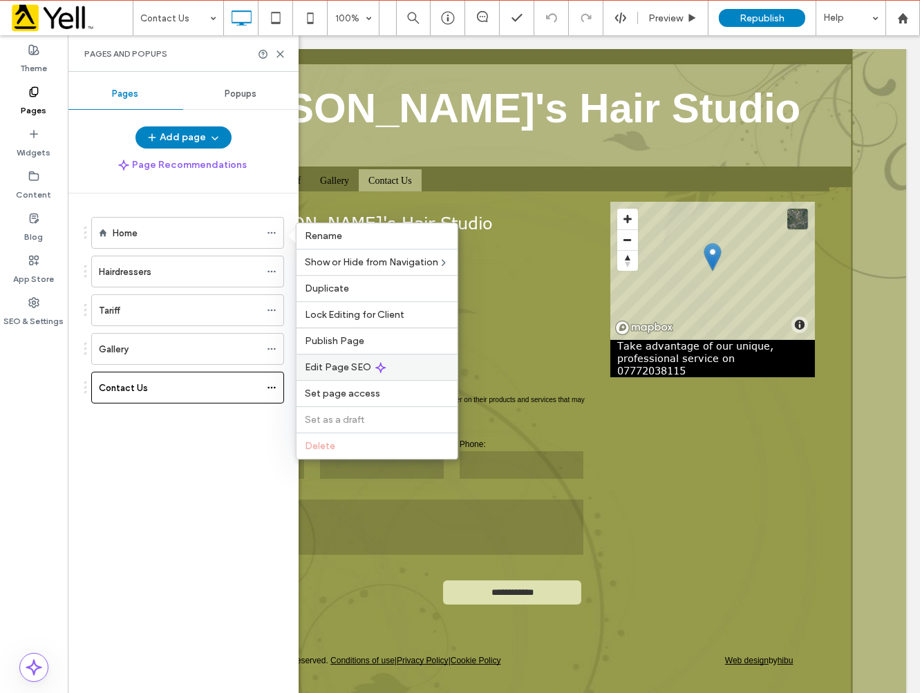
click at [349, 369] on span "Edit Page SEO" at bounding box center [338, 368] width 66 height 12
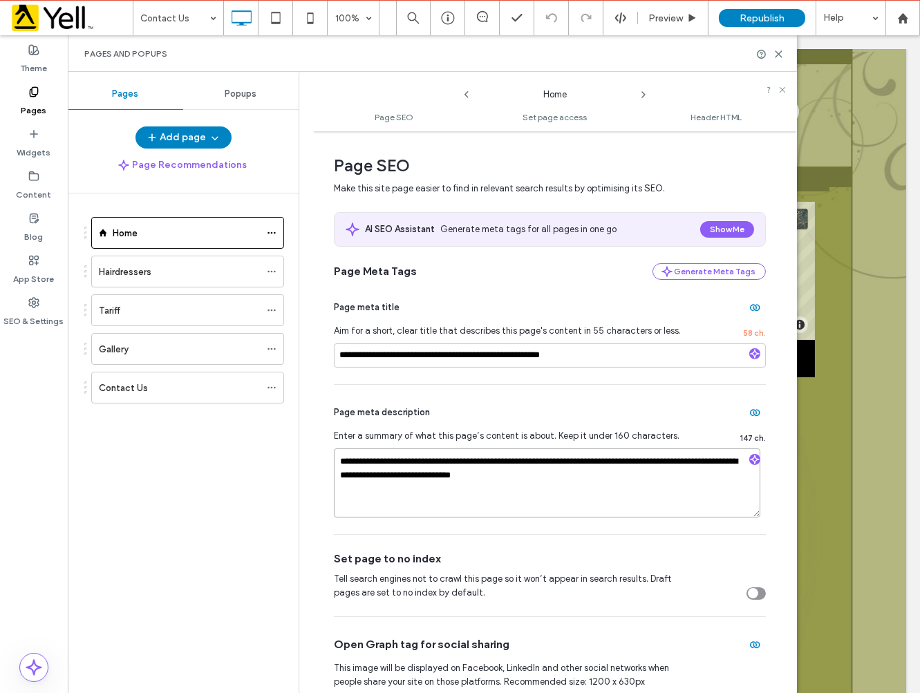
drag, startPoint x: 514, startPoint y: 478, endPoint x: 468, endPoint y: 479, distance: 45.6
click at [468, 479] on textarea "**********" at bounding box center [547, 483] width 426 height 69
paste textarea
drag, startPoint x: 500, startPoint y: 474, endPoint x: 471, endPoint y: 479, distance: 30.1
click at [471, 479] on textarea "**********" at bounding box center [547, 483] width 426 height 69
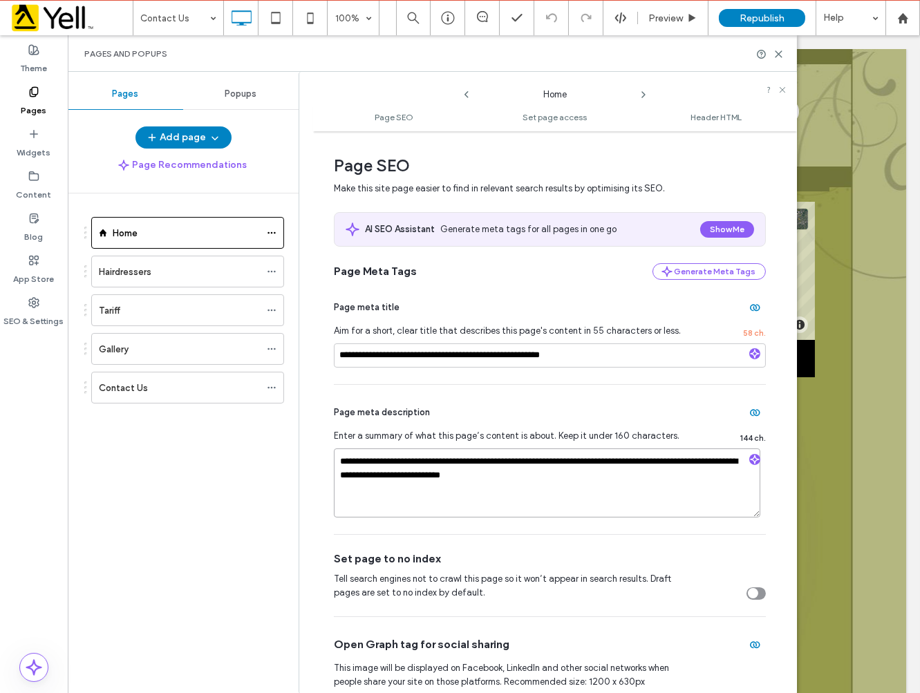
click at [515, 503] on textarea "**********" at bounding box center [547, 483] width 426 height 69
click at [471, 476] on textarea "**********" at bounding box center [547, 483] width 426 height 69
type textarea "**********"
drag, startPoint x: 550, startPoint y: 478, endPoint x: 473, endPoint y: 478, distance: 77.4
click at [473, 478] on textarea "**********" at bounding box center [547, 483] width 426 height 69
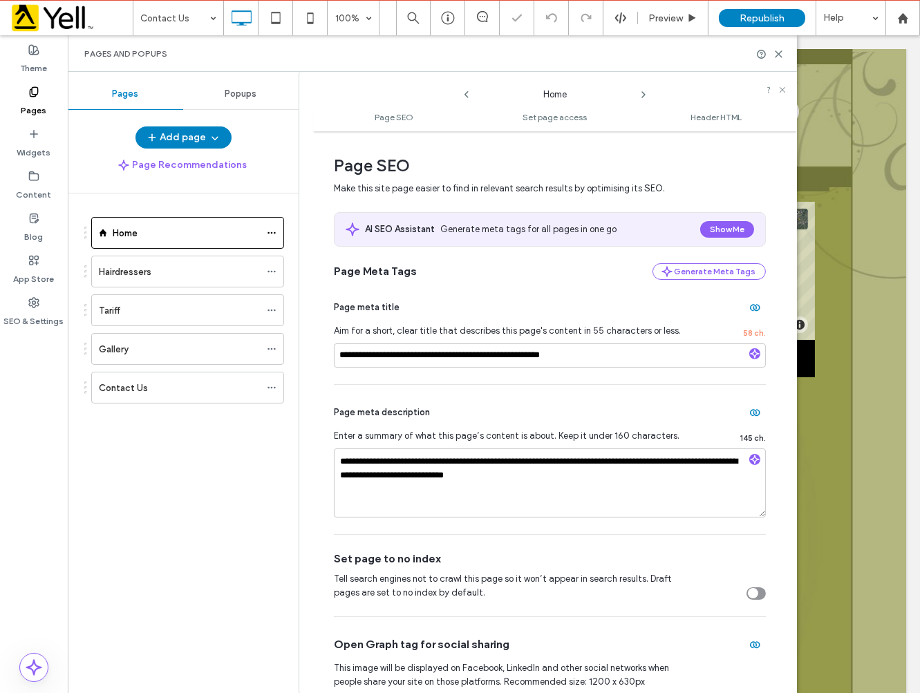
click at [641, 95] on icon at bounding box center [643, 94] width 11 height 11
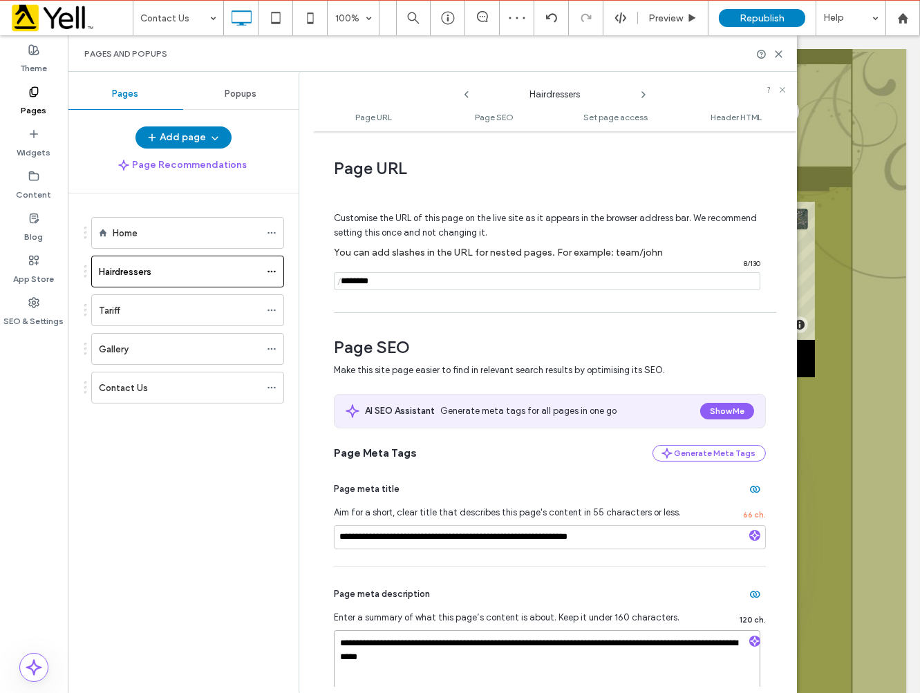
drag, startPoint x: 417, startPoint y: 657, endPoint x: 383, endPoint y: 655, distance: 33.9
click at [383, 655] on textarea "**********" at bounding box center [547, 664] width 426 height 69
paste textarea
type textarea "**********"
click at [647, 95] on icon at bounding box center [643, 94] width 11 height 11
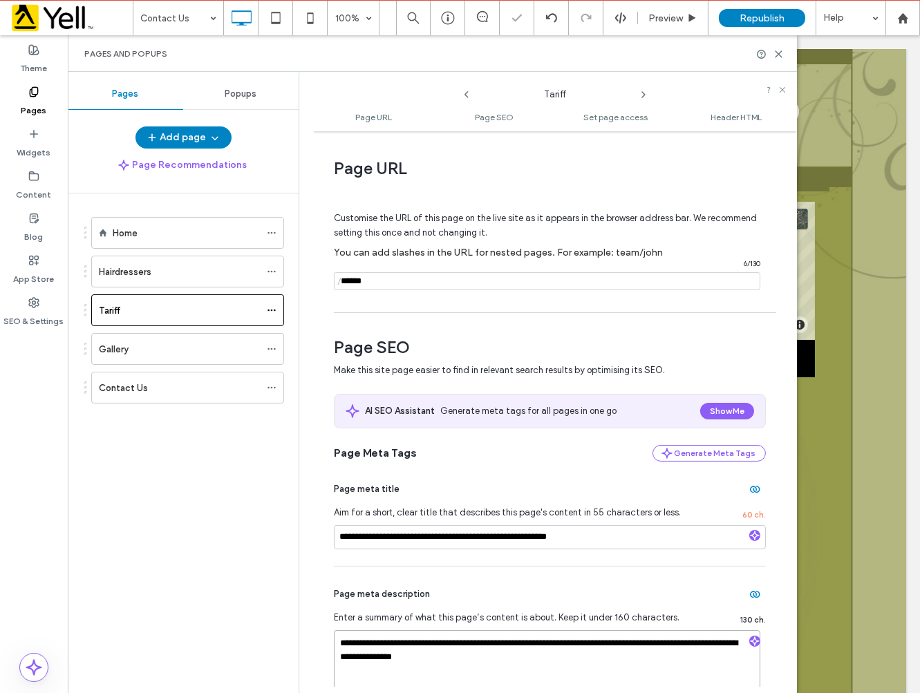
drag, startPoint x: 478, startPoint y: 655, endPoint x: 406, endPoint y: 660, distance: 71.4
click at [406, 660] on textarea "**********" at bounding box center [547, 664] width 426 height 69
paste textarea
type textarea "**********"
click at [644, 91] on icon at bounding box center [643, 94] width 11 height 11
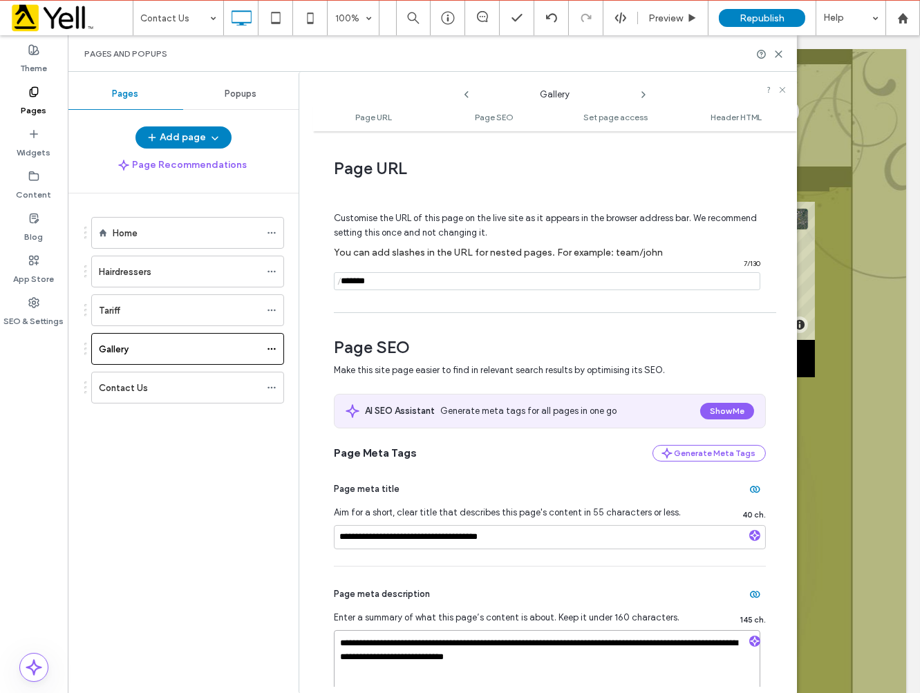
drag, startPoint x: 494, startPoint y: 658, endPoint x: 440, endPoint y: 664, distance: 53.6
click at [440, 664] on textarea "**********" at bounding box center [547, 664] width 426 height 69
paste textarea
type textarea "**********"
click at [643, 93] on icon at bounding box center [643, 94] width 11 height 11
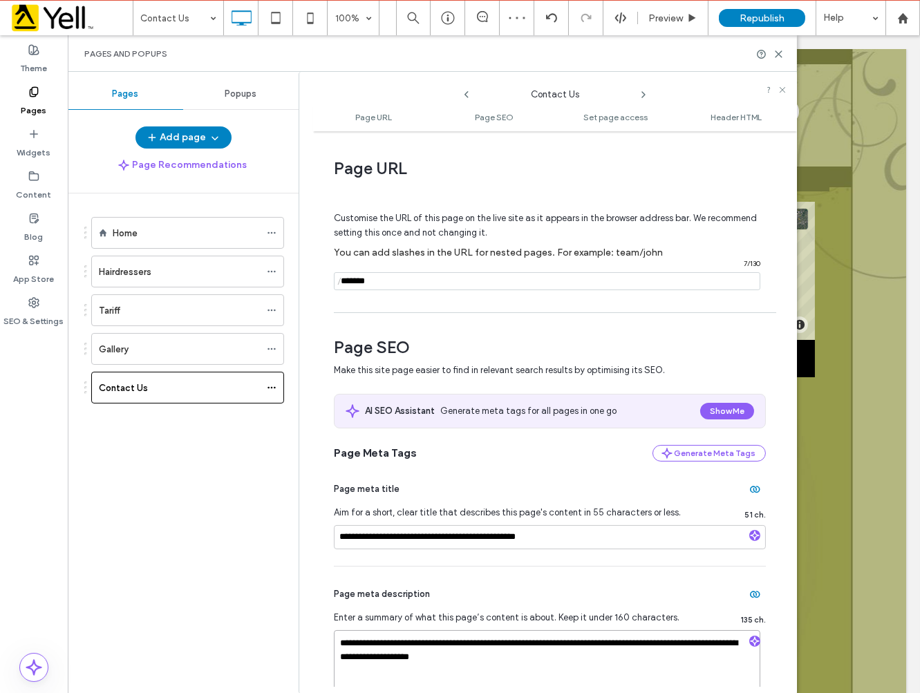
drag, startPoint x: 480, startPoint y: 659, endPoint x: 413, endPoint y: 662, distance: 67.8
click at [413, 662] on textarea "**********" at bounding box center [547, 664] width 426 height 69
paste textarea
type textarea "**********"
click at [778, 22] on span "Republish" at bounding box center [762, 18] width 45 height 12
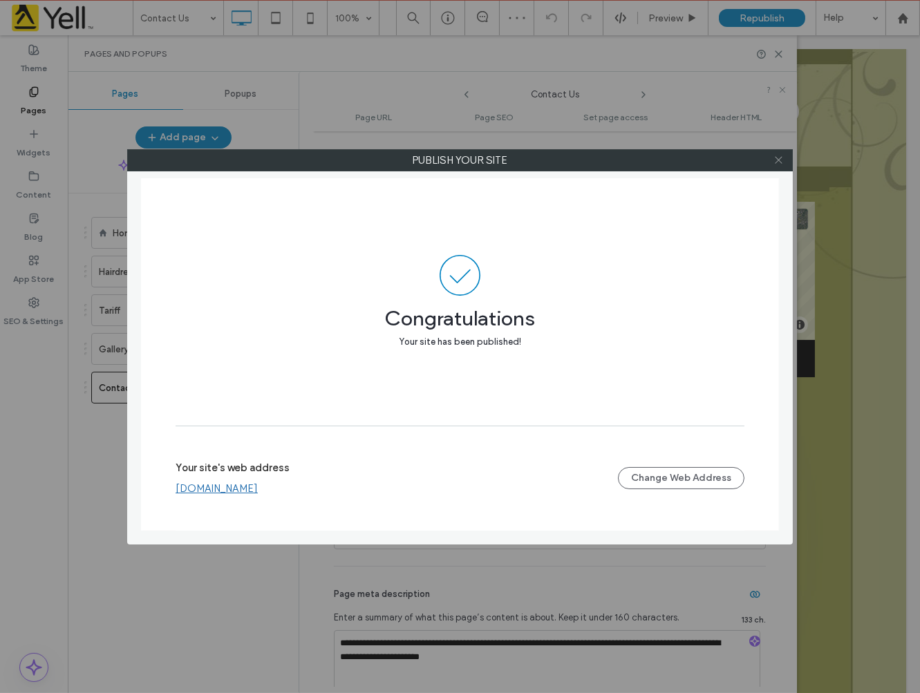
click at [778, 165] on icon at bounding box center [778, 160] width 10 height 10
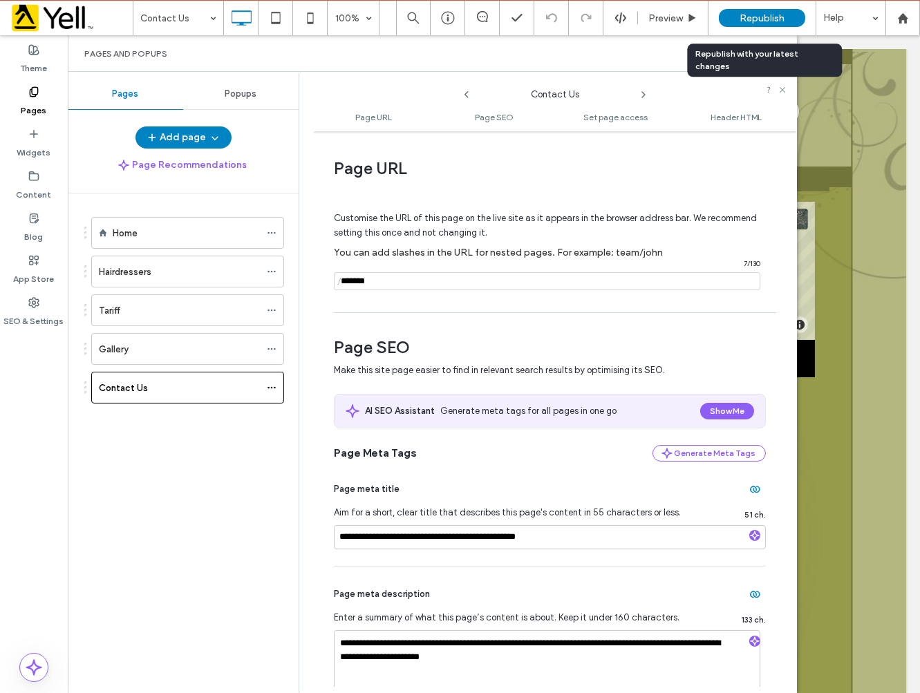
click at [774, 21] on span "Republish" at bounding box center [762, 18] width 45 height 12
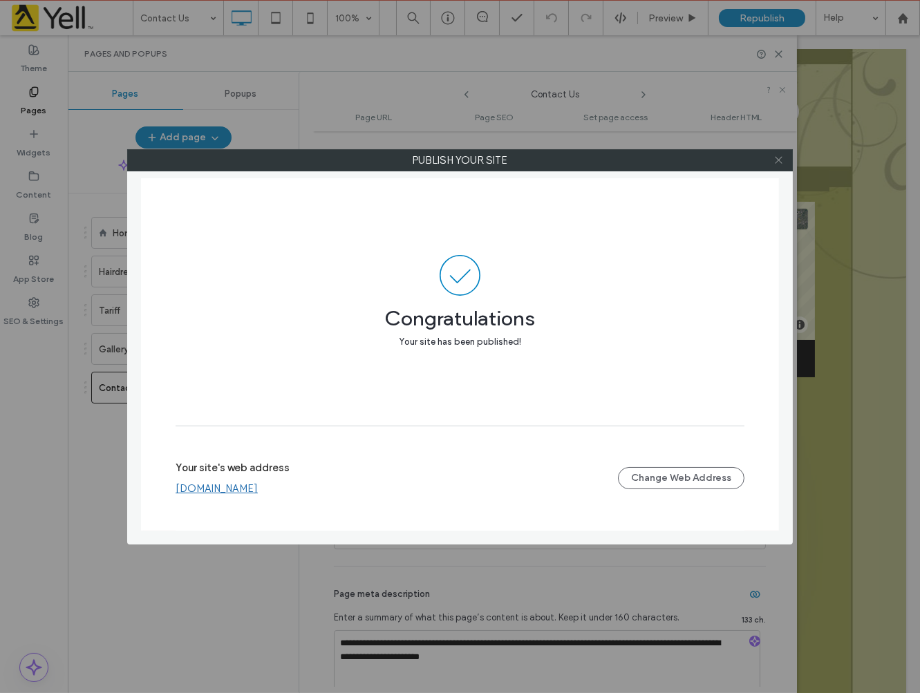
click at [777, 160] on icon at bounding box center [778, 160] width 10 height 10
